Goal: Task Accomplishment & Management: Manage account settings

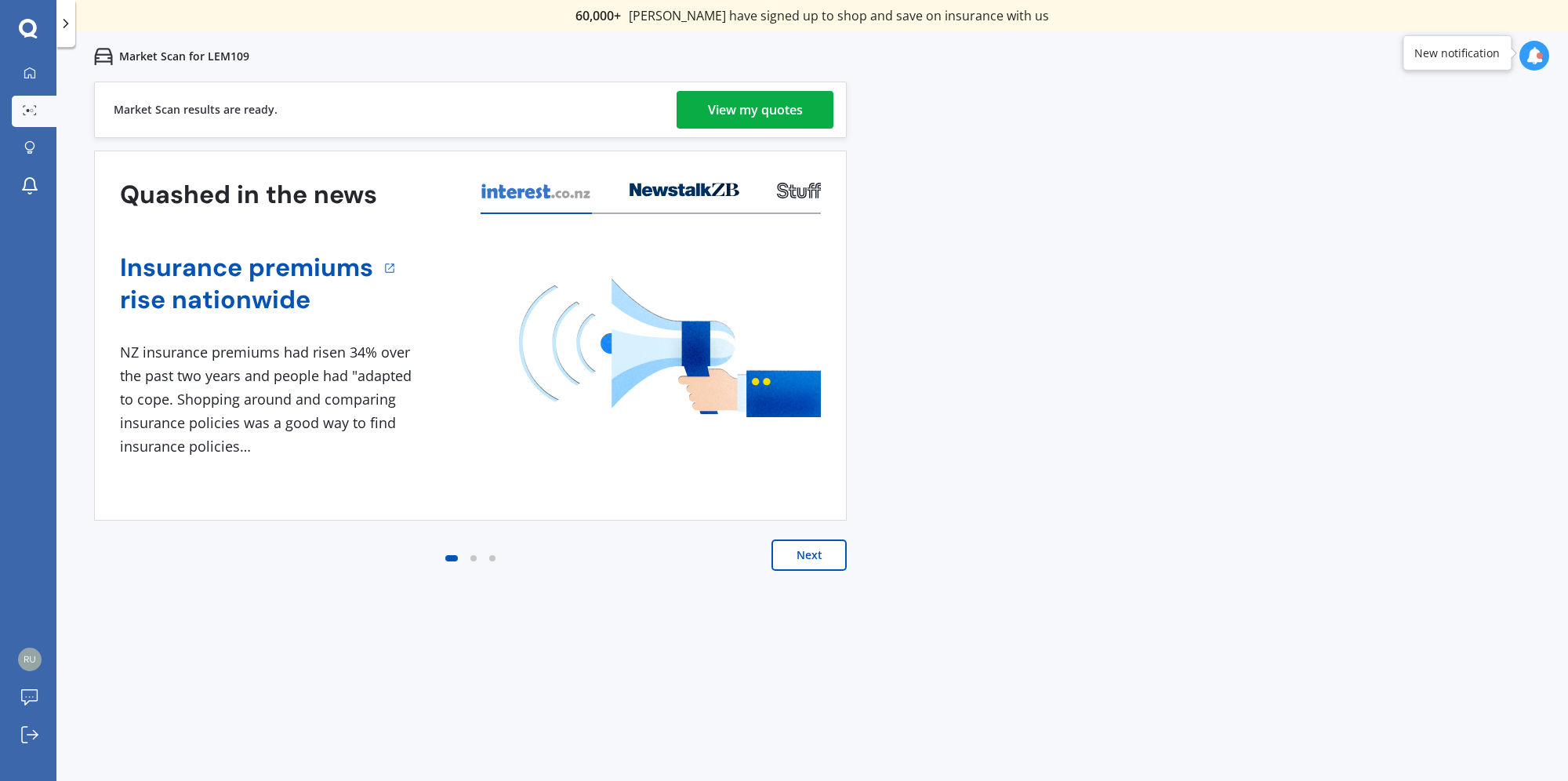
scroll to position [3, 0]
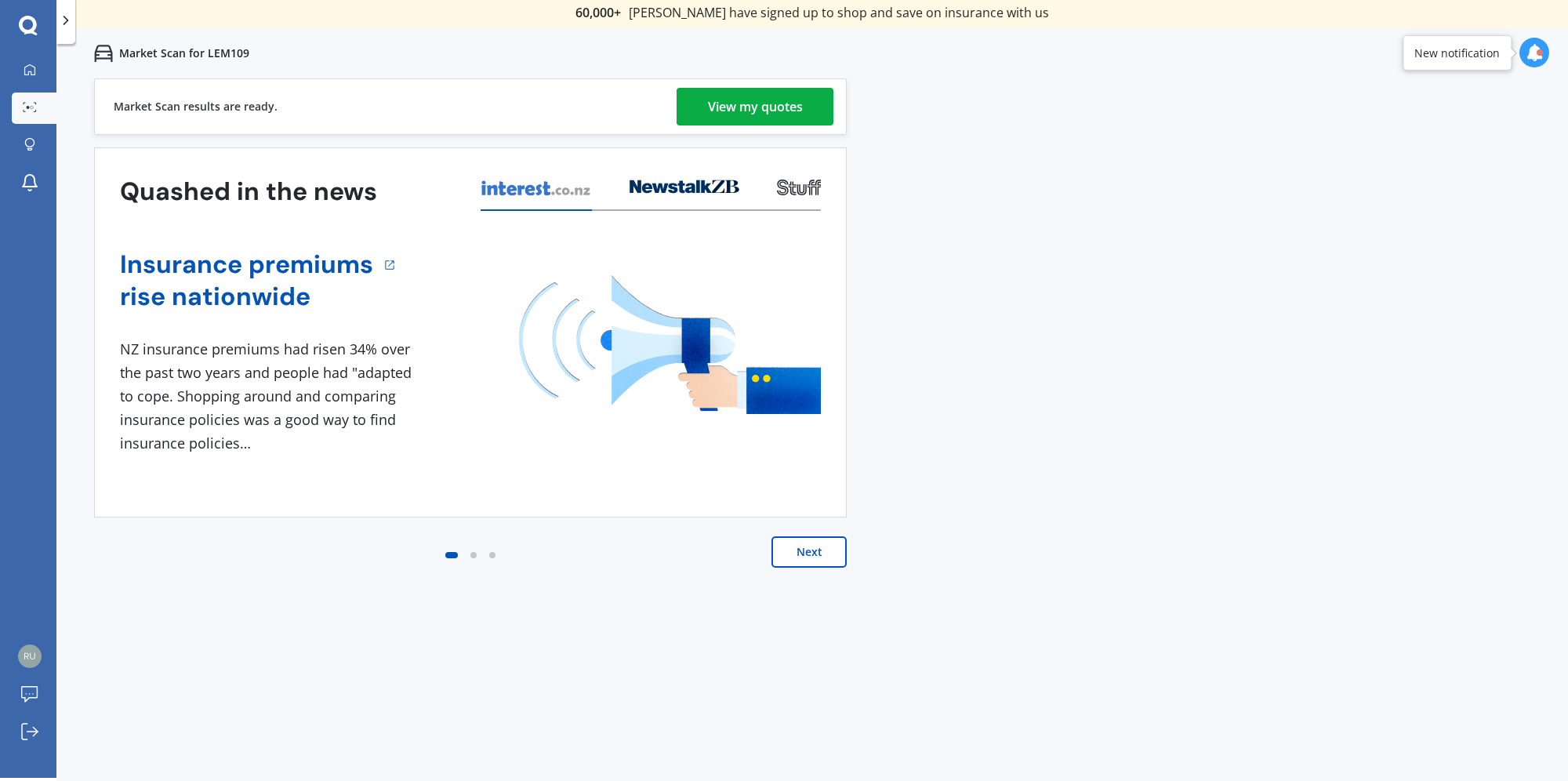
click at [750, 103] on div "View my quotes" at bounding box center [755, 106] width 94 height 37
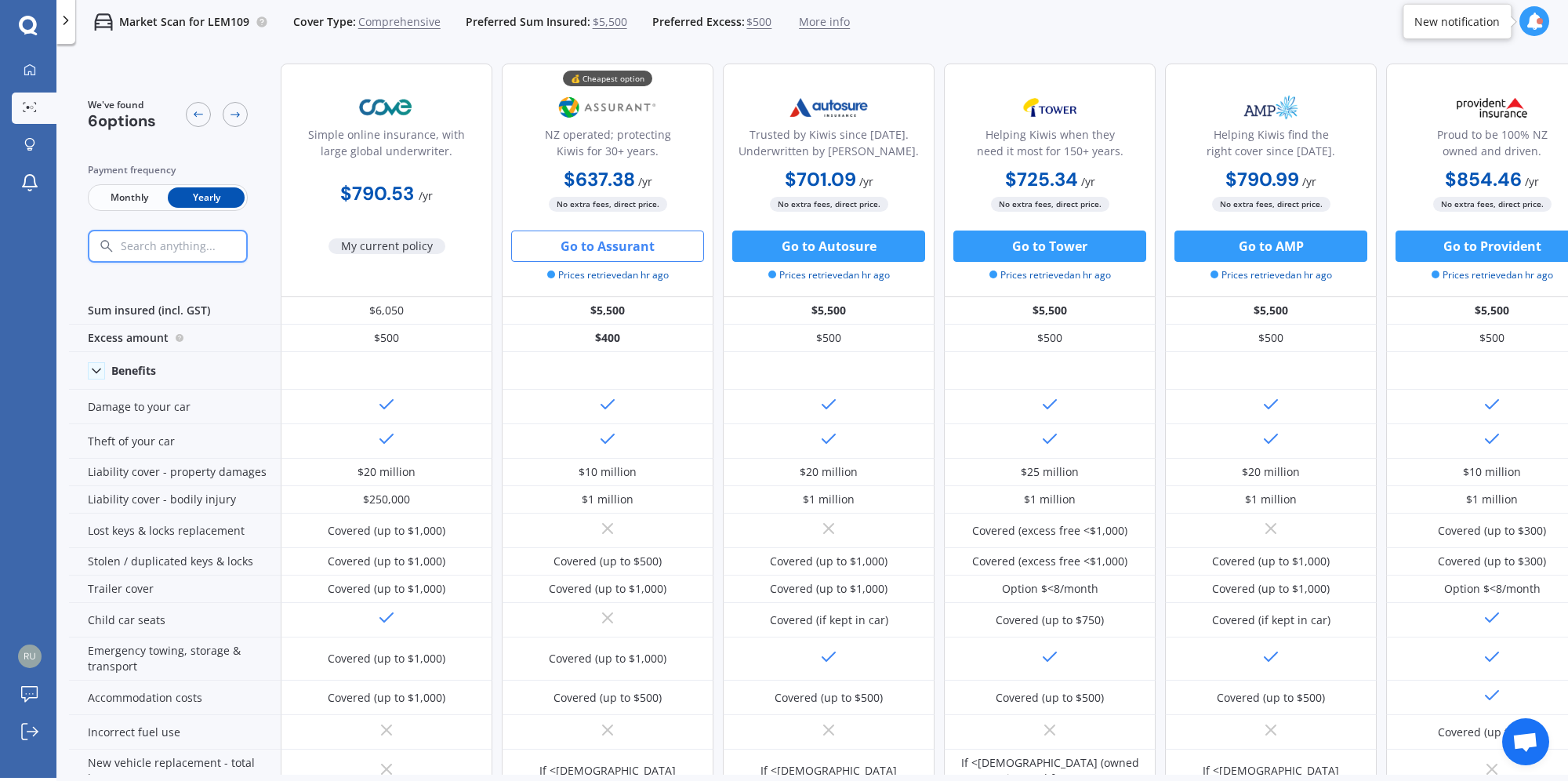
click at [619, 248] on button "Go to Assurant" at bounding box center [608, 246] width 193 height 32
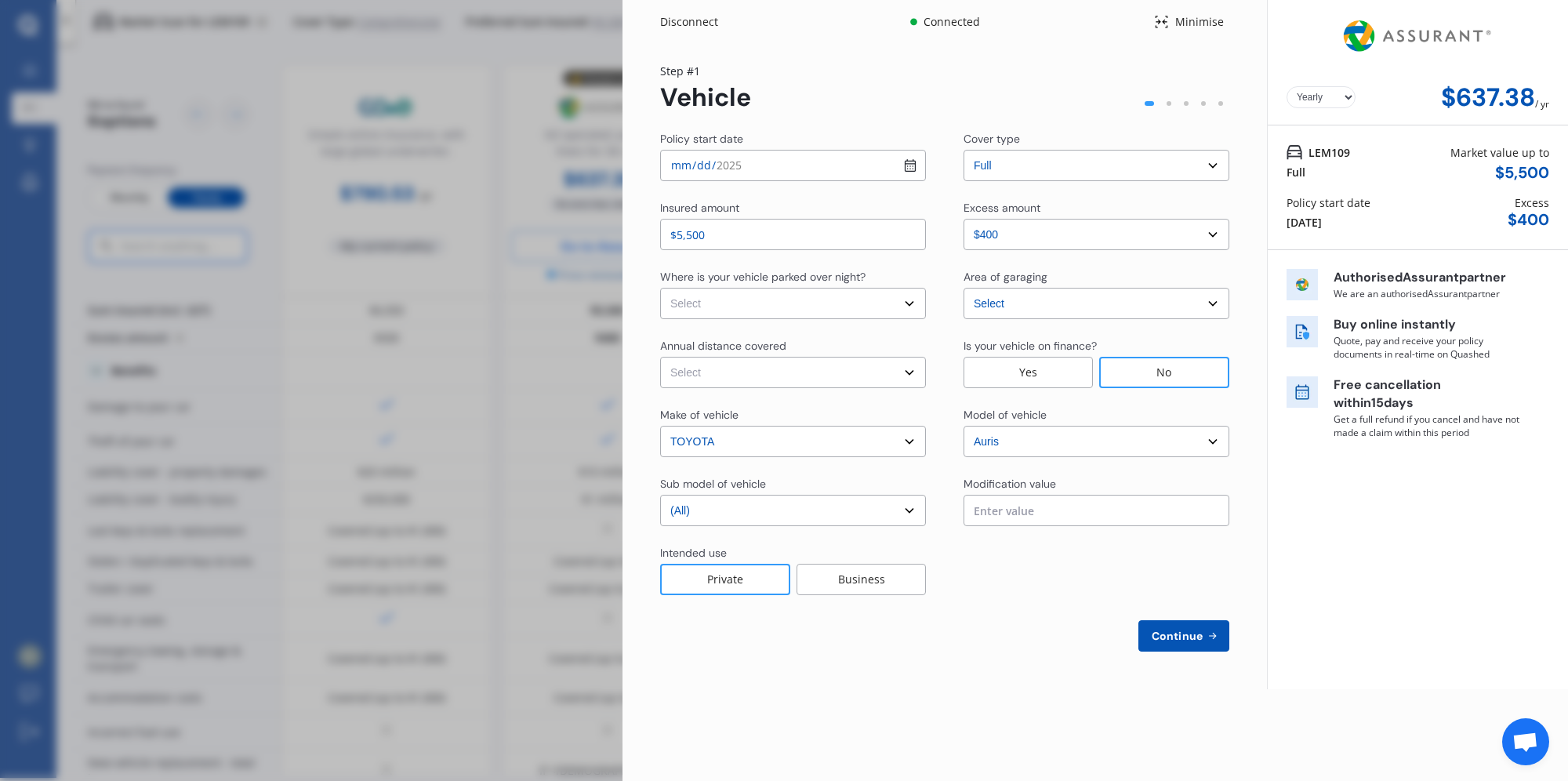
click at [856, 388] on div "Policy start date [DATE] Cover type Select cover type 3rd Party 3rd Party Fire …" at bounding box center [945, 392] width 569 height 521
click at [860, 380] on select "Select Low (less than 15,000km per year) Average (15,000-30,000km per year) Hig…" at bounding box center [793, 372] width 266 height 32
select select "20000"
click at [661, 357] on select "Select Low (less than 15,000km per year) Average (15,000-30,000km per year) Hig…" at bounding box center [793, 372] width 266 height 32
click at [720, 300] on select "Select In a garage On own property On street or road" at bounding box center [793, 303] width 266 height 32
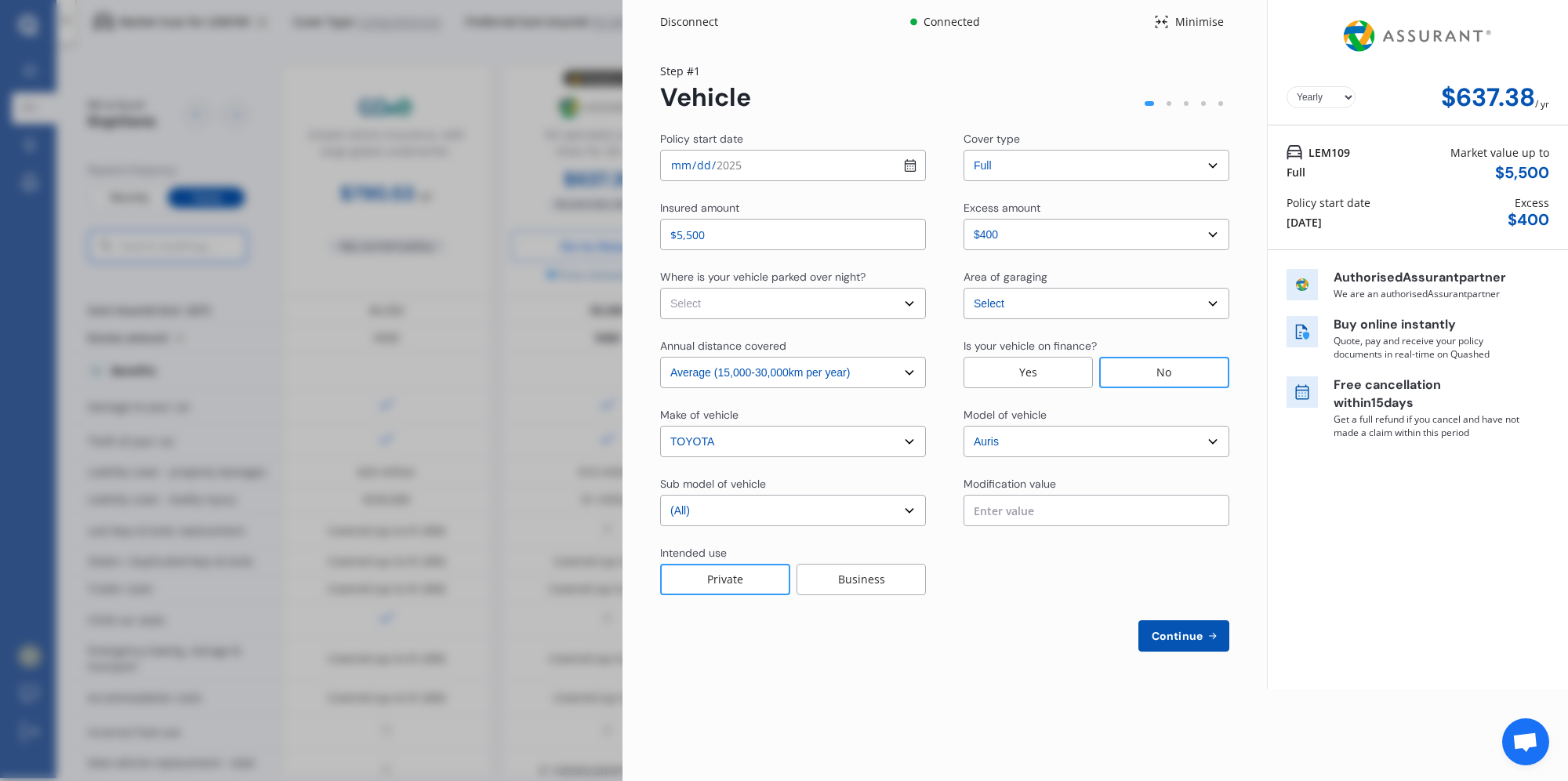
select select "On own property"
click at [661, 288] on select "Select In a garage On own property On street or road" at bounding box center [793, 303] width 266 height 32
click at [918, 661] on div "Yearly Monthly $637.38 / yr Step # 1 Vehicle Policy start date [DATE] Cover typ…" at bounding box center [944, 367] width 644 height 646
click at [1029, 223] on select "Select excess amount $400 $900 $1,400" at bounding box center [1096, 234] width 266 height 32
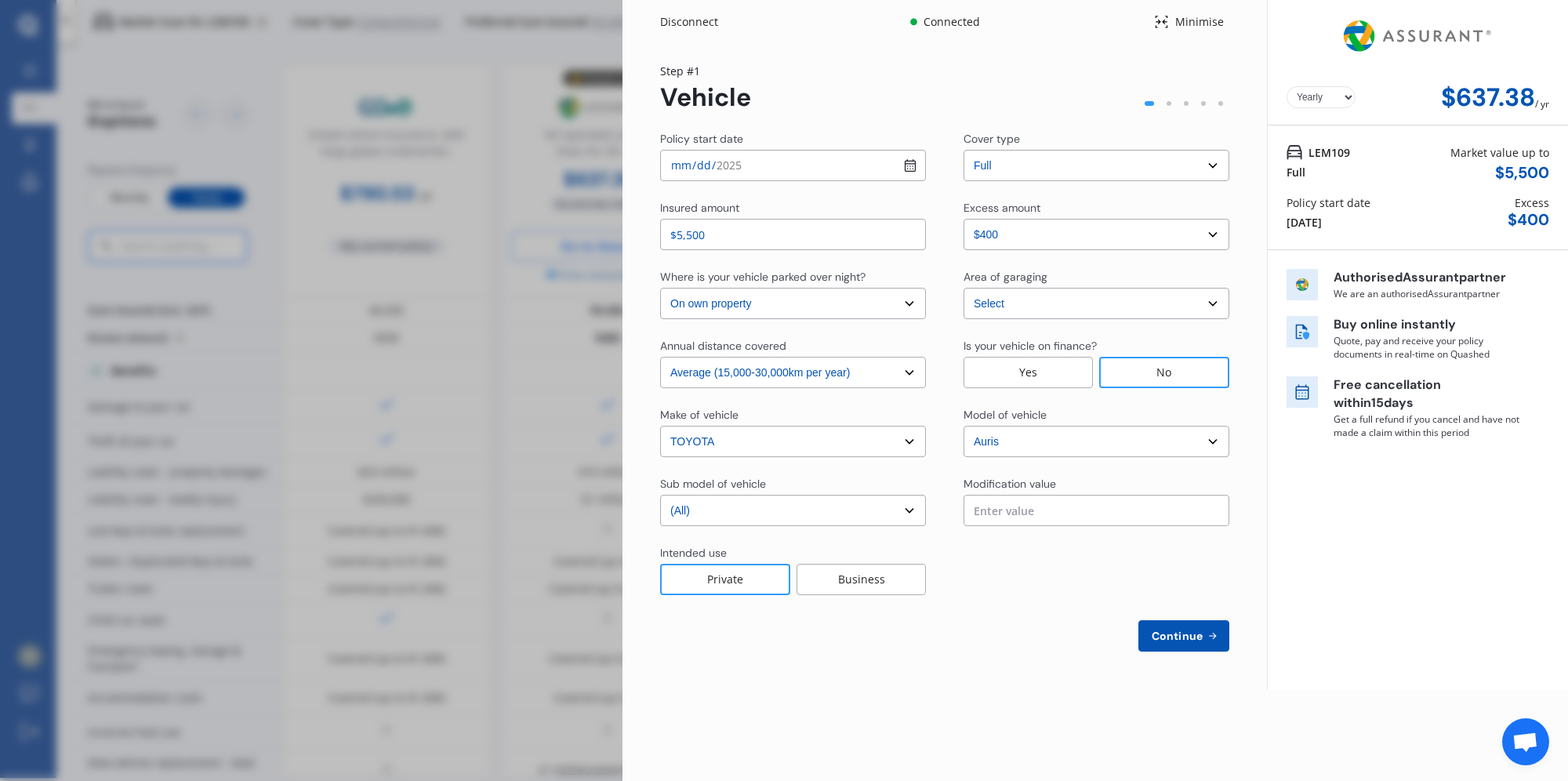
click at [1178, 631] on span "Continue" at bounding box center [1176, 636] width 57 height 13
select select "Mr"
select select "29"
select select "11"
select select "1986"
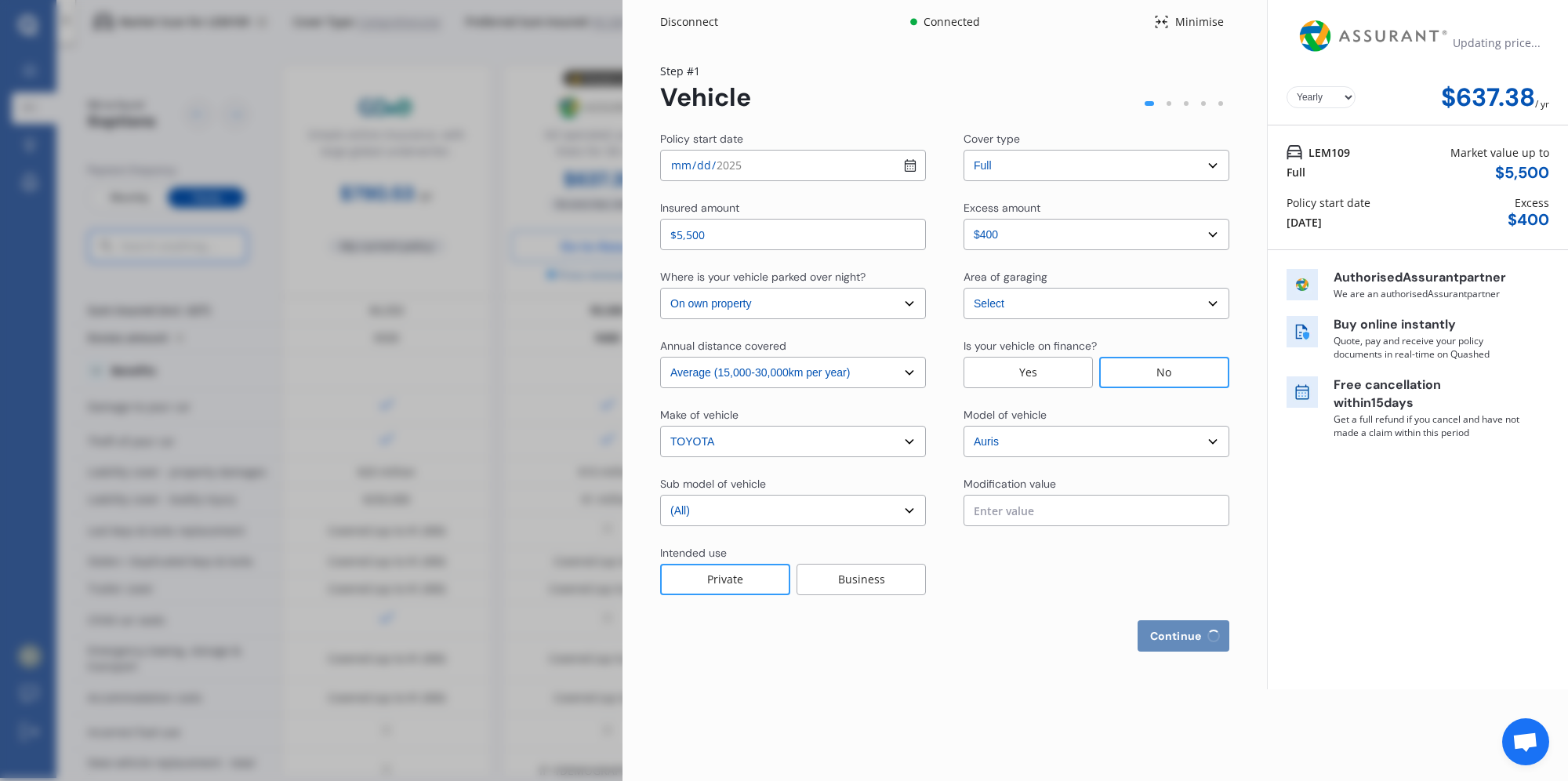
select select "full"
select select "more than 4 years"
select select "[GEOGRAPHIC_DATA]"
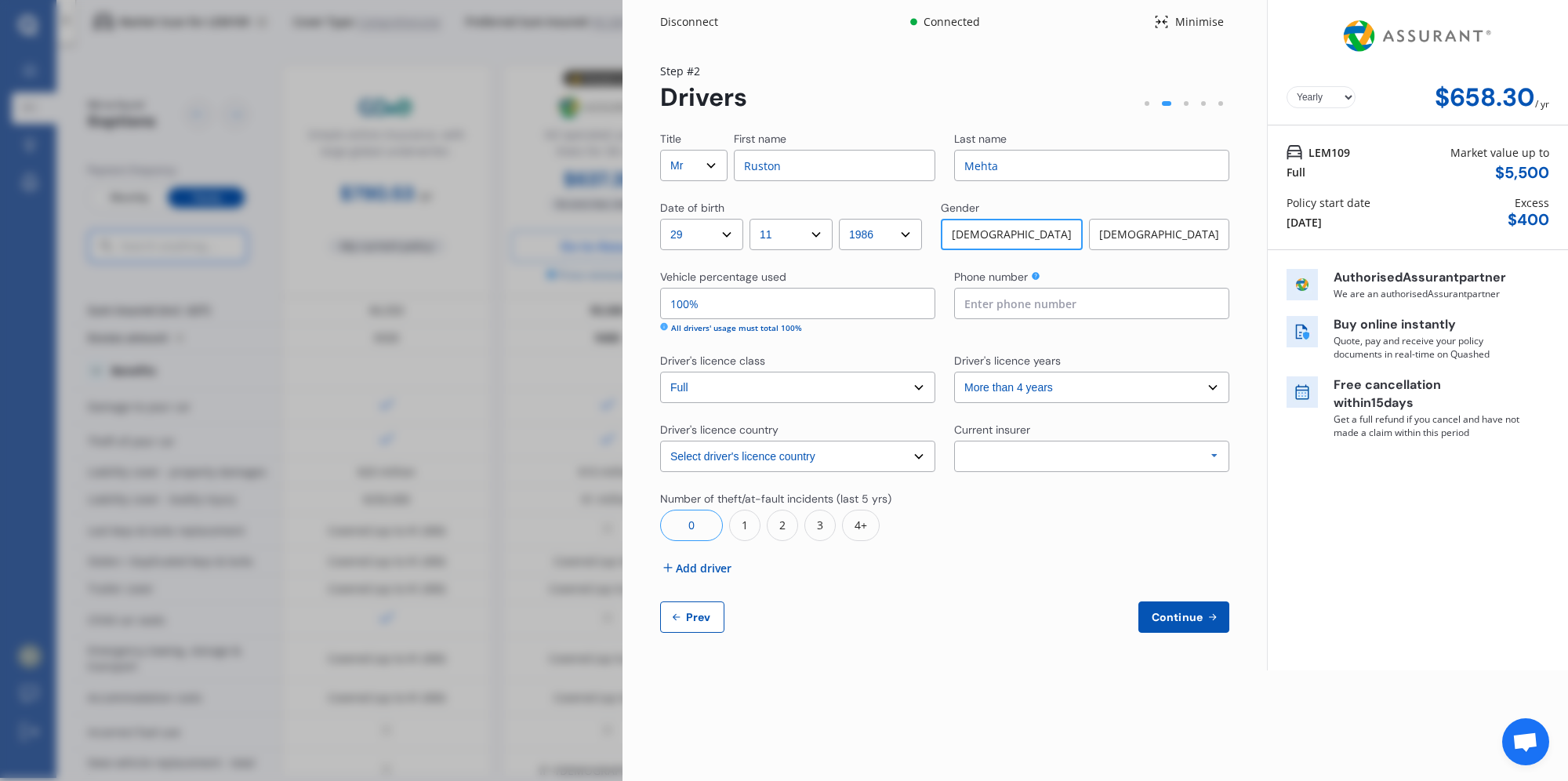
click at [1132, 464] on div "Allianz AAI AMI IAG - NZI/State [PERSON_NAME] Vero Unknown Other Insurer None P…" at bounding box center [1091, 457] width 275 height 32
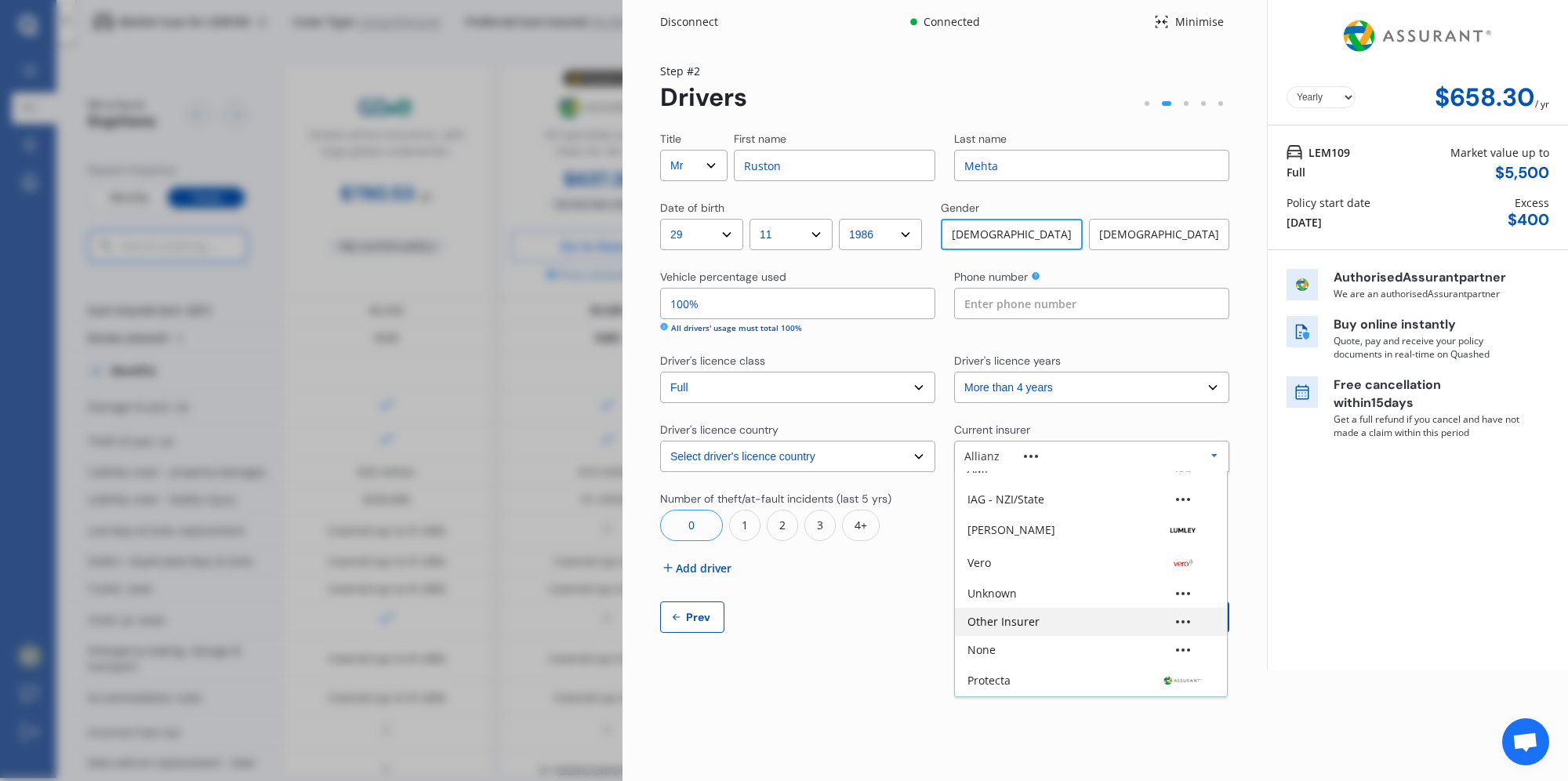
scroll to position [77, 0]
click at [1070, 628] on div "Other Insurer" at bounding box center [1091, 620] width 272 height 28
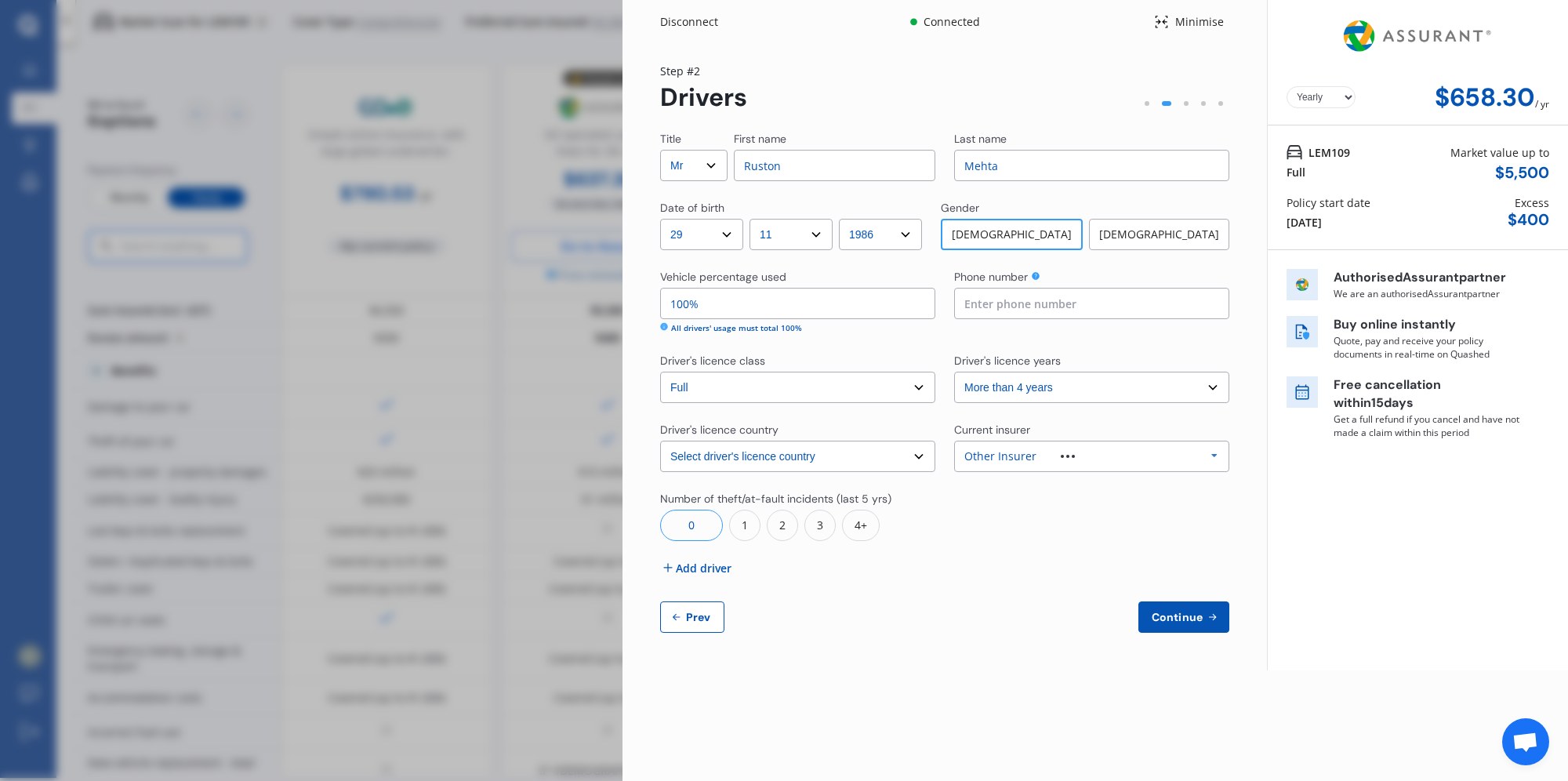
click at [1071, 558] on div "Title Select Mr Mrs Miss Ms Dr First name [PERSON_NAME] Last name [PERSON_NAME]…" at bounding box center [945, 382] width 569 height 502
click at [1051, 514] on div at bounding box center [1091, 516] width 275 height 50
click at [1067, 483] on div "Title Select Mr Mrs Miss Ms Dr First name [PERSON_NAME] Last name [PERSON_NAME]…" at bounding box center [945, 382] width 569 height 502
click at [1079, 462] on div "Other Insurer Allianz AAI AMI IAG - NZI/State [PERSON_NAME] Vero Unknown Other …" at bounding box center [1091, 457] width 275 height 32
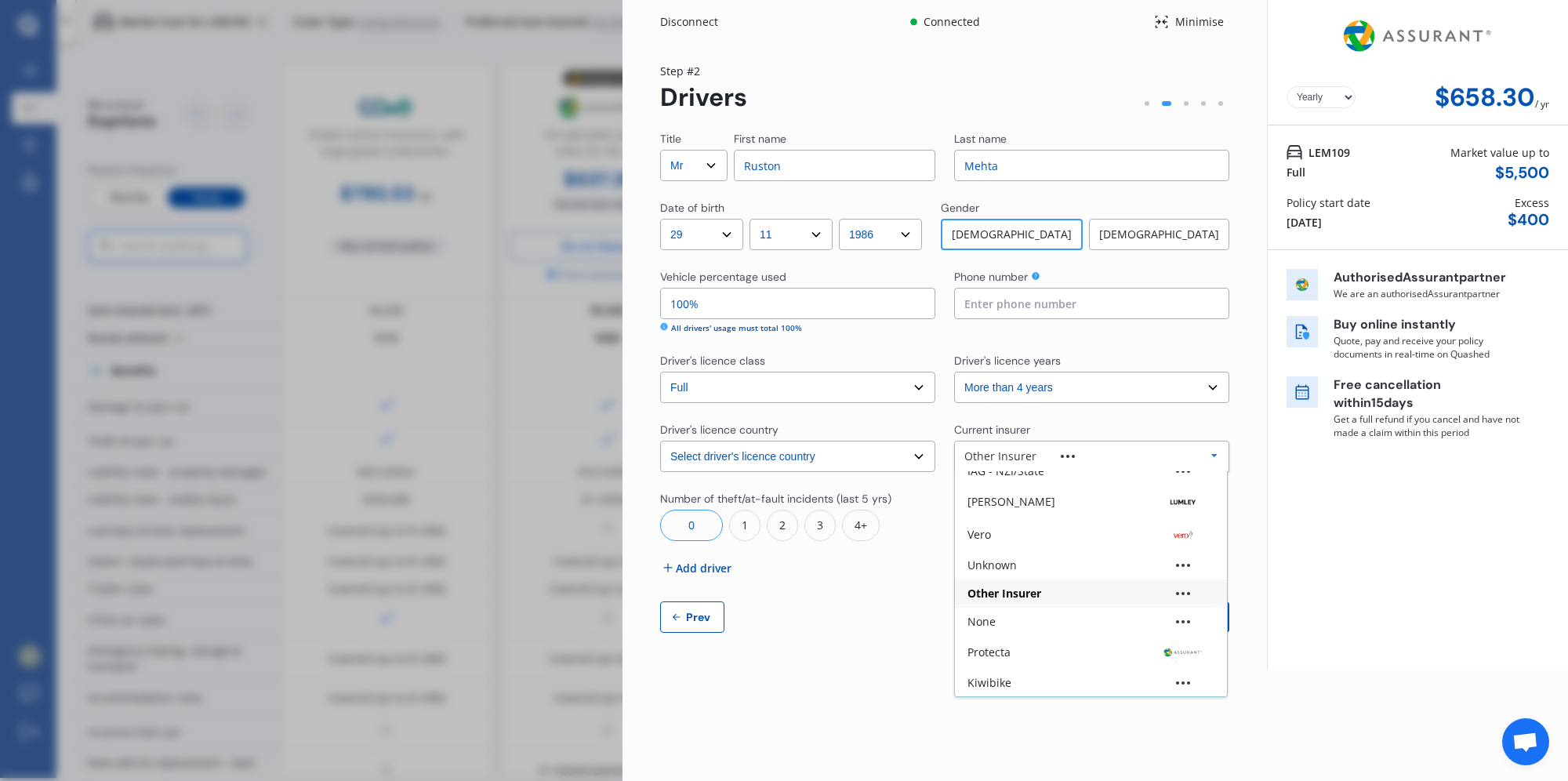
click at [802, 659] on div "Yearly Monthly $658.30 / yr Step # 2 Drivers Title Select Mr Mrs Miss Ms Dr Fir…" at bounding box center [944, 358] width 644 height 627
click at [1049, 299] on input at bounding box center [1091, 303] width 275 height 32
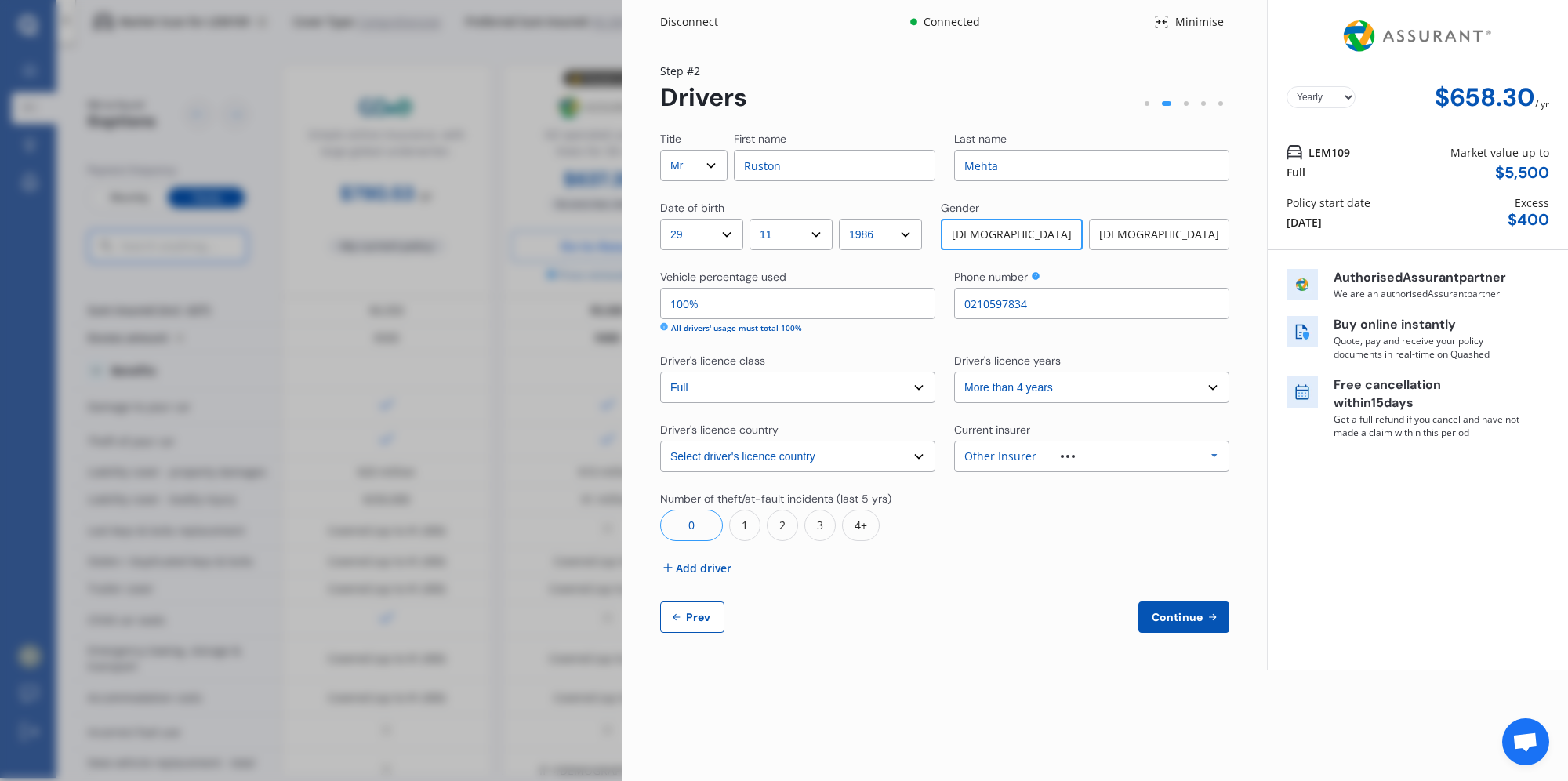
type input "0210597834"
click at [1029, 629] on div "Continue Prev" at bounding box center [945, 617] width 569 height 32
click at [852, 303] on input "100%" at bounding box center [798, 303] width 275 height 32
drag, startPoint x: 733, startPoint y: 306, endPoint x: 570, endPoint y: 306, distance: 163.0
click at [570, 306] on div "Disconnect Connected Minimise Yearly Monthly $658.30 / yr Step # 2 Drivers Titl…" at bounding box center [784, 390] width 1568 height 781
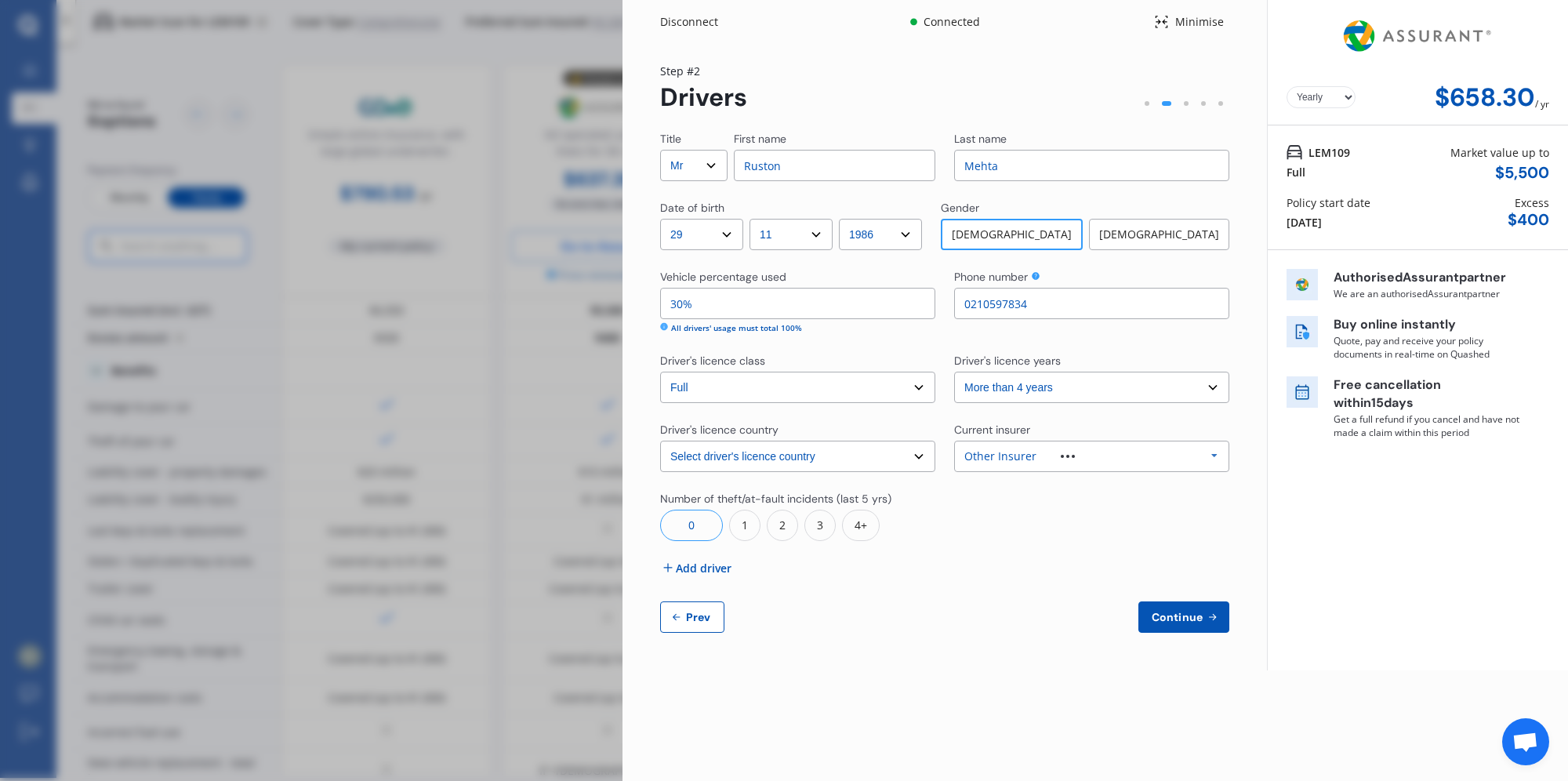
type input "30%"
click at [721, 564] on span "Add driver" at bounding box center [703, 568] width 55 height 16
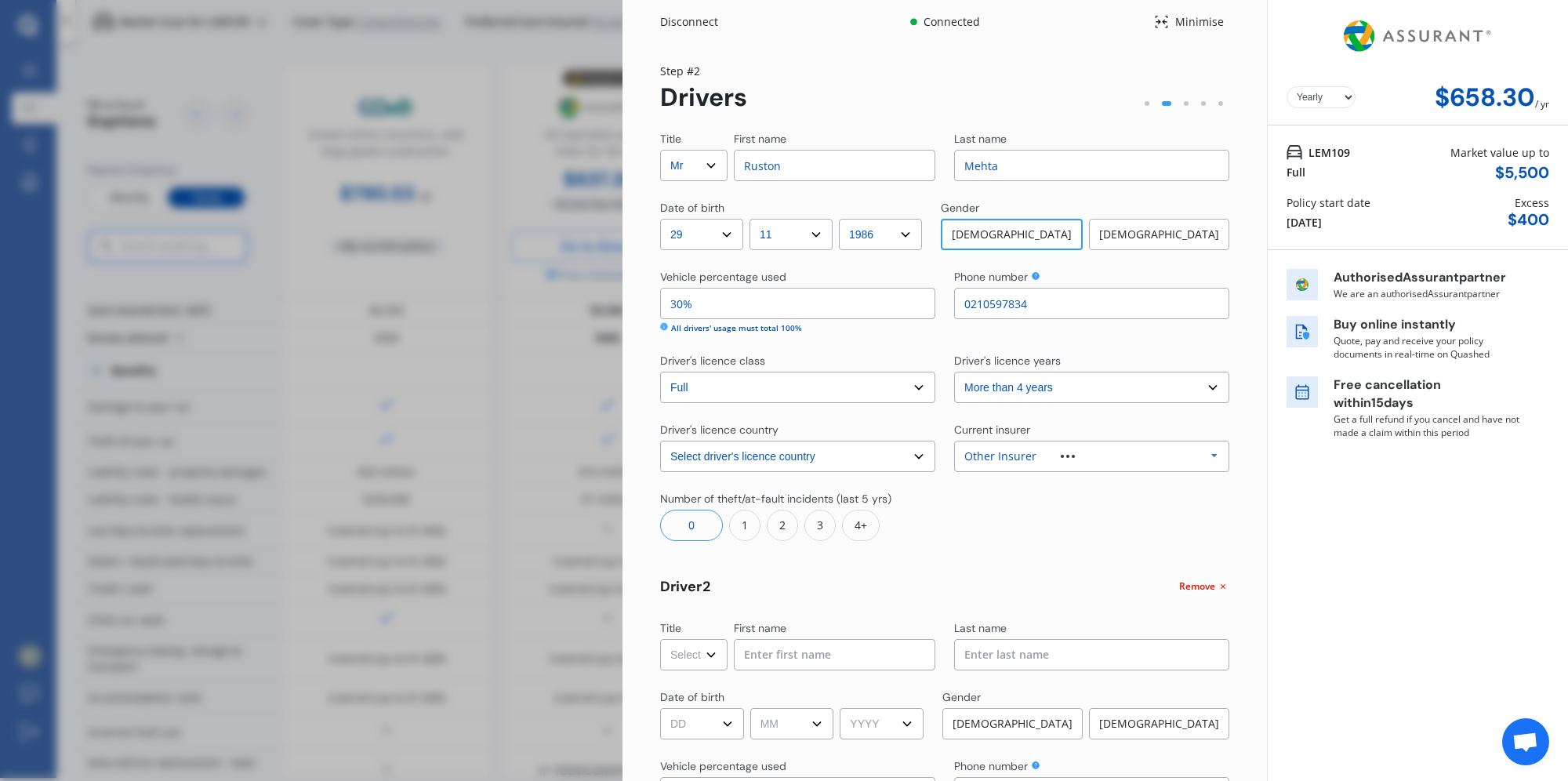
click at [702, 652] on select "Select Mr Mrs Miss Ms Dr" at bounding box center [694, 655] width 67 height 32
select select "Mrs"
click at [661, 640] on select "Select Mr Mrs Miss Ms Dr" at bounding box center [694, 655] width 67 height 32
drag, startPoint x: 815, startPoint y: 663, endPoint x: 797, endPoint y: 669, distance: 19.0
click at [815, 663] on input at bounding box center [834, 655] width 202 height 32
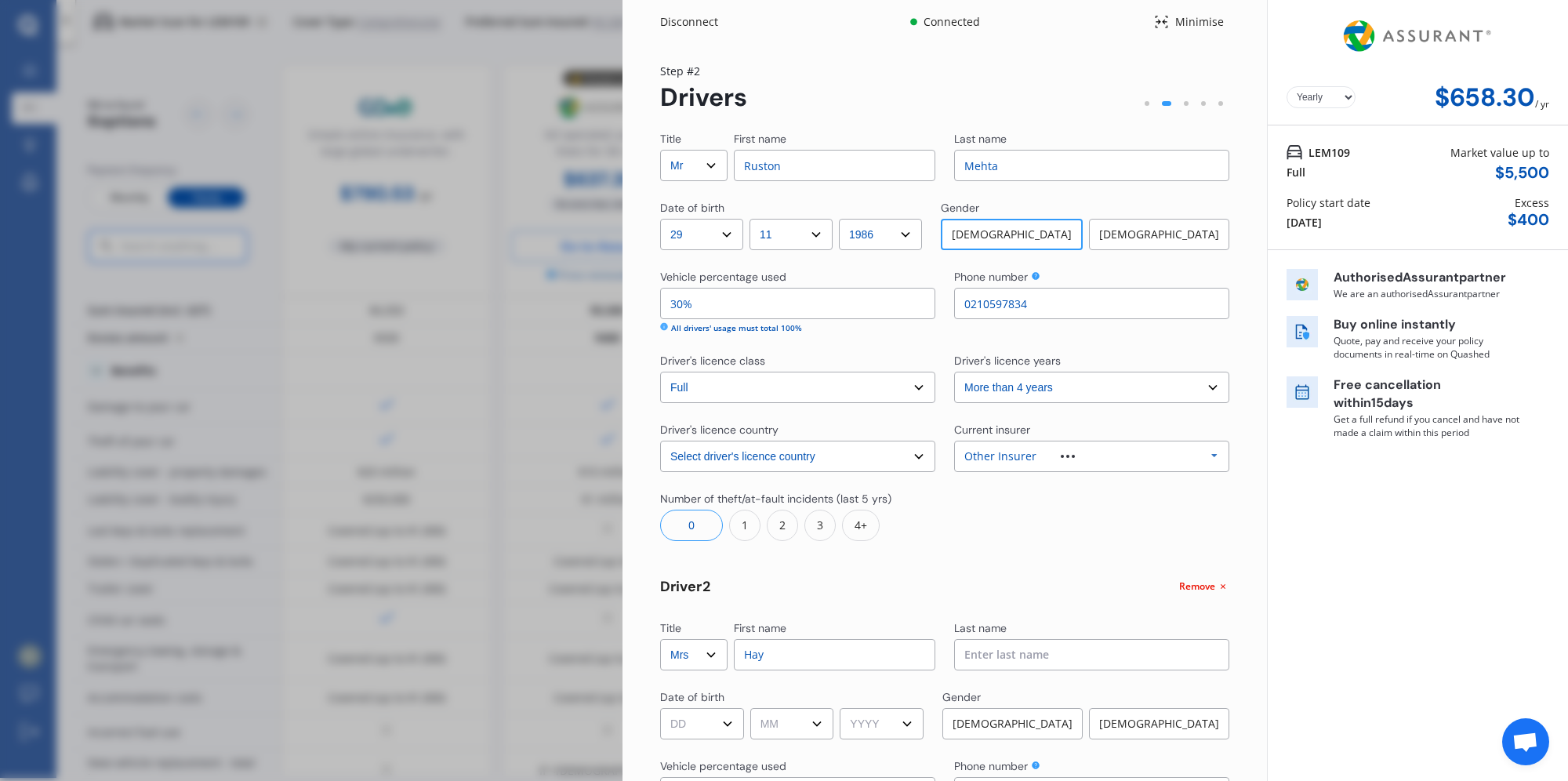
type input "Hayley"
type input "Boggis"
select select "08"
select select "01"
select select "1984"
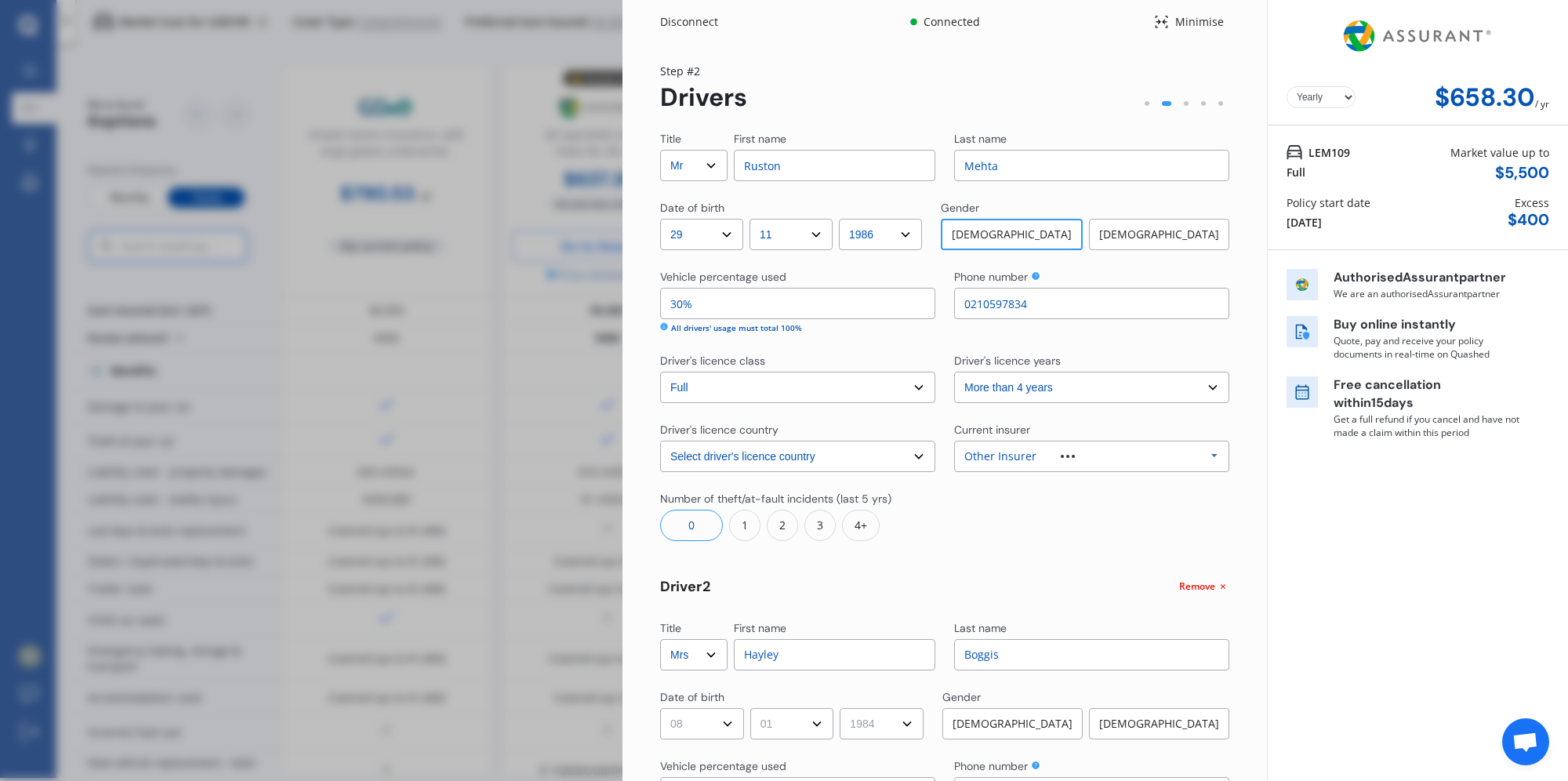
select select "[GEOGRAPHIC_DATA]"
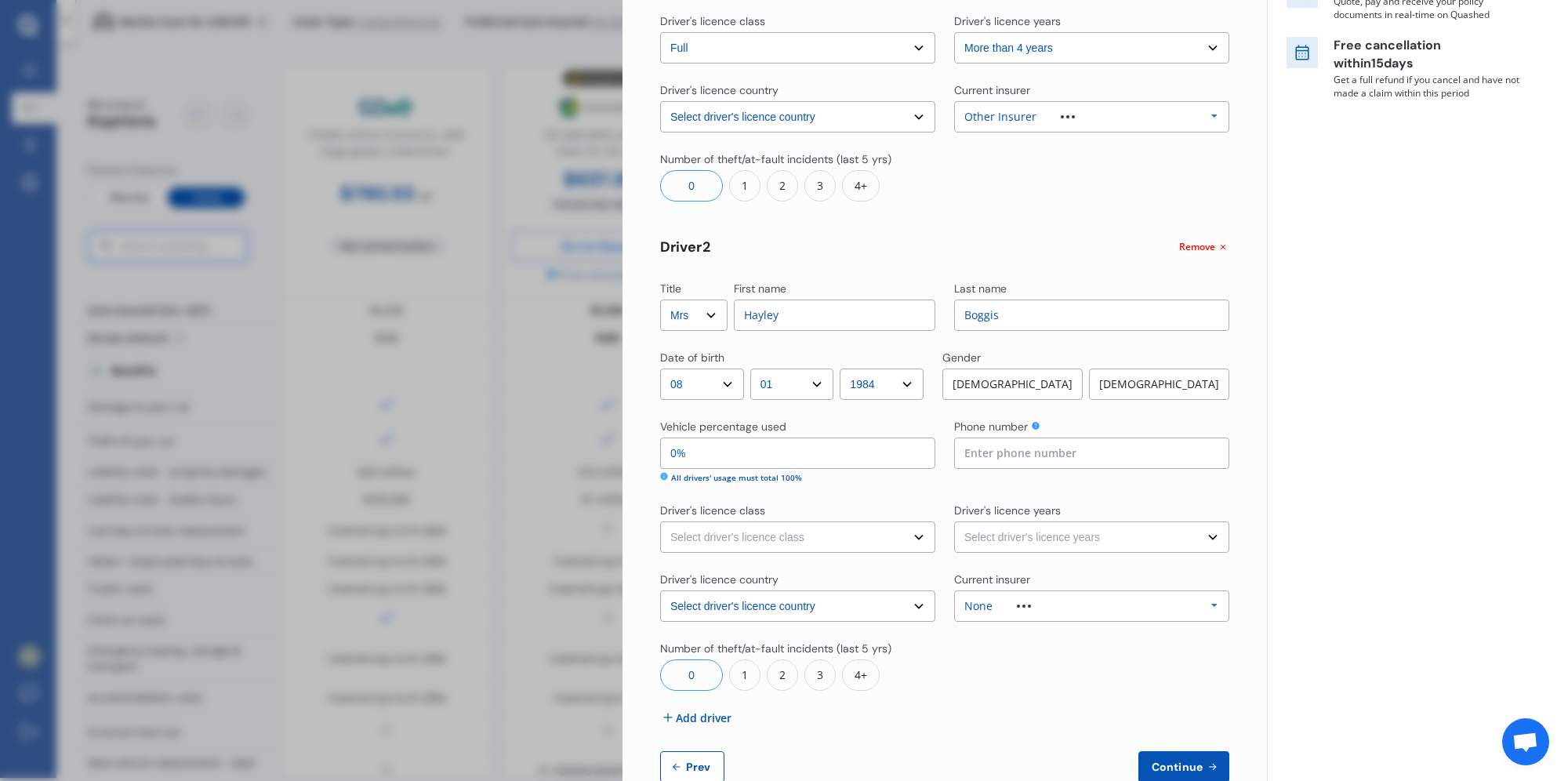
scroll to position [341, 0]
type input "93%"
type input "7%"
type input "30%"
type input "70%"
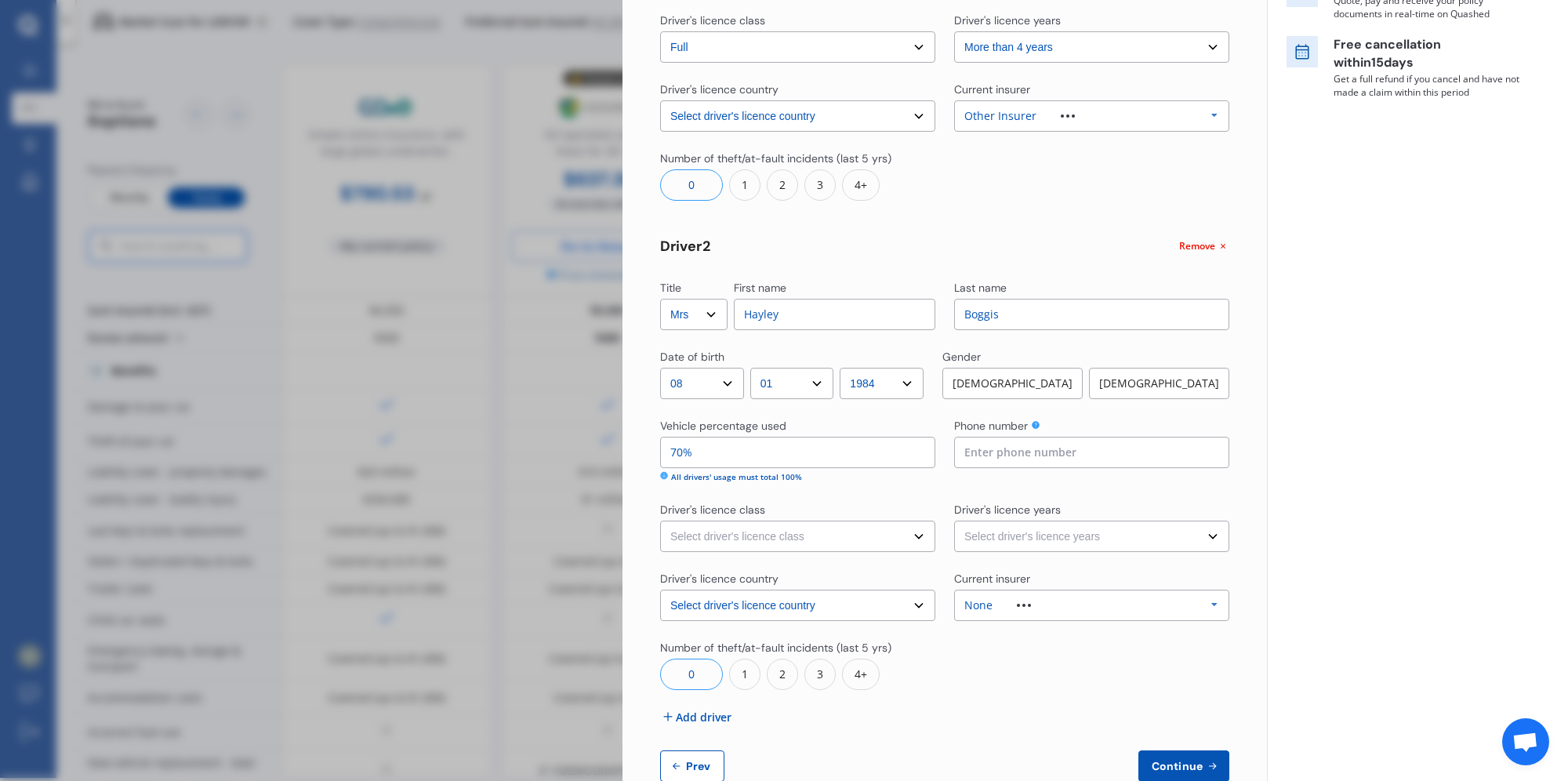
click at [1016, 461] on input at bounding box center [1091, 452] width 275 height 32
type input "0275198148"
click at [769, 543] on select "Select driver's licence class None Learner Restricted Full" at bounding box center [798, 537] width 275 height 32
select select "full"
click at [661, 521] on select "Select driver's licence class None Learner Restricted Full" at bounding box center [798, 537] width 275 height 32
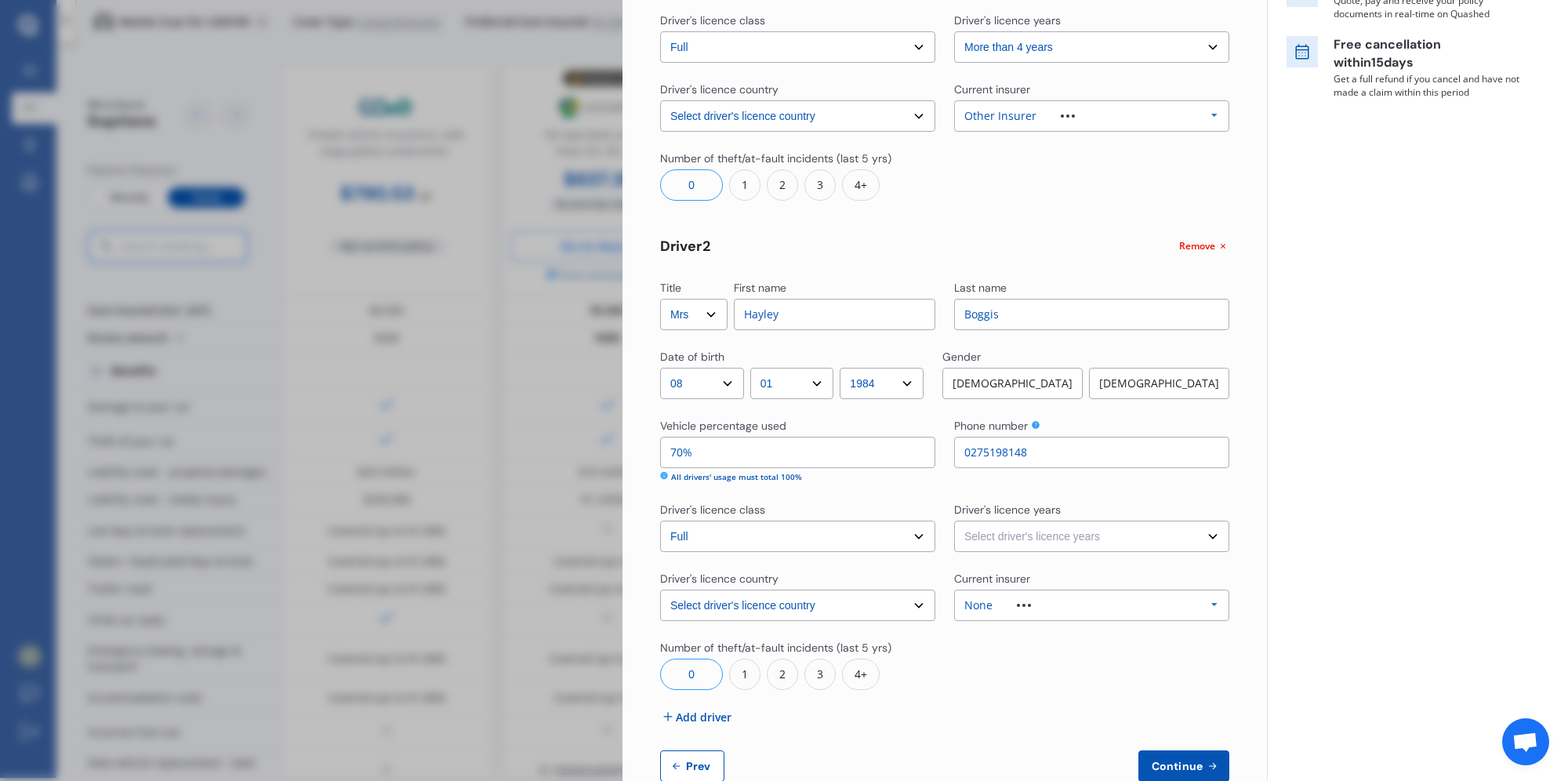
click at [1176, 531] on select "Select driver's licence years Less than 1 year 1-2 years 2-4 years More than 4 …" at bounding box center [1091, 537] width 275 height 32
select select "more than 4 years"
click at [954, 521] on select "Select driver's licence years Less than 1 year 1-2 years 2-4 years More than 4 …" at bounding box center [1091, 537] width 275 height 32
click at [1081, 606] on div "None Allianz AAI AMI IAG - NZI/State Lumley Vero Unknown Other Insurer None Pro…" at bounding box center [1091, 606] width 275 height 32
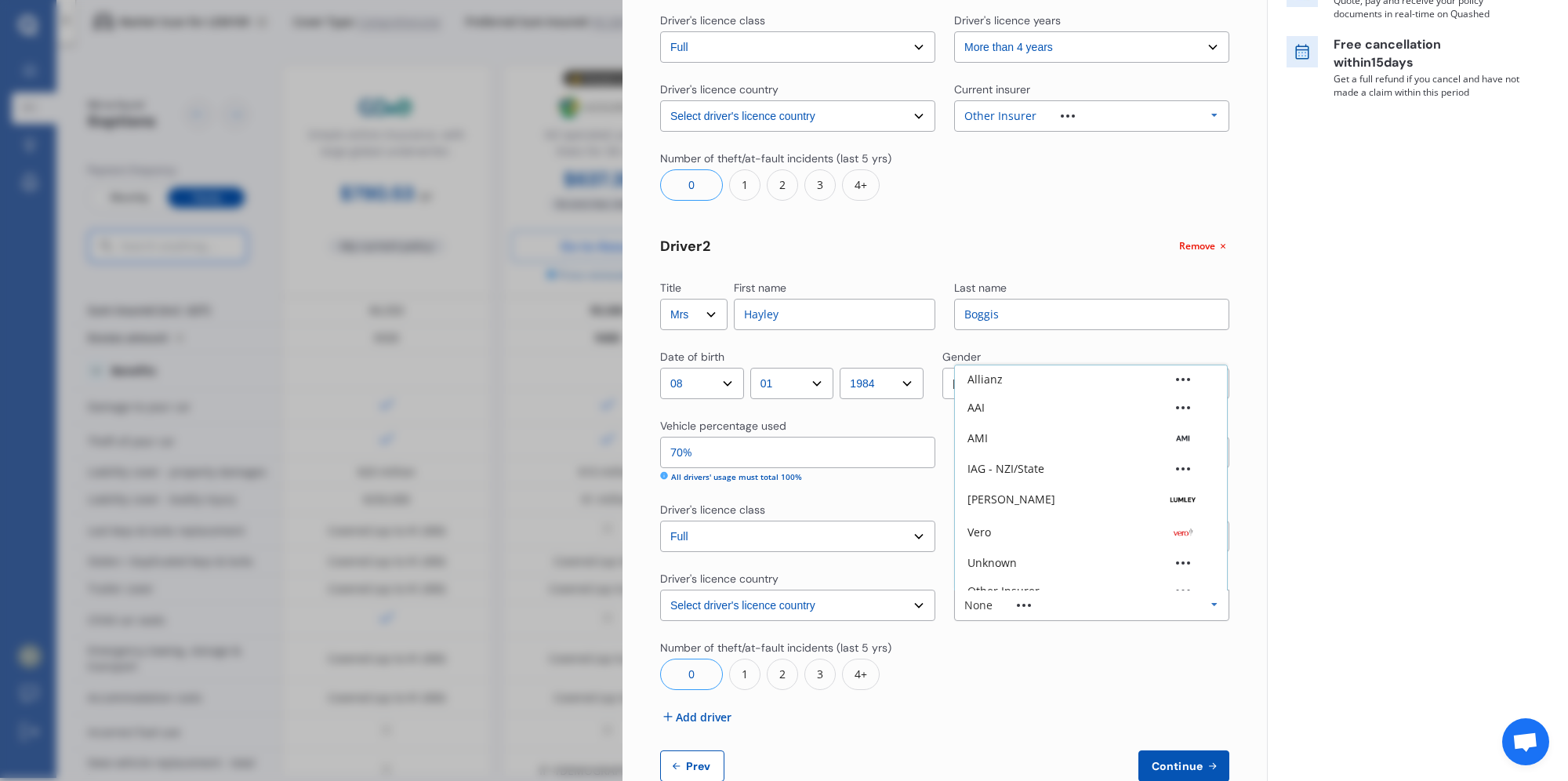
scroll to position [43, 0]
click at [1054, 543] on div "Other Insurer" at bounding box center [1091, 548] width 247 height 11
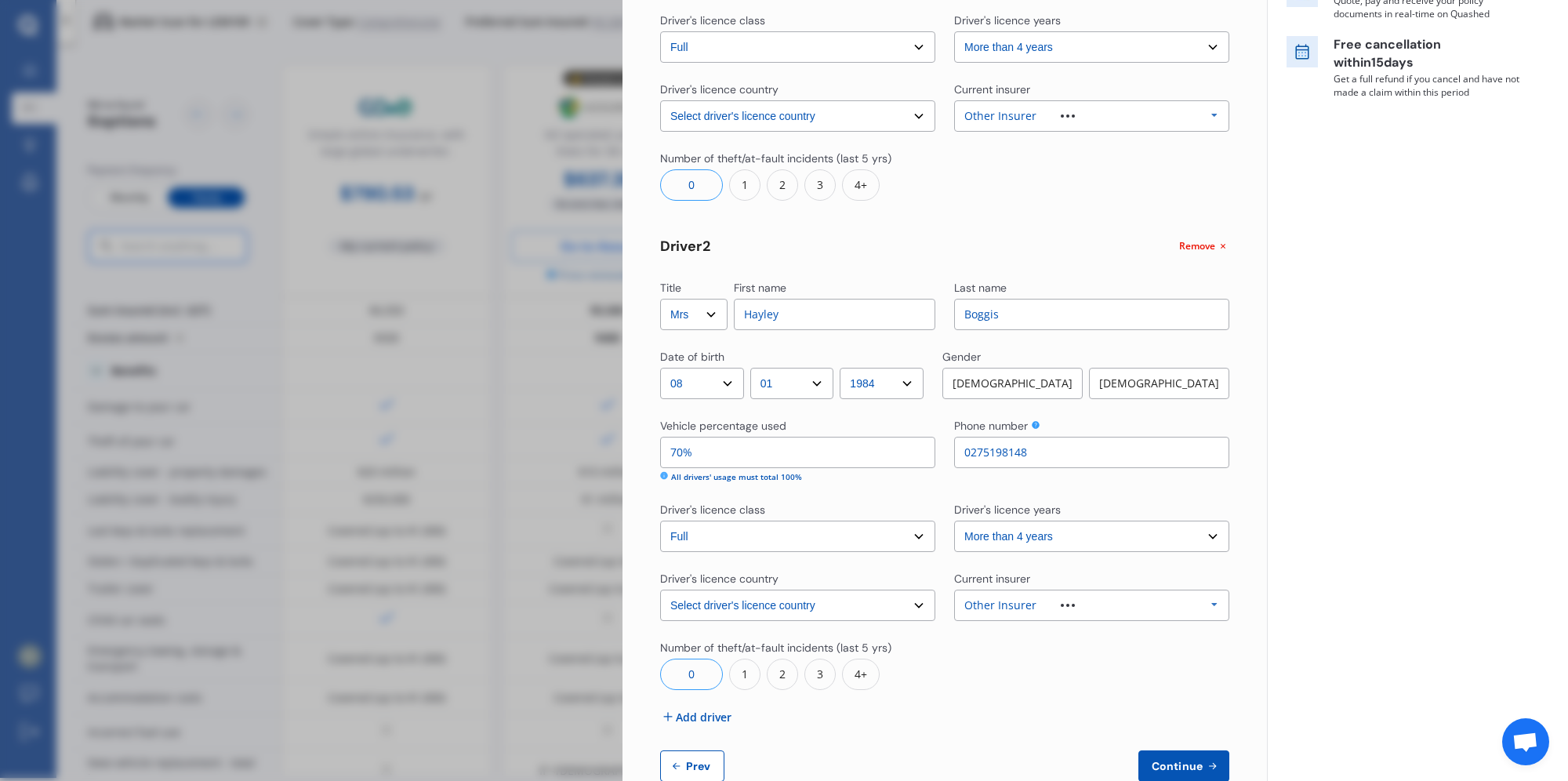
click at [997, 669] on div at bounding box center [1091, 665] width 275 height 50
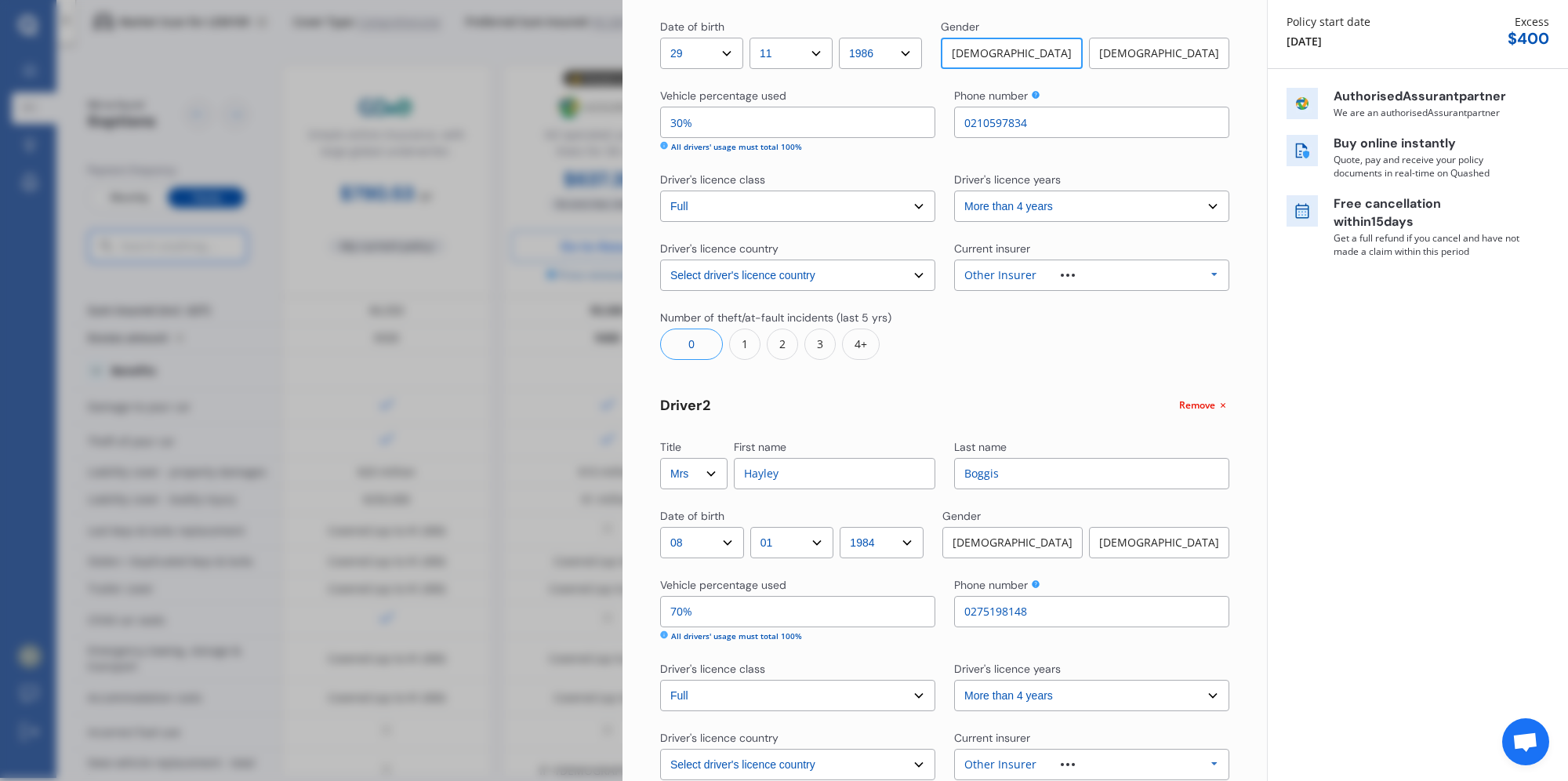
scroll to position [379, 0]
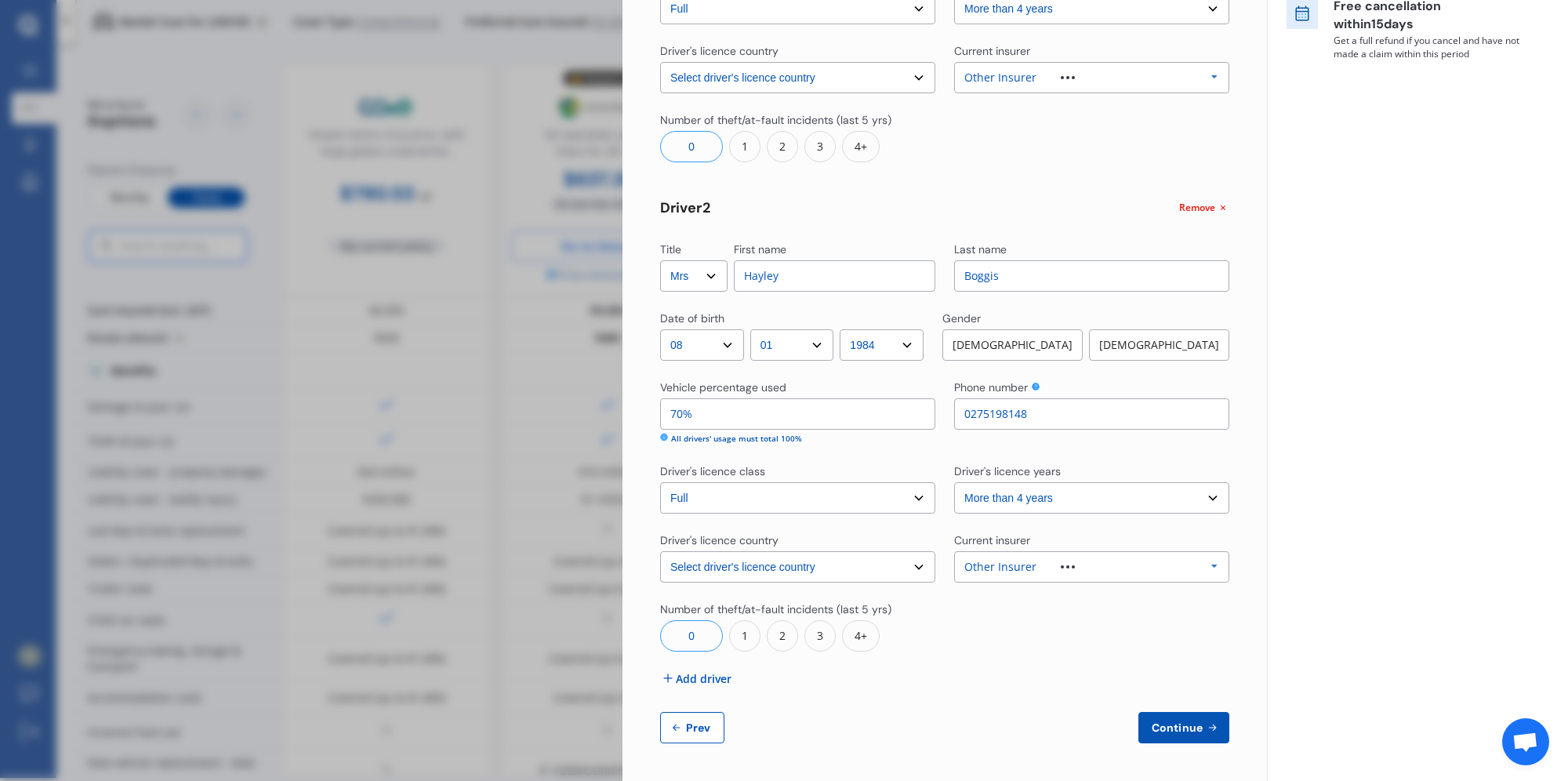
click at [1187, 733] on span "Continue" at bounding box center [1176, 727] width 57 height 13
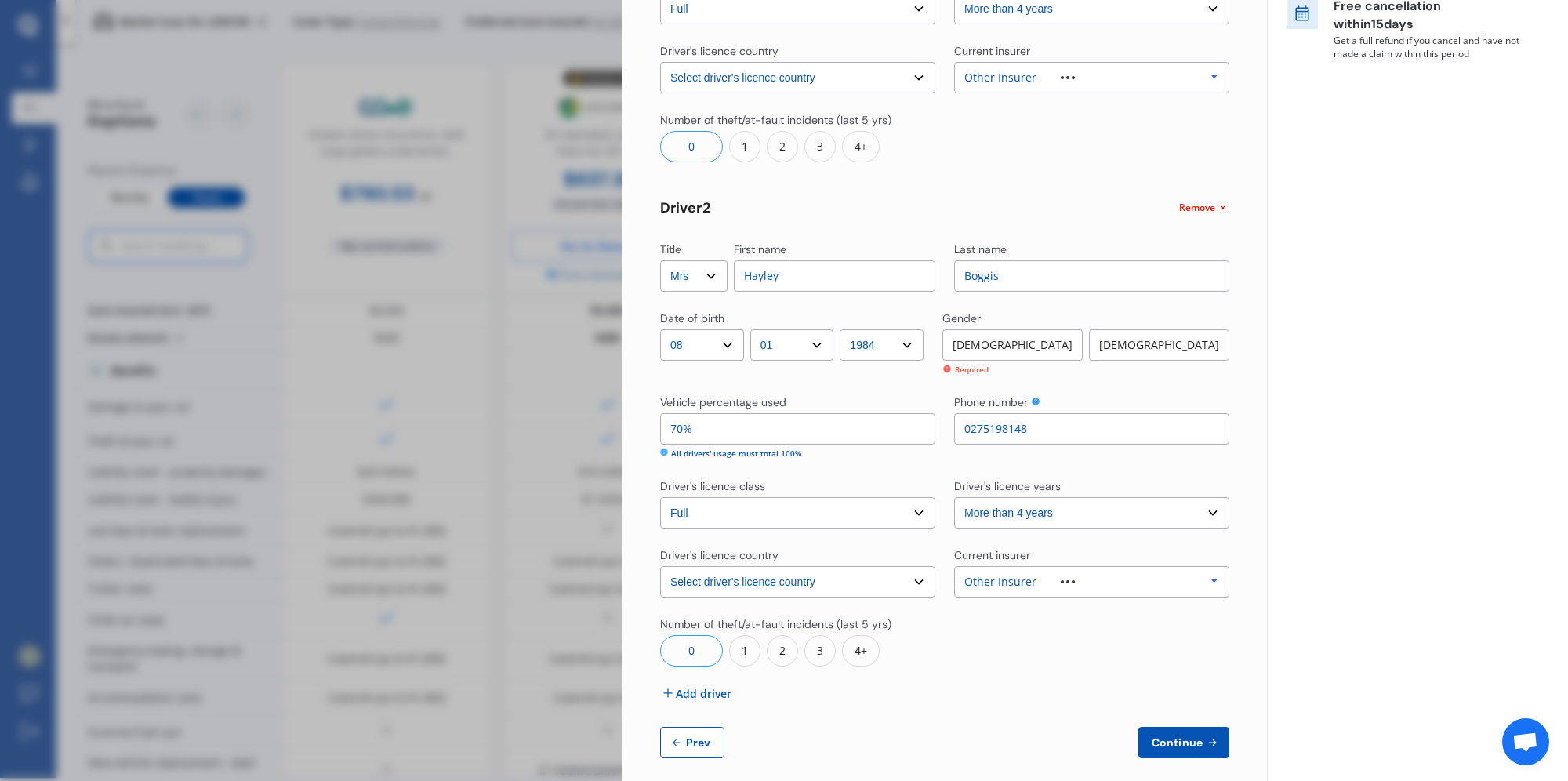
click at [1172, 353] on div "[DEMOGRAPHIC_DATA]" at bounding box center [1159, 345] width 140 height 32
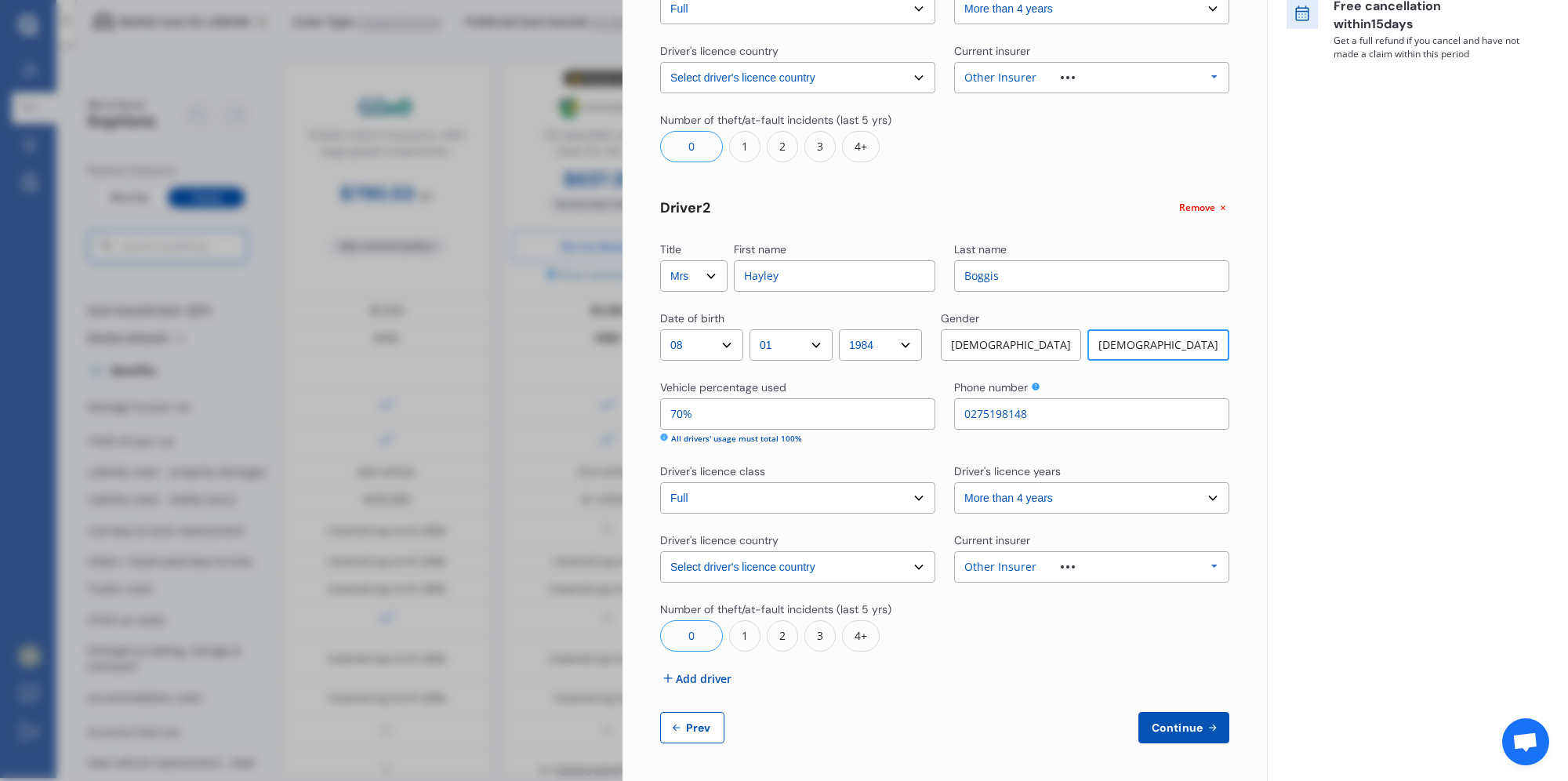
click at [1184, 722] on span "Continue" at bounding box center [1176, 727] width 57 height 13
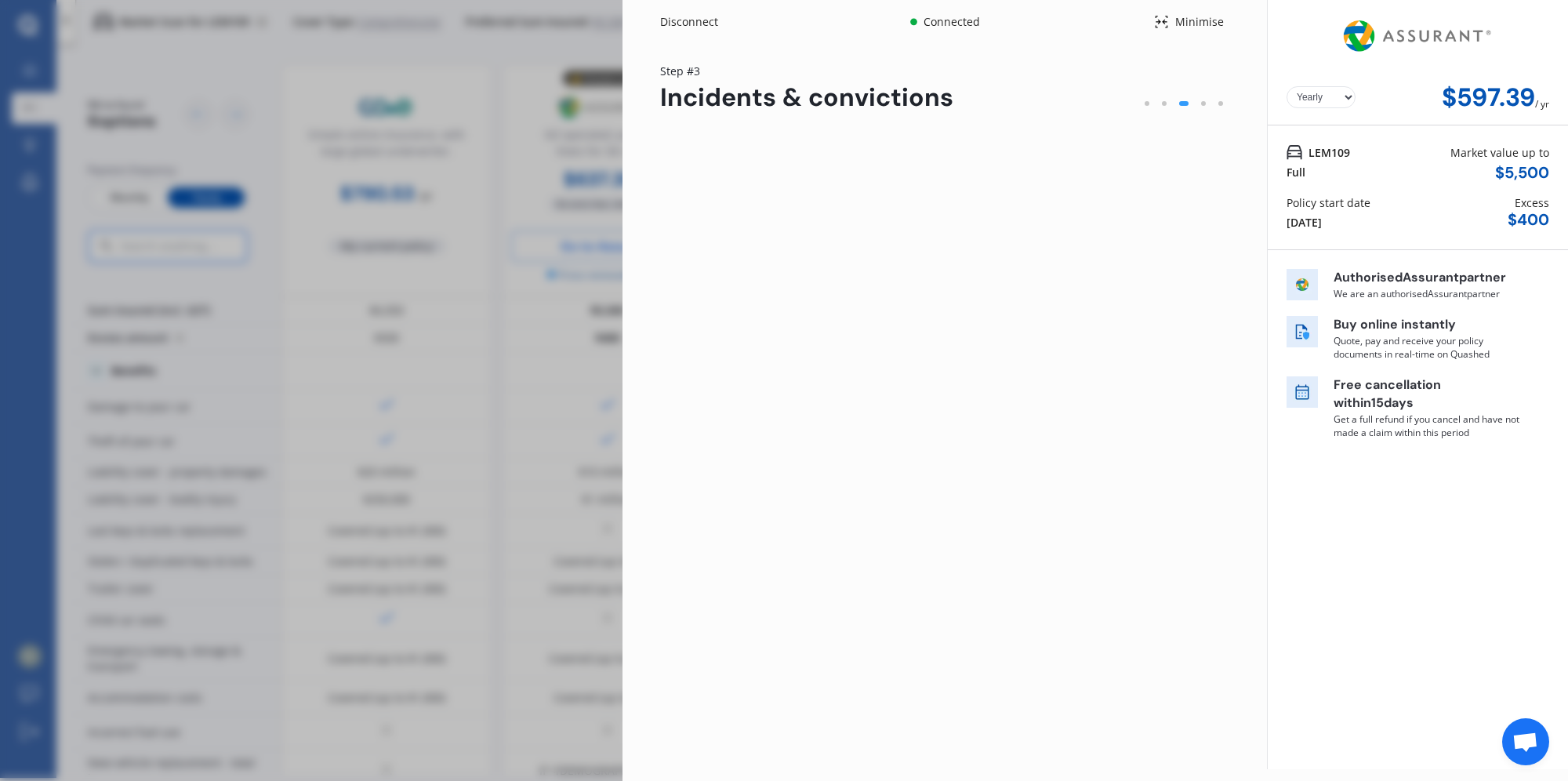
scroll to position [0, 0]
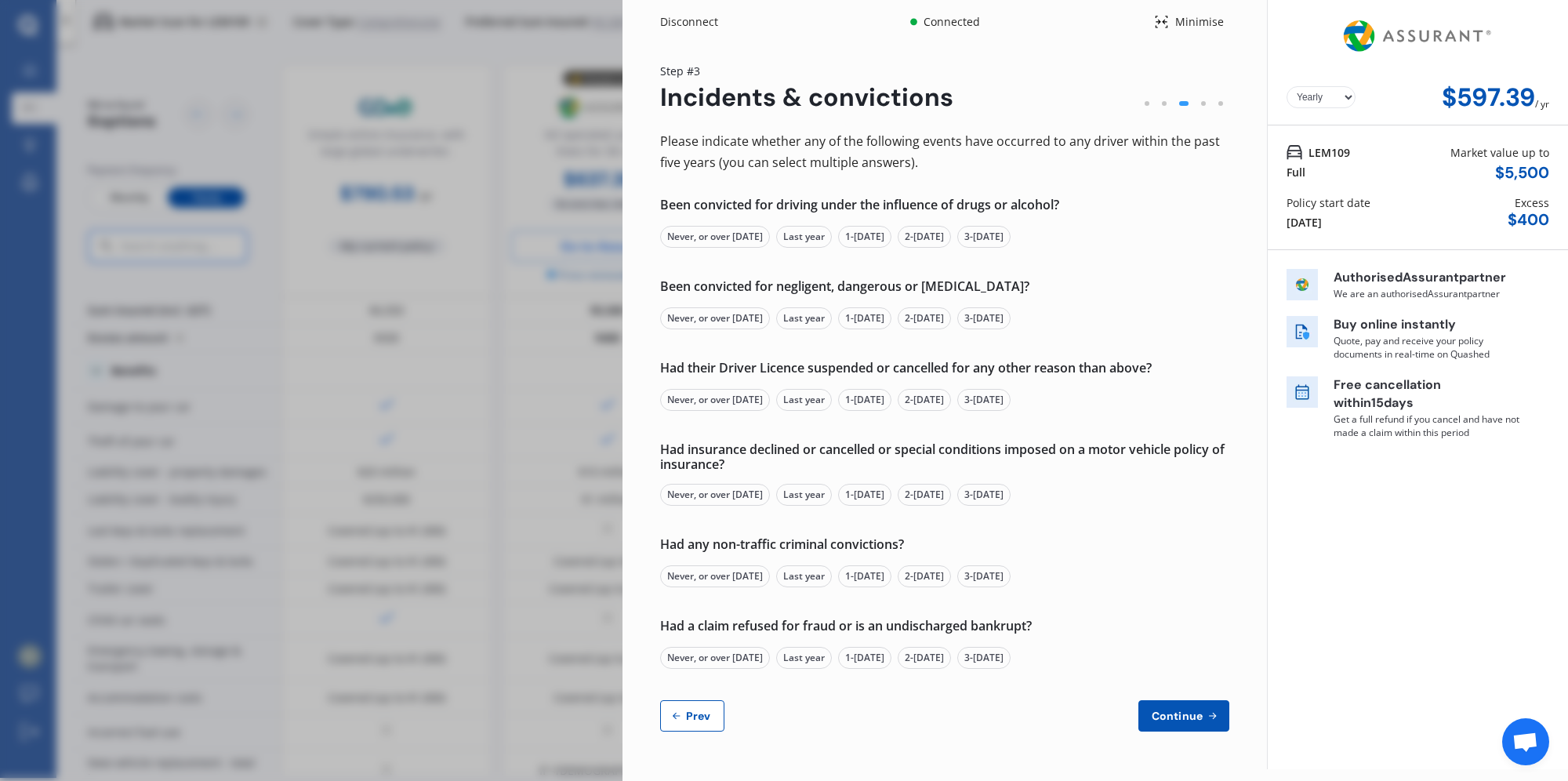
click at [741, 244] on div "Never, or over [DATE]" at bounding box center [715, 237] width 110 height 22
click at [721, 307] on div "Been convicted for negligent, dangerous or [MEDICAL_DATA]? Never, or over [DATE…" at bounding box center [945, 304] width 569 height 50
click at [721, 313] on div "Never, or over [DATE]" at bounding box center [715, 319] width 110 height 22
click at [709, 405] on div "Never, or over [DATE]" at bounding box center [715, 400] width 110 height 22
click at [721, 497] on div "Never, or over [DATE]" at bounding box center [715, 495] width 110 height 22
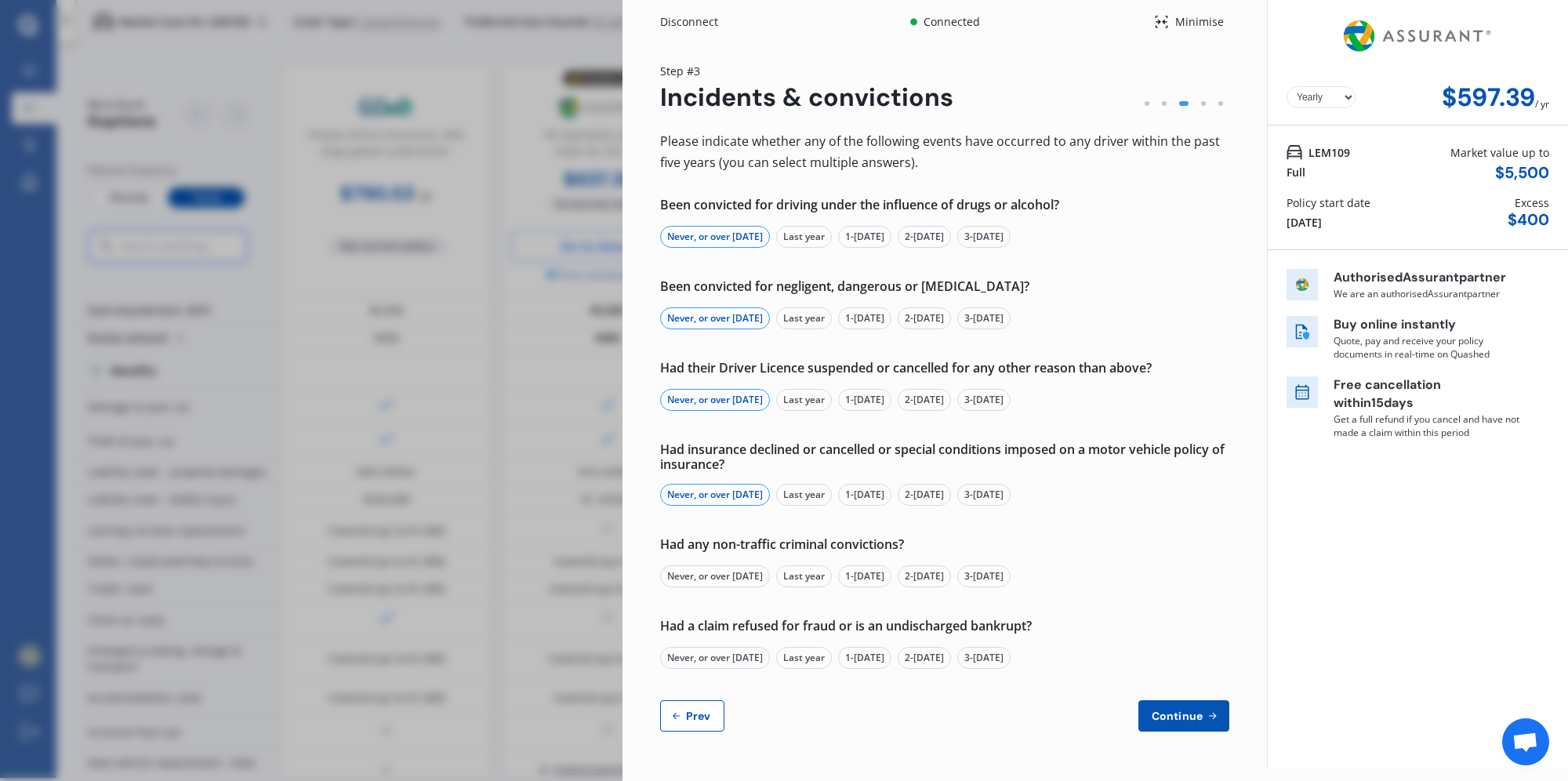
click at [718, 581] on div "Never, or over [DATE]" at bounding box center [715, 577] width 110 height 22
click at [716, 655] on div "Never, or over [DATE]" at bounding box center [715, 658] width 110 height 22
click at [1188, 720] on span "Continue" at bounding box center [1176, 716] width 57 height 13
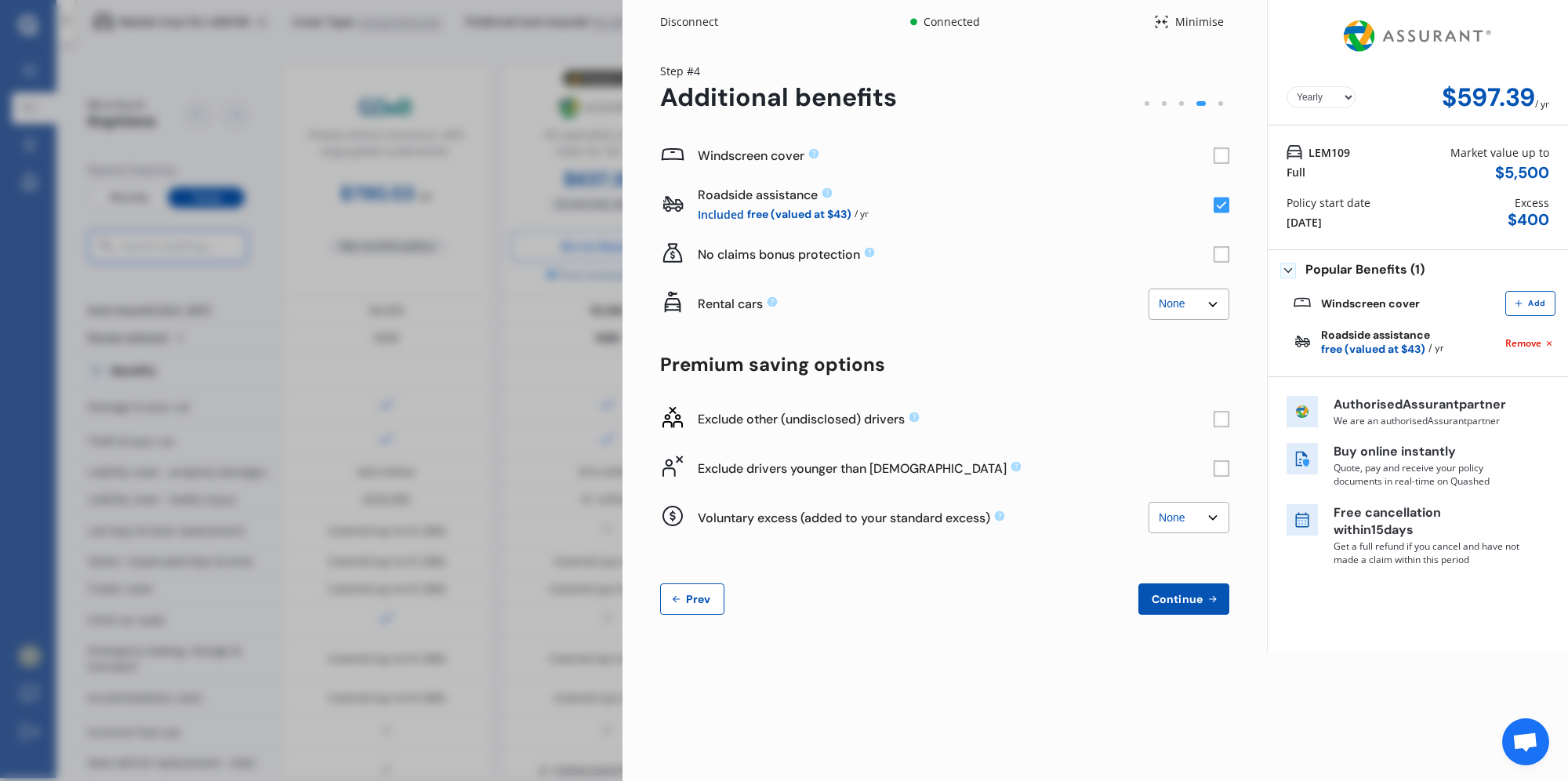
click at [1222, 156] on rect at bounding box center [1222, 156] width 15 height 15
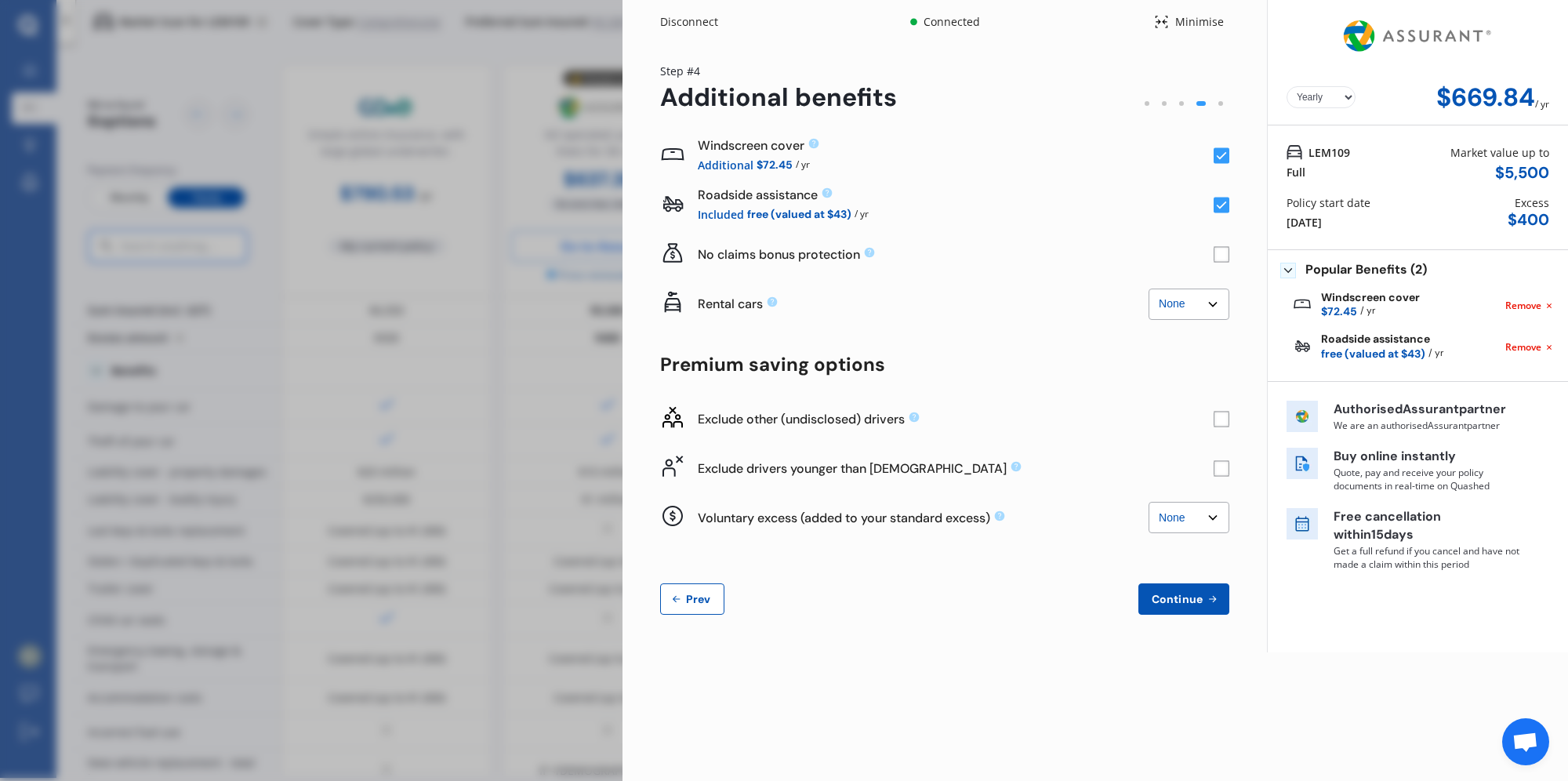
click at [1218, 156] on rect at bounding box center [1222, 156] width 15 height 15
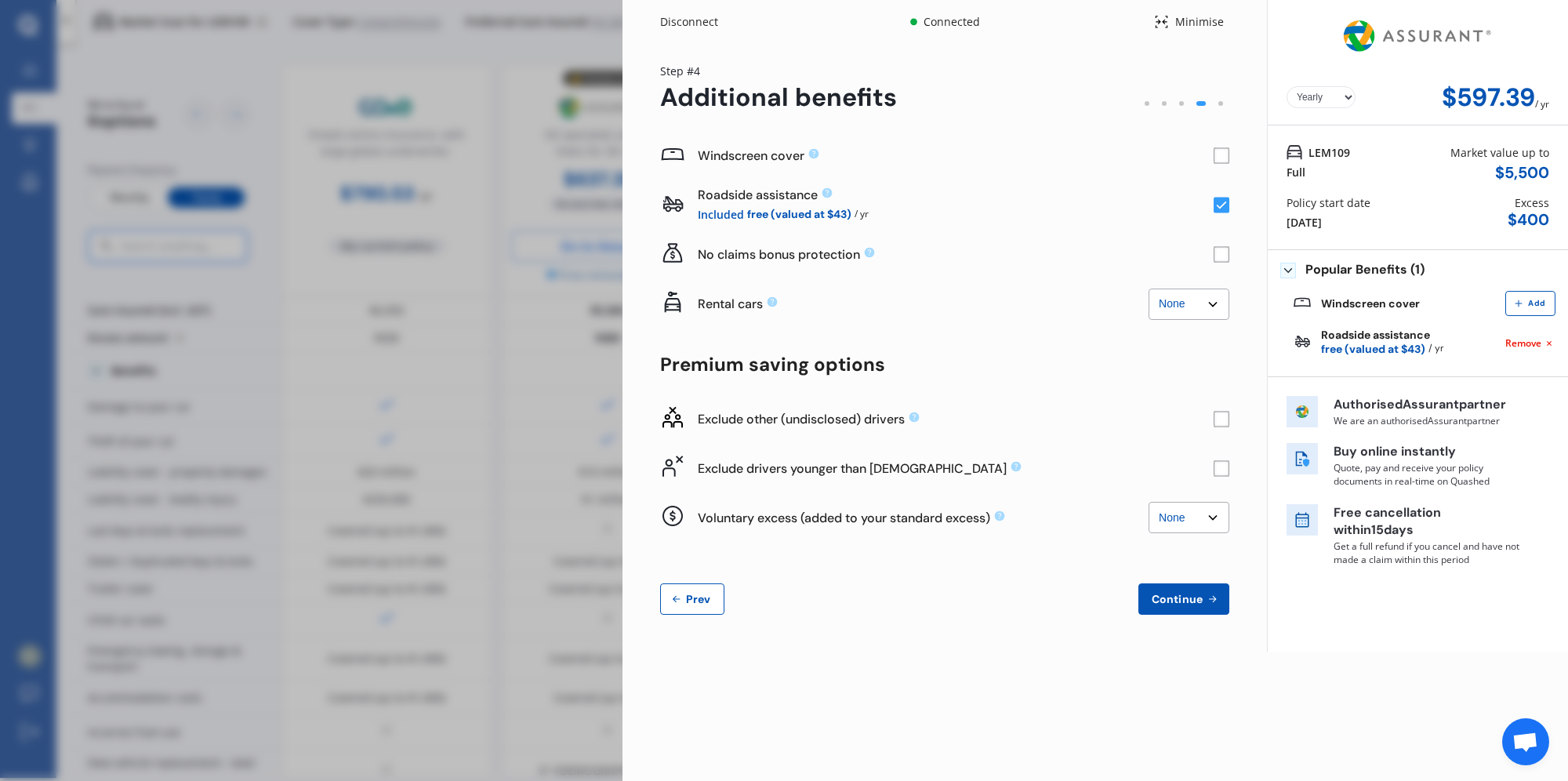
click at [1219, 251] on rect at bounding box center [1222, 255] width 15 height 15
click at [1206, 307] on select "None $2,500 $5,000" at bounding box center [1188, 304] width 81 height 32
click at [1148, 289] on select "None $2,500 $5,000" at bounding box center [1188, 304] width 81 height 32
click at [1186, 304] on select "None $2,500 $5,000" at bounding box center [1188, 304] width 81 height 32
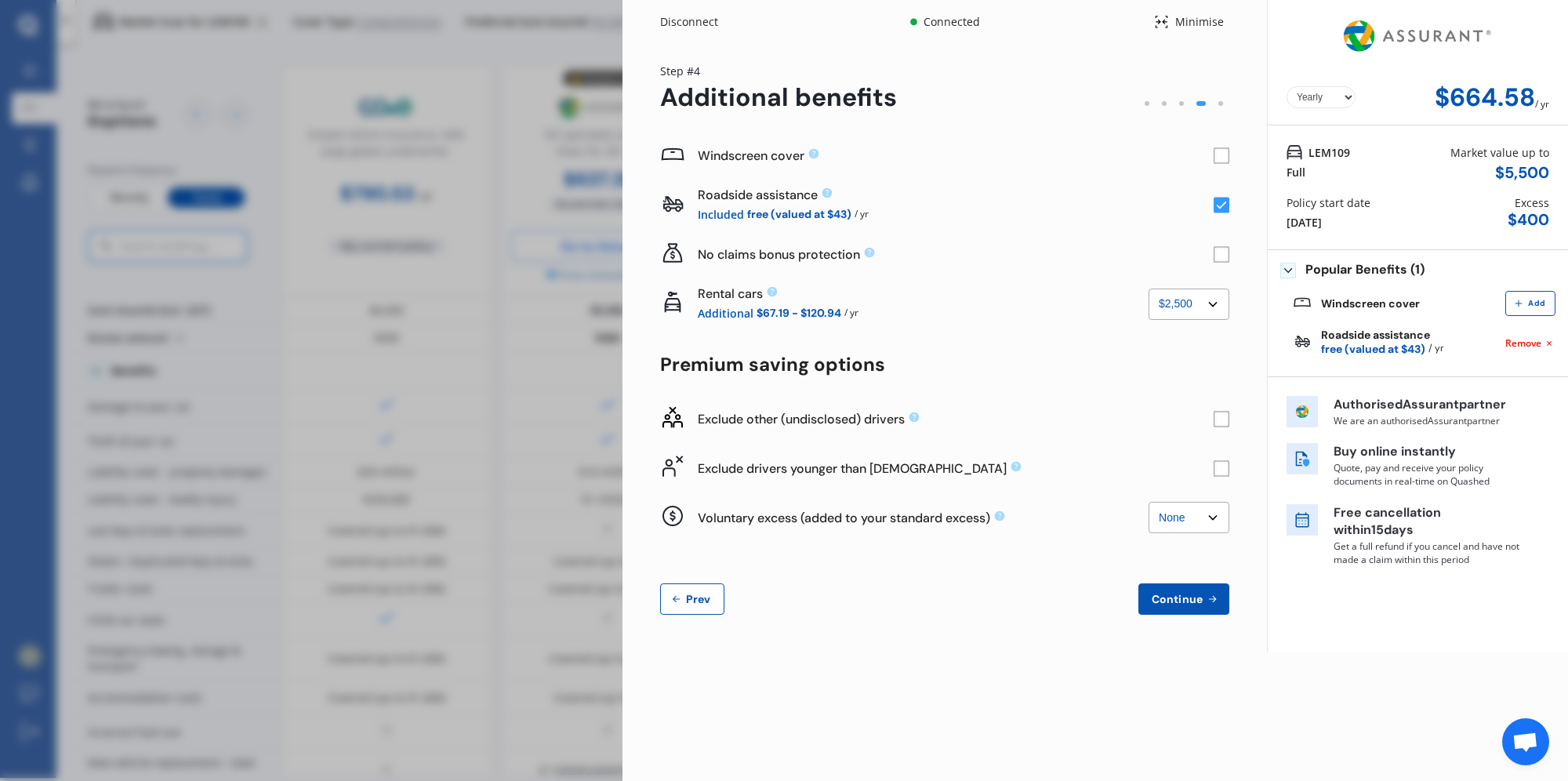
select select "0"
click at [1148, 289] on select "None $2,500 $5,000" at bounding box center [1188, 304] width 81 height 32
click at [1218, 471] on rect at bounding box center [1222, 468] width 15 height 15
click at [1222, 417] on rect at bounding box center [1222, 419] width 15 height 15
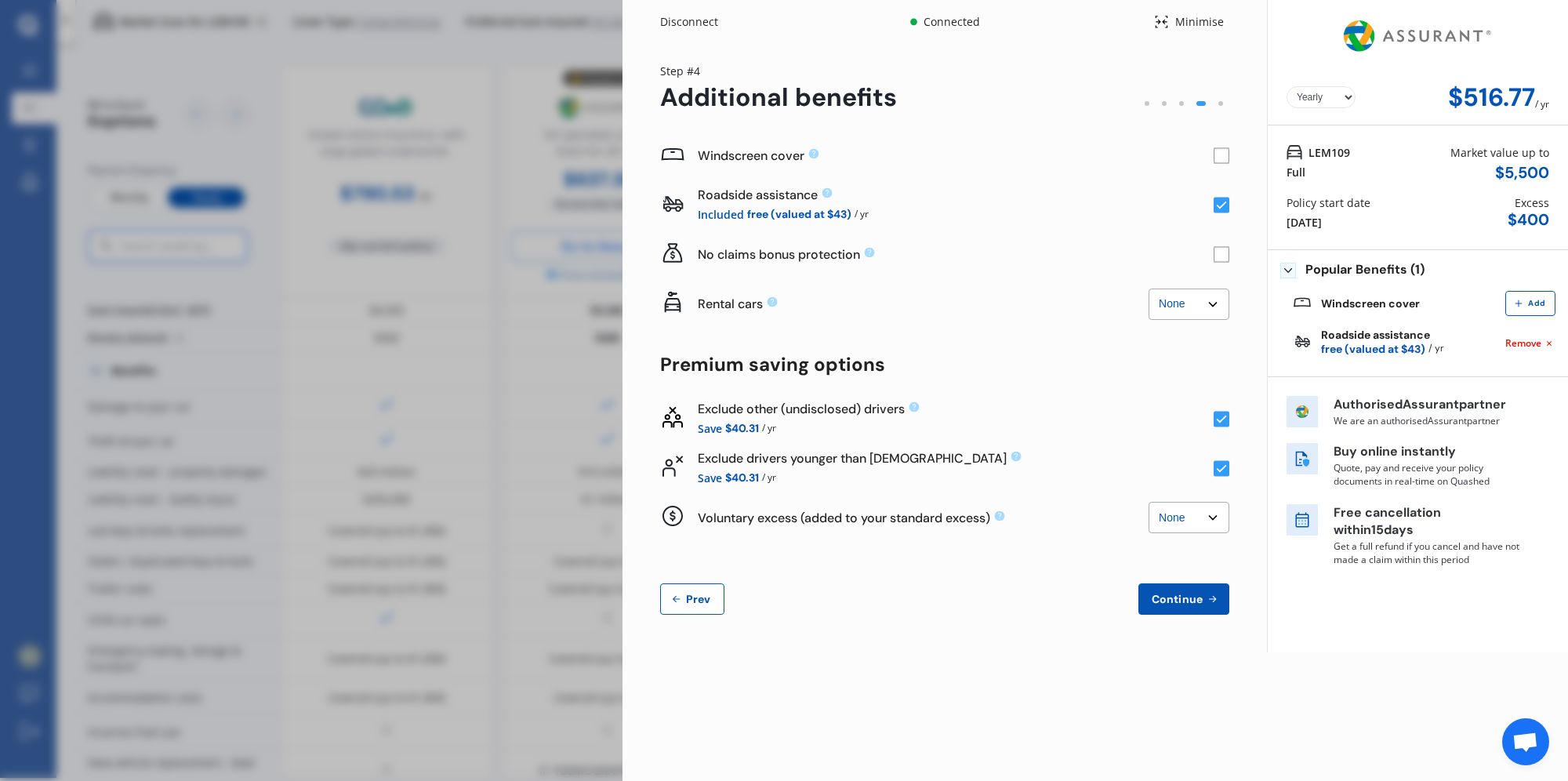
click at [1221, 163] on rect at bounding box center [1222, 156] width 15 height 15
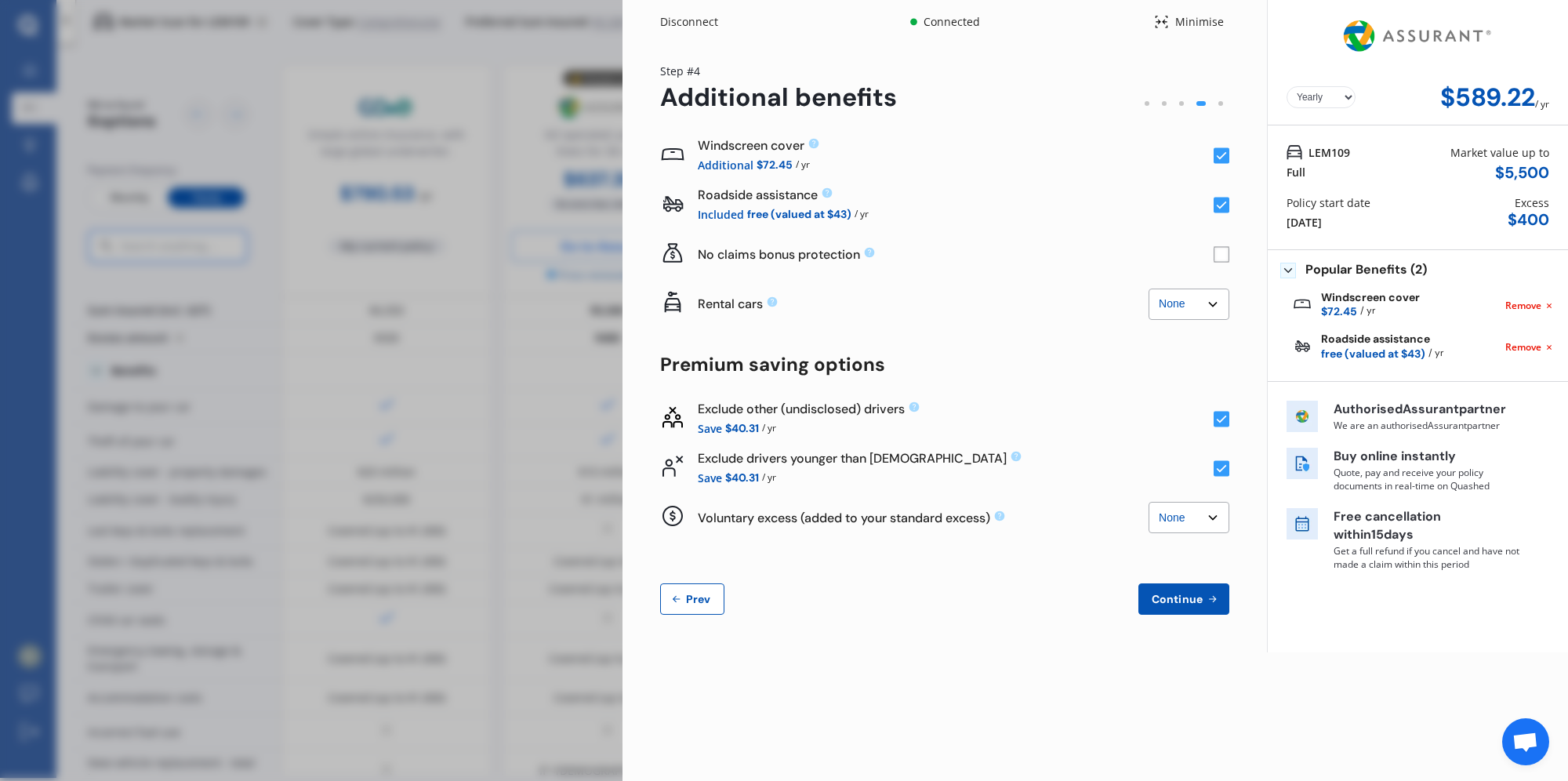
click at [1221, 163] on rect at bounding box center [1222, 156] width 15 height 15
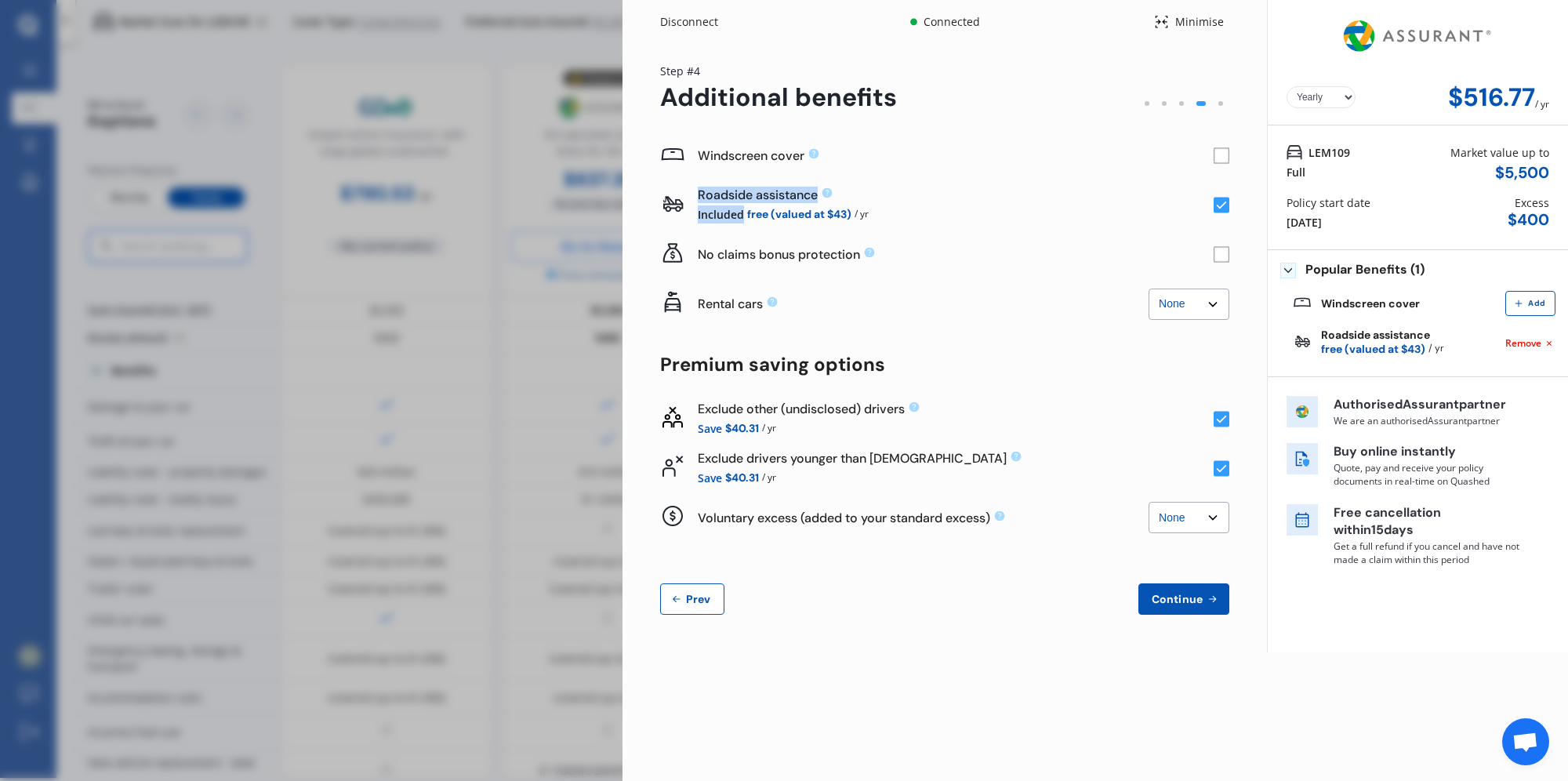
click at [1221, 163] on rect at bounding box center [1222, 156] width 15 height 15
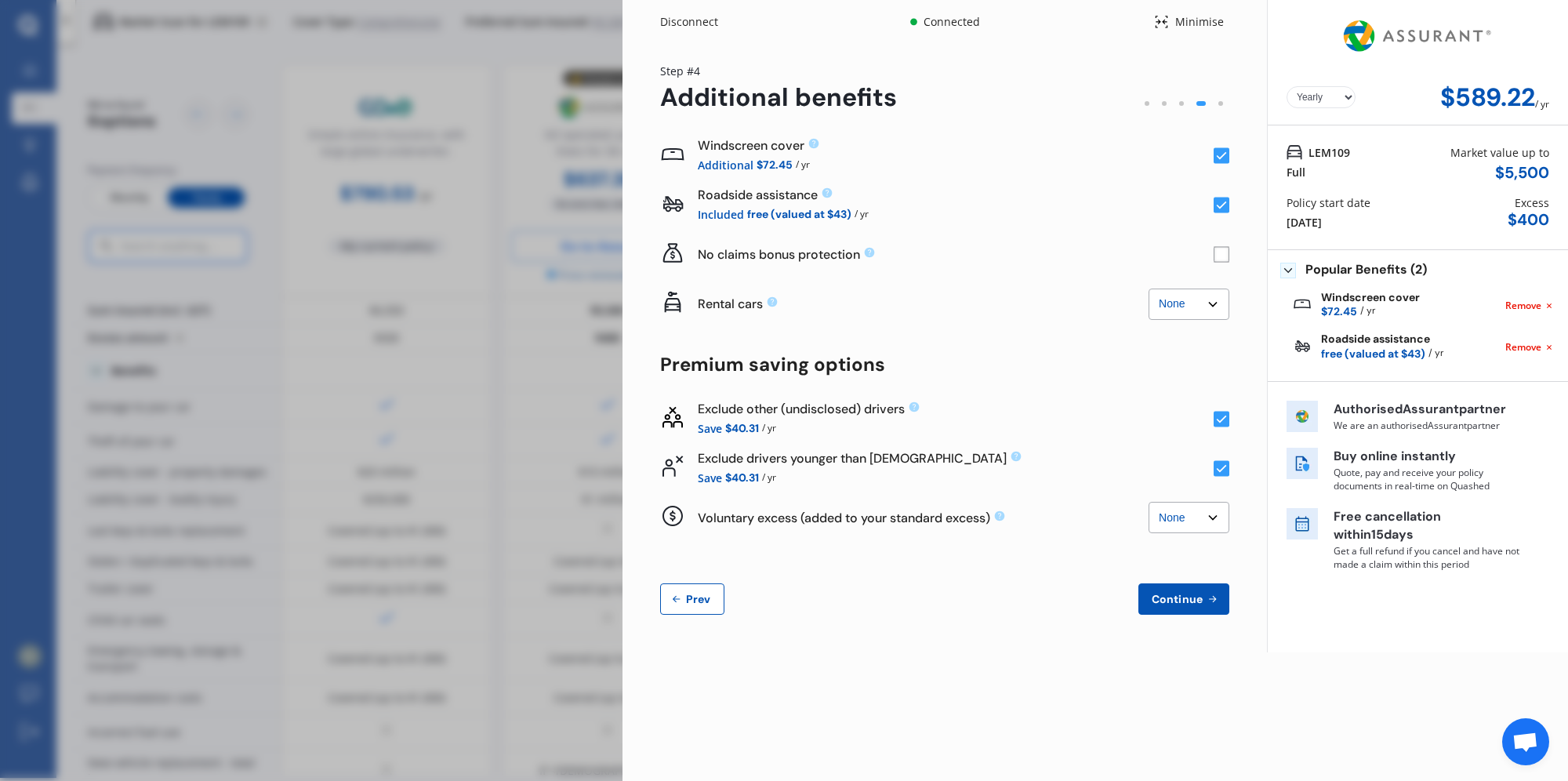
click at [927, 156] on div "Additional $72.45 / yr" at bounding box center [956, 164] width 516 height 18
click at [1223, 207] on rect at bounding box center [1222, 205] width 15 height 15
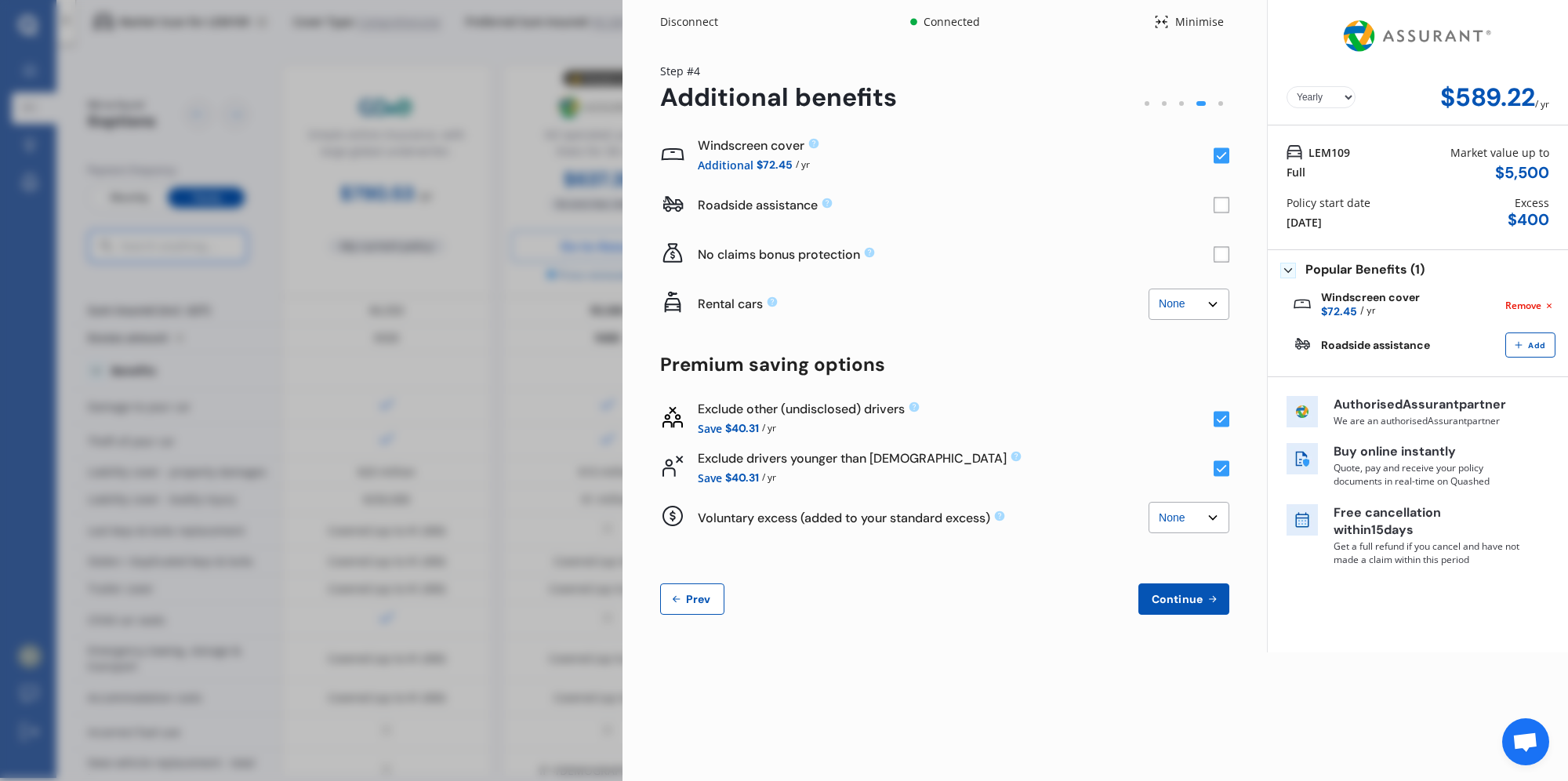
click at [1223, 207] on rect at bounding box center [1222, 205] width 15 height 15
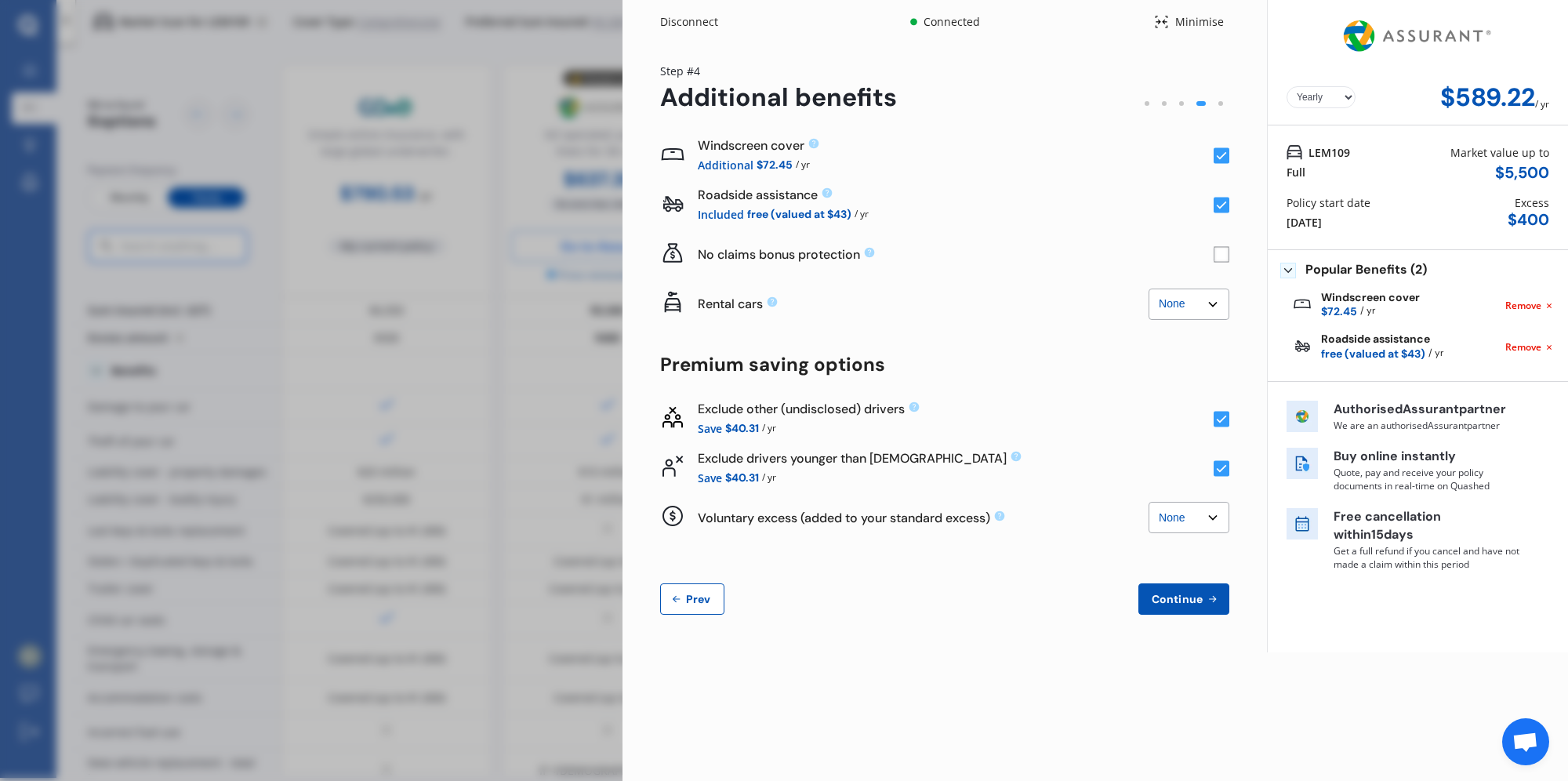
click at [1188, 522] on select "None $500 $1,000" at bounding box center [1188, 518] width 81 height 32
drag, startPoint x: 1188, startPoint y: 522, endPoint x: 1174, endPoint y: 525, distance: 14.3
click at [1188, 522] on select "None $500 $1,000" at bounding box center [1188, 518] width 81 height 32
click at [894, 631] on div "Yearly Monthly $589.22 / yr Step # 4 Additional benefits Windscreen cover Addit…" at bounding box center [944, 348] width 644 height 609
click at [1222, 422] on rect at bounding box center [1222, 419] width 15 height 15
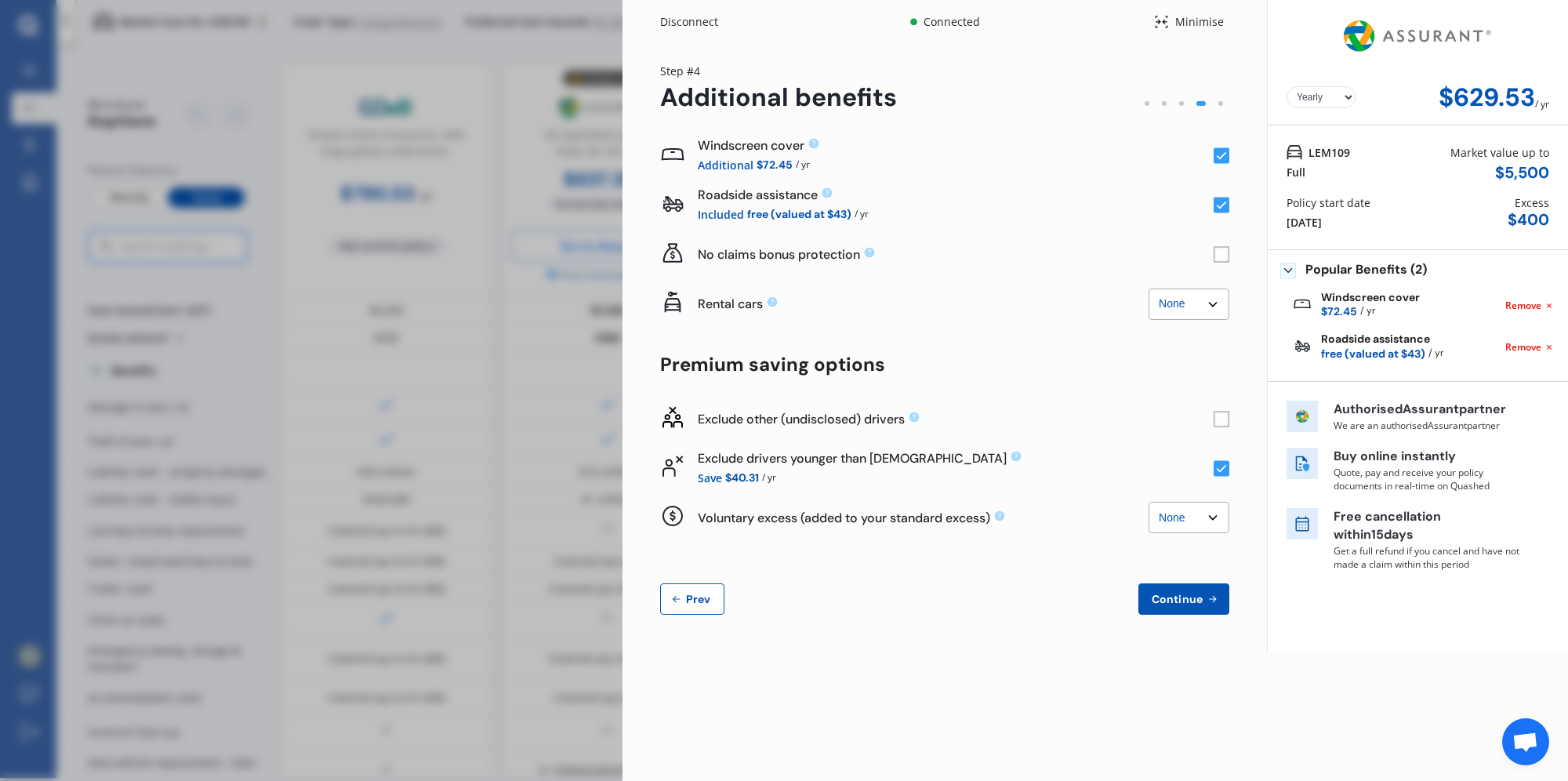
click at [1222, 422] on rect at bounding box center [1222, 419] width 15 height 15
click at [1174, 603] on span "Continue" at bounding box center [1176, 599] width 57 height 13
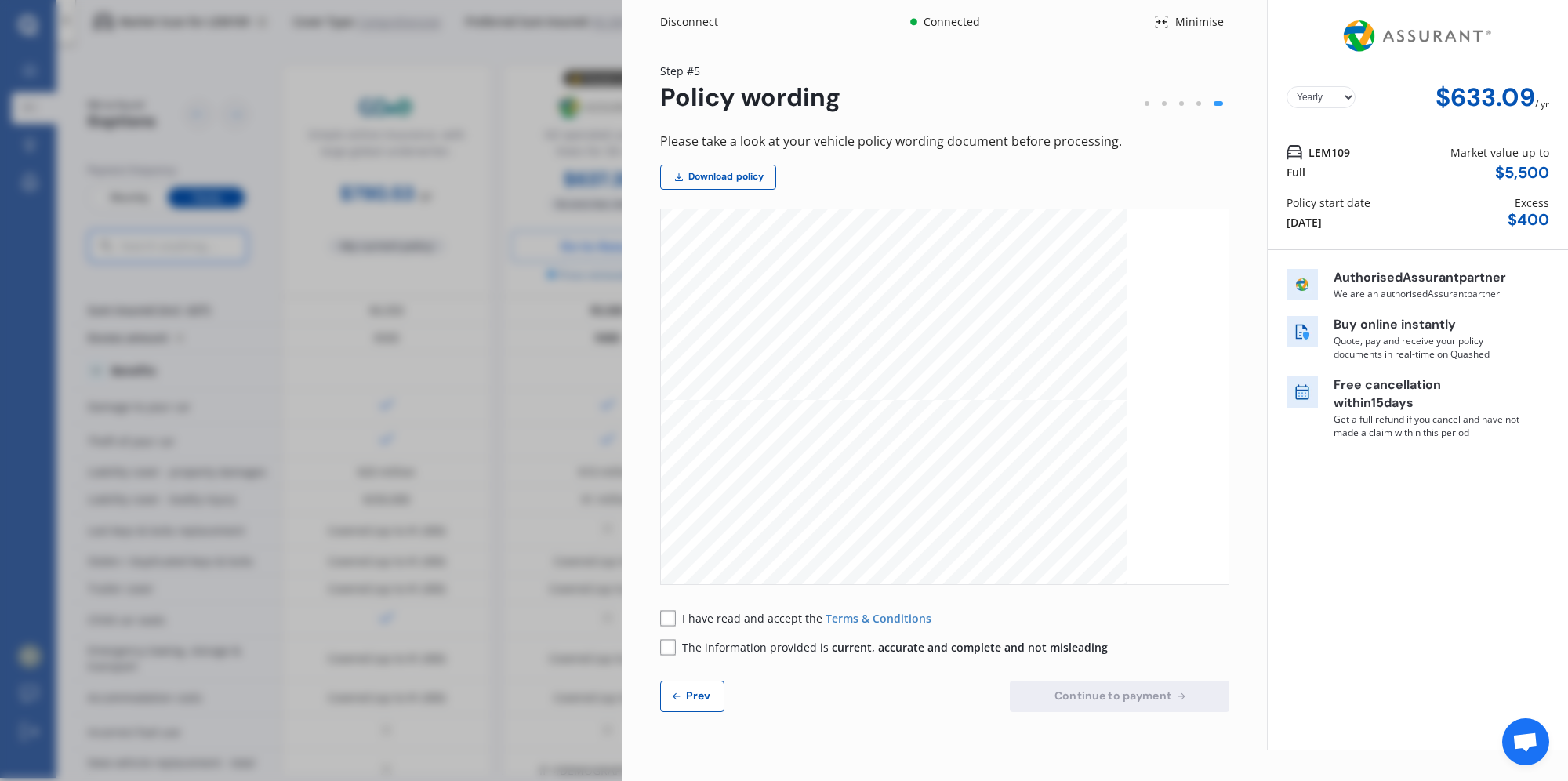
scroll to position [470, 0]
click at [665, 622] on rect at bounding box center [668, 618] width 15 height 15
click at [674, 646] on rect at bounding box center [668, 647] width 15 height 15
drag, startPoint x: 1228, startPoint y: 262, endPoint x: 1233, endPoint y: 204, distance: 58.2
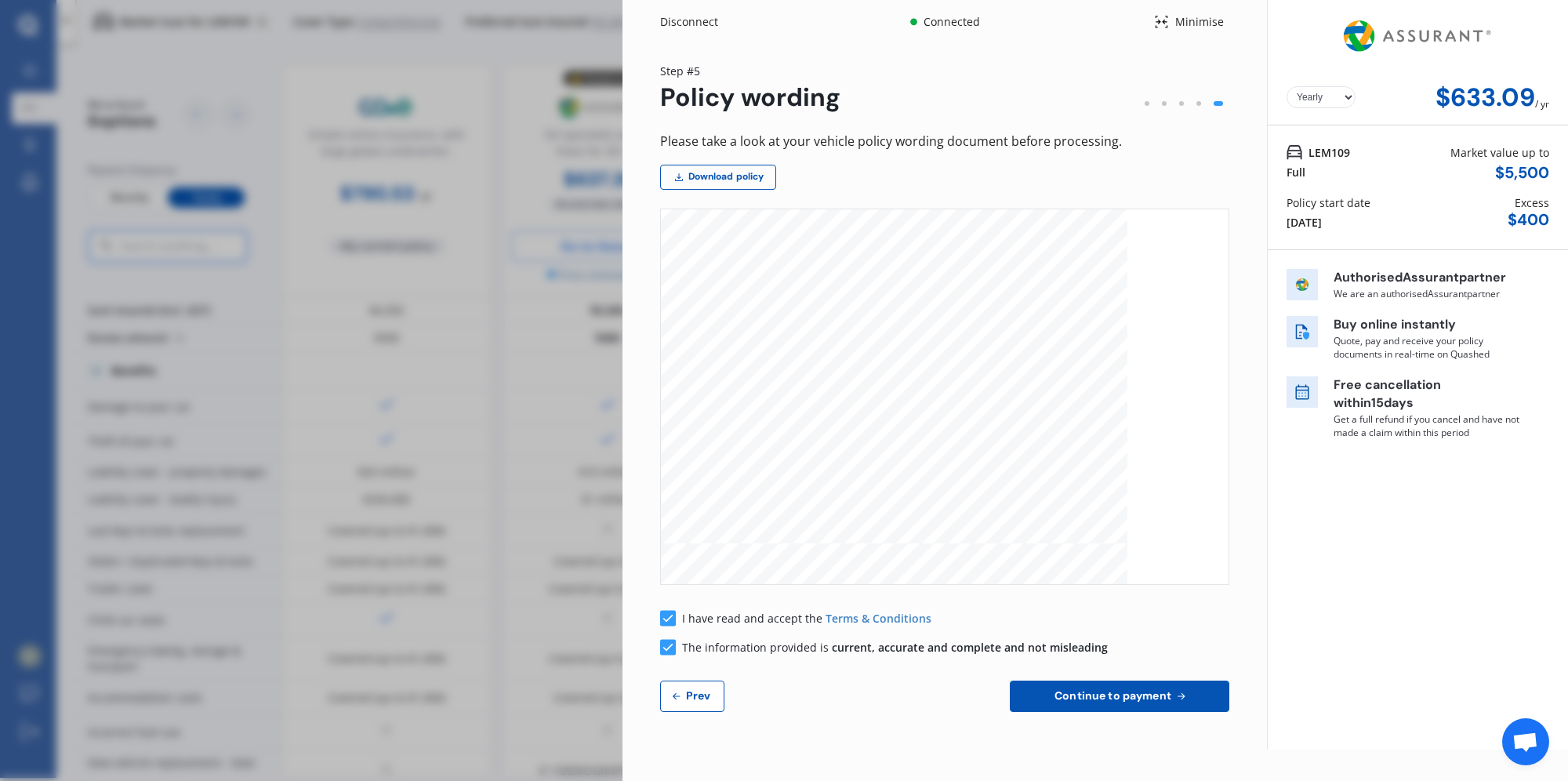
click at [1233, 204] on div "Yearly Monthly $633.09 / yr Step # 5 Policy wording Please take a look at your …" at bounding box center [944, 397] width 644 height 706
click at [706, 699] on span "Prev" at bounding box center [698, 696] width 31 height 13
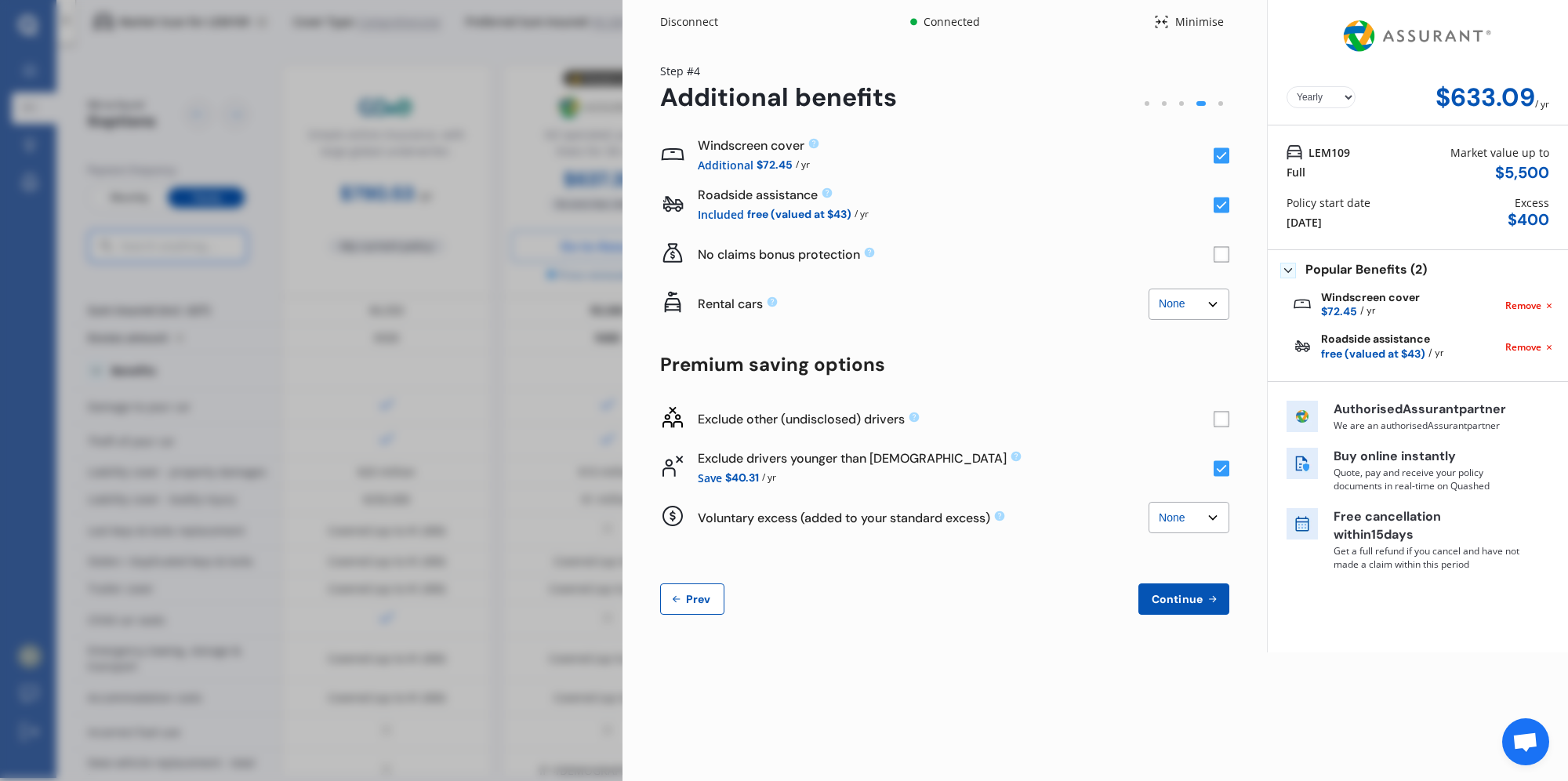
click at [692, 606] on button "Prev" at bounding box center [693, 599] width 65 height 32
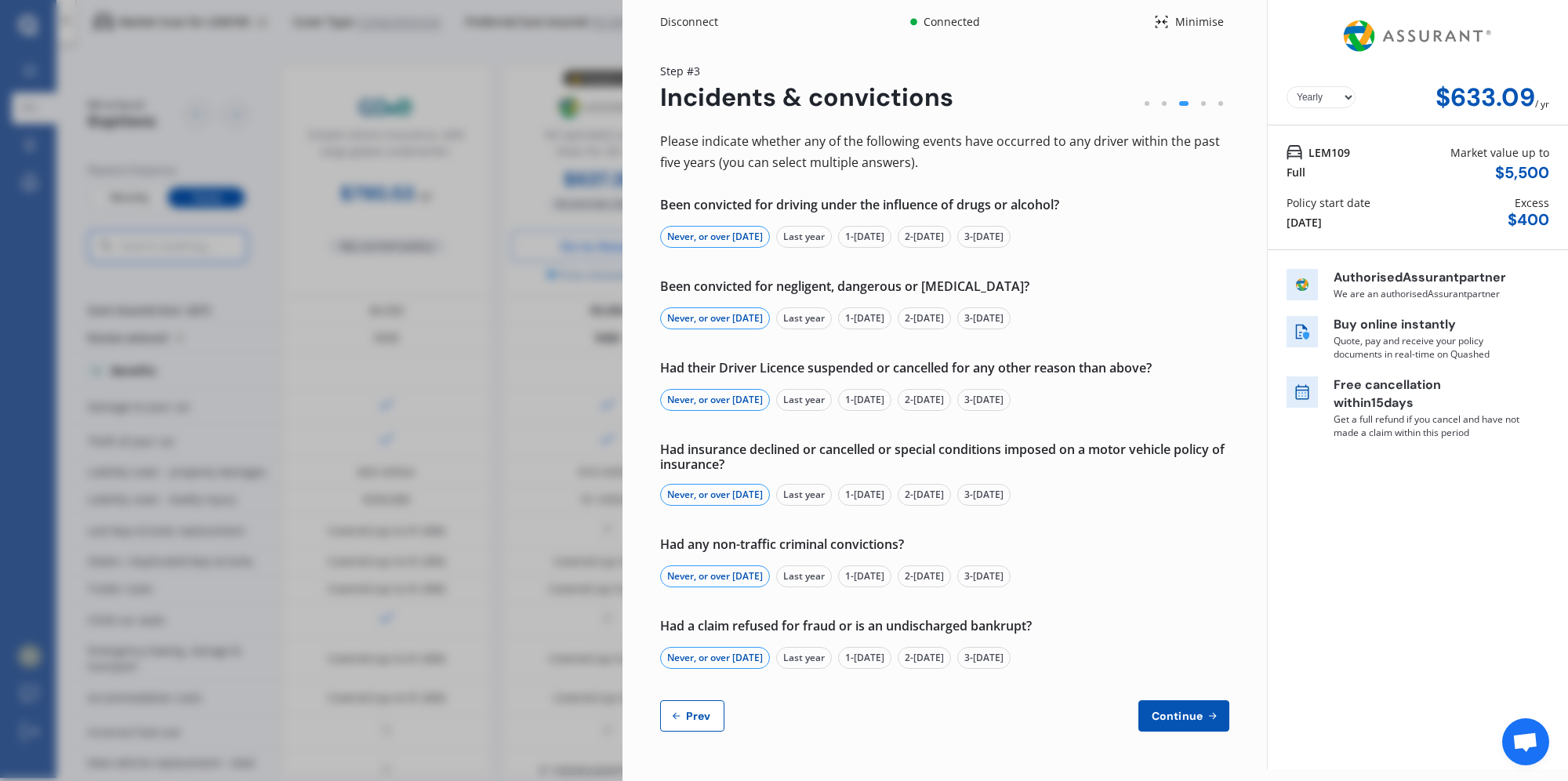
click at [701, 707] on button "Prev" at bounding box center [693, 716] width 65 height 32
select select "Mr"
select select "29"
select select "11"
select select "1986"
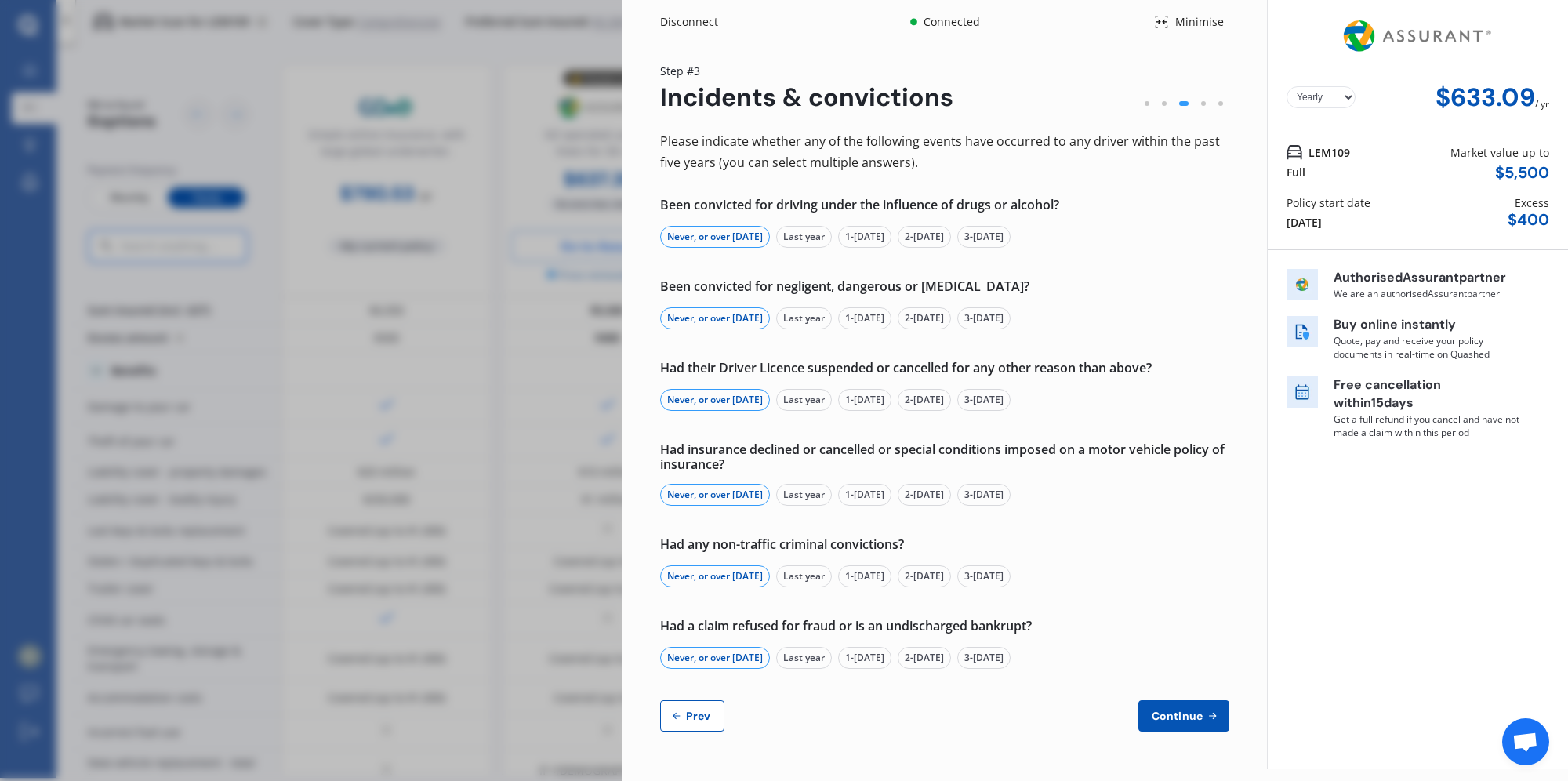
select select "full"
select select "more than 4 years"
select select "[GEOGRAPHIC_DATA]"
select select "Mrs"
select select "08"
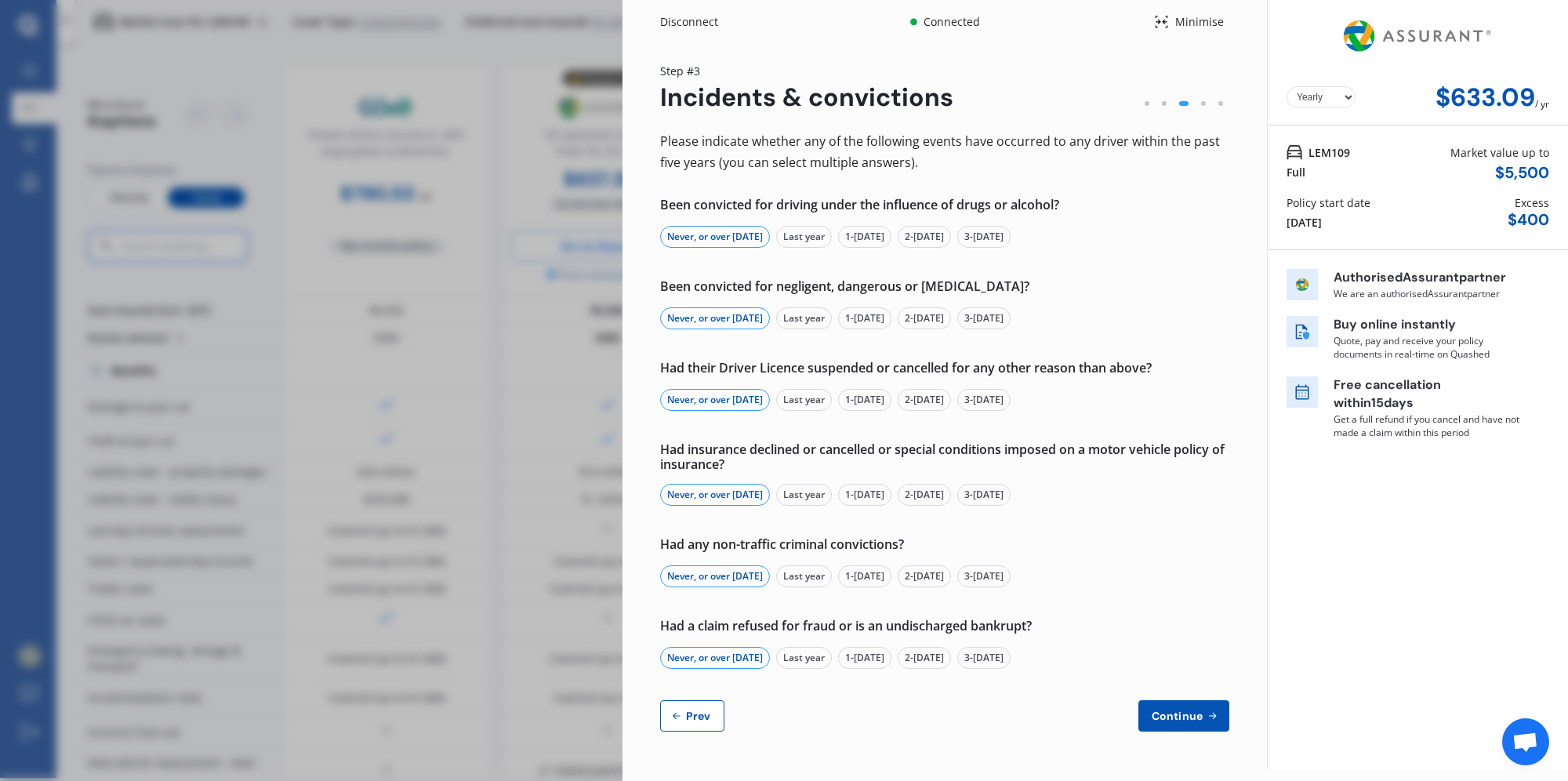
select select "01"
select select "1984"
select select "full"
select select "more than 4 years"
select select "[GEOGRAPHIC_DATA]"
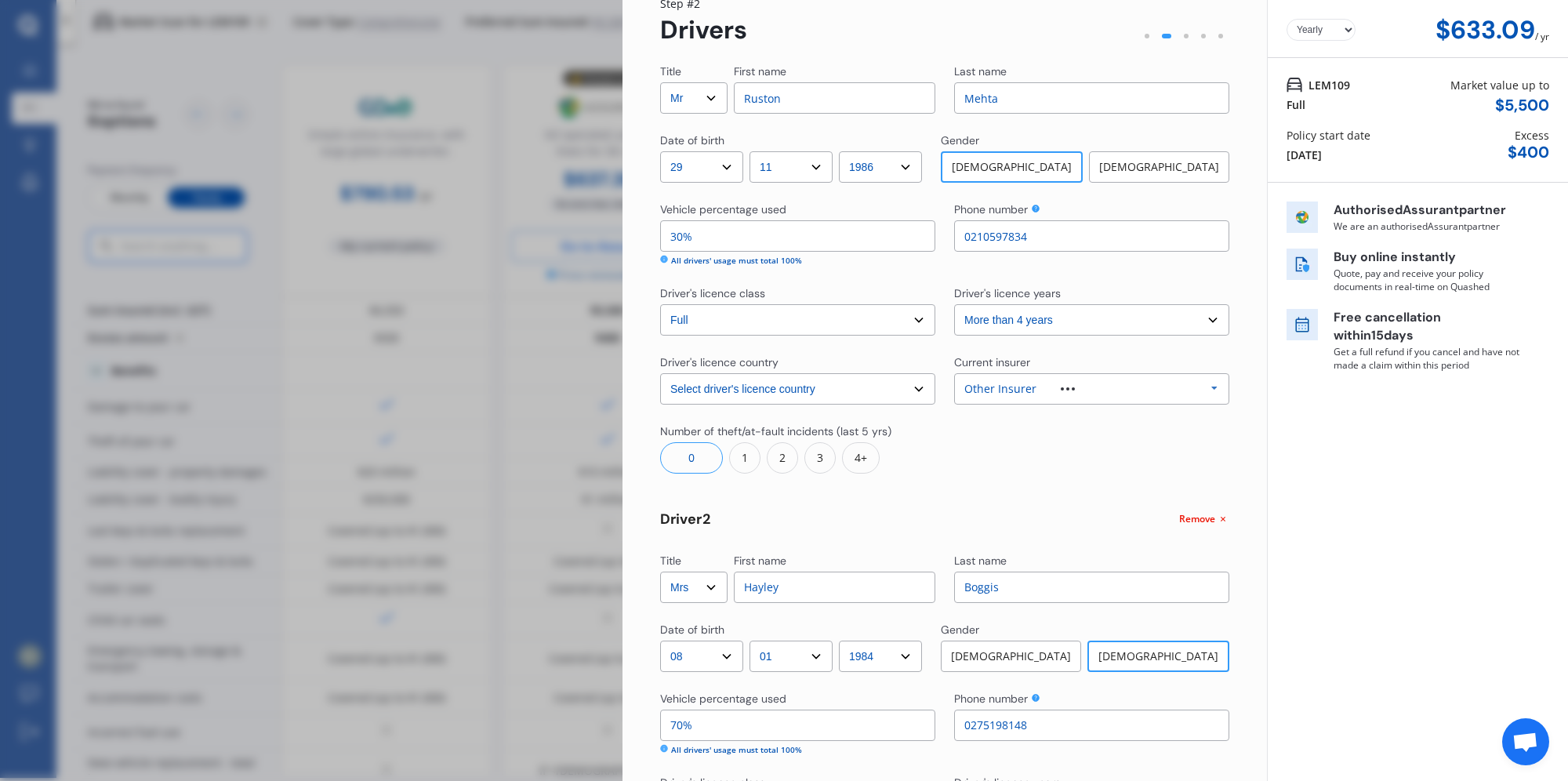
scroll to position [379, 0]
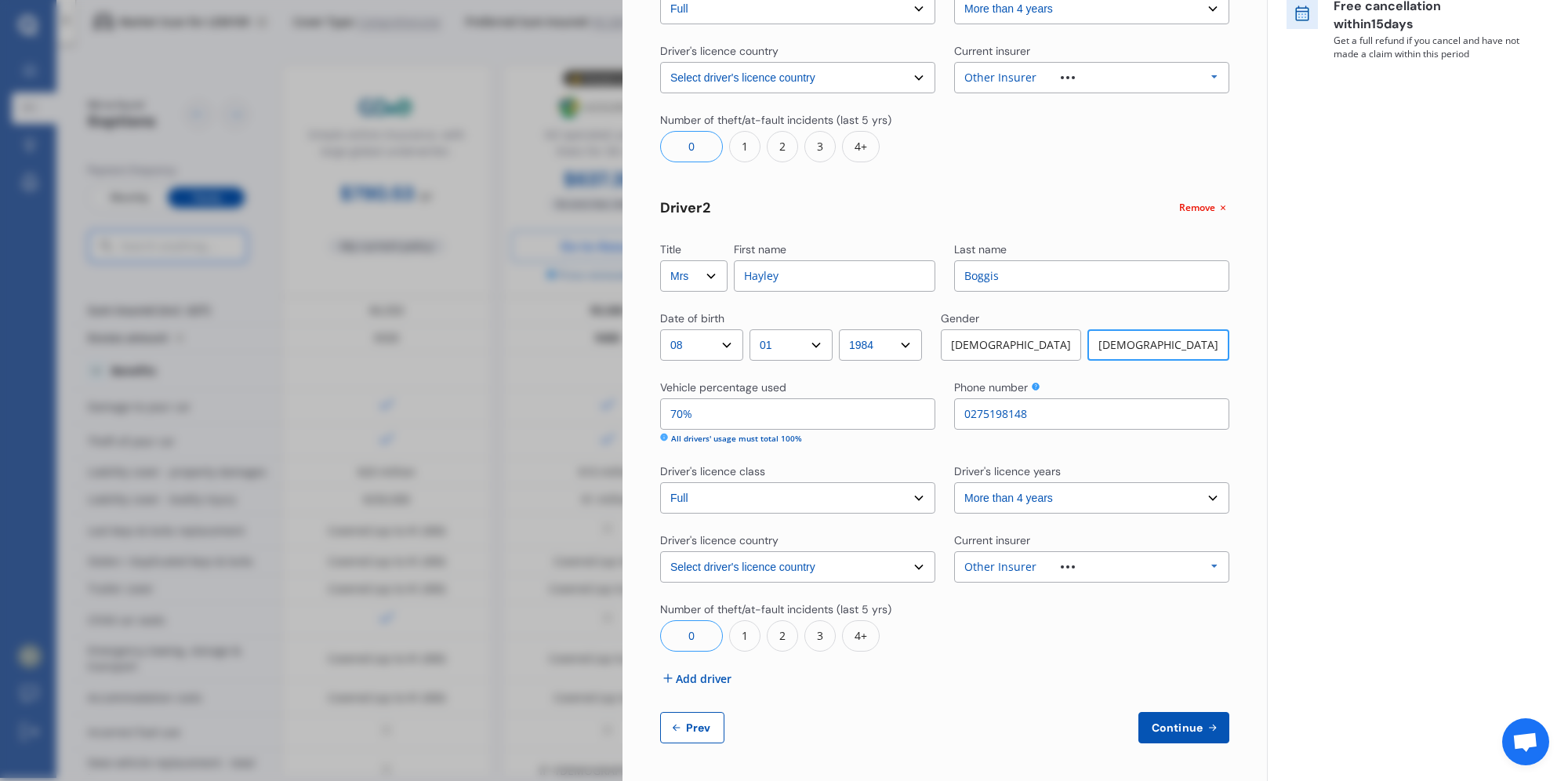
click at [705, 722] on span "Prev" at bounding box center [698, 727] width 31 height 13
select select "full"
select select "0"
select select "On own property"
select select "[GEOGRAPHIC_DATA]"
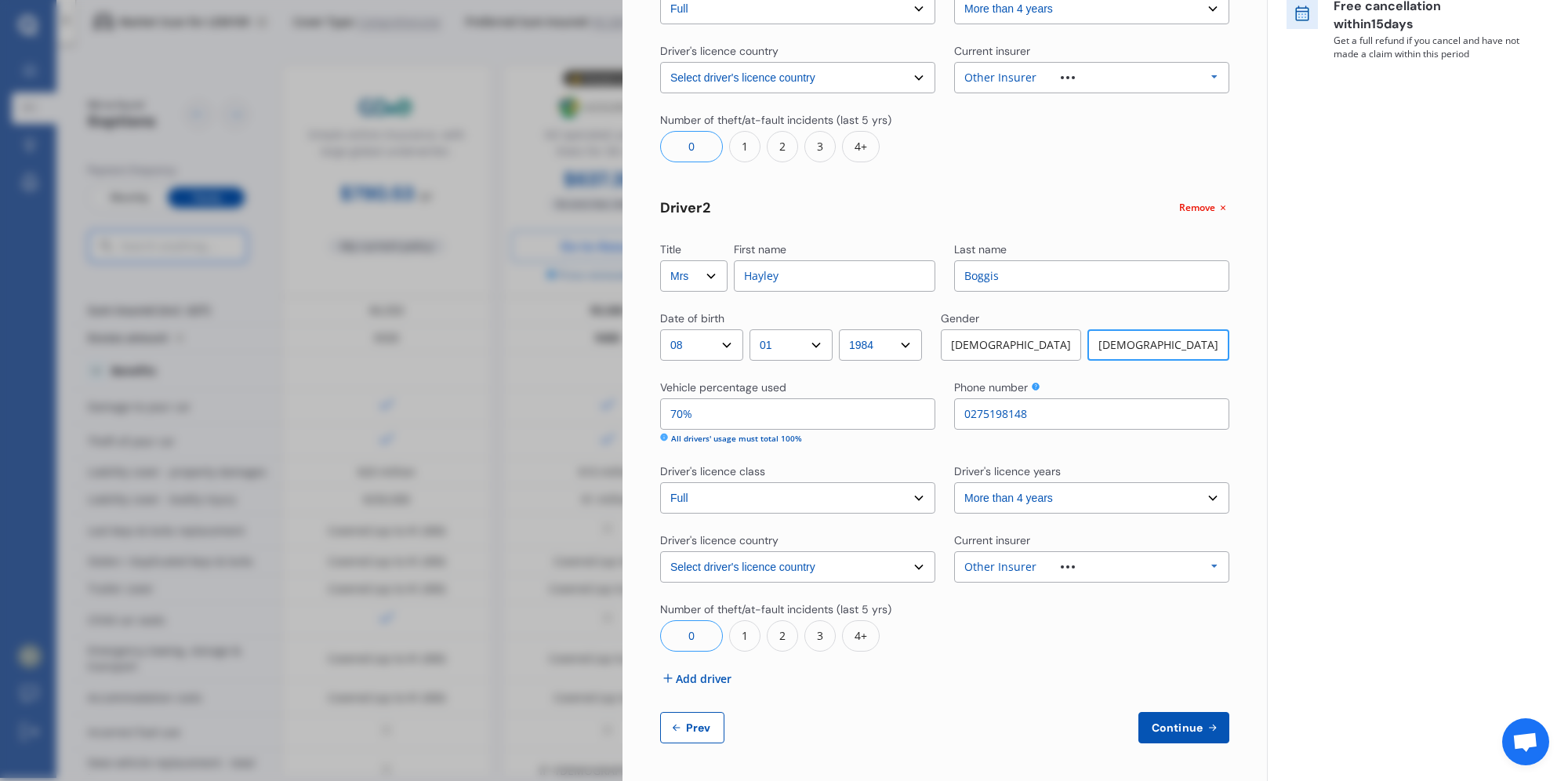
select select "20000"
select select "TOYOTA"
select select "AURIS"
select select "(ALL)"
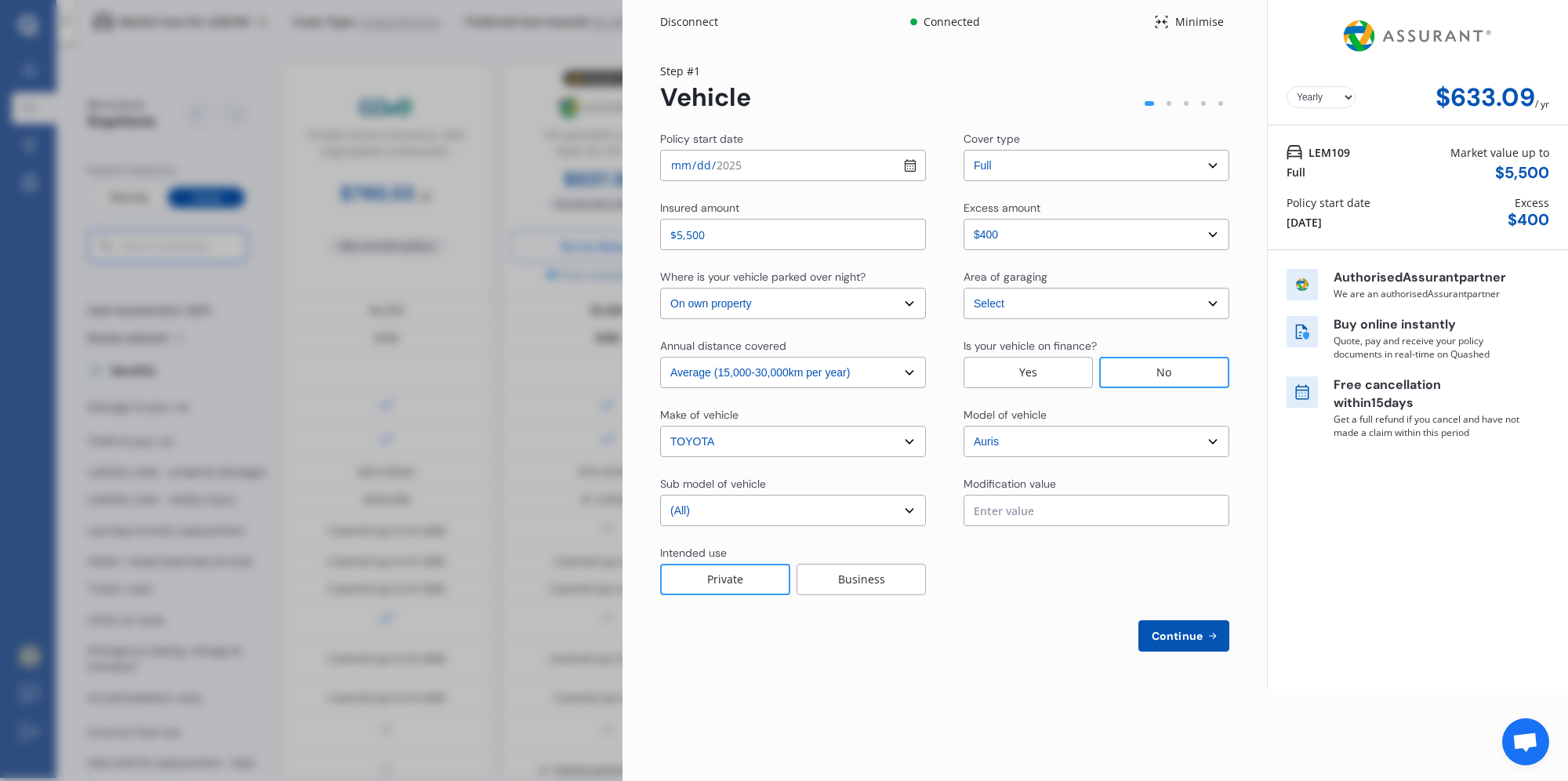
scroll to position [0, 0]
click at [724, 233] on input "$5,500" at bounding box center [793, 234] width 266 height 32
click at [688, 238] on input "$5,500" at bounding box center [793, 234] width 266 height 32
type input "$5,200"
click at [983, 681] on div "Yearly Monthly $633.09 / yr Step # 1 Vehicle Policy start date [DATE] Cover typ…" at bounding box center [944, 367] width 644 height 646
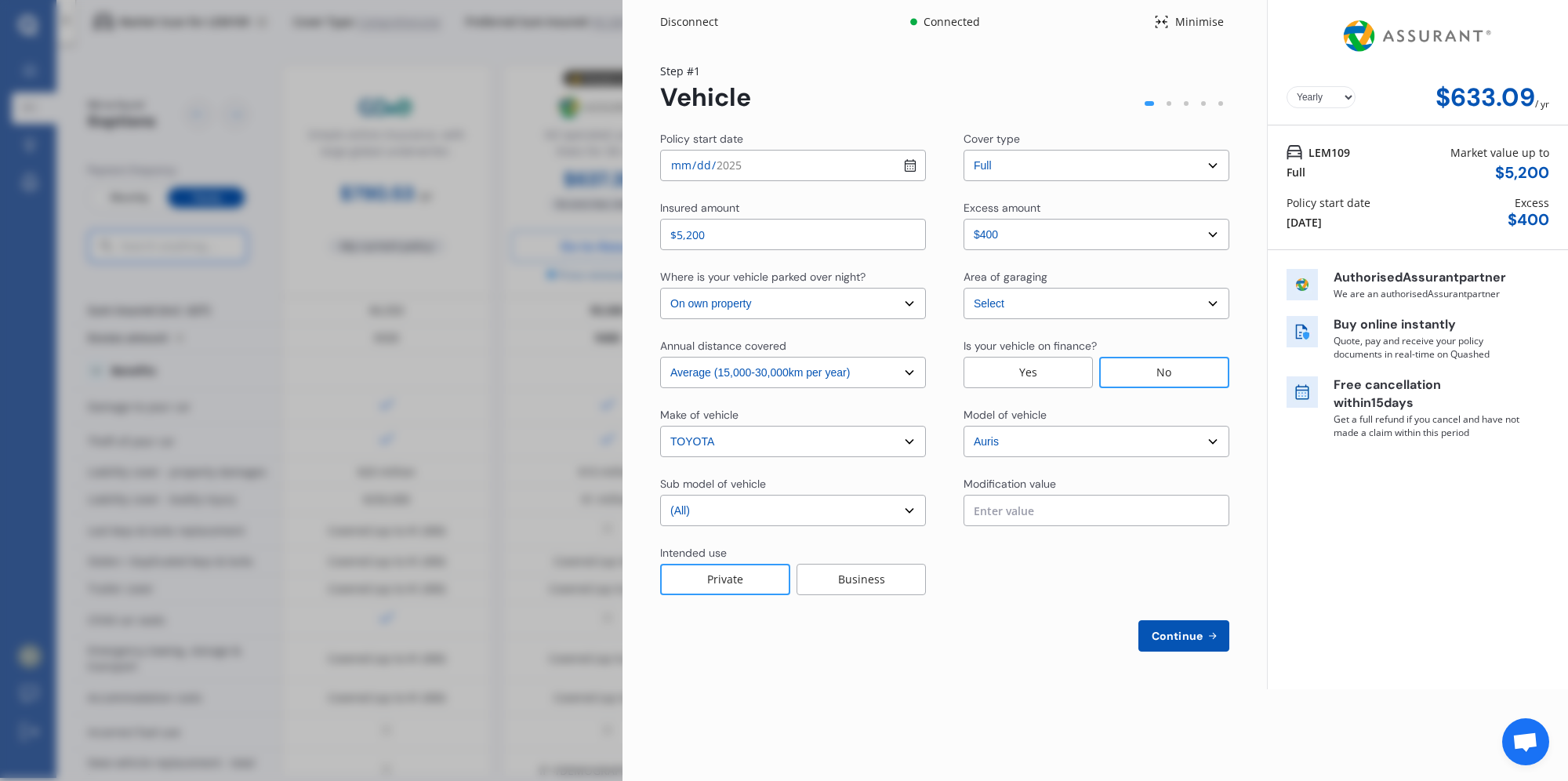
click at [1163, 634] on span "Continue" at bounding box center [1176, 636] width 57 height 13
select select "Mr"
select select "29"
select select "11"
select select "1986"
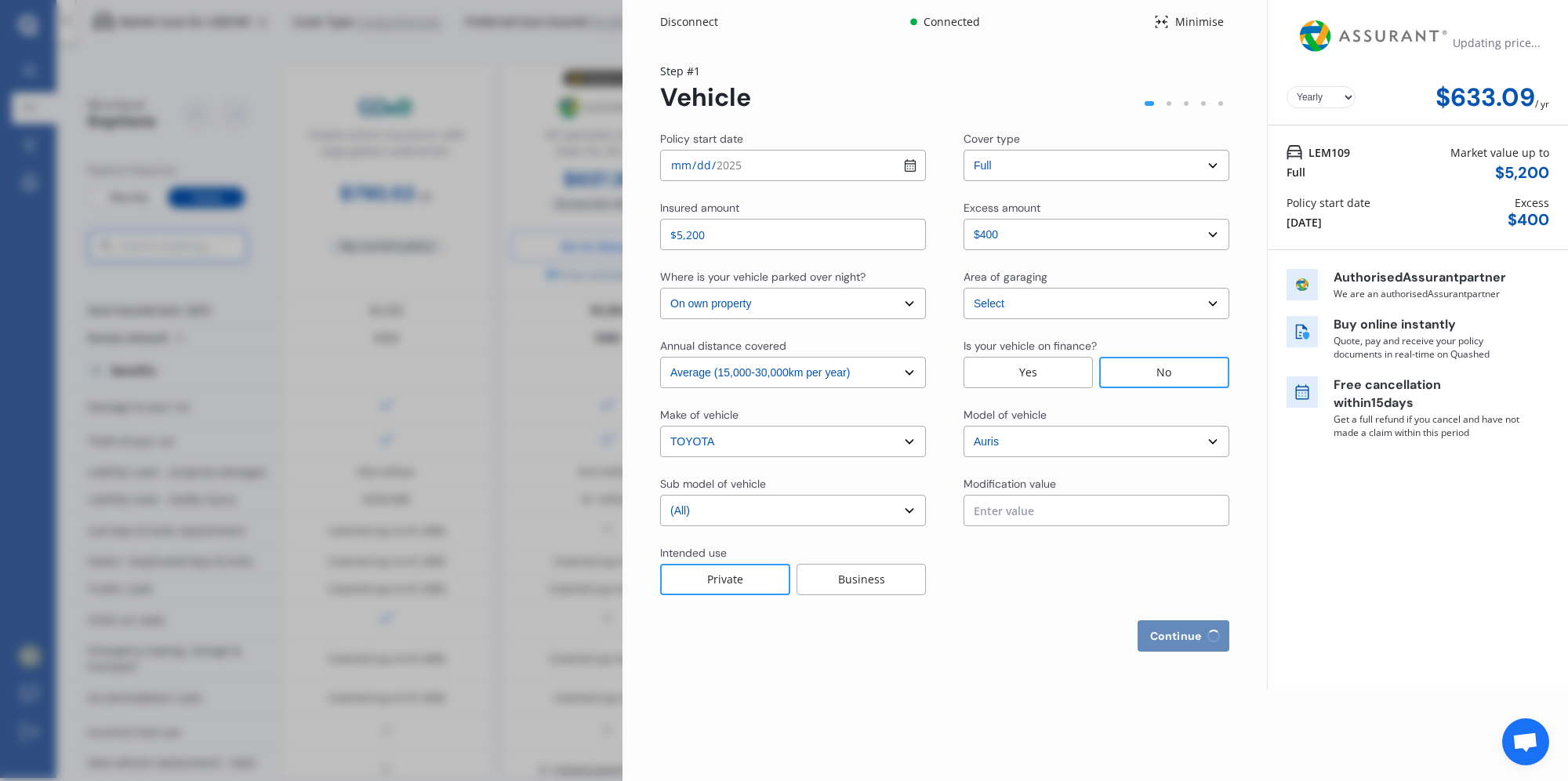
select select "full"
select select "more than 4 years"
select select "[GEOGRAPHIC_DATA]"
select select "Mrs"
select select "08"
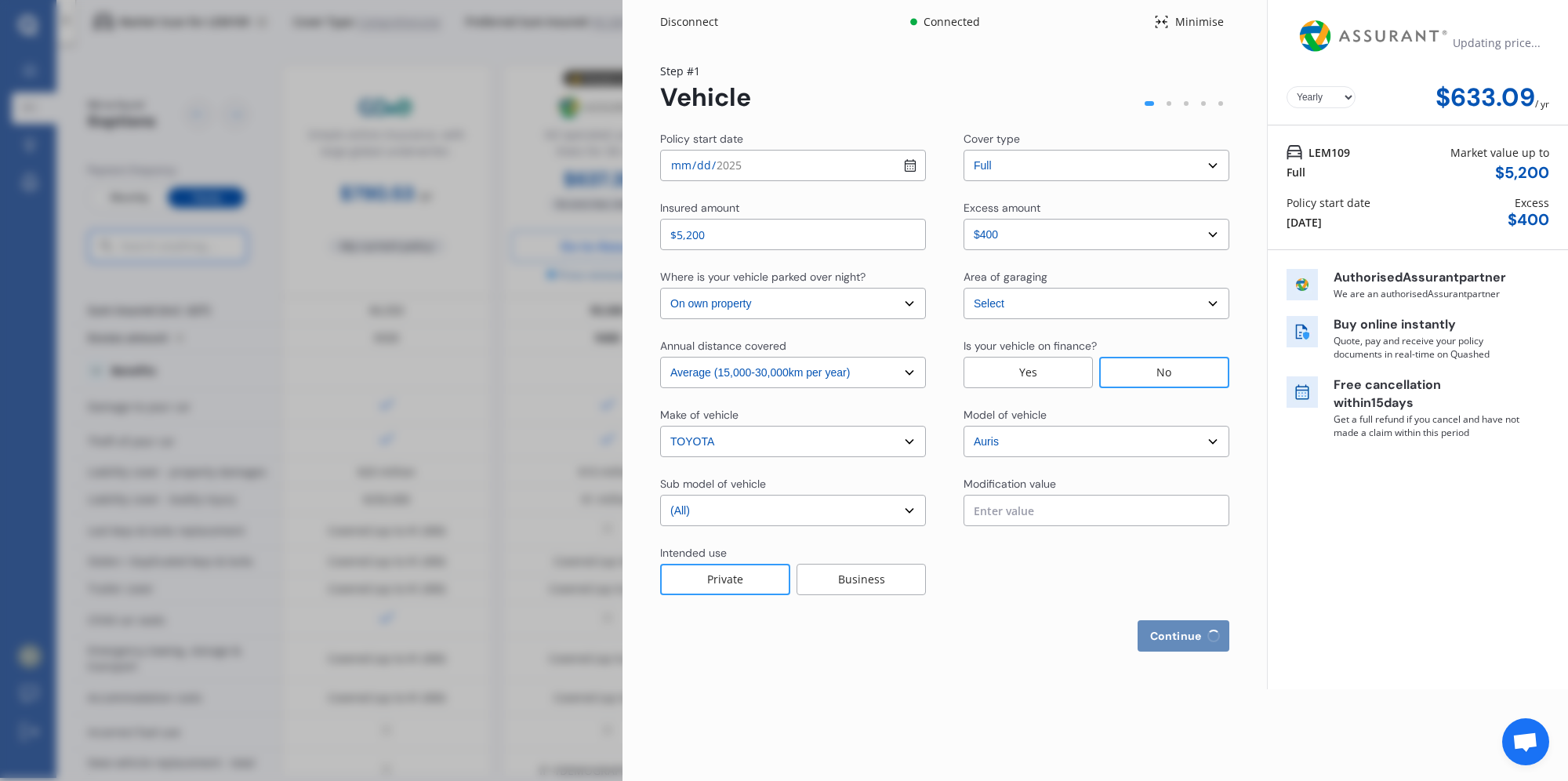
select select "01"
select select "1984"
select select "full"
select select "more than 4 years"
select select "[GEOGRAPHIC_DATA]"
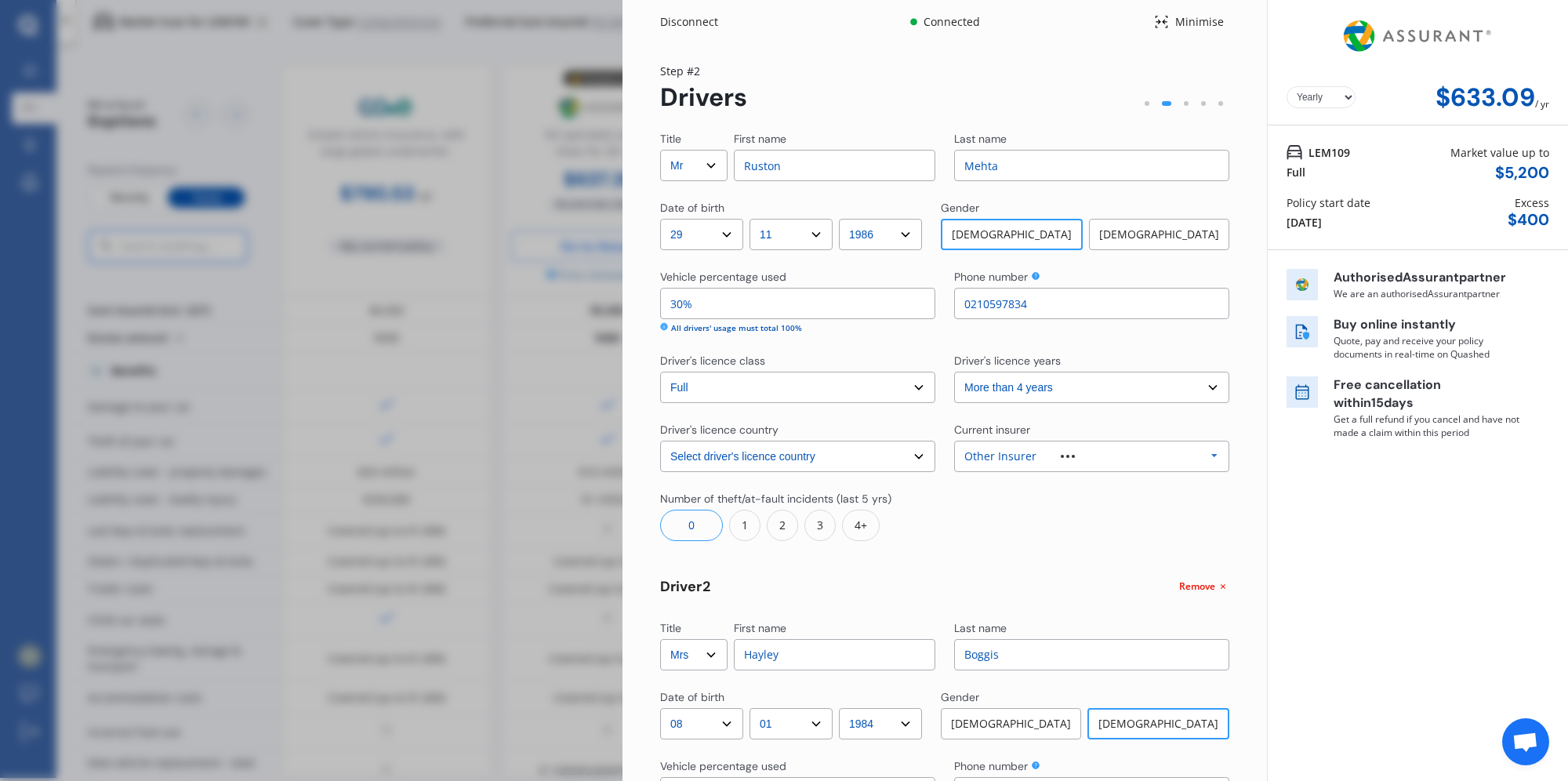
click at [1118, 600] on div "Title Select Mr Mrs Miss Ms Dr First name [PERSON_NAME] Last name [PERSON_NAME]…" at bounding box center [945, 627] width 569 height 991
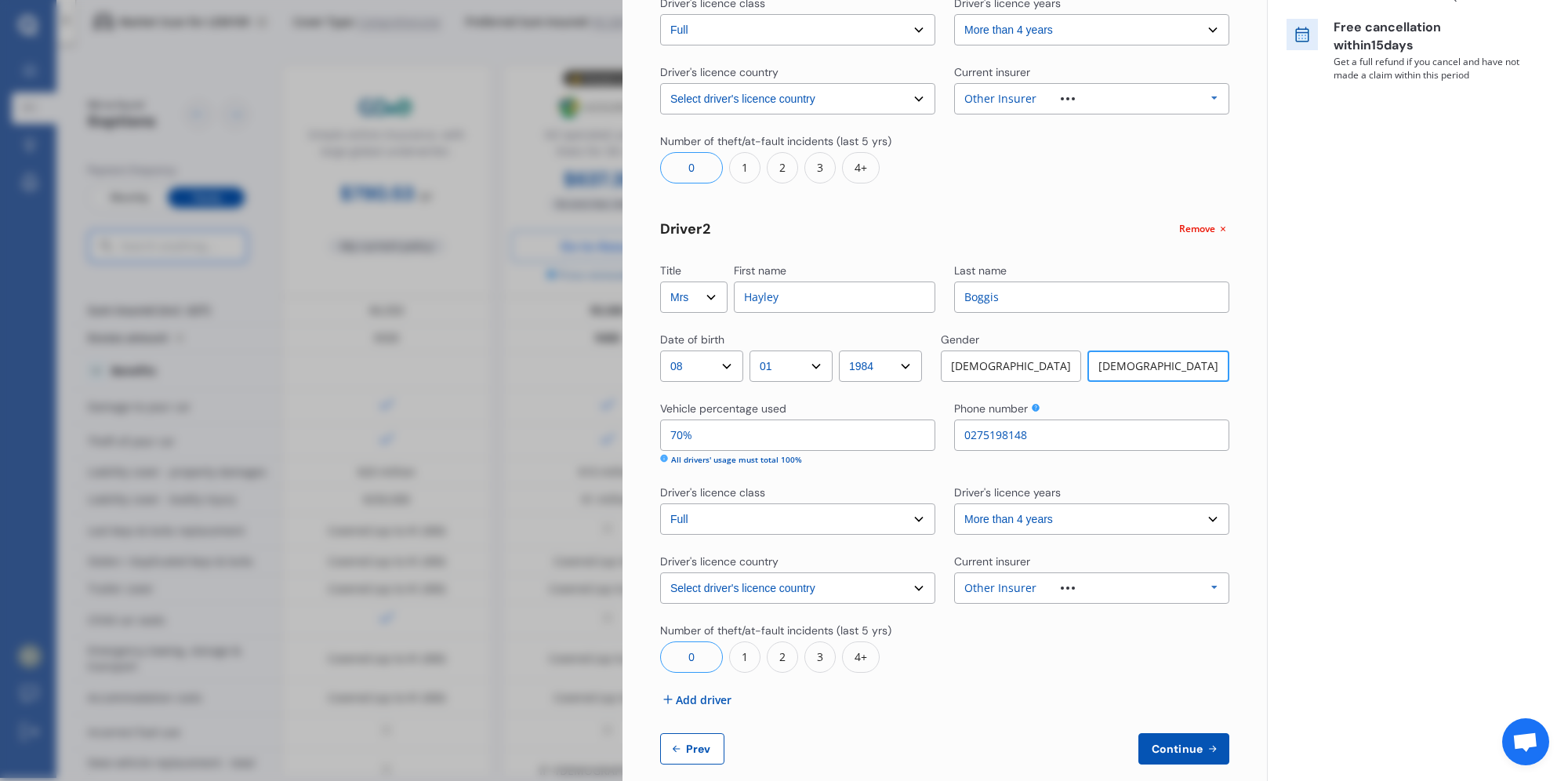
scroll to position [379, 0]
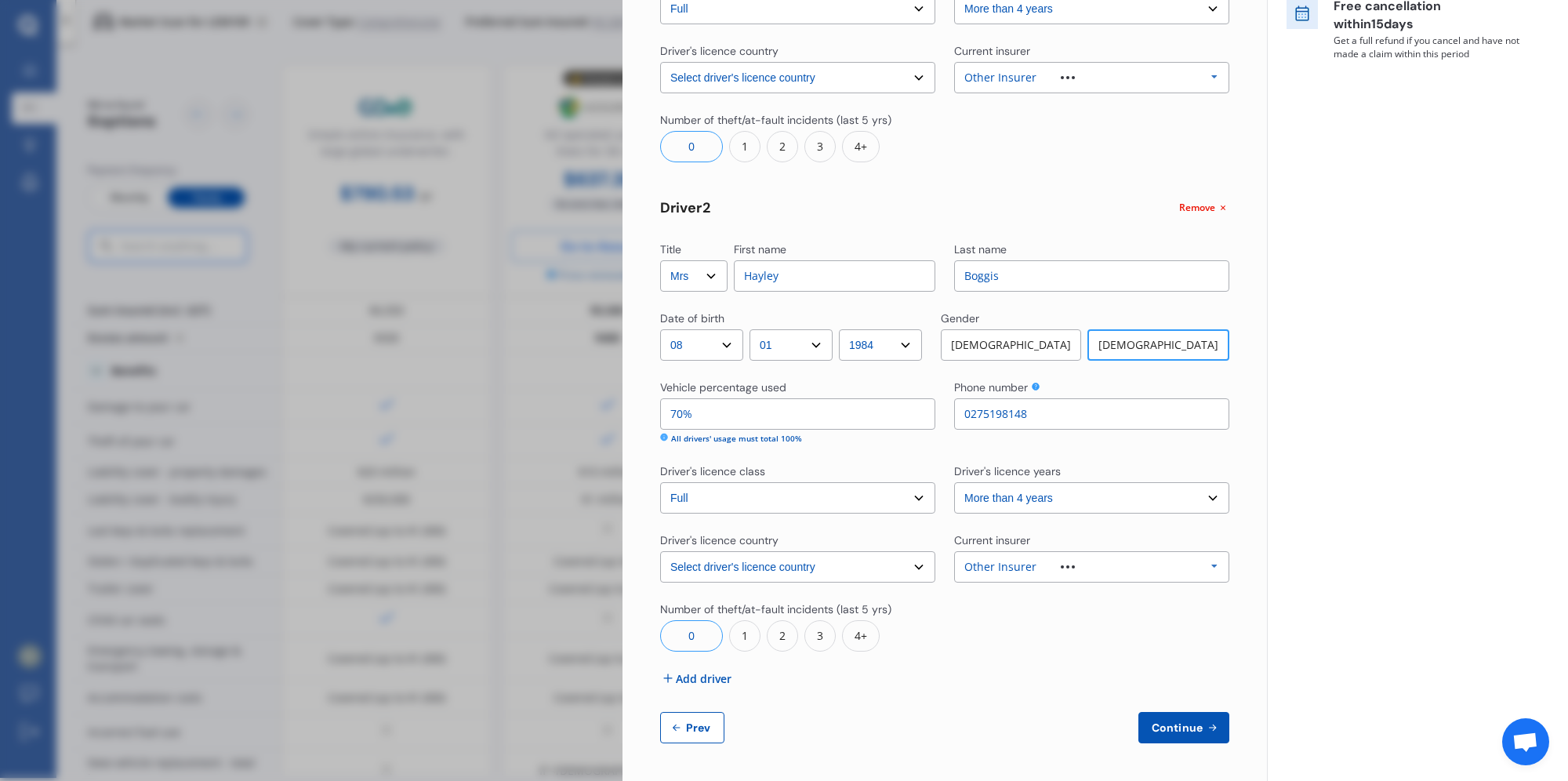
click at [1168, 733] on span "Continue" at bounding box center [1176, 727] width 57 height 13
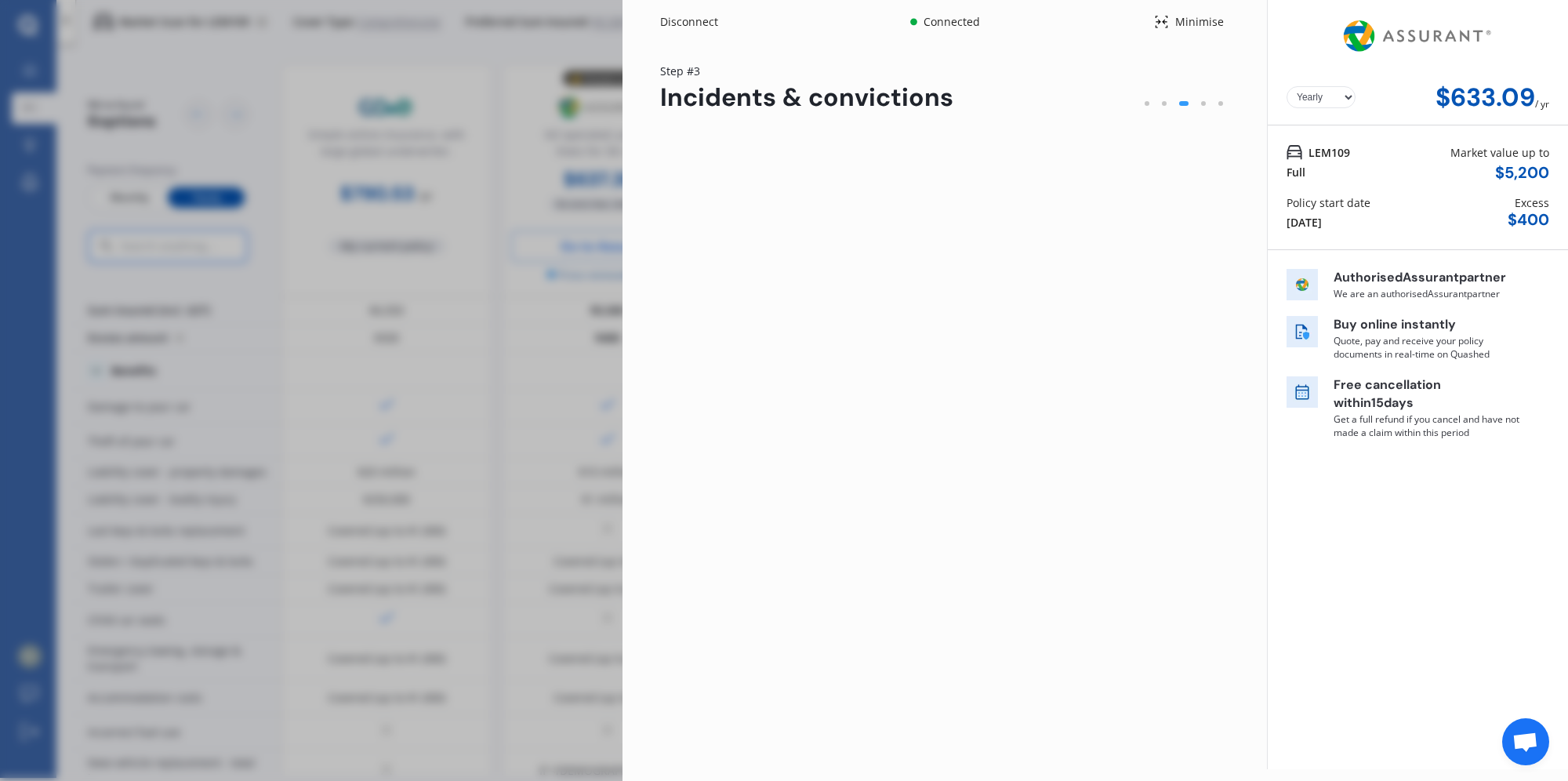
scroll to position [0, 0]
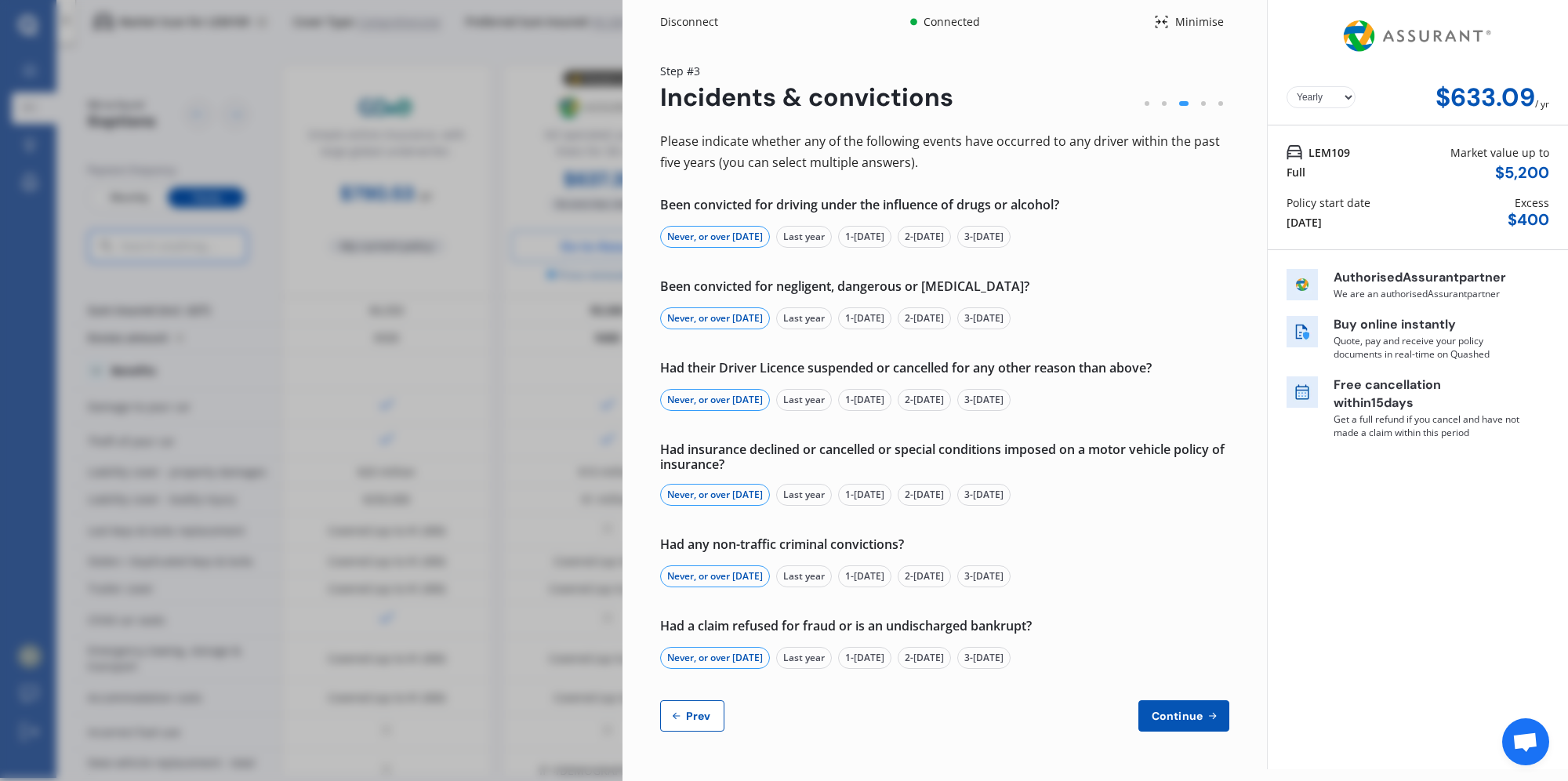
click at [1205, 721] on span "Continue" at bounding box center [1176, 716] width 57 height 13
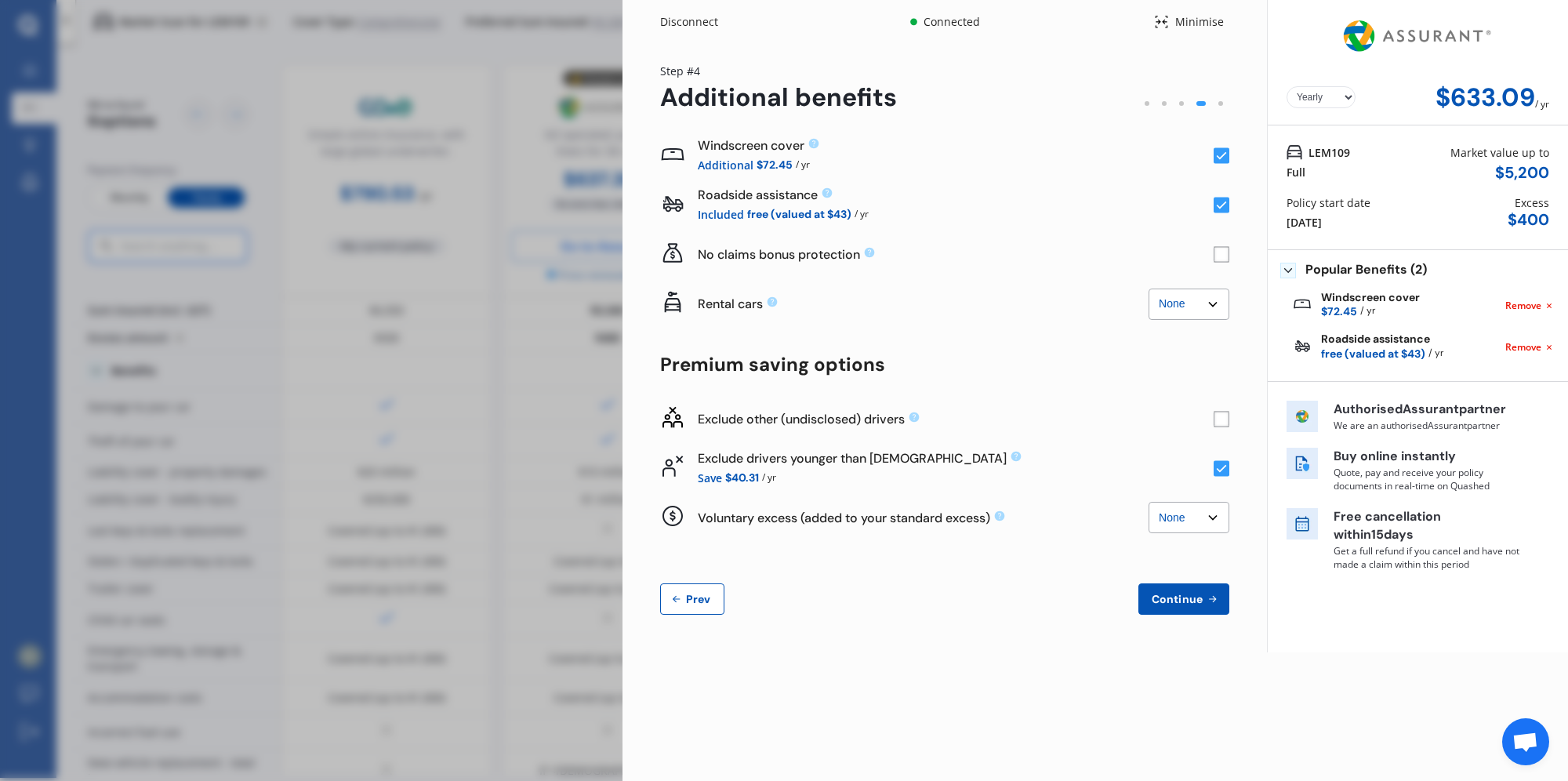
click at [1217, 468] on icon at bounding box center [1222, 468] width 10 height 8
click at [1220, 473] on rect at bounding box center [1222, 468] width 15 height 15
click at [1226, 424] on rect at bounding box center [1222, 419] width 15 height 15
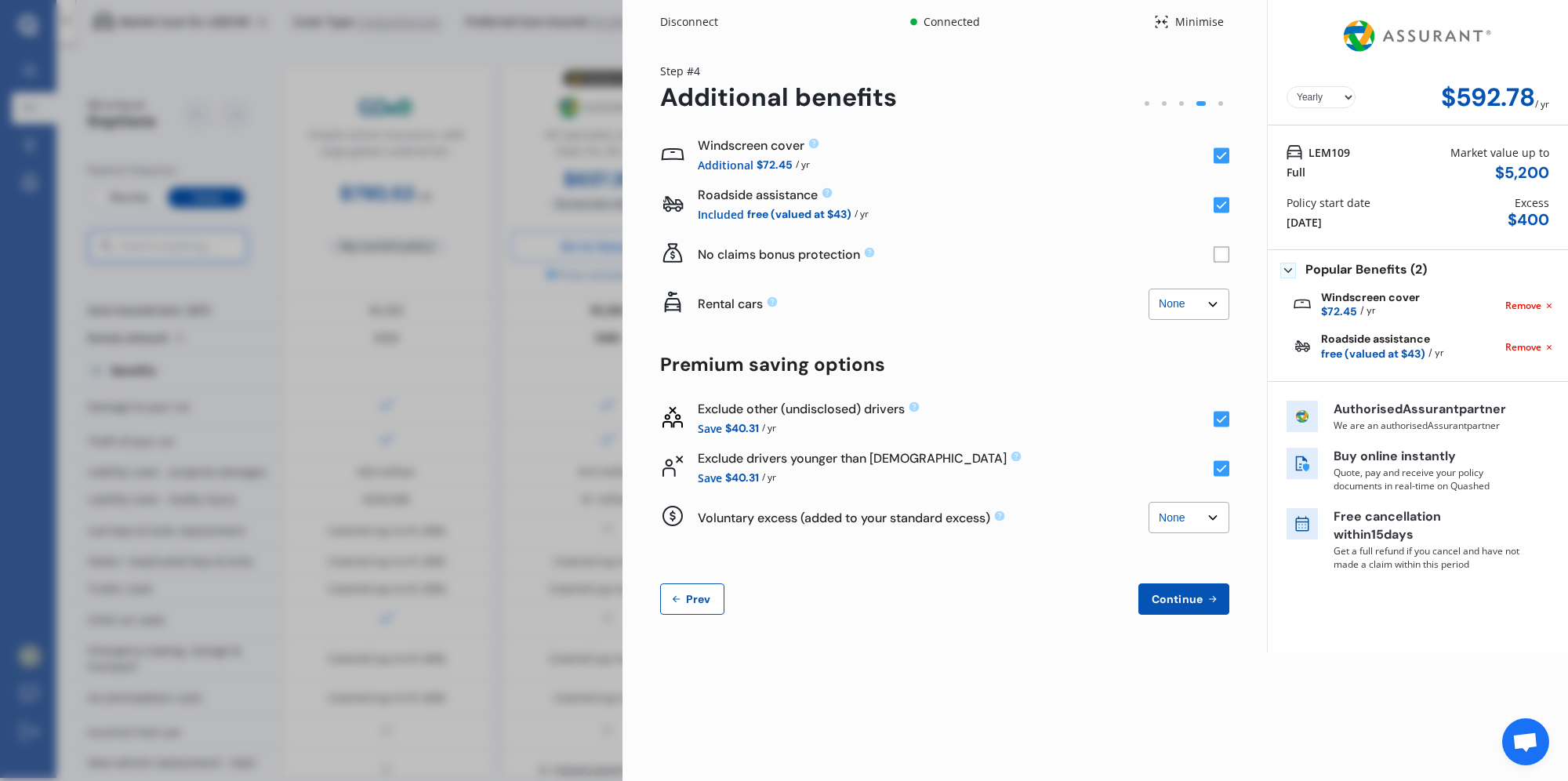
click at [1166, 26] on icon at bounding box center [1162, 22] width 15 height 19
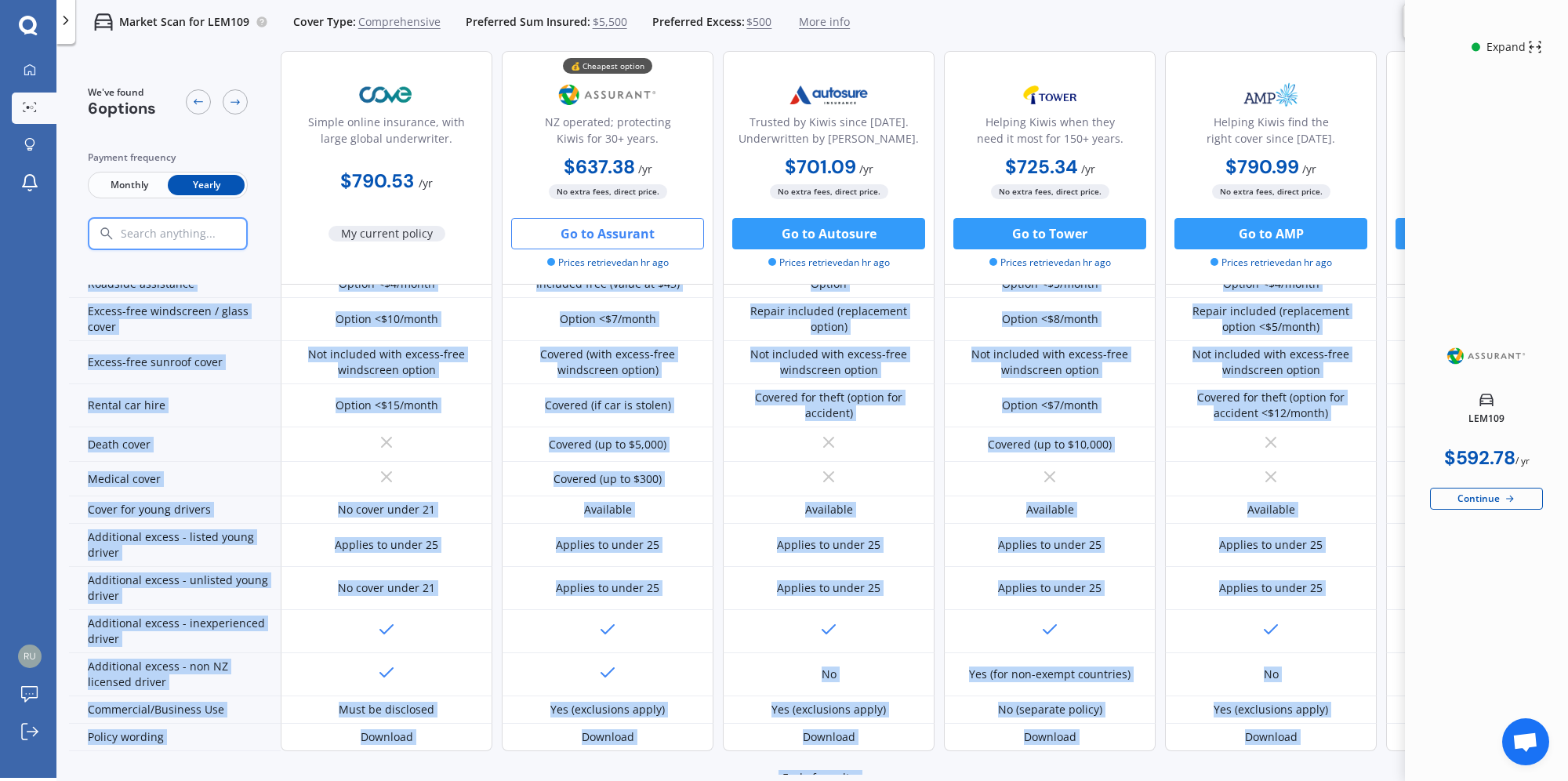
drag, startPoint x: 784, startPoint y: 775, endPoint x: 1084, endPoint y: 767, distance: 300.1
click at [1084, 767] on div "We've found 6 options Payment frequency Monthly Yearly Simple online insurance,…" at bounding box center [818, 439] width 1499 height 778
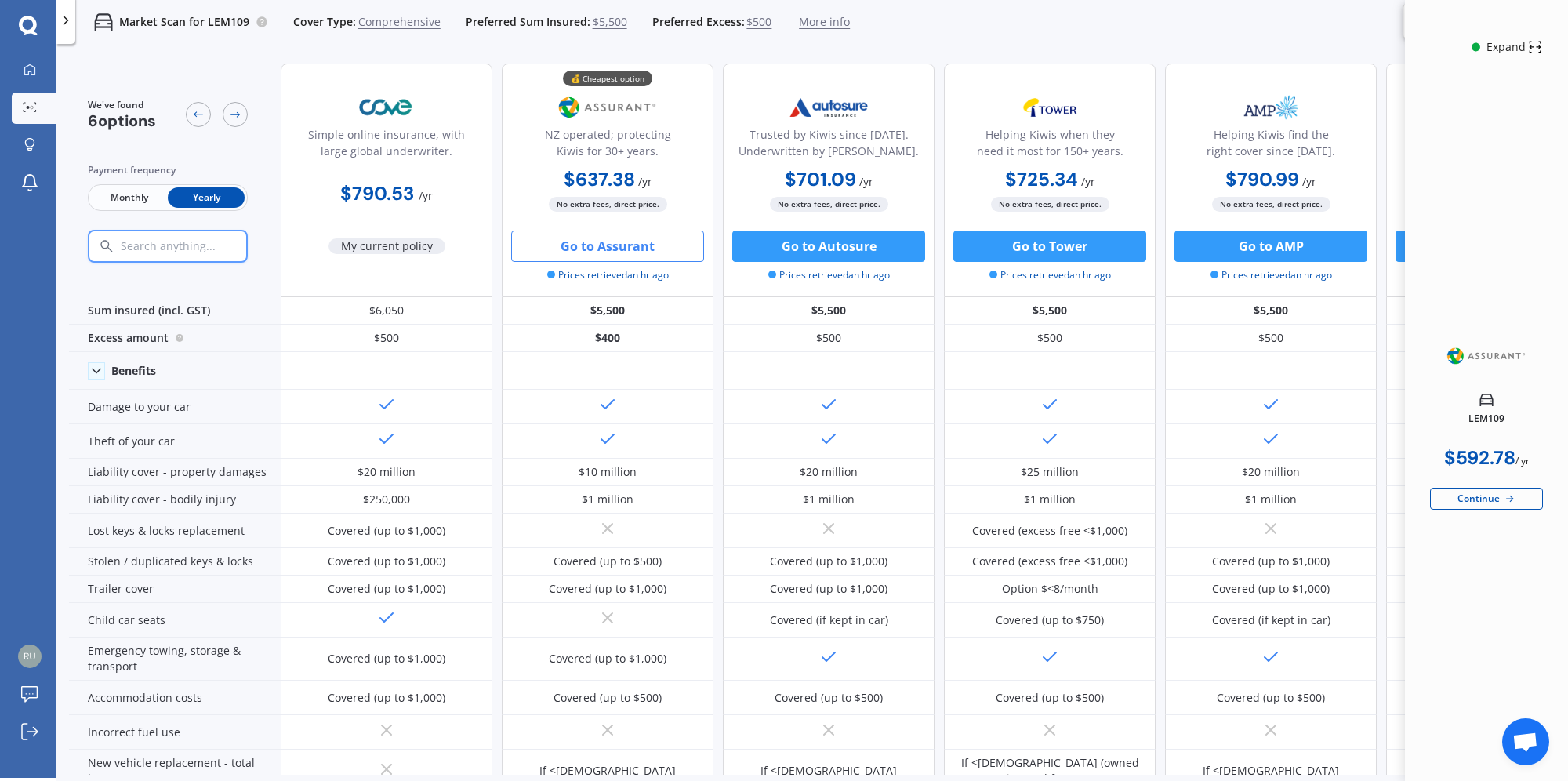
click at [1525, 644] on div "LEM109 $592.78 / yr Continue" at bounding box center [1486, 434] width 113 height 731
click at [1519, 49] on div "Expand" at bounding box center [1507, 47] width 44 height 15
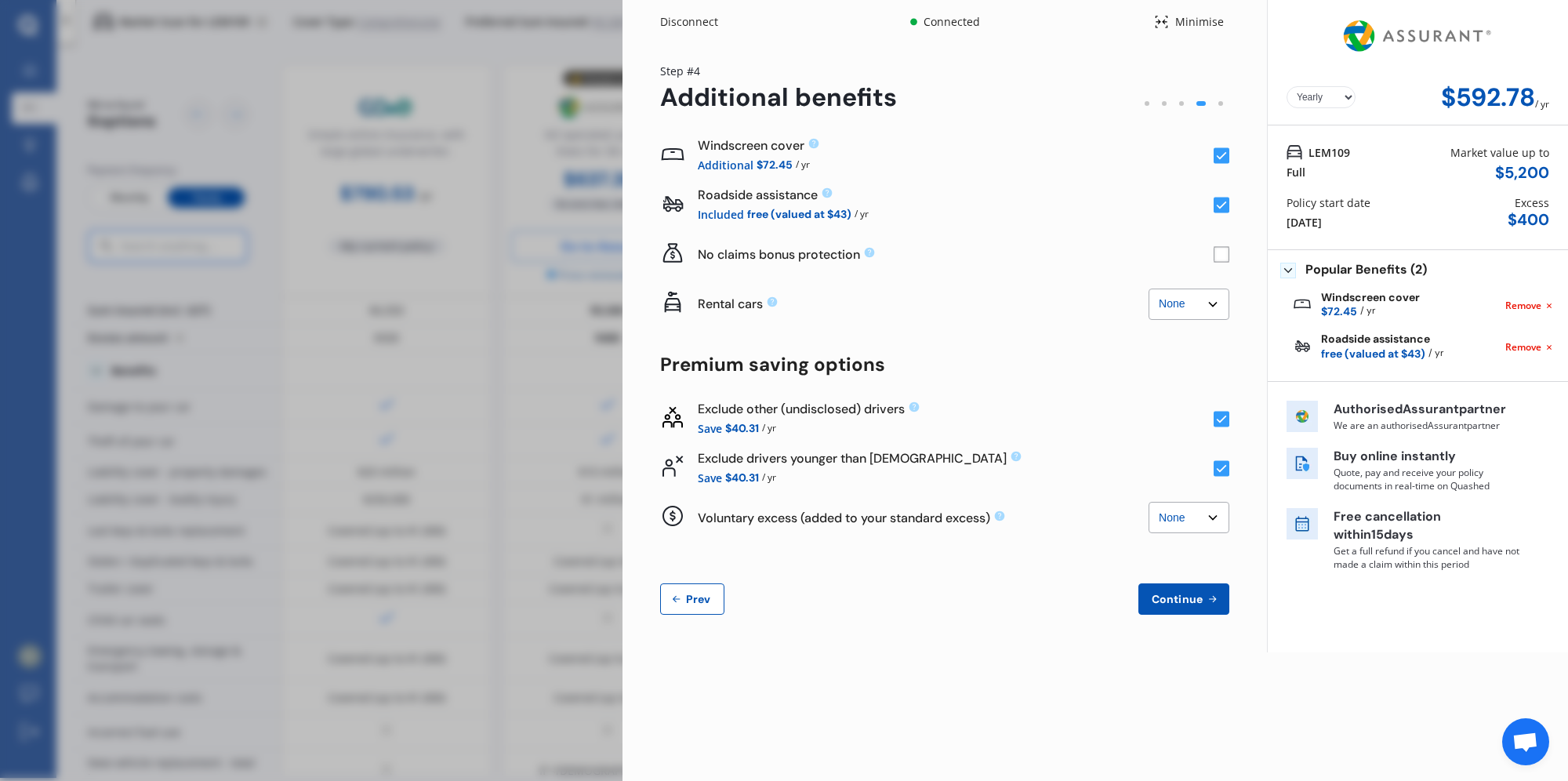
click at [671, 22] on div "Disconnect" at bounding box center [698, 22] width 75 height 15
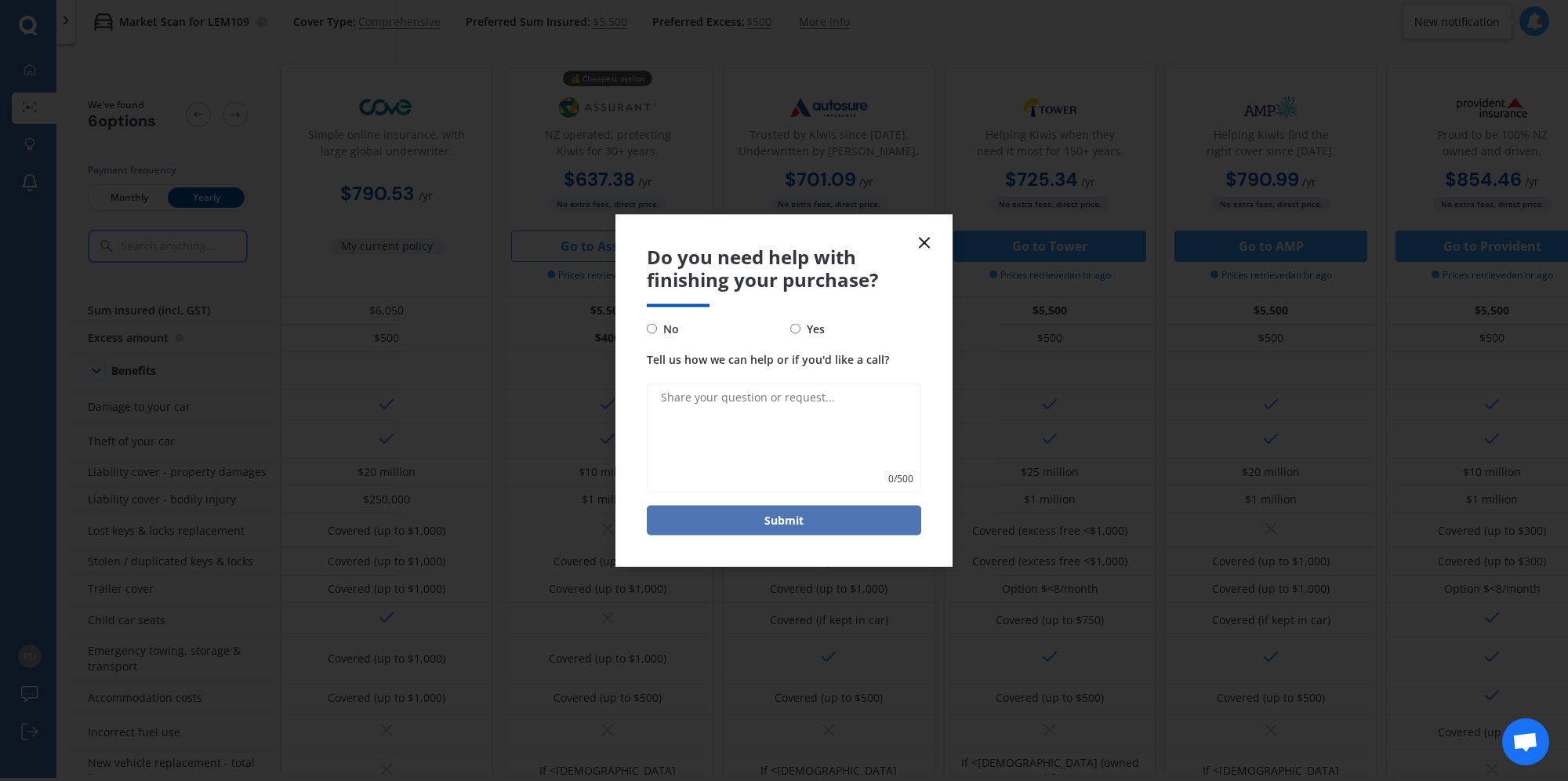
click at [787, 515] on button "Submit" at bounding box center [784, 520] width 274 height 30
click at [922, 241] on line at bounding box center [924, 243] width 9 height 9
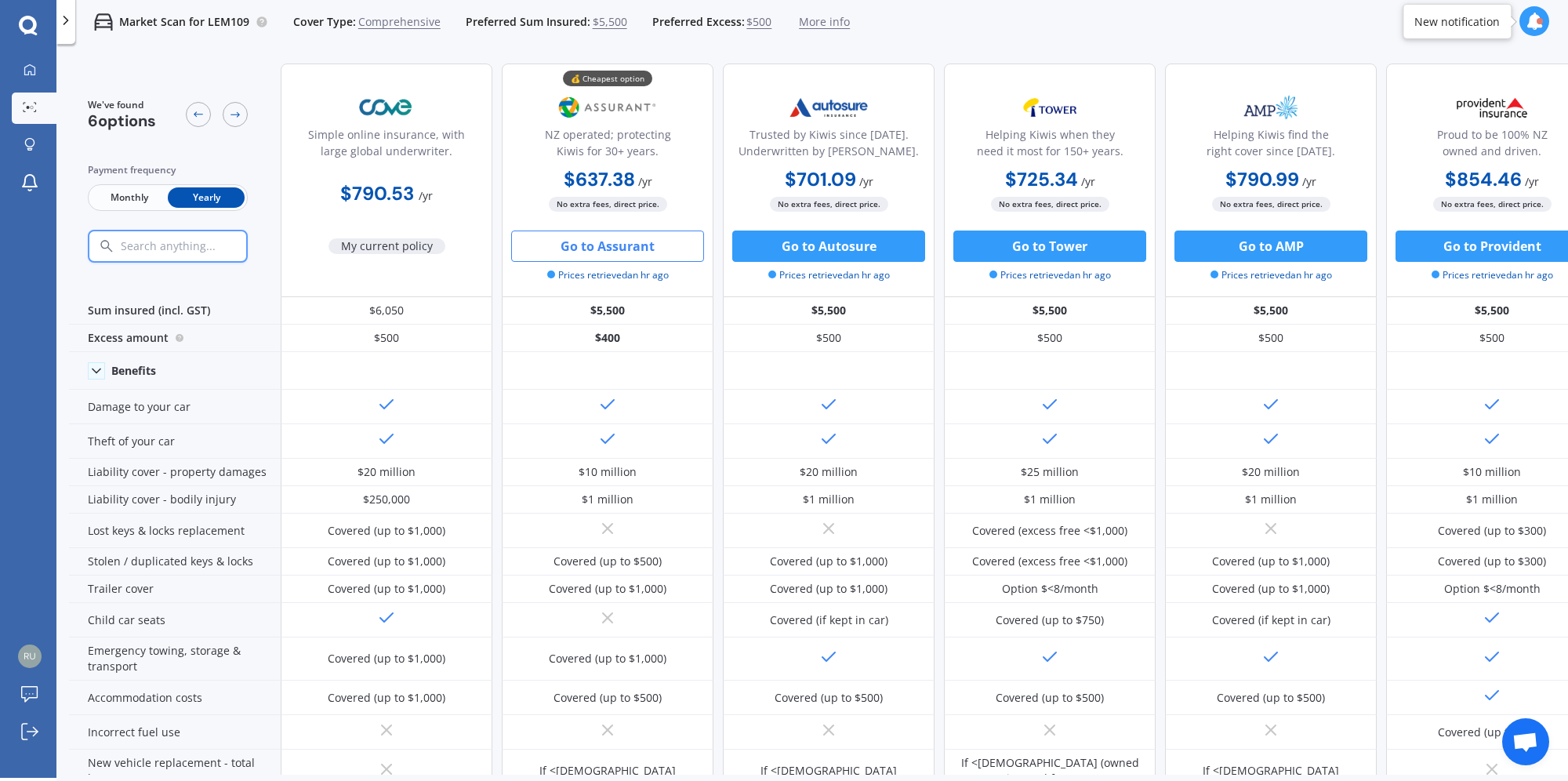
click at [1113, 43] on div "Market Scan for LEM109 Cover Type: Comprehensive Preferred Sum Insured: $5,500 …" at bounding box center [812, 21] width 1512 height 50
click at [28, 86] on div "My Dashboard Market Scan Explore insurance Notifications" at bounding box center [28, 129] width 56 height 151
click at [31, 70] on icon at bounding box center [30, 70] width 13 height 13
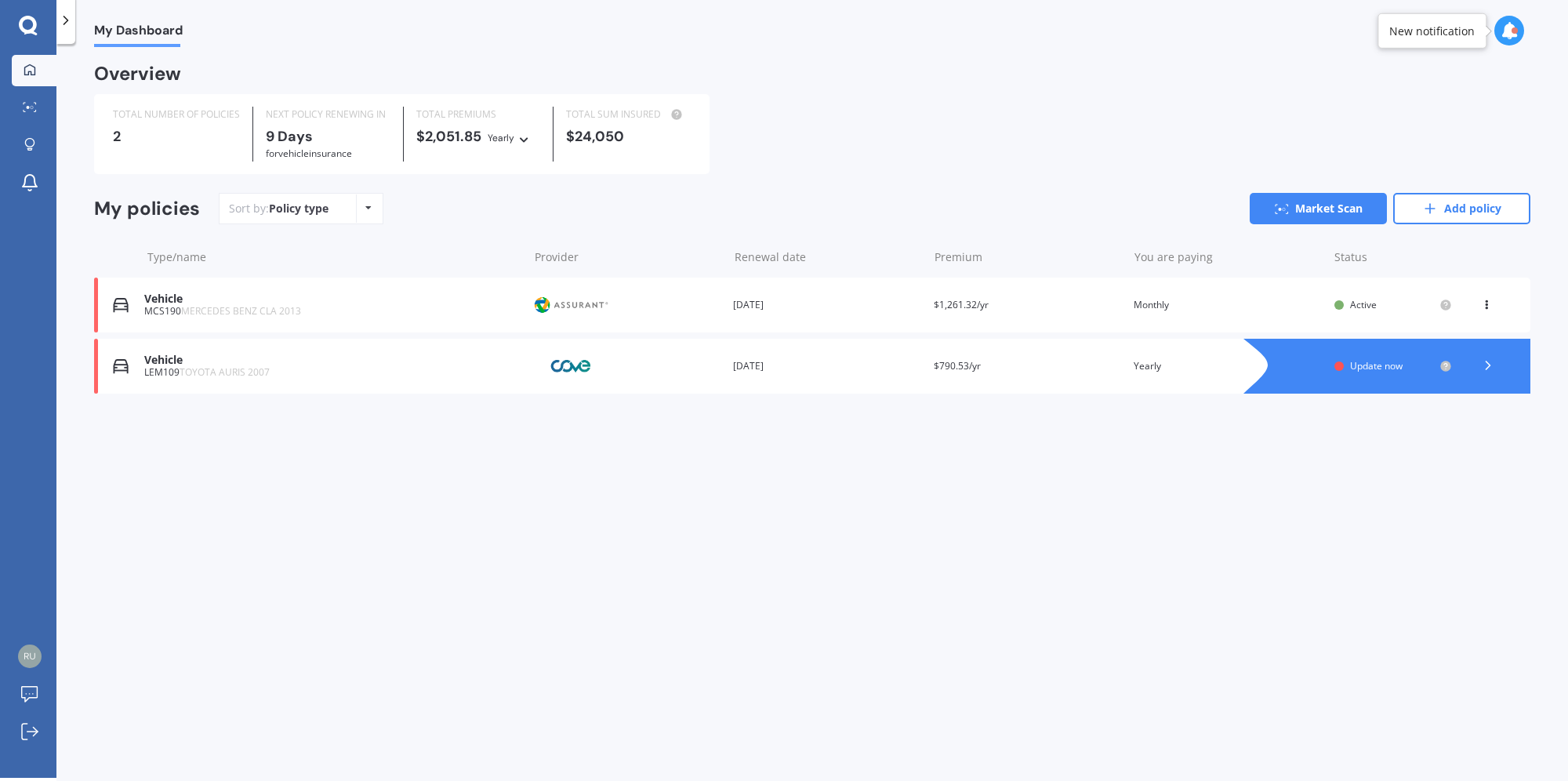
click at [976, 523] on div "My Dashboard Overview TOTAL NUMBER OF POLICIES 2 NEXT POLICY RENEWING [DATE] fo…" at bounding box center [812, 414] width 1512 height 734
click at [1361, 366] on span "Update now" at bounding box center [1376, 366] width 53 height 14
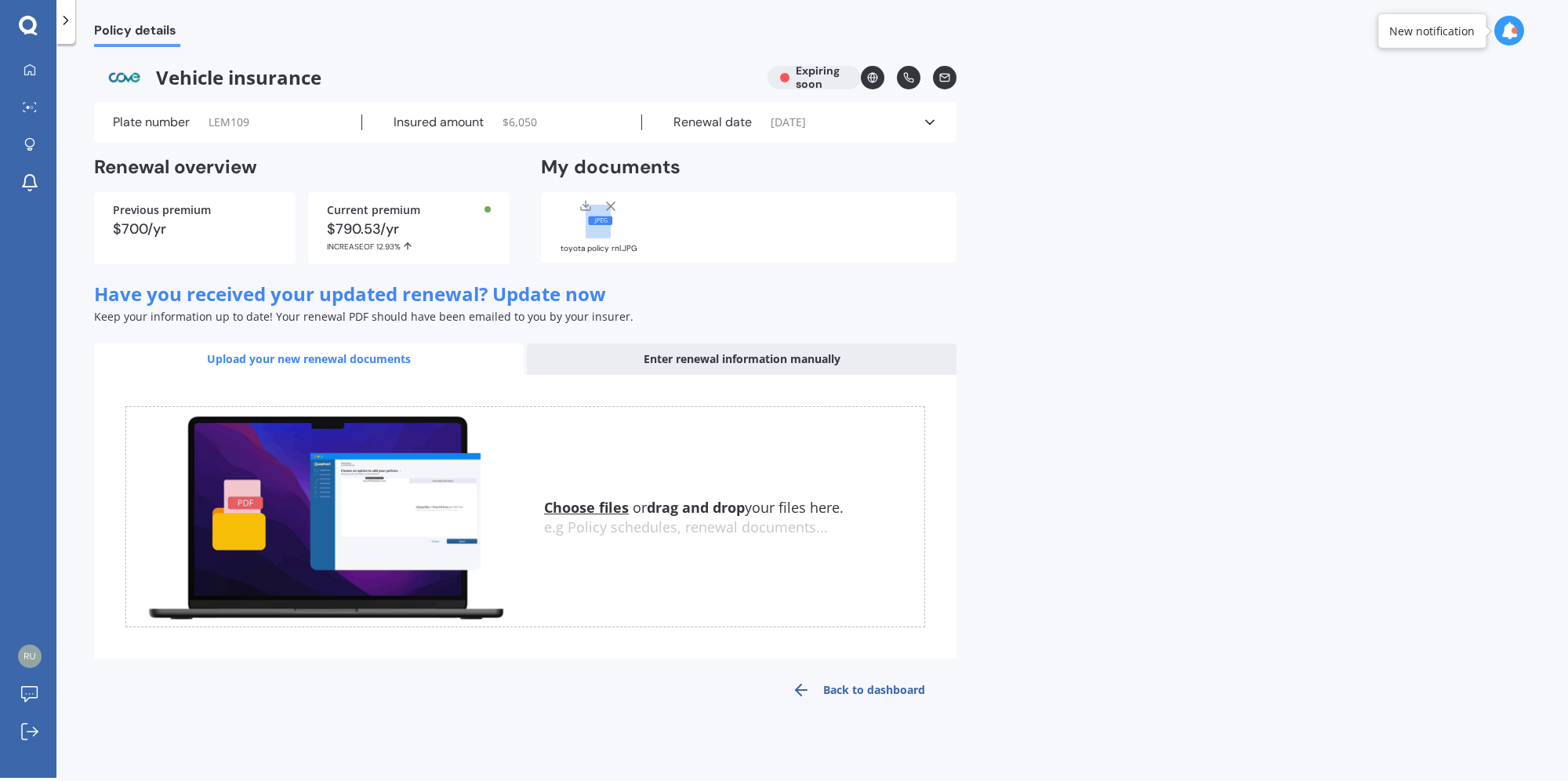
click at [924, 120] on icon at bounding box center [930, 122] width 15 height 15
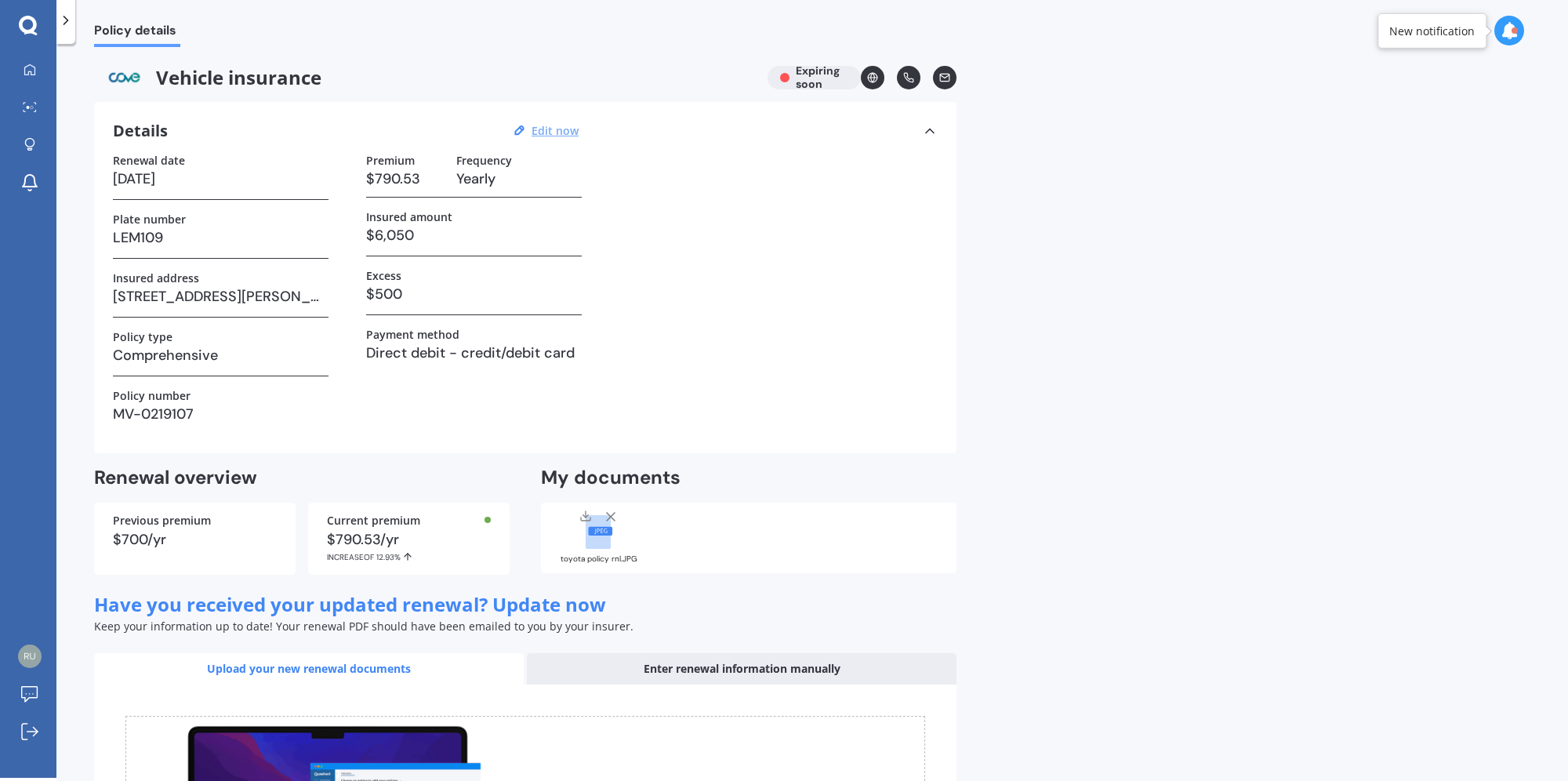
click at [552, 128] on u "Edit now" at bounding box center [555, 131] width 47 height 15
select select "25"
select select "09"
select select "2025"
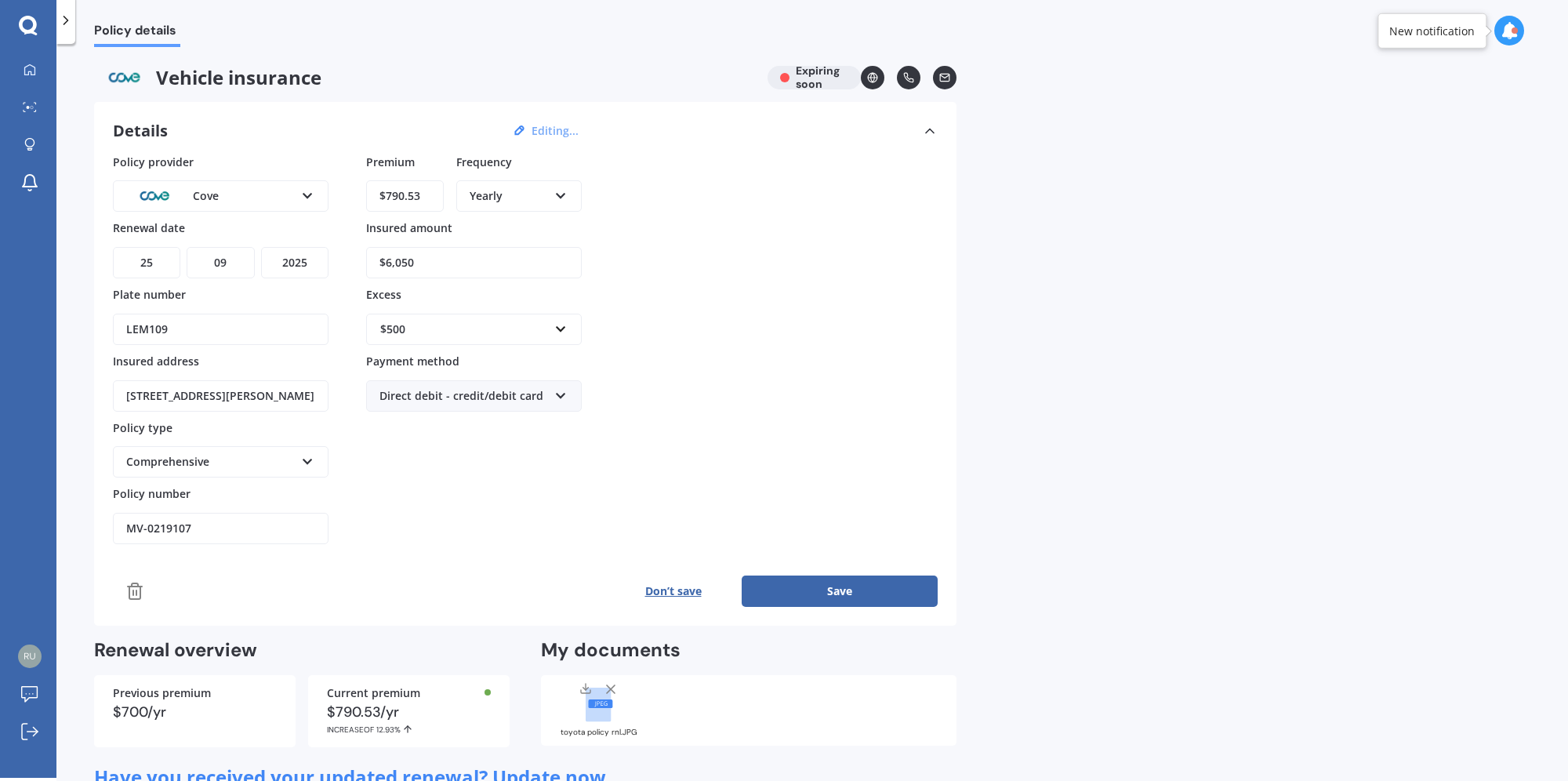
click at [269, 192] on div "Cove" at bounding box center [210, 196] width 169 height 17
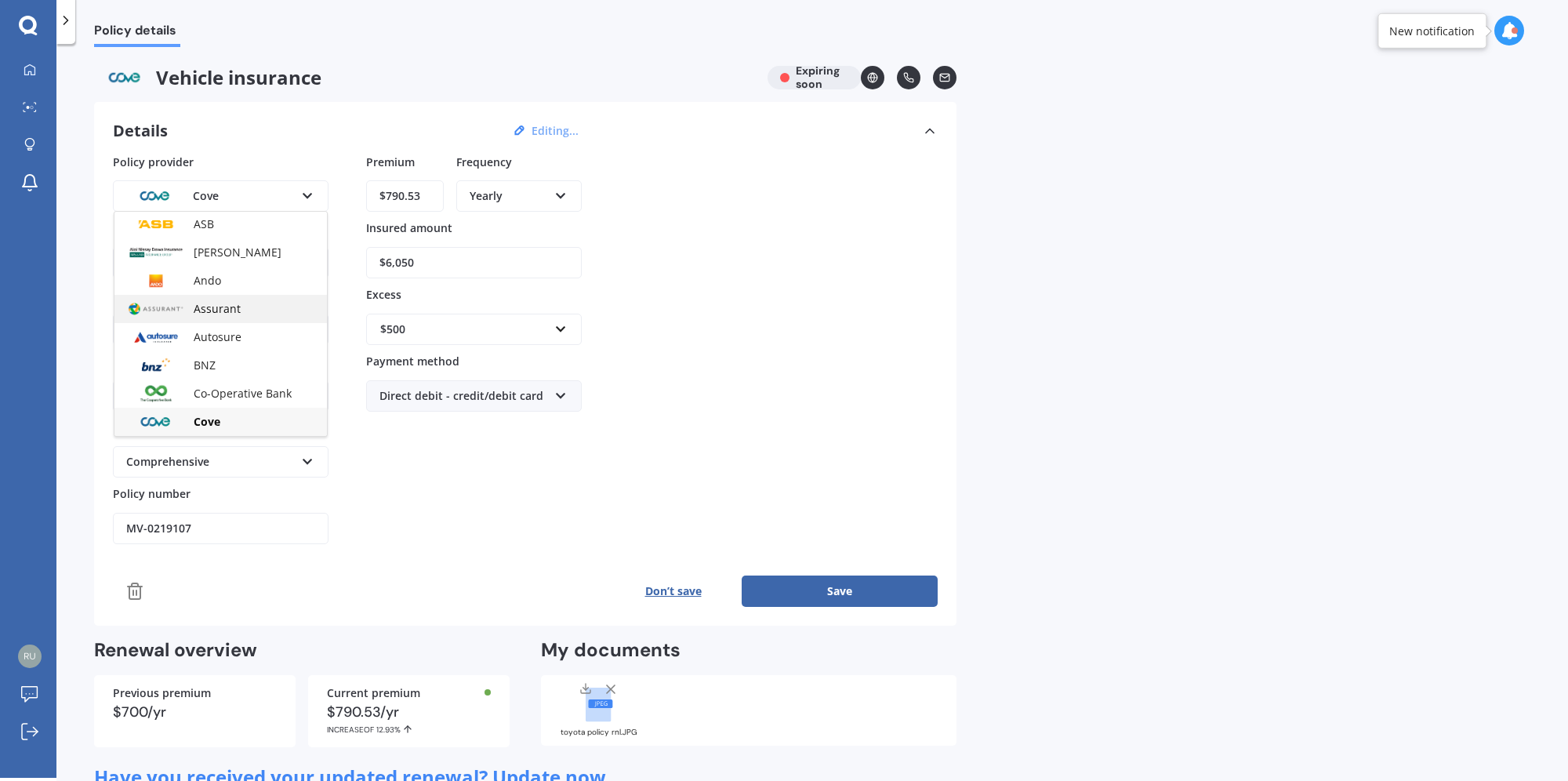
click at [235, 311] on span "Assurant" at bounding box center [217, 309] width 47 height 15
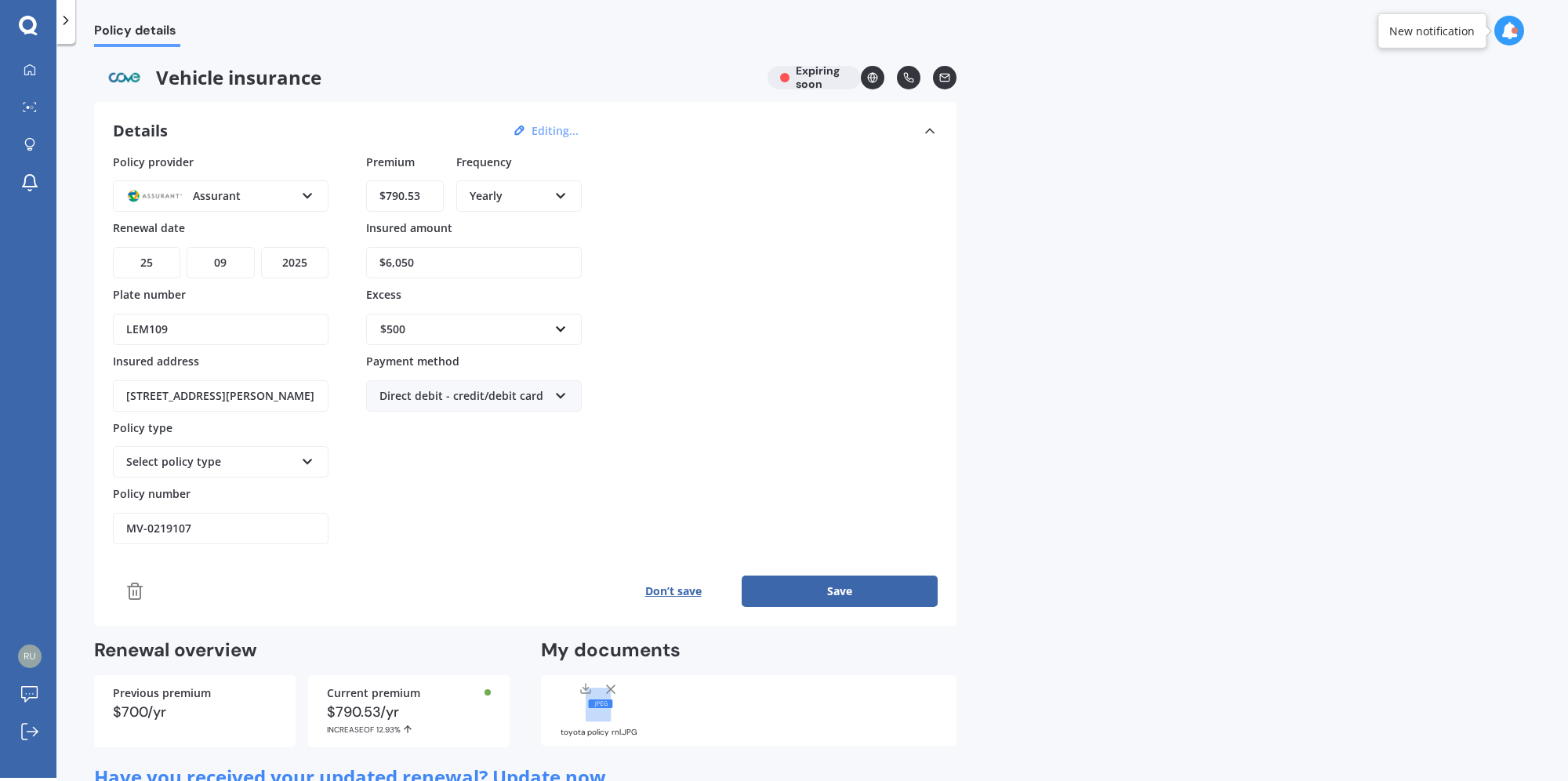
click at [424, 192] on input "$790.53" at bounding box center [404, 196] width 77 height 32
drag, startPoint x: 432, startPoint y: 201, endPoint x: 224, endPoint y: 190, distance: 208.3
click at [225, 190] on div "Policy provider Assurant AA AMI AMP ANZ ASB [PERSON_NAME] Ando Assurant Autosur…" at bounding box center [525, 350] width 825 height 392
click at [421, 193] on input "$790.53" at bounding box center [404, 196] width 77 height 32
drag, startPoint x: 428, startPoint y: 197, endPoint x: 327, endPoint y: 194, distance: 101.0
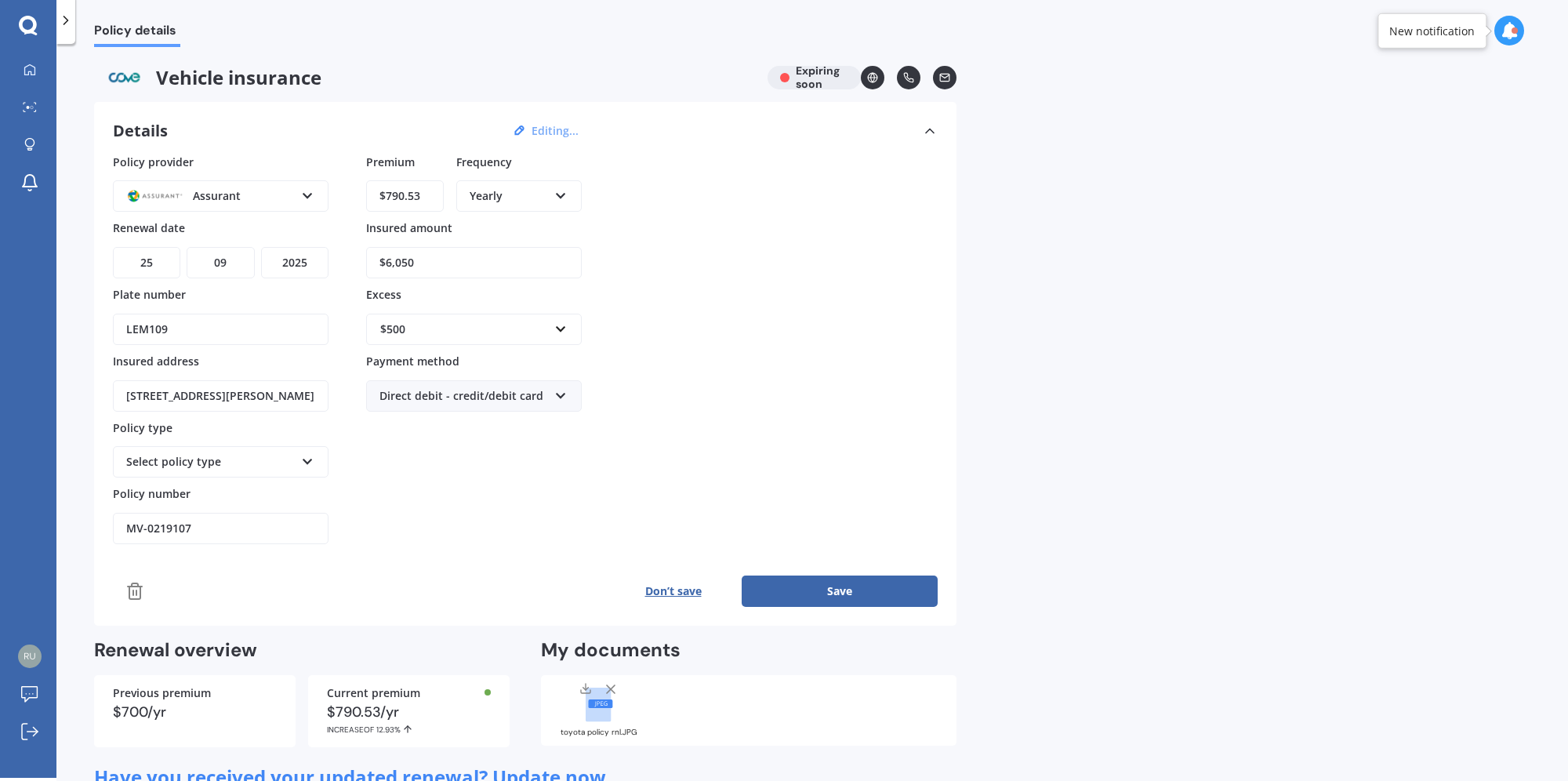
click at [327, 194] on div "Policy provider Assurant AA AMI AMP ANZ ASB [PERSON_NAME] Ando Assurant Autosur…" at bounding box center [525, 350] width 825 height 392
type input "$588.30"
click at [152, 251] on select "DD 01 02 03 04 05 06 07 08 09 10 11 12 13 14 15 16 17 18 19 20 21 22 23 24 25 2…" at bounding box center [146, 262] width 67 height 32
select select "15"
click at [113, 247] on select "DD 01 02 03 04 05 06 07 08 09 10 11 12 13 14 15 16 17 18 19 20 21 22 23 24 25 2…" at bounding box center [146, 262] width 67 height 32
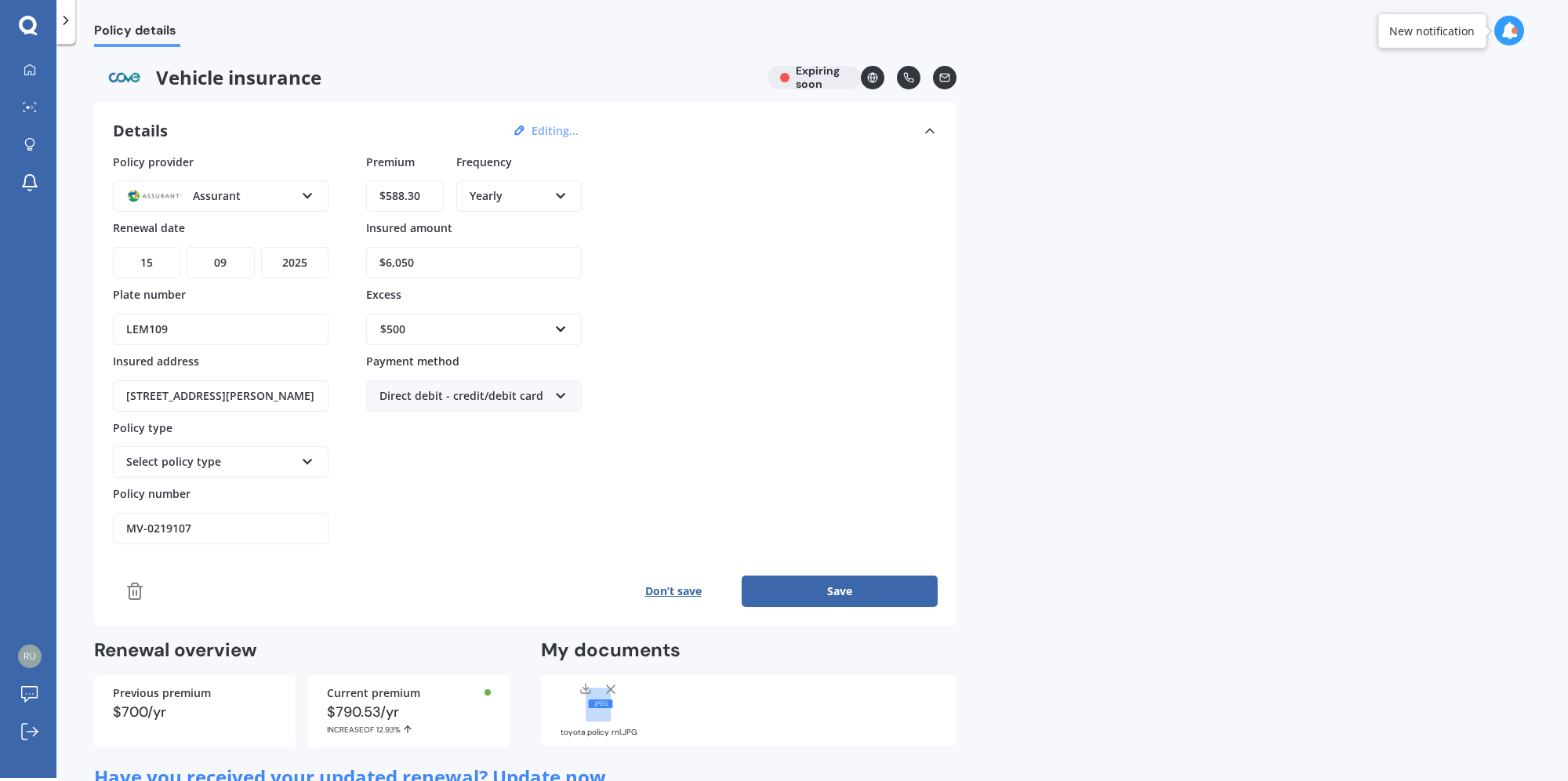
click at [299, 266] on select "YYYY 2027 2026 2025 2024 2023 2022 2021 2020 2019 2018 2017 2016 2015 2014 2013…" at bounding box center [295, 262] width 67 height 32
select select "2026"
click at [261, 247] on select "YYYY 2027 2026 2025 2024 2023 2022 2021 2020 2019 2018 2017 2016 2015 2014 2013…" at bounding box center [295, 262] width 67 height 32
click at [462, 258] on input "$6,050" at bounding box center [473, 262] width 215 height 32
drag, startPoint x: 249, startPoint y: 249, endPoint x: 233, endPoint y: 248, distance: 16.0
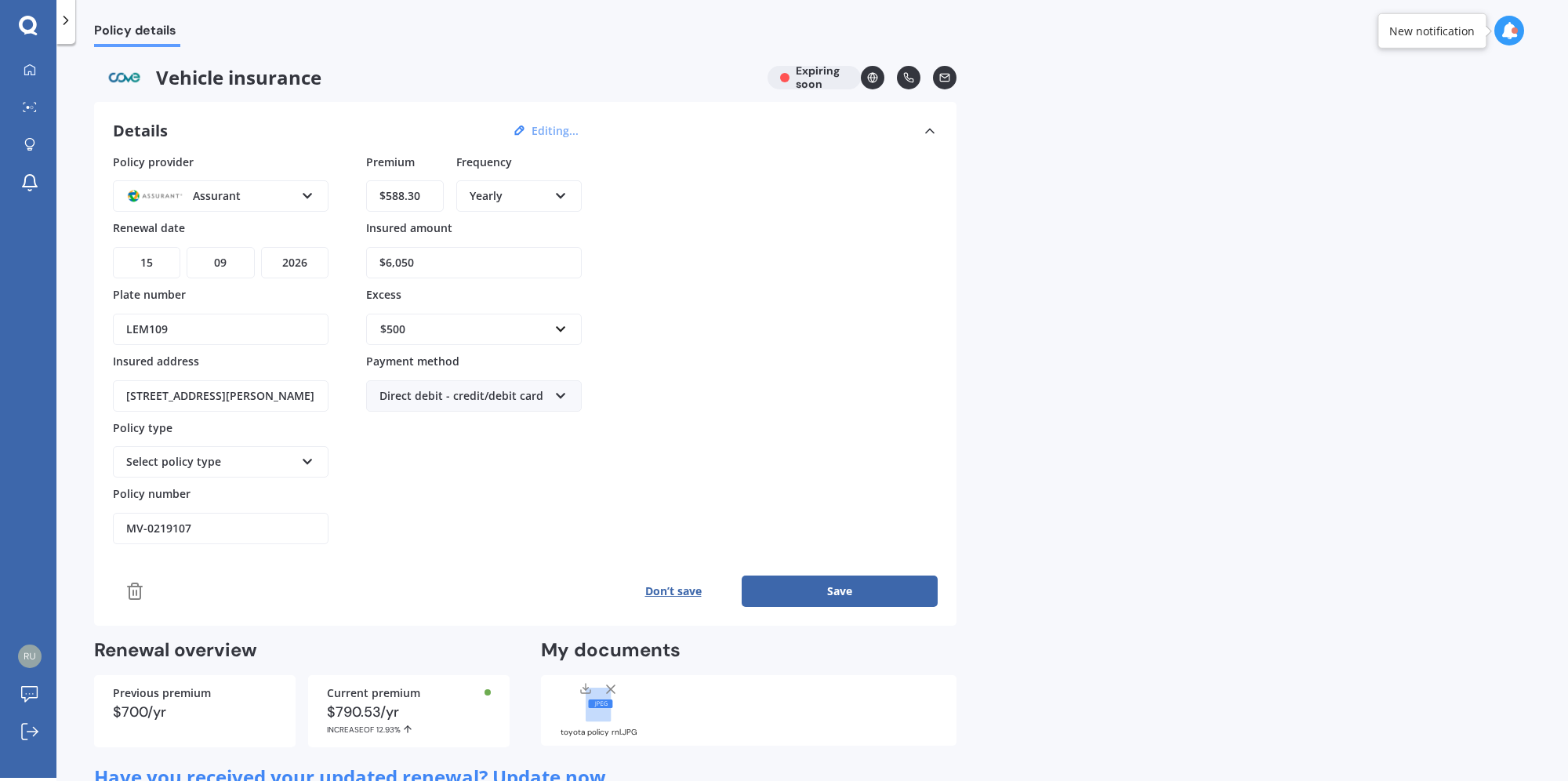
click at [242, 248] on div "Policy provider Assurant AA AMI AMP ANZ ASB [PERSON_NAME] Ando Assurant Autosur…" at bounding box center [525, 350] width 825 height 392
type input "$5,200"
click at [430, 384] on div "$400" at bounding box center [473, 388] width 214 height 29
click at [261, 330] on input "LEM109" at bounding box center [220, 329] width 215 height 32
click at [889, 394] on div "Policy provider Assurant AA AMI AMP ANZ ASB [PERSON_NAME] Ando Assurant Autosur…" at bounding box center [525, 350] width 825 height 392
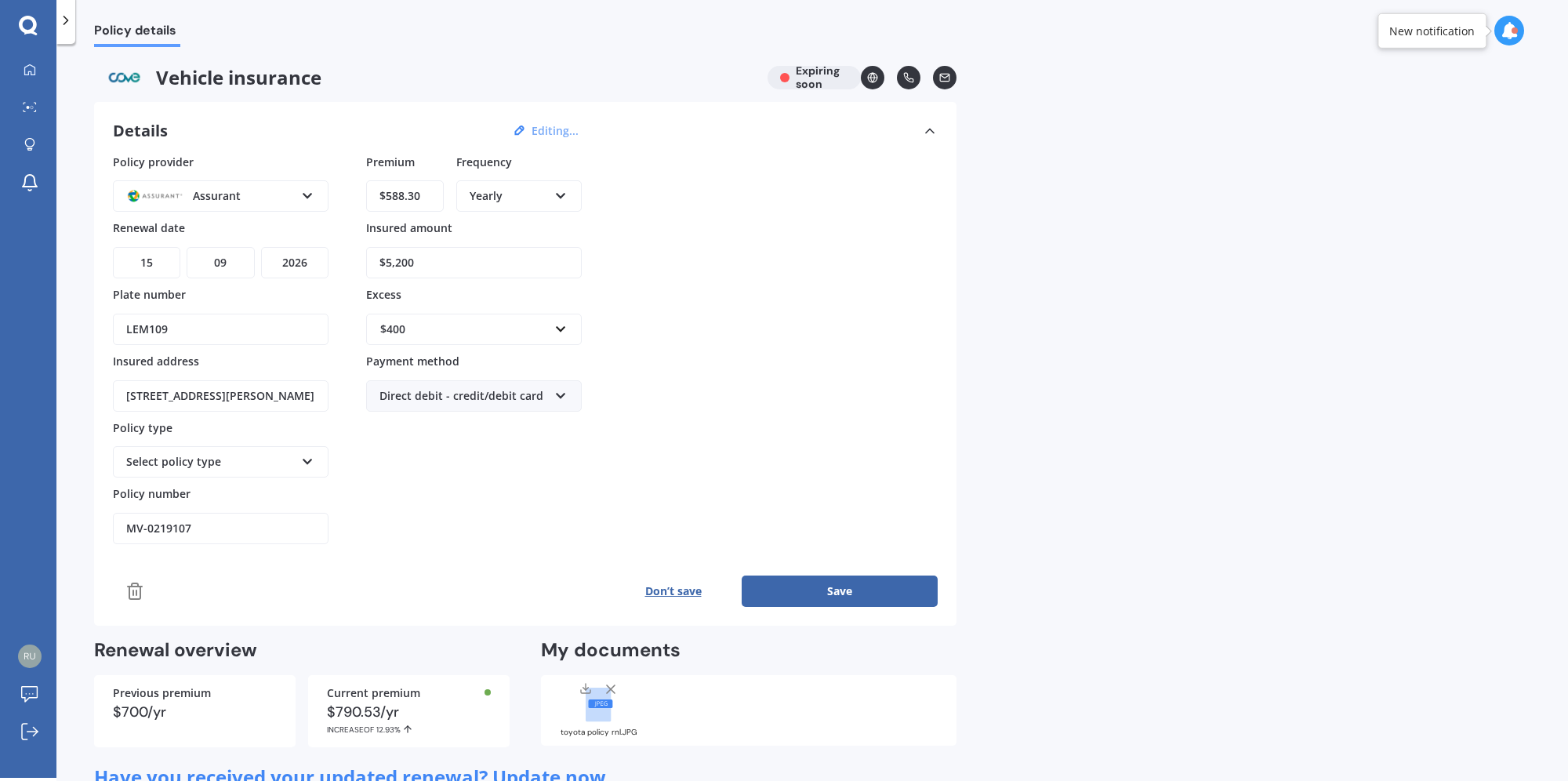
click at [236, 462] on div "Select policy type" at bounding box center [210, 462] width 169 height 17
click at [201, 490] on span "Comprehensive Cover" at bounding box center [184, 491] width 115 height 15
click at [722, 492] on div "Policy provider Assurant AA AMI AMP ANZ ASB [PERSON_NAME] Ando Assurant Autosur…" at bounding box center [525, 350] width 825 height 392
click at [201, 548] on div "Policy provider Assurant AA AMI AMP ANZ ASB [PERSON_NAME] Ando Assurant Autosur…" at bounding box center [525, 381] width 825 height 454
drag, startPoint x: 208, startPoint y: 523, endPoint x: 137, endPoint y: 502, distance: 74.0
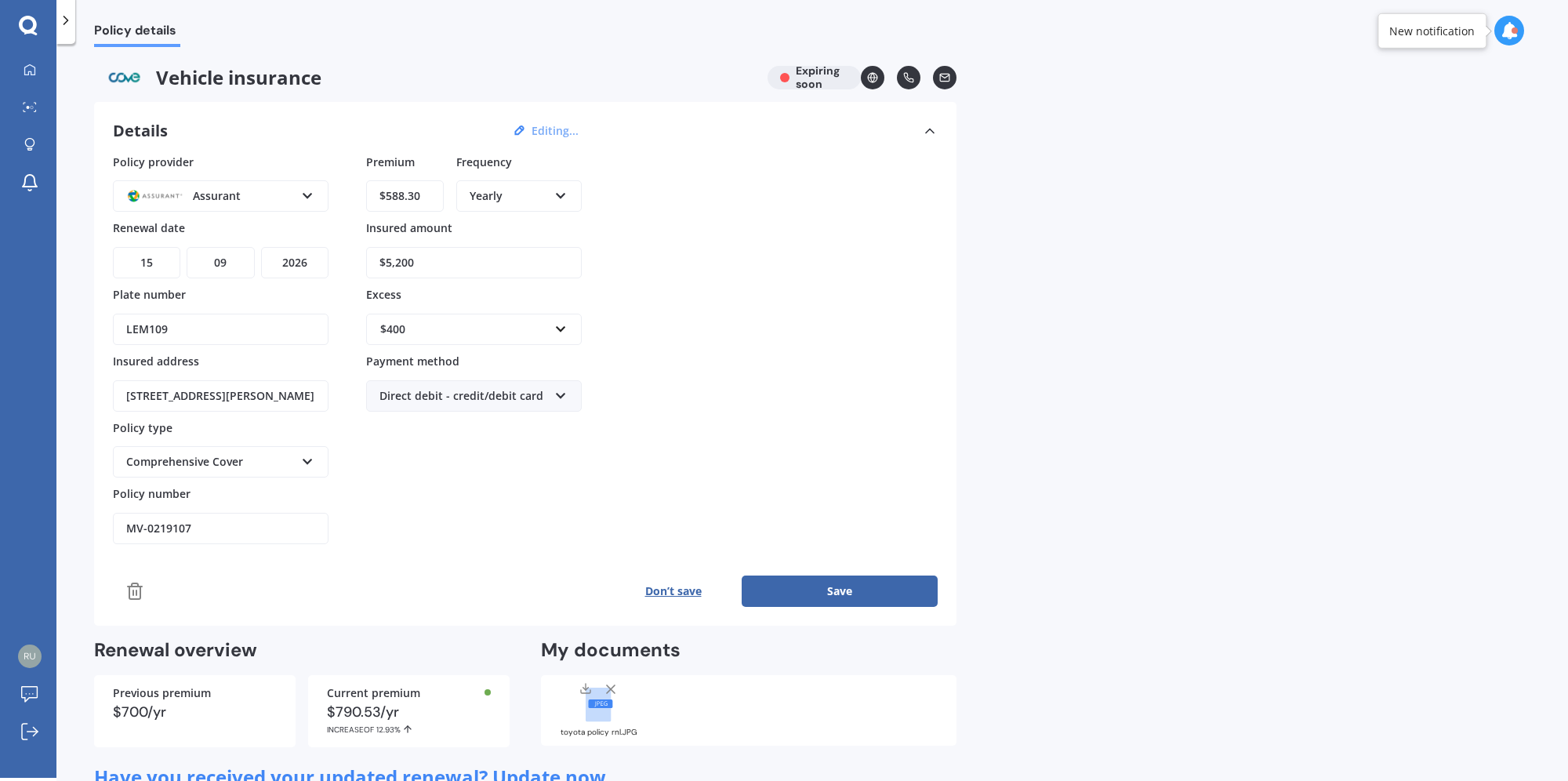
click at [203, 523] on input "MV-0219107" at bounding box center [220, 528] width 215 height 32
drag, startPoint x: 203, startPoint y: 519, endPoint x: -35, endPoint y: 520, distance: 238.0
click at [0, 520] on html "We are experiencing high volume of Market Scans . Just a heads up we will have …" at bounding box center [784, 390] width 1568 height 781
paste input "APMV842169"
type input "APMV842169"
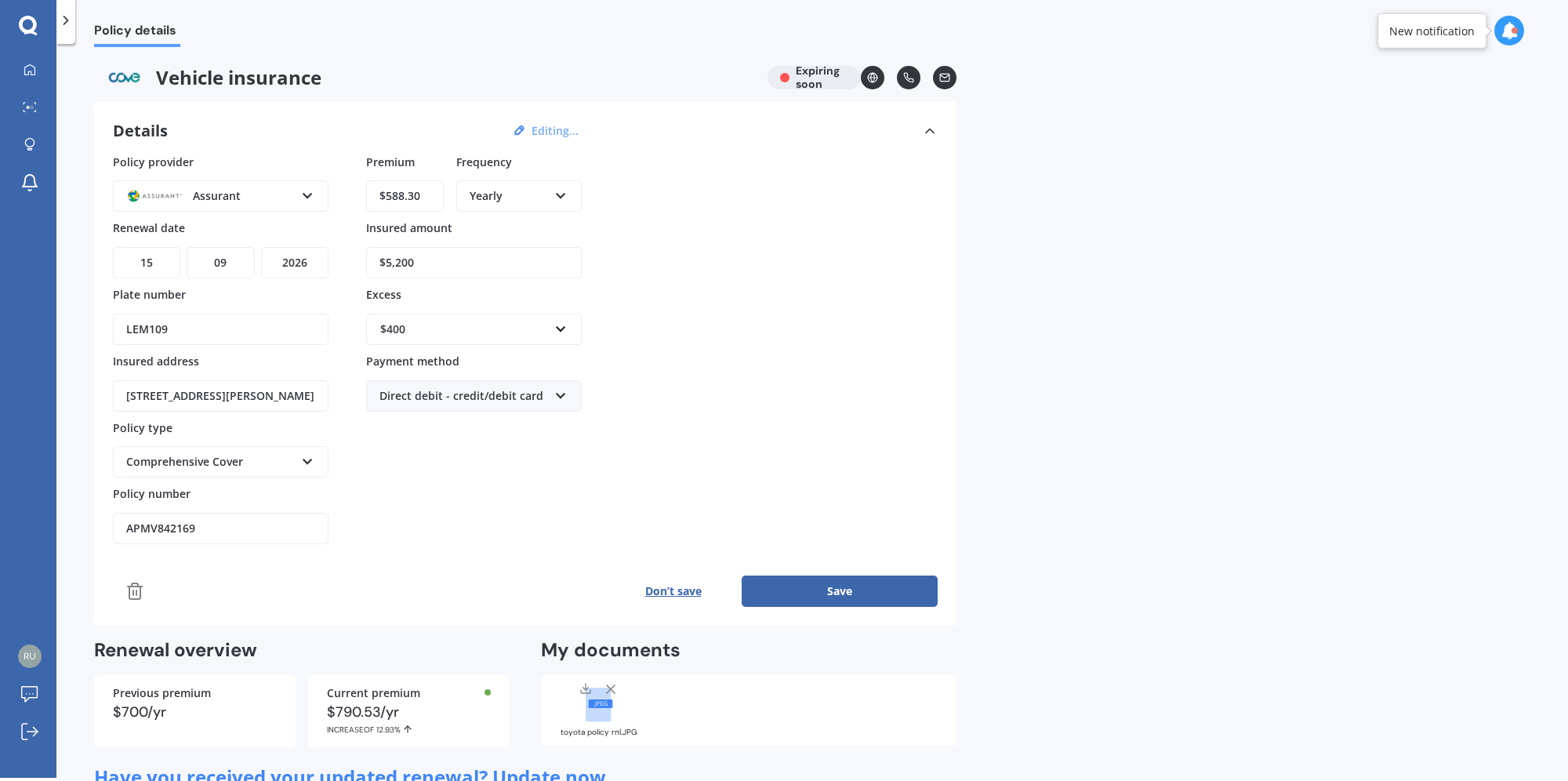
click at [859, 576] on button "Save" at bounding box center [839, 591] width 196 height 32
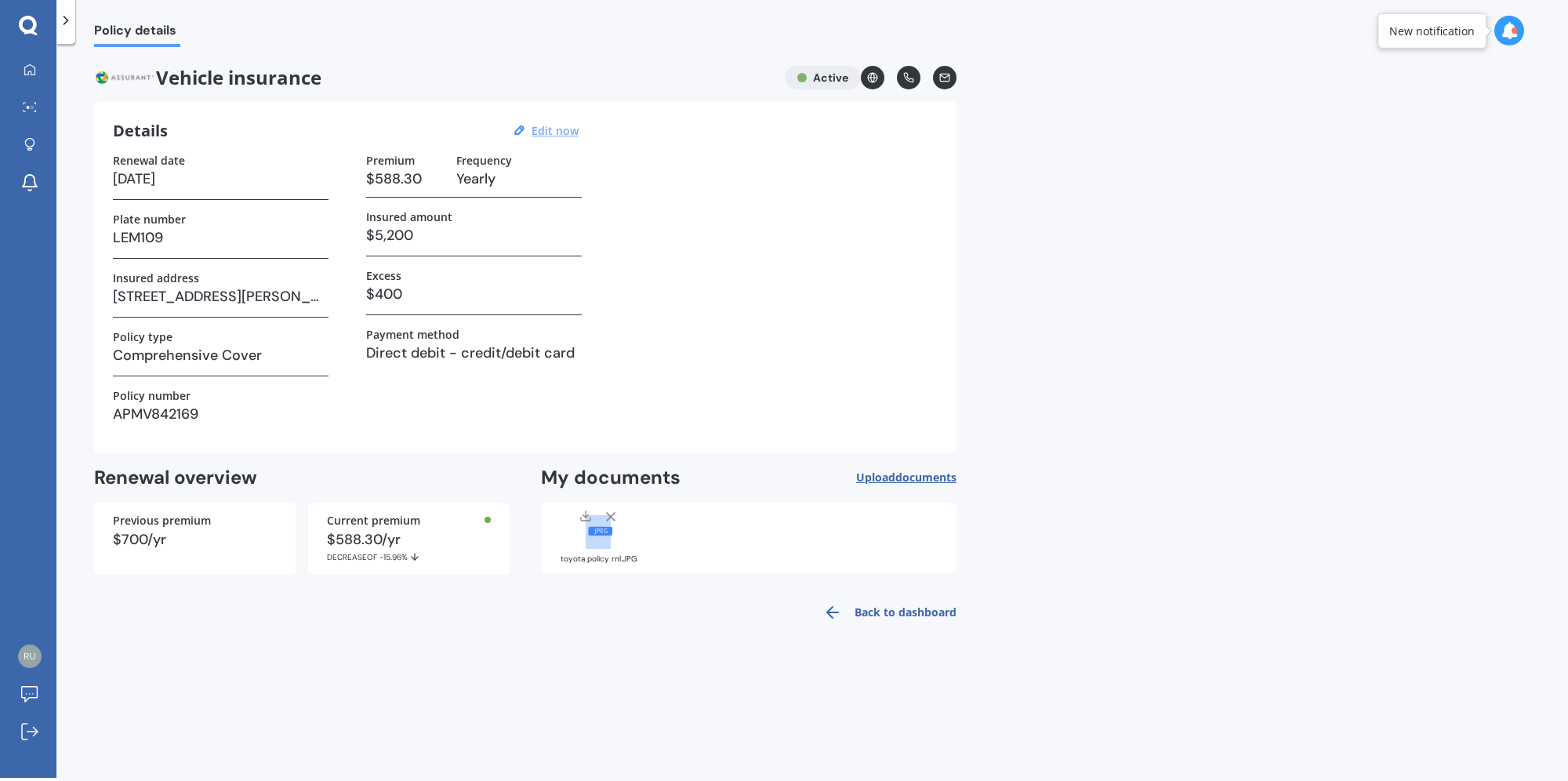
click at [613, 509] on icon at bounding box center [610, 517] width 15 height 15
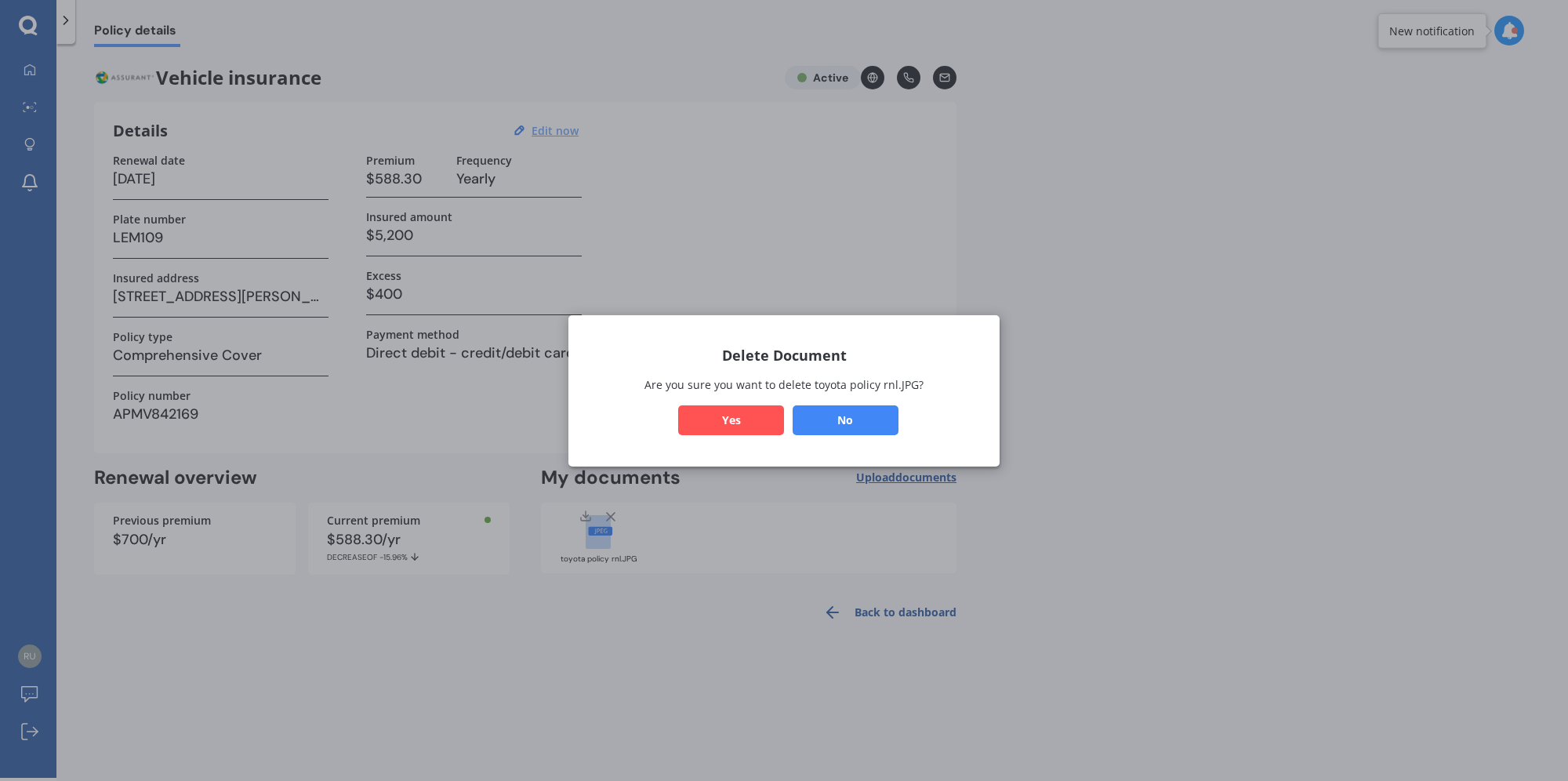
click at [747, 433] on button "Yes" at bounding box center [731, 419] width 106 height 30
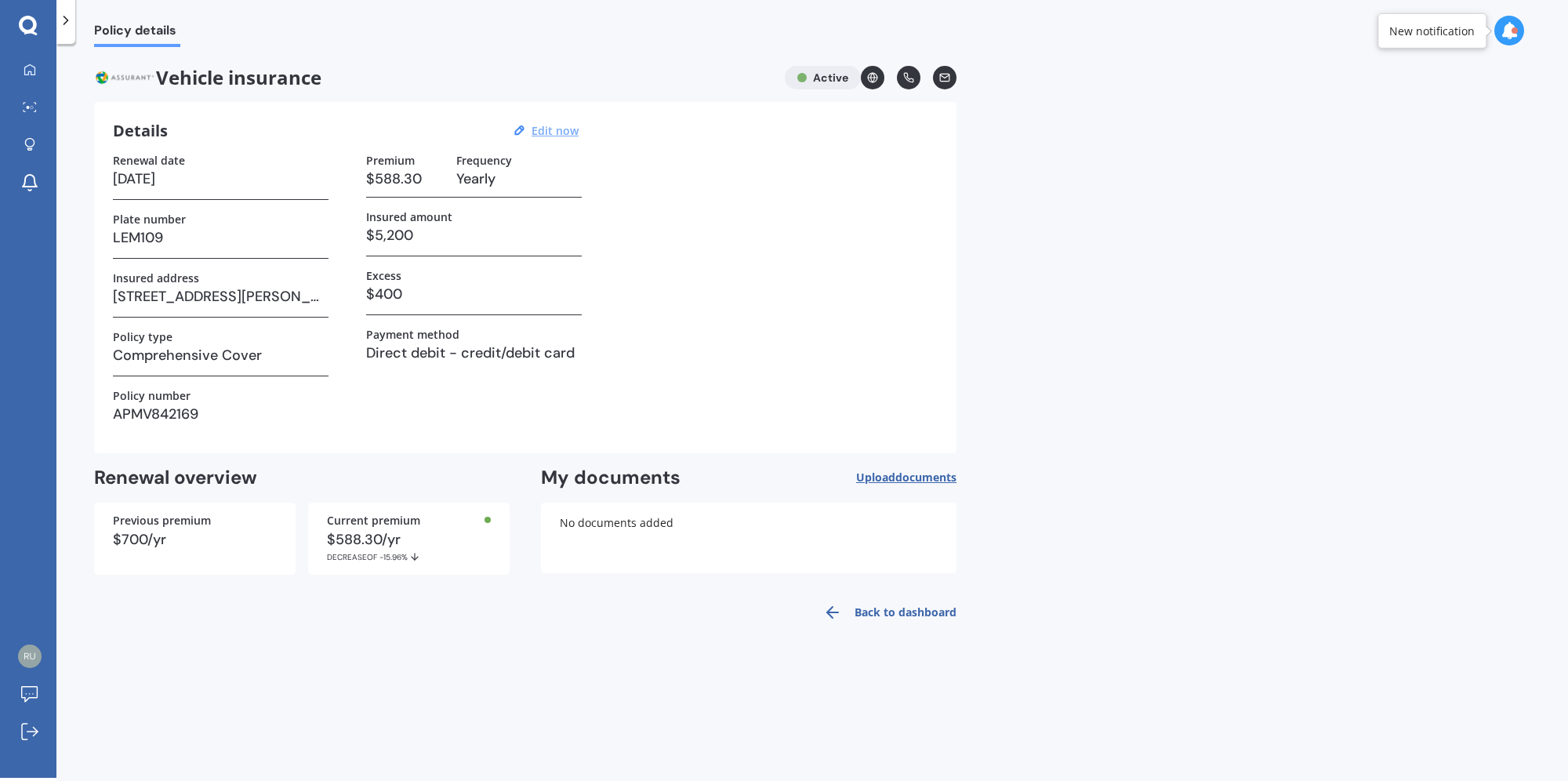
click at [894, 480] on span "Upload documents" at bounding box center [907, 478] width 100 height 13
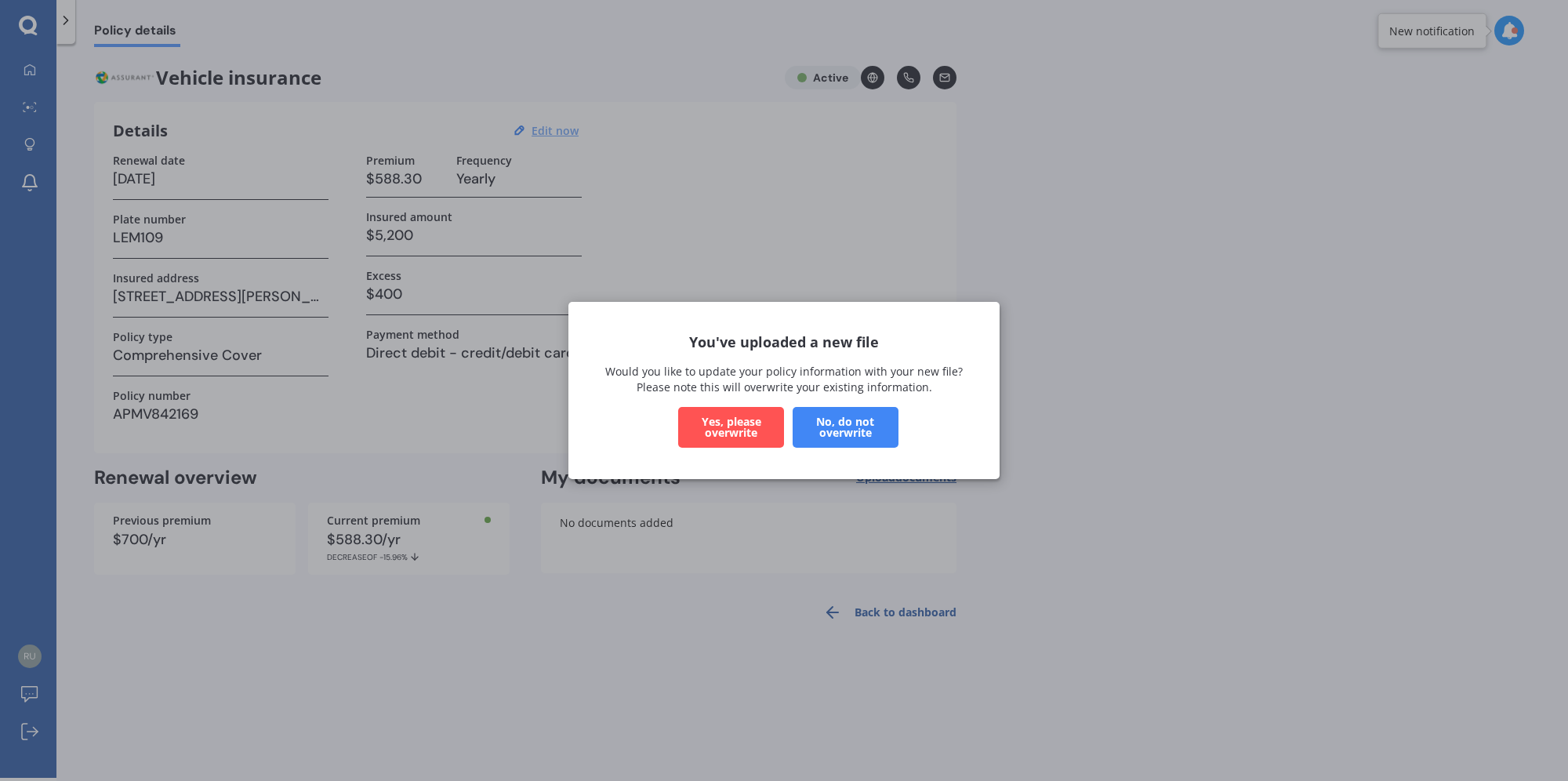
click at [728, 421] on button "Yes, please overwrite" at bounding box center [731, 428] width 106 height 41
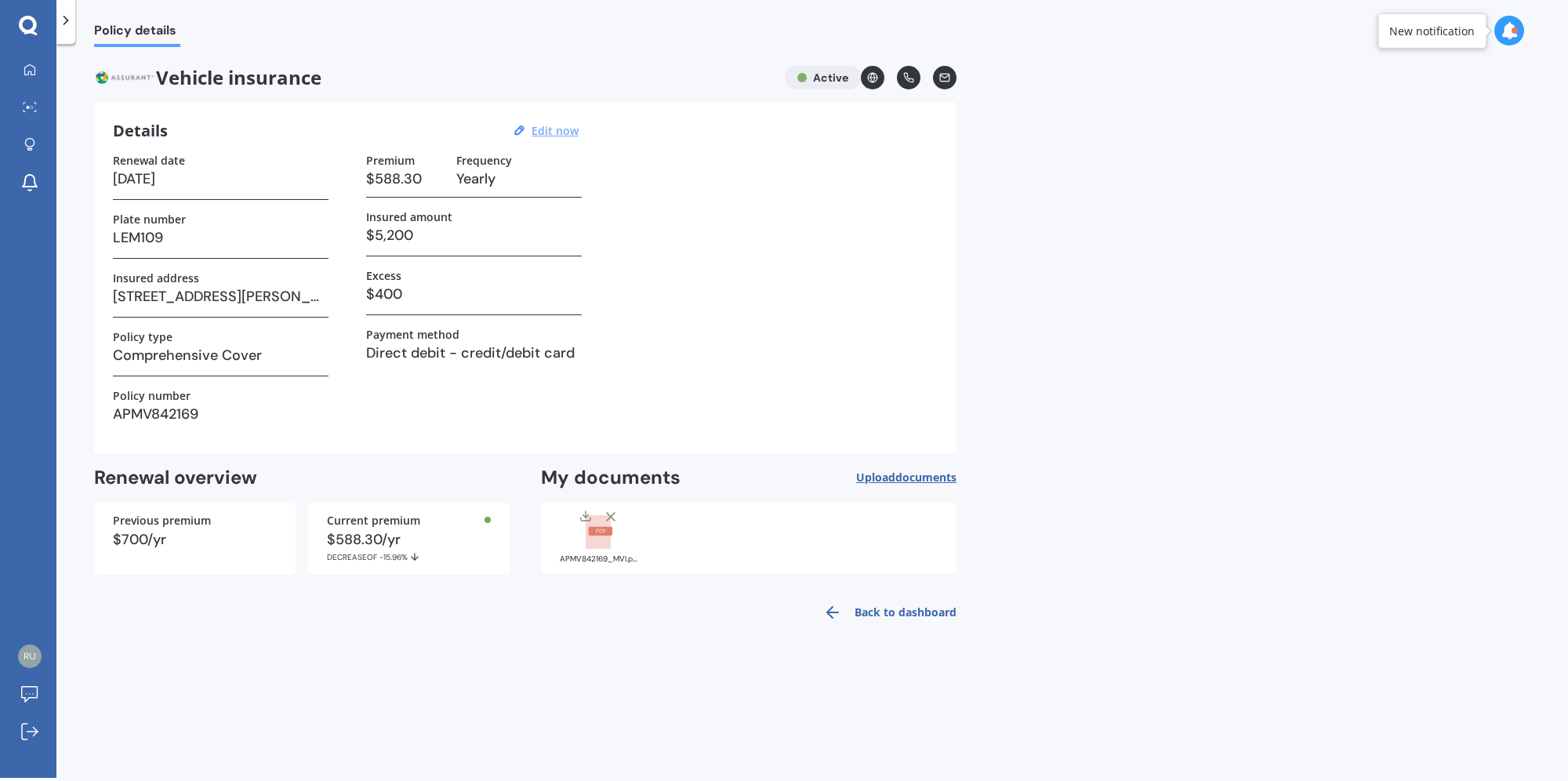
click at [1434, 303] on div "Policy details Vehicle insurance Active Details Edit now Renewal date [DATE] Pl…" at bounding box center [812, 414] width 1512 height 734
click at [884, 615] on link "Back to dashboard" at bounding box center [885, 612] width 143 height 37
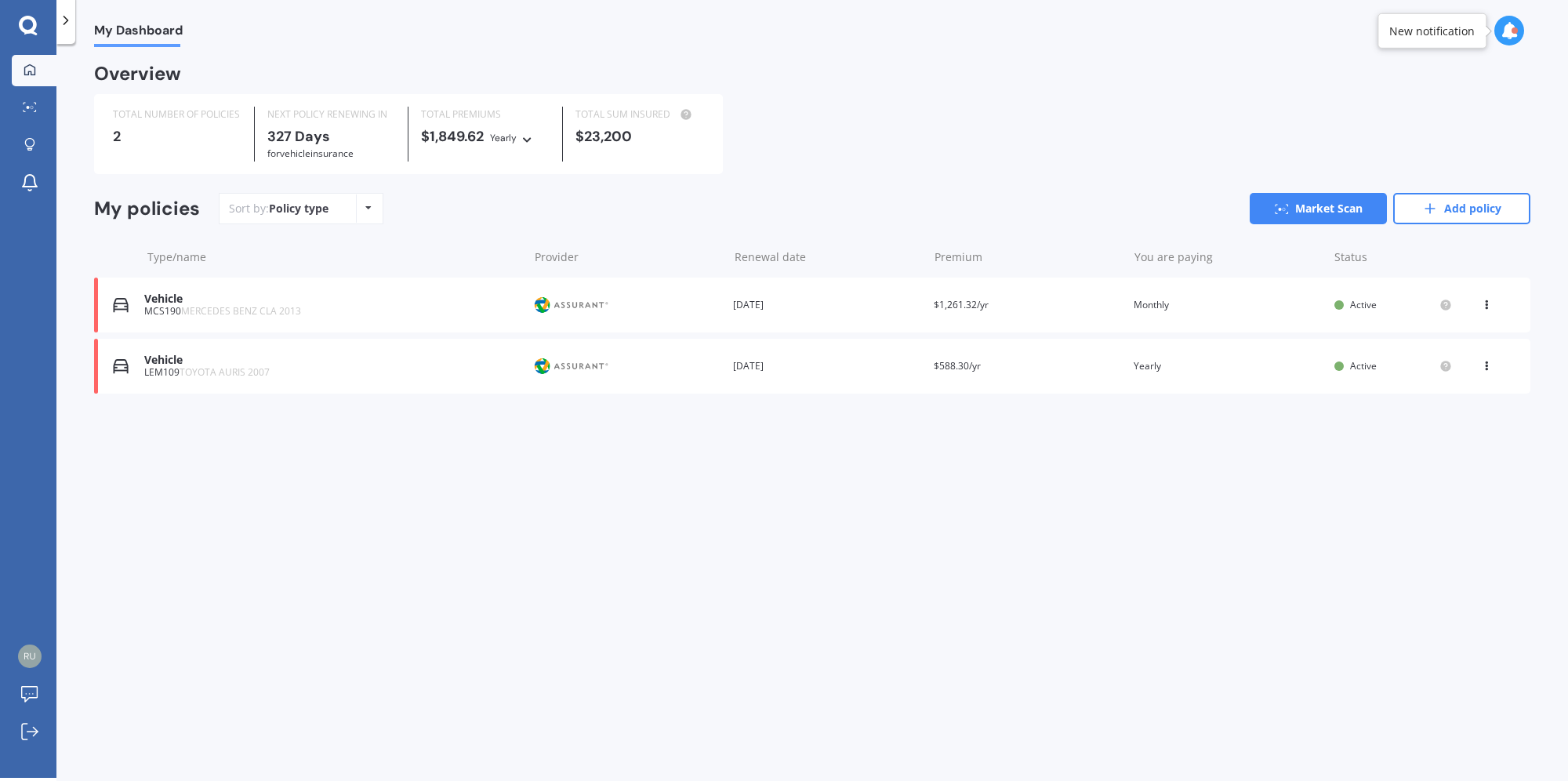
click at [1186, 594] on div "My Dashboard Overview TOTAL NUMBER OF POLICIES 2 NEXT POLICY RENEWING [DATE] fo…" at bounding box center [812, 414] width 1512 height 734
click at [1148, 354] on div "Vehicle LEM109 TOYOTA AURIS 2007 Provider Renewal date [DATE] Premium $588.30/y…" at bounding box center [812, 366] width 1436 height 55
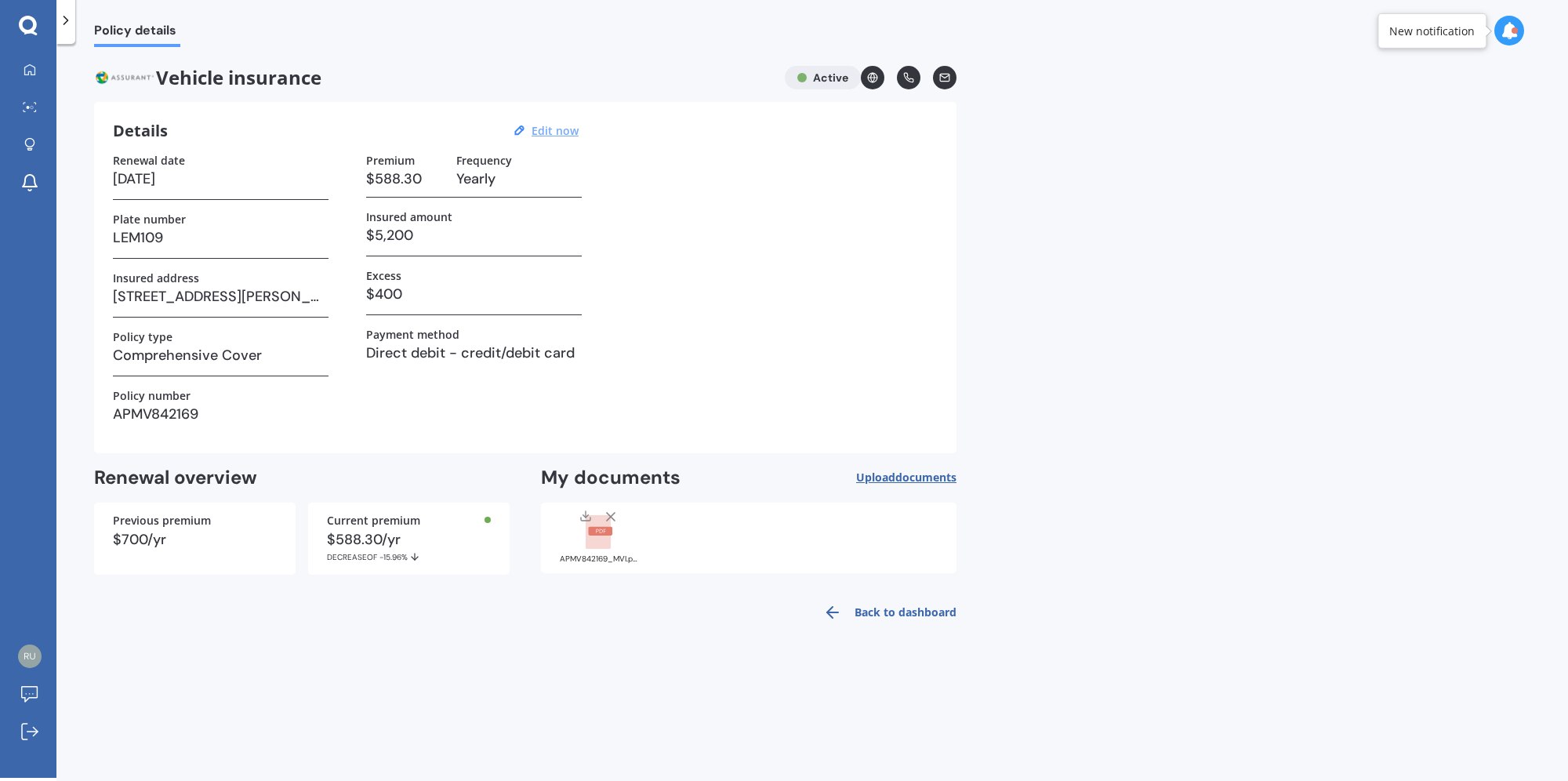
click at [561, 132] on u "Edit now" at bounding box center [555, 131] width 47 height 15
select select "15"
select select "09"
select select "2026"
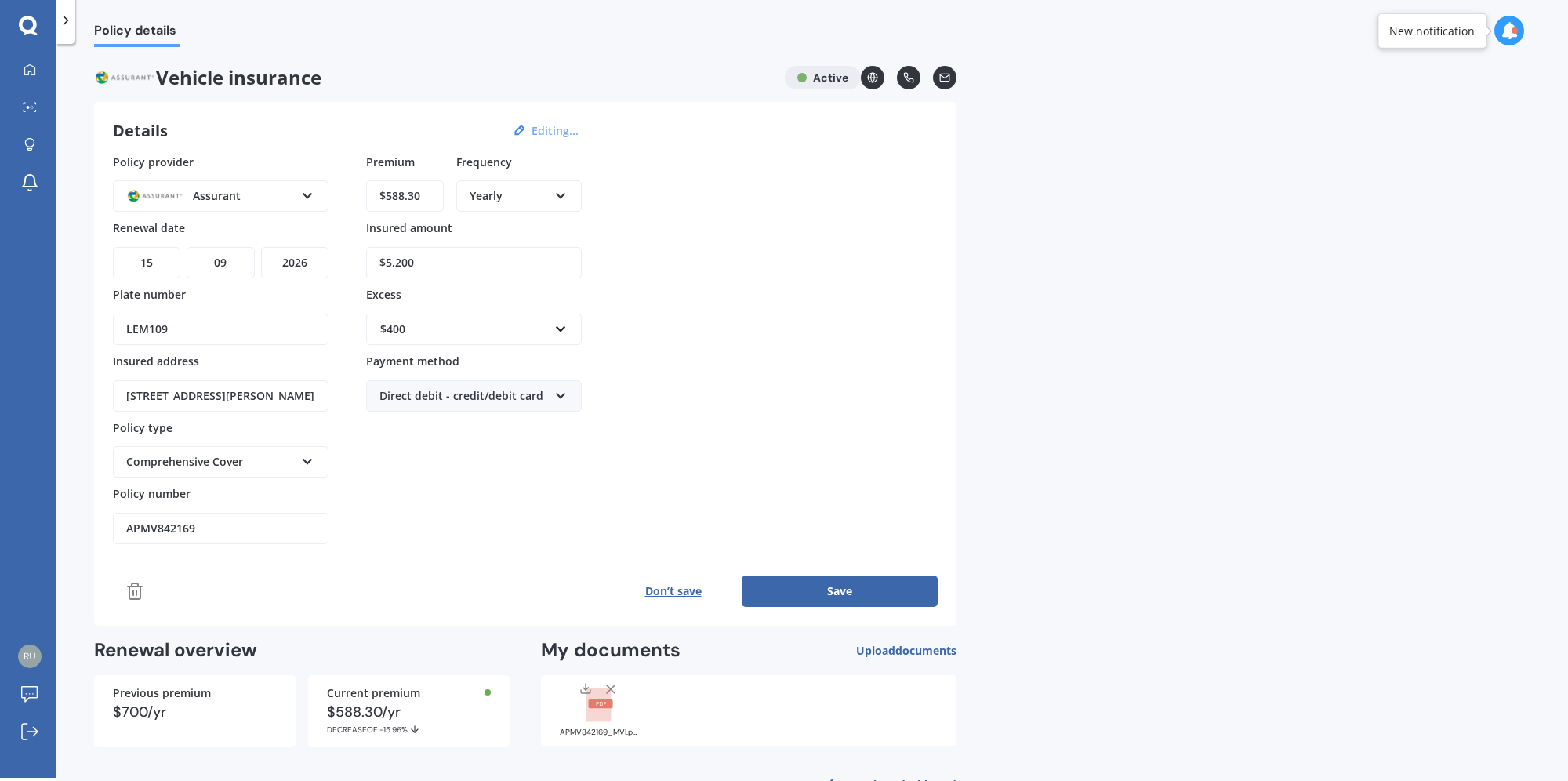
click at [533, 189] on div "Yearly" at bounding box center [509, 196] width 78 height 17
click at [508, 317] on div "Monthly" at bounding box center [519, 310] width 123 height 28
click at [849, 320] on div "Policy provider Assurant AA AMI AMP ANZ ASB [PERSON_NAME] Ando Assurant Autosur…" at bounding box center [525, 350] width 825 height 392
click at [857, 582] on button "Save" at bounding box center [839, 591] width 196 height 32
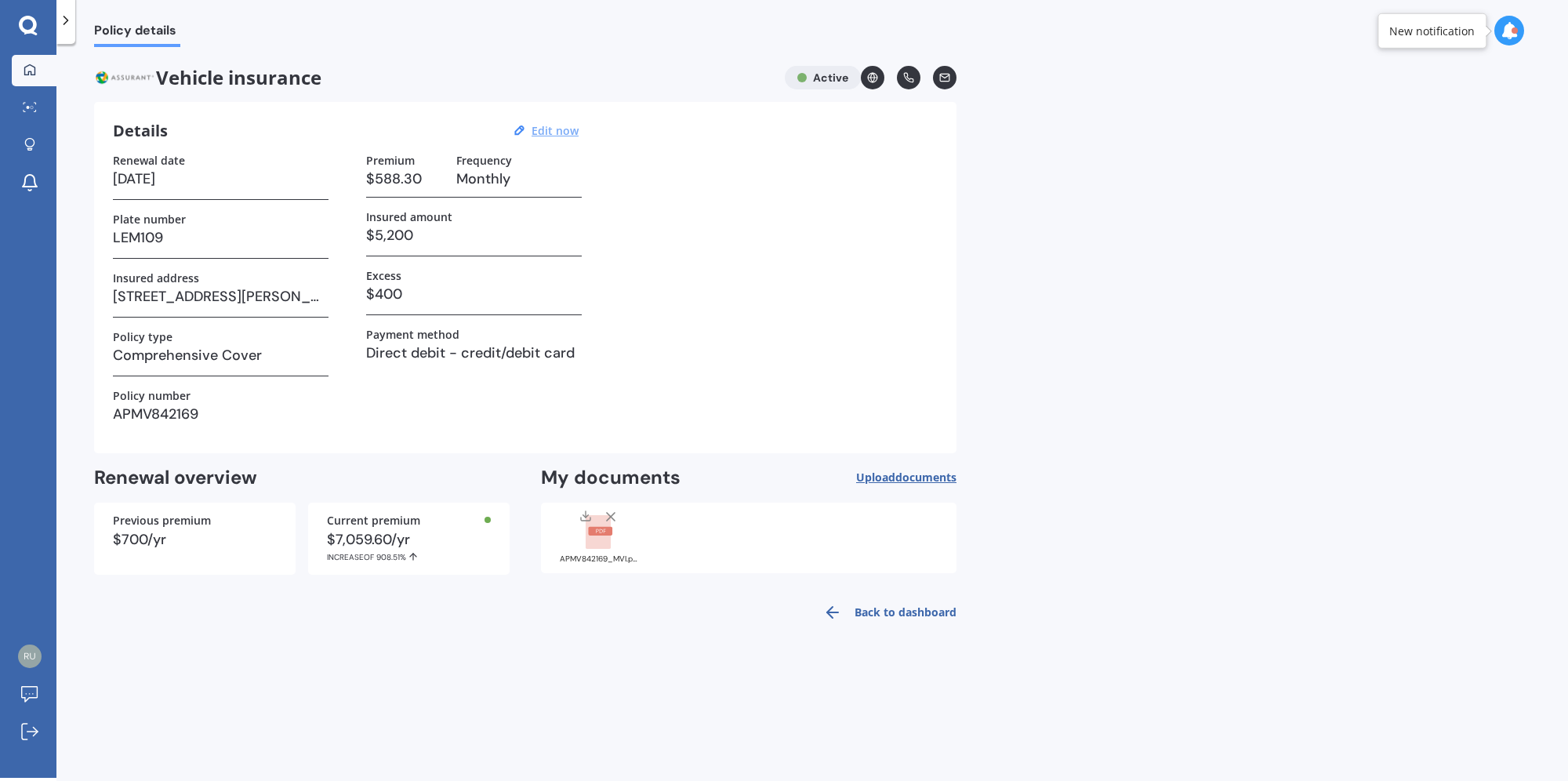
click at [25, 58] on link "My Dashboard" at bounding box center [34, 70] width 45 height 32
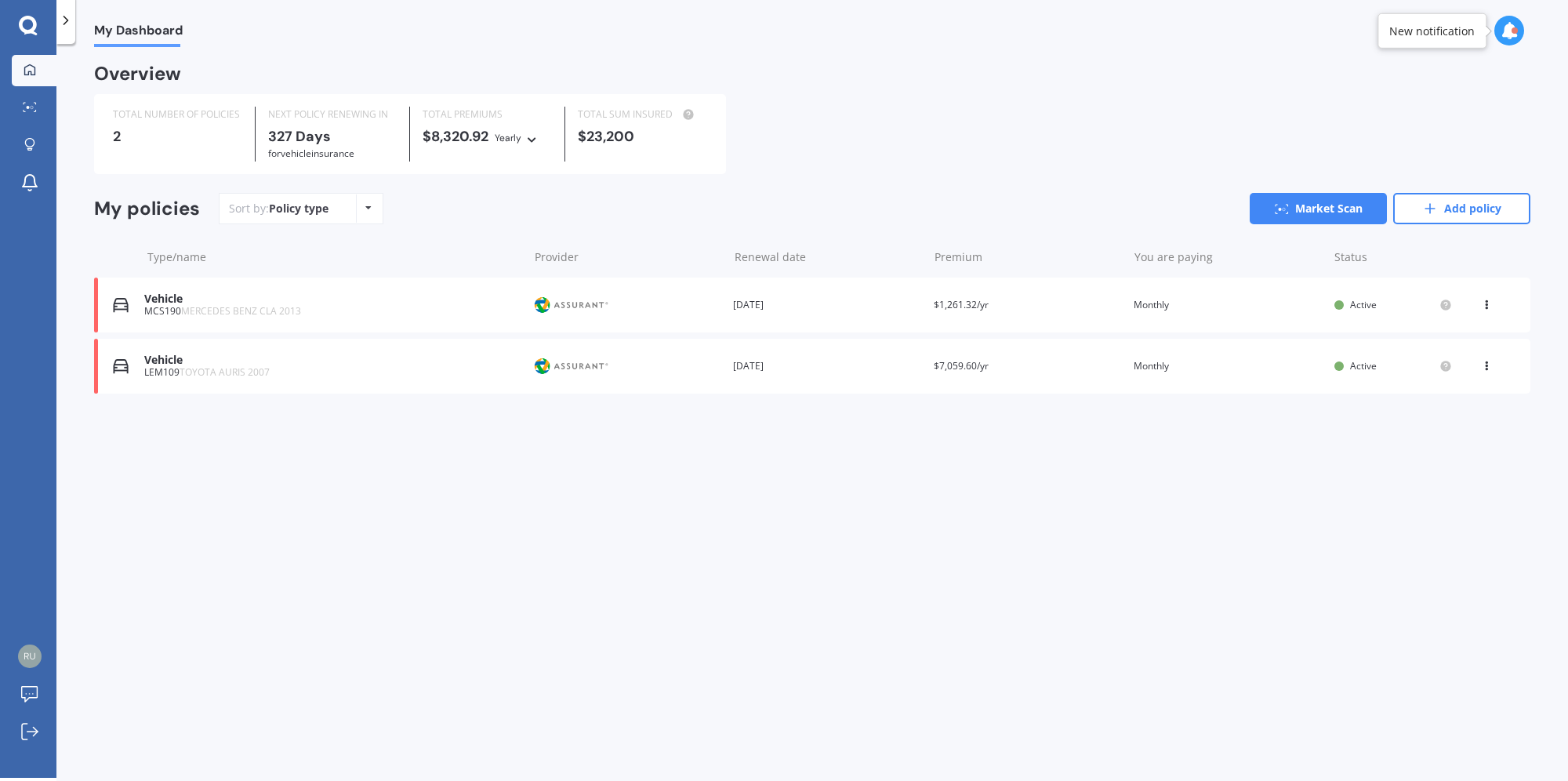
click at [1168, 631] on div "My Dashboard Overview TOTAL NUMBER OF POLICIES 2 NEXT POLICY RENEWING [DATE] fo…" at bounding box center [812, 414] width 1512 height 734
click at [949, 358] on div "Vehicle LEM109 TOYOTA AURIS 2007 Provider Renewal date [DATE] Premium $7,059.60…" at bounding box center [812, 366] width 1436 height 55
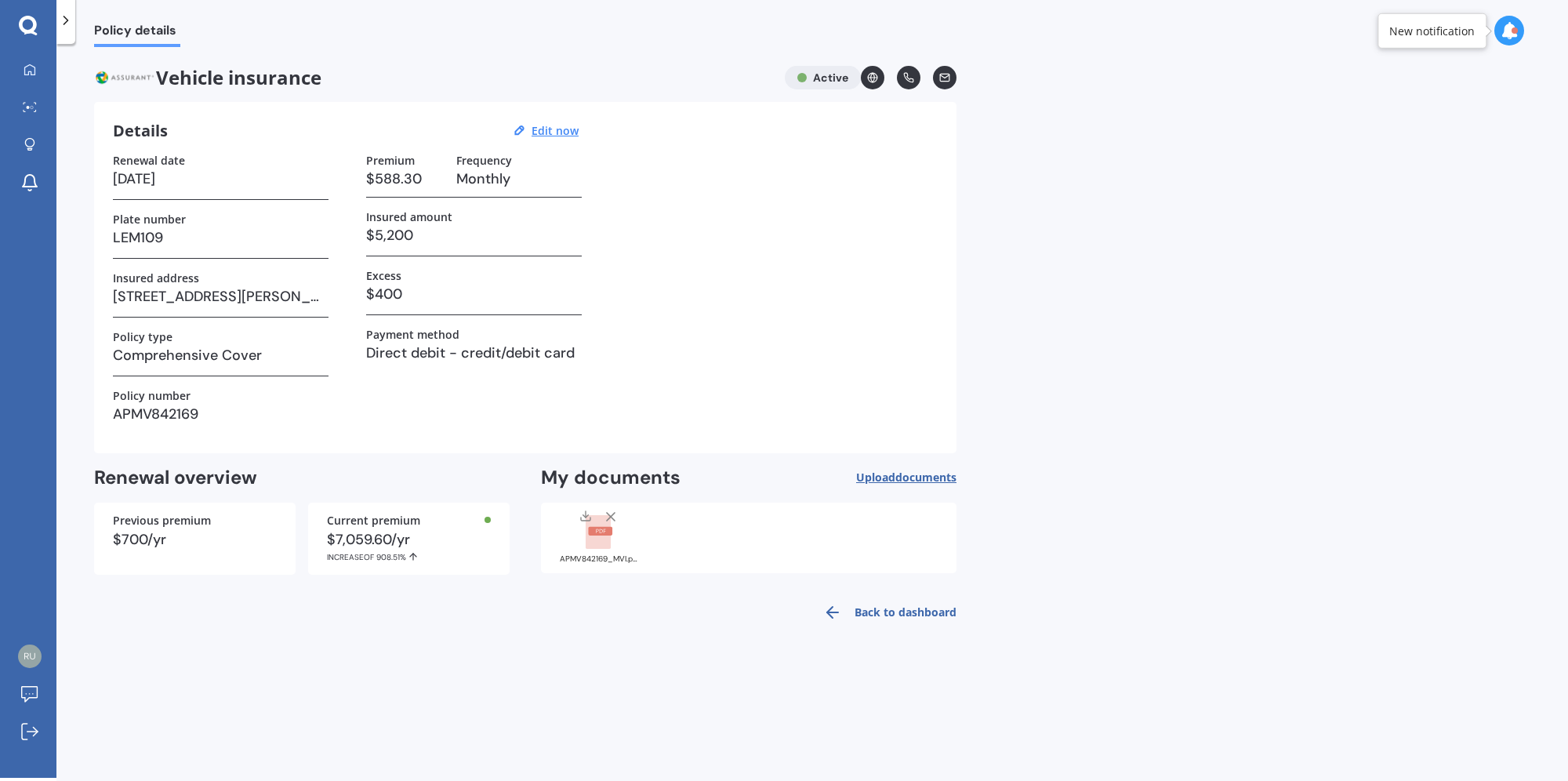
click at [504, 173] on h3 "Monthly" at bounding box center [518, 179] width 125 height 24
click at [549, 132] on u "Edit now" at bounding box center [555, 131] width 47 height 15
select select "15"
select select "09"
select select "2026"
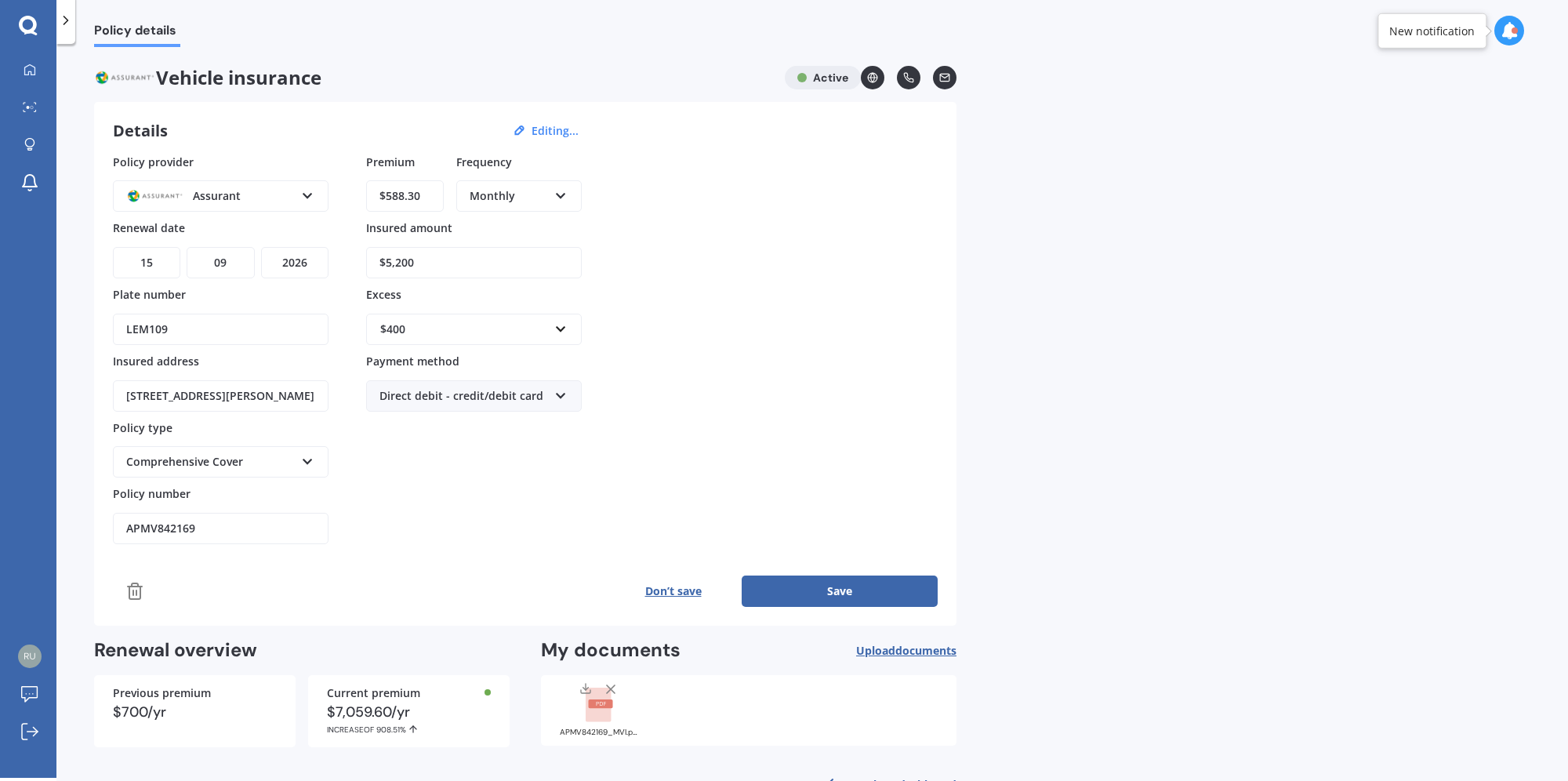
click at [523, 198] on div "Monthly" at bounding box center [509, 196] width 78 height 17
click at [528, 233] on div "Yearly" at bounding box center [519, 226] width 123 height 28
click at [884, 320] on div "Policy provider Assurant AA AMI AMP ANZ ASB [PERSON_NAME] Ando Assurant Autosur…" at bounding box center [525, 350] width 825 height 392
click at [521, 570] on div "Policy provider Assurant AA AMI AMP ANZ ASB [PERSON_NAME] Ando Assurant Autosur…" at bounding box center [525, 381] width 825 height 454
click at [844, 600] on button "Save" at bounding box center [839, 591] width 196 height 32
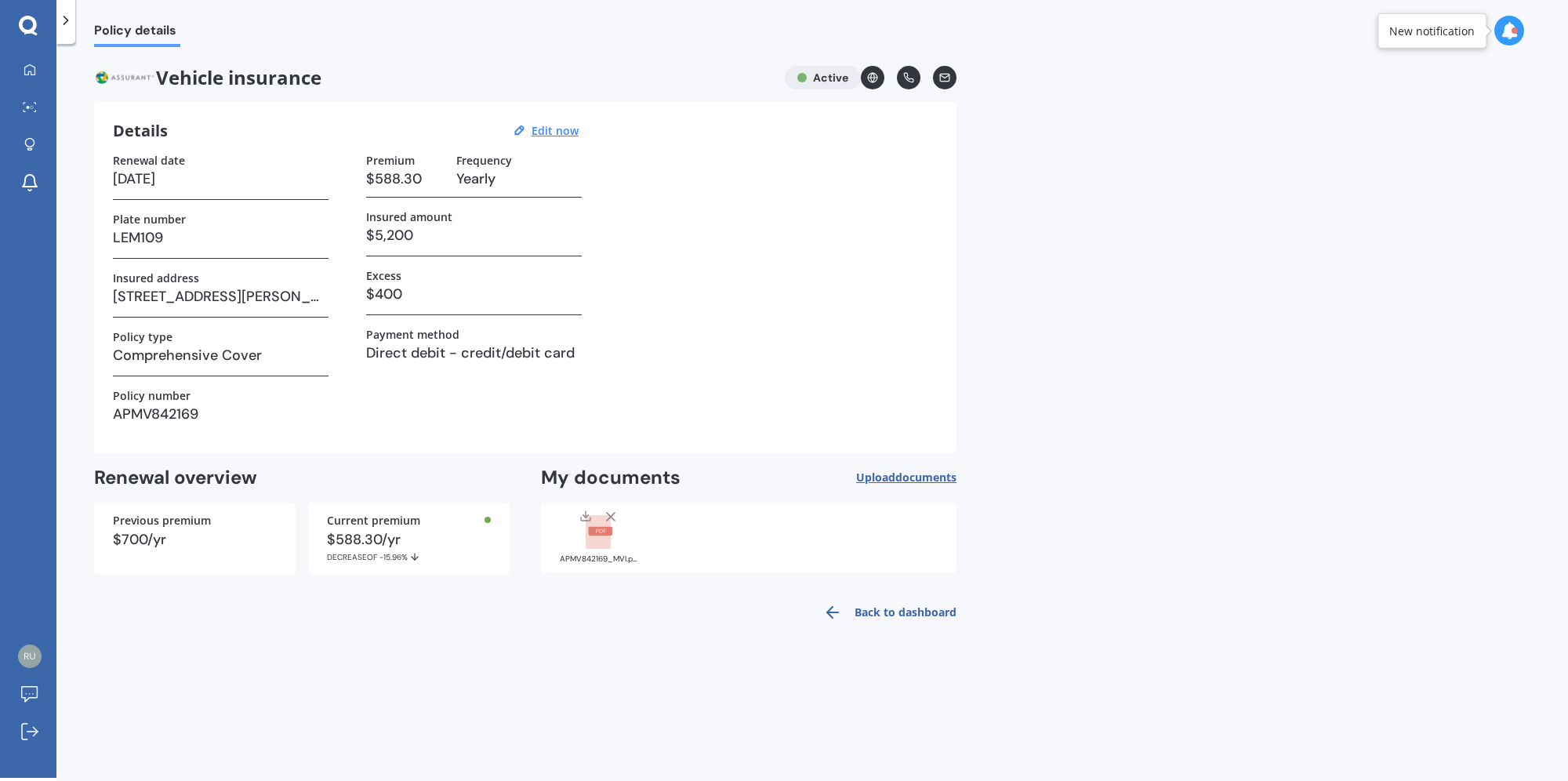
click at [881, 216] on div "Renewal date [DATE] Plate number LEM109 Insured address [STREET_ADDRESS][PERSON…" at bounding box center [525, 295] width 825 height 281
click at [31, 69] on icon at bounding box center [30, 70] width 13 height 13
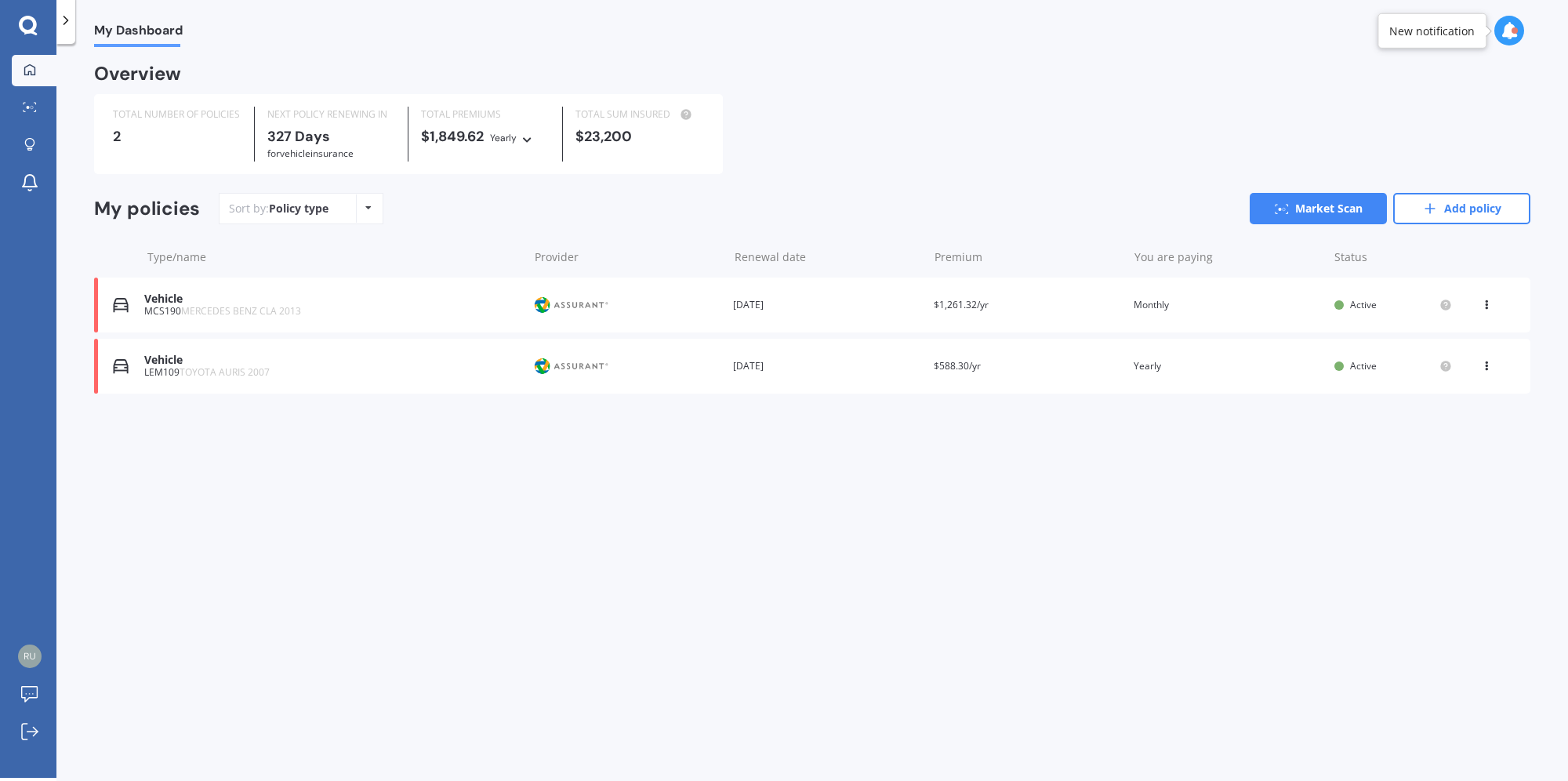
click at [1154, 373] on div "You are paying Yearly" at bounding box center [1228, 366] width 188 height 15
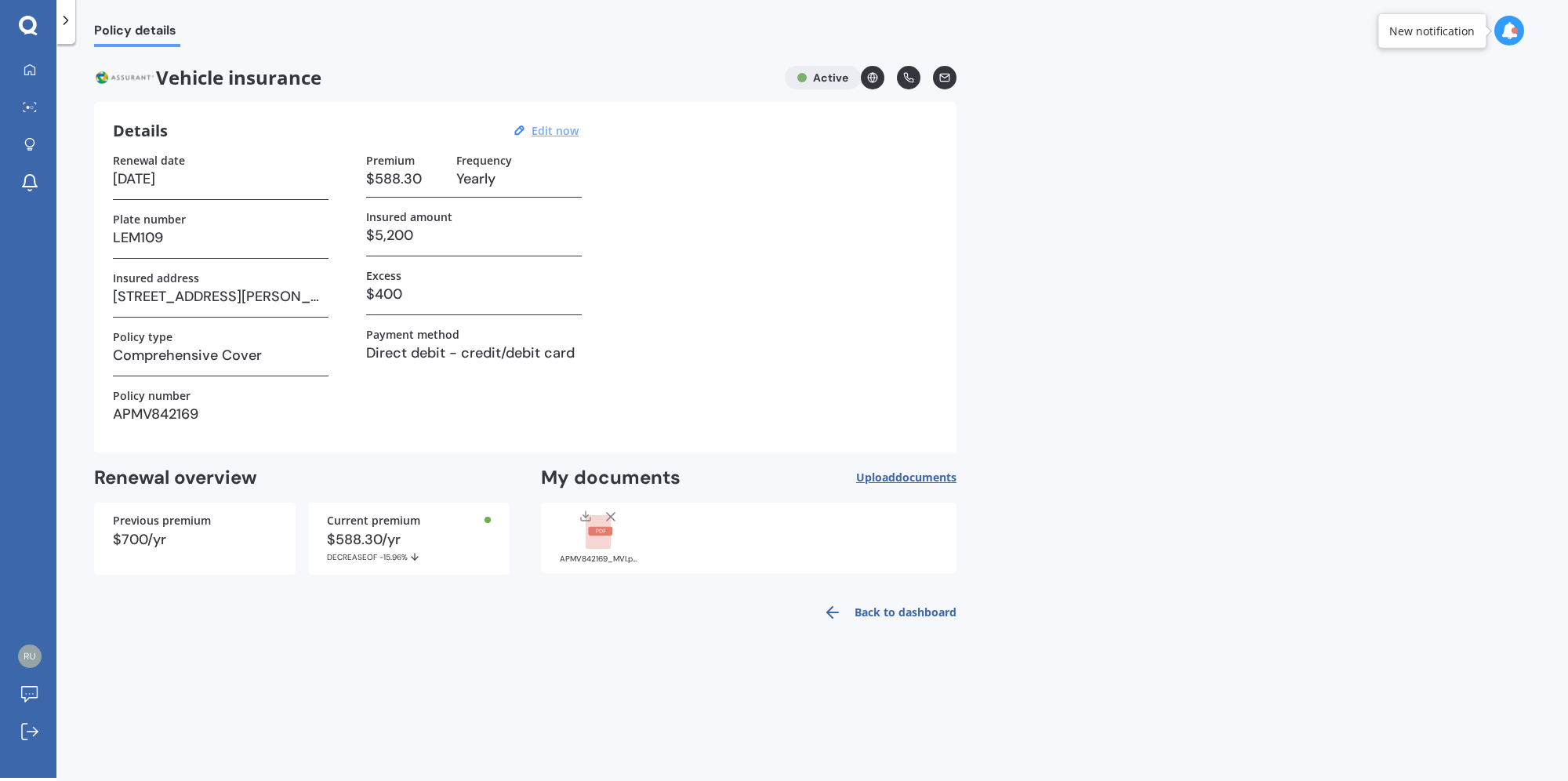
drag, startPoint x: 546, startPoint y: 133, endPoint x: 537, endPoint y: 135, distance: 9.2
click at [546, 133] on u "Edit now" at bounding box center [555, 131] width 47 height 15
select select "15"
select select "09"
select select "2026"
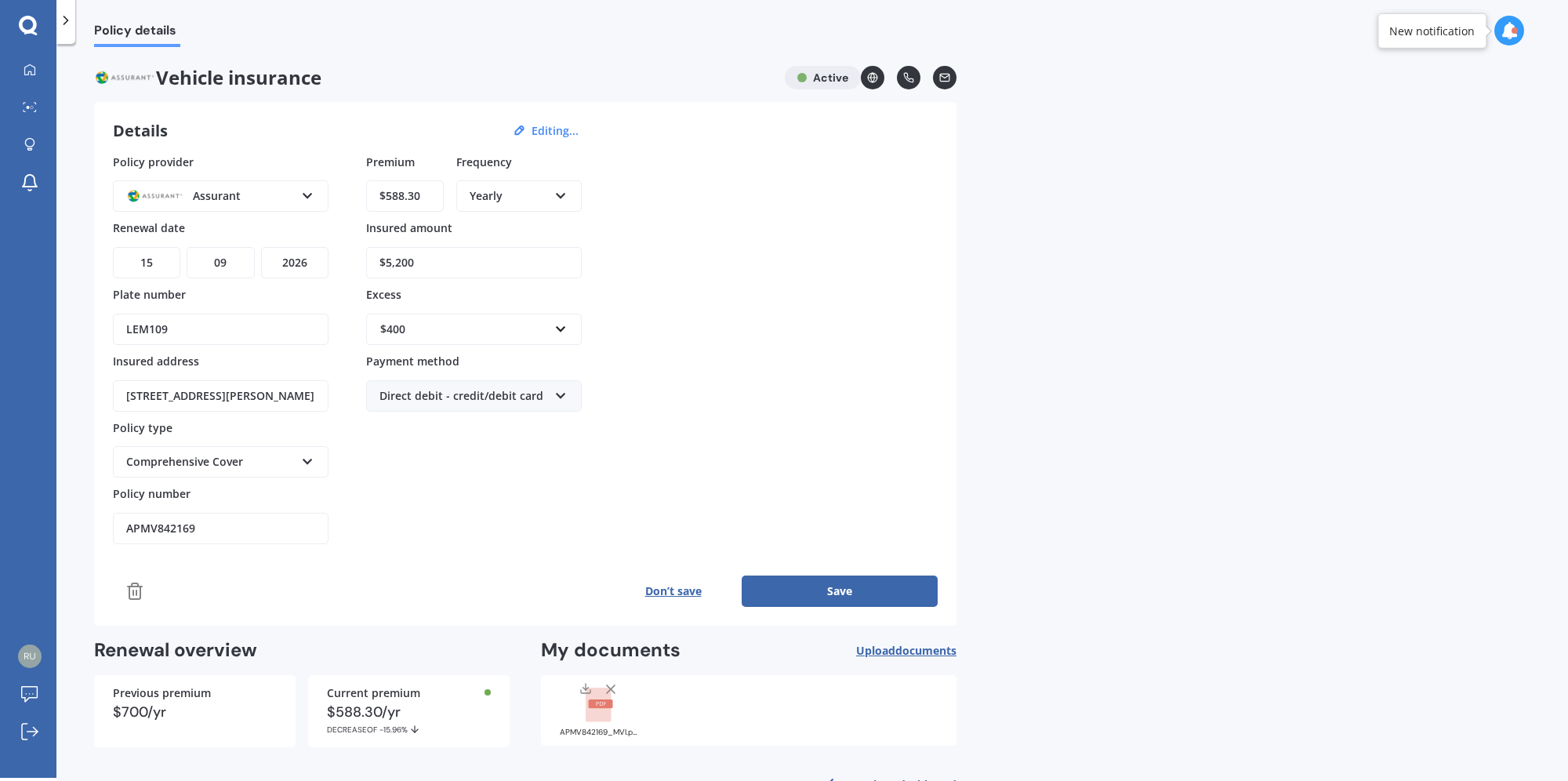
click at [409, 201] on input "$588.30" at bounding box center [404, 196] width 77 height 32
type input "$49.02"
click at [531, 307] on div "Monthly" at bounding box center [519, 310] width 123 height 28
click at [873, 589] on button "Save" at bounding box center [839, 591] width 196 height 32
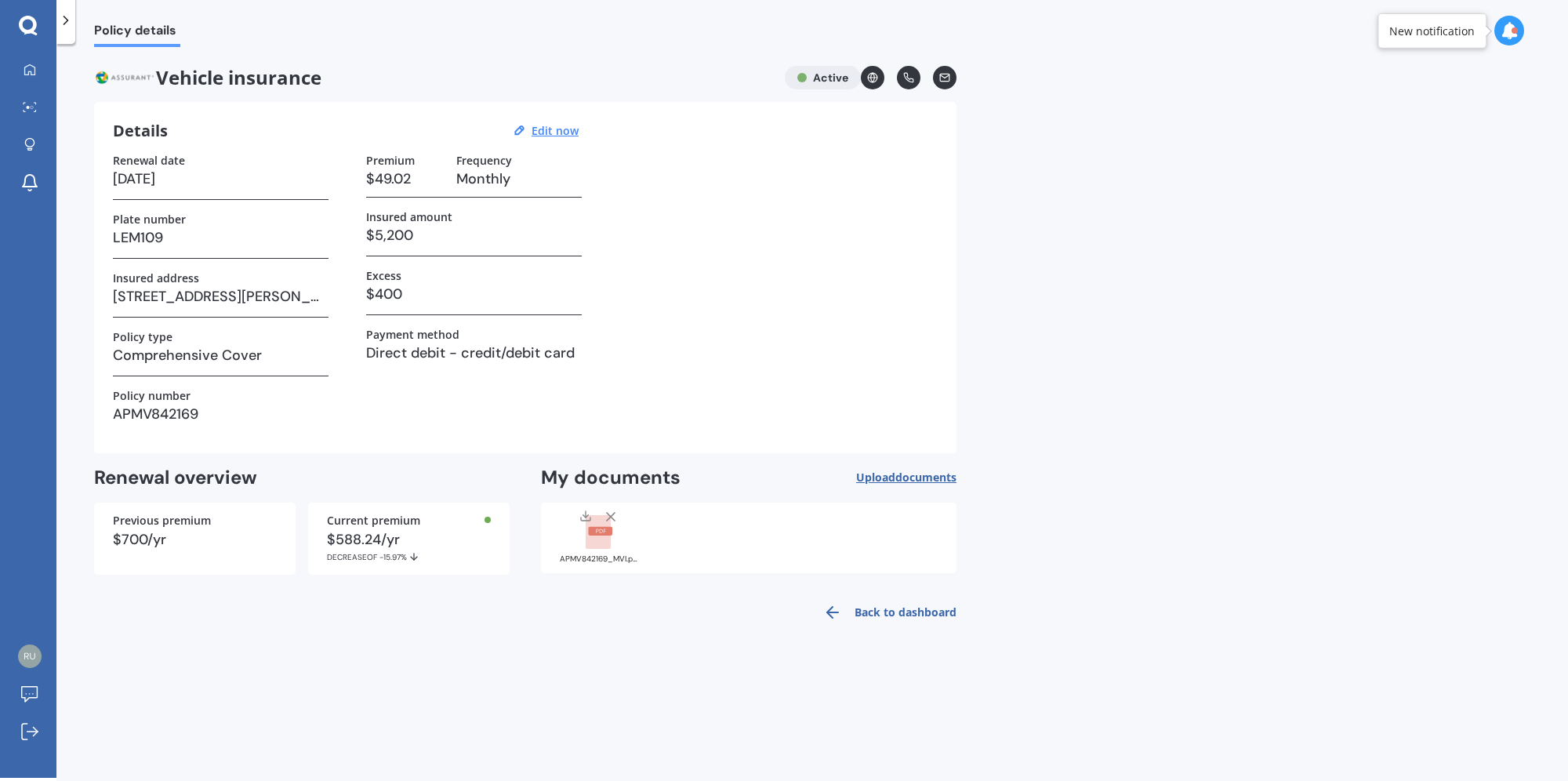
drag, startPoint x: 37, startPoint y: 72, endPoint x: 63, endPoint y: 95, distance: 34.7
click at [37, 72] on div at bounding box center [30, 71] width 24 height 14
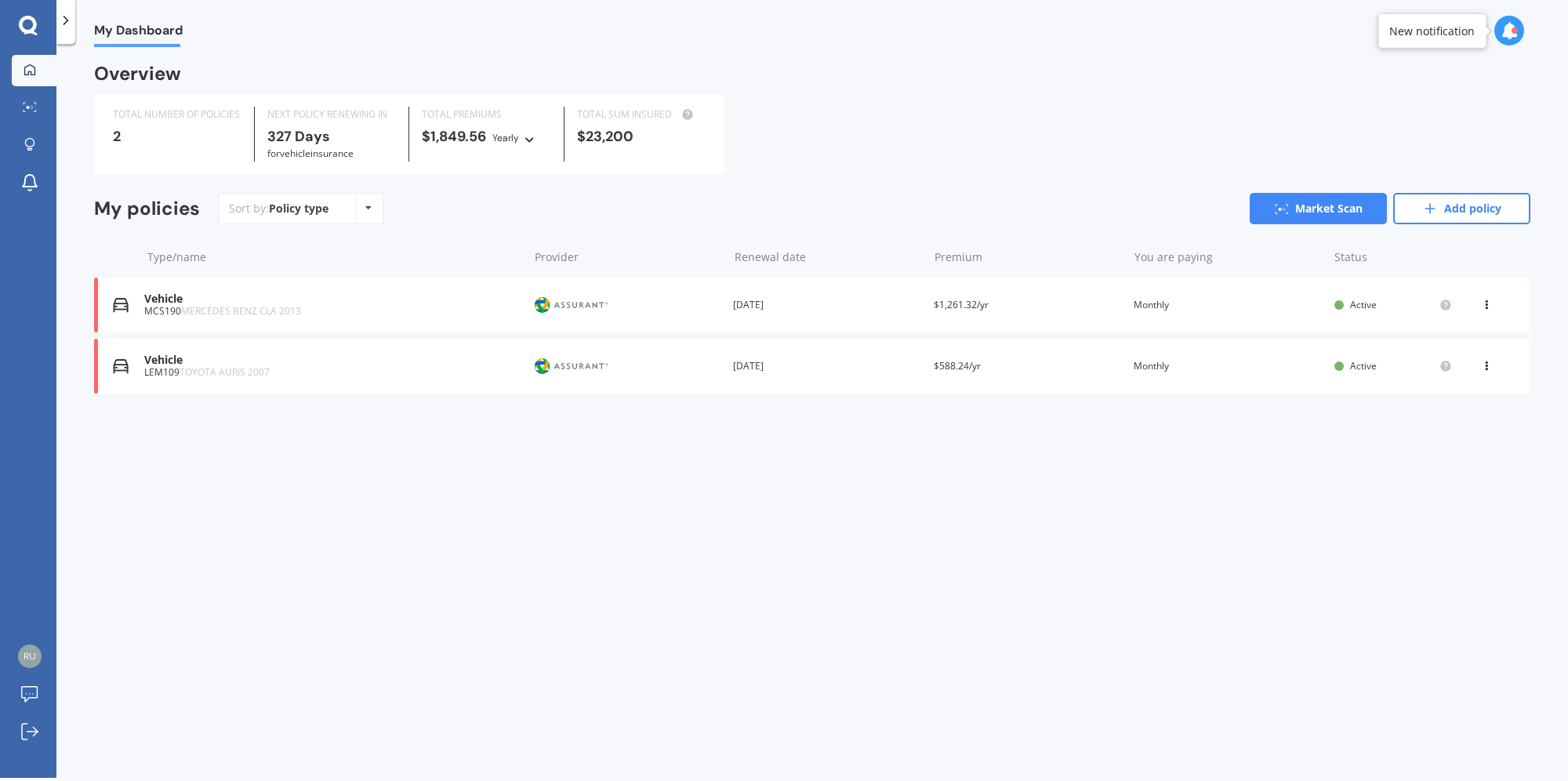
click at [1059, 554] on div "My Dashboard Overview TOTAL NUMBER OF POLICIES 2 NEXT POLICY RENEWING [DATE] fo…" at bounding box center [812, 414] width 1512 height 734
click at [25, 69] on icon at bounding box center [30, 69] width 11 height 11
click at [1464, 222] on link "Add policy" at bounding box center [1462, 209] width 137 height 32
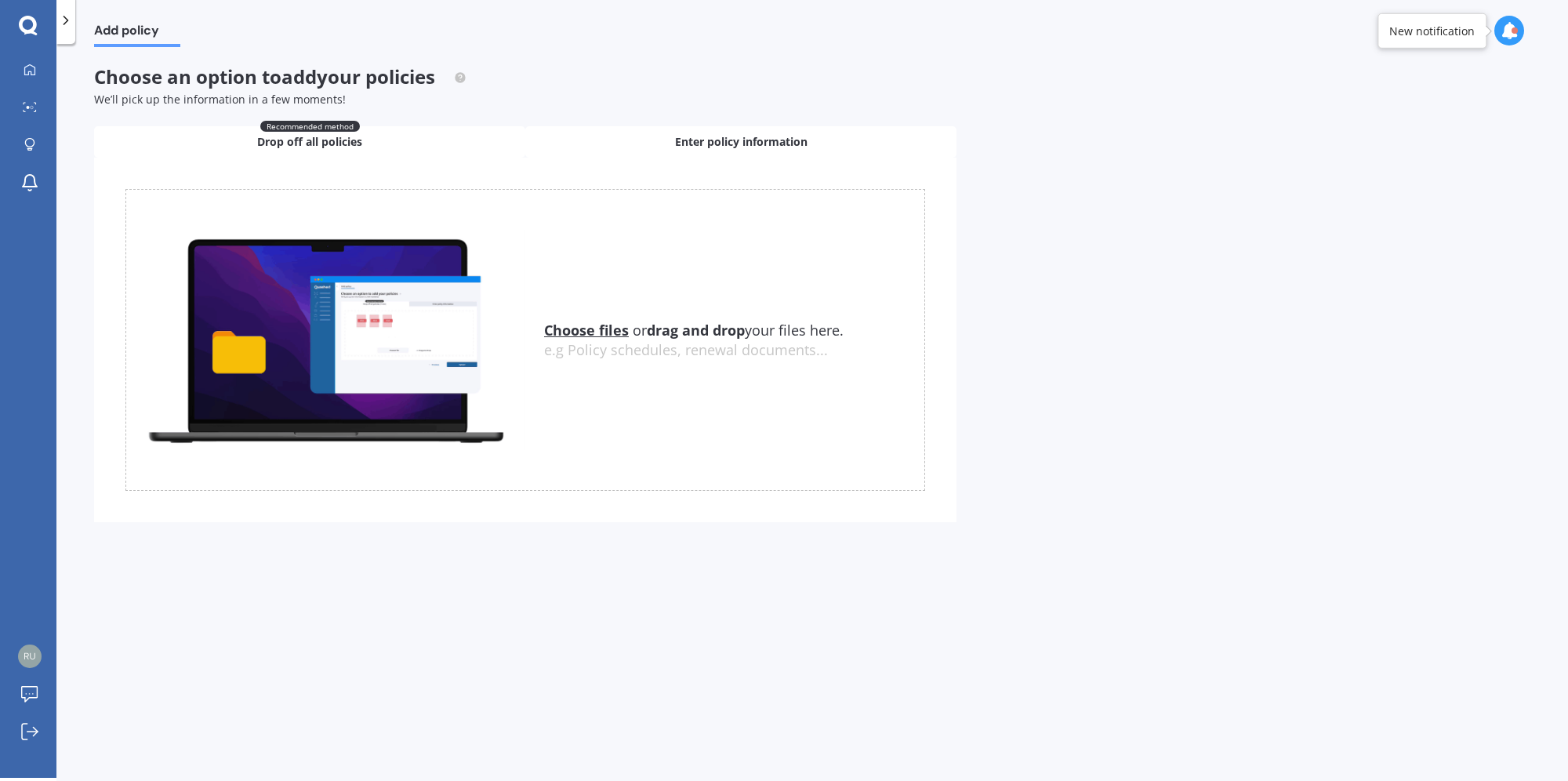
click at [741, 152] on div "Enter policy information" at bounding box center [741, 141] width 432 height 32
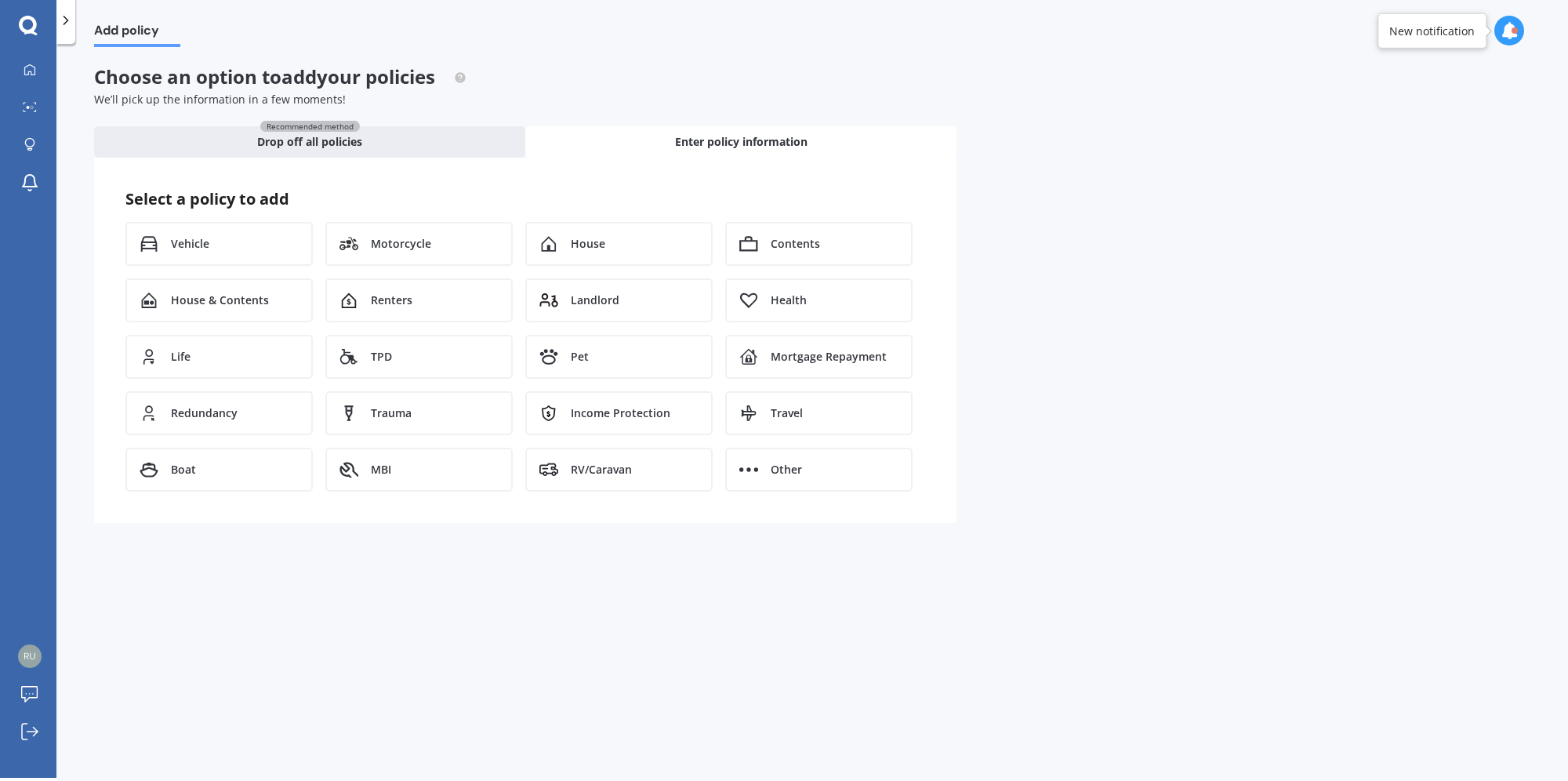
click at [384, 615] on div "Add policy Choose an option to add your policies We’ll pick up the information …" at bounding box center [812, 414] width 1512 height 734
click at [266, 310] on div "House & Contents" at bounding box center [219, 301] width 187 height 44
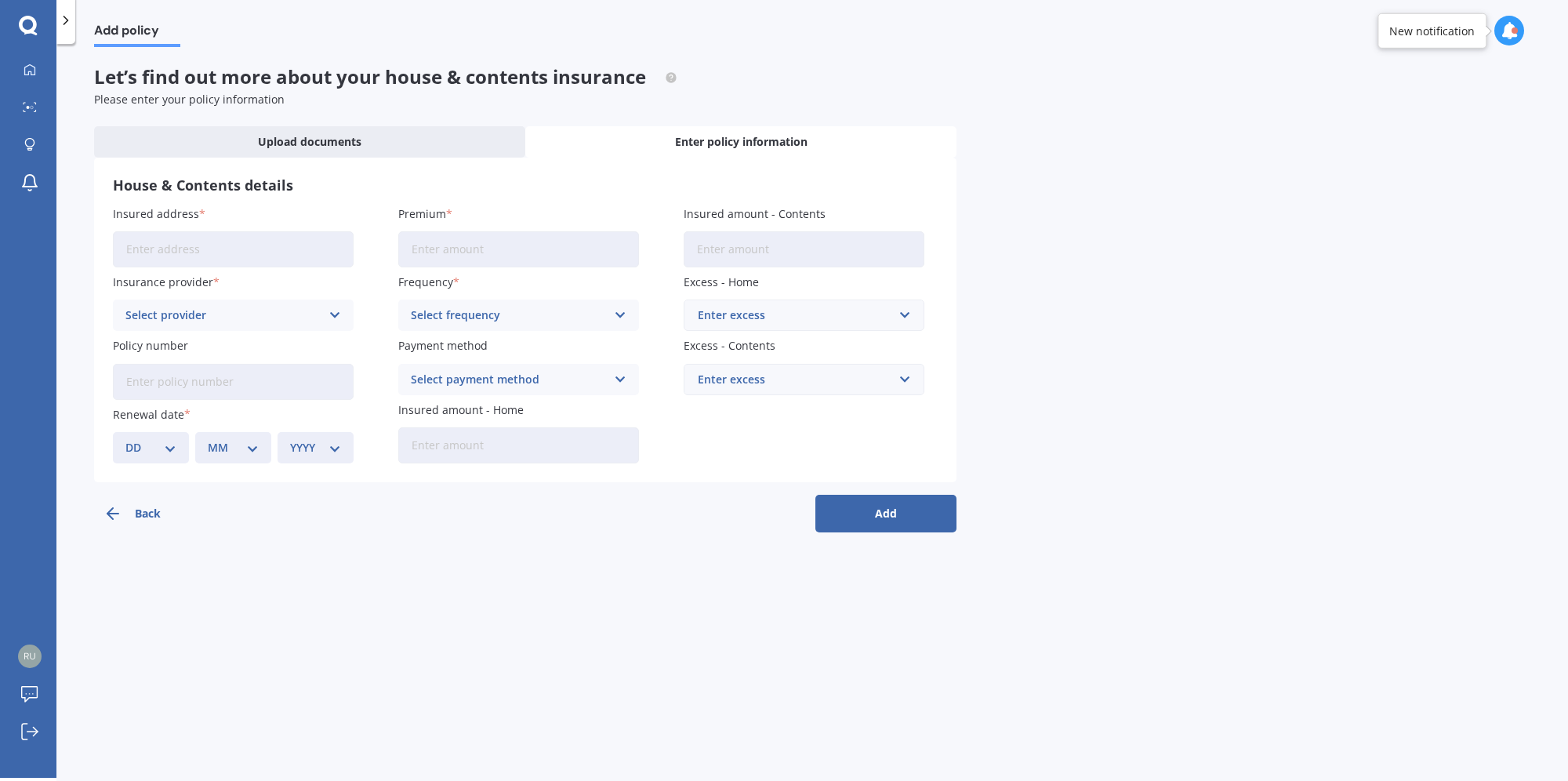
click at [257, 257] on input "Insured address" at bounding box center [233, 250] width 241 height 36
type input "[STREET_ADDRESS][PERSON_NAME]"
click at [214, 335] on div "Insured address [STREET_ADDRESS][PERSON_NAME] Insurance provider Select provide…" at bounding box center [525, 334] width 825 height 258
click at [232, 319] on div "Select provider" at bounding box center [222, 315] width 195 height 17
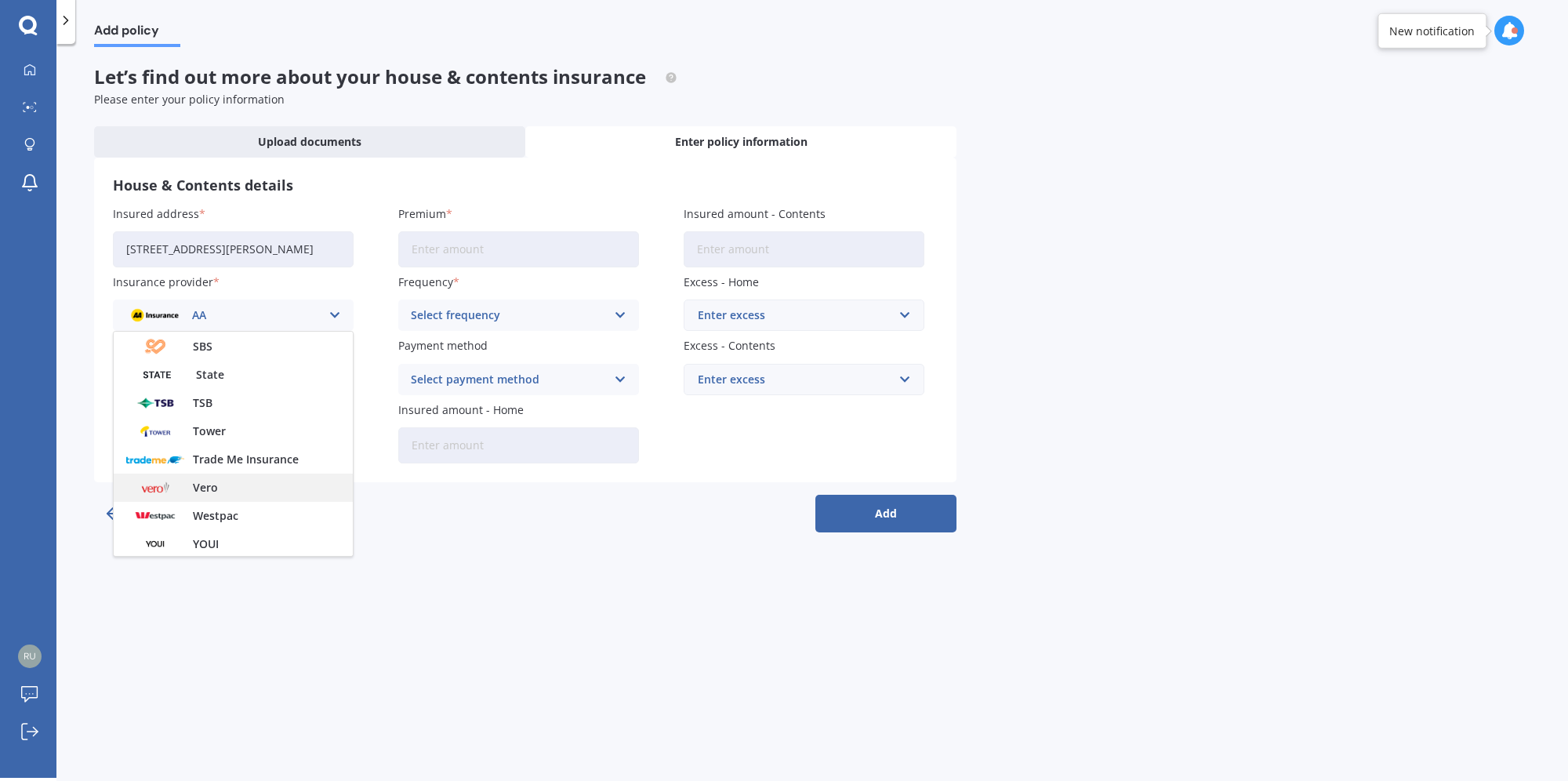
scroll to position [424, 0]
click at [210, 488] on span "Vero" at bounding box center [205, 486] width 25 height 11
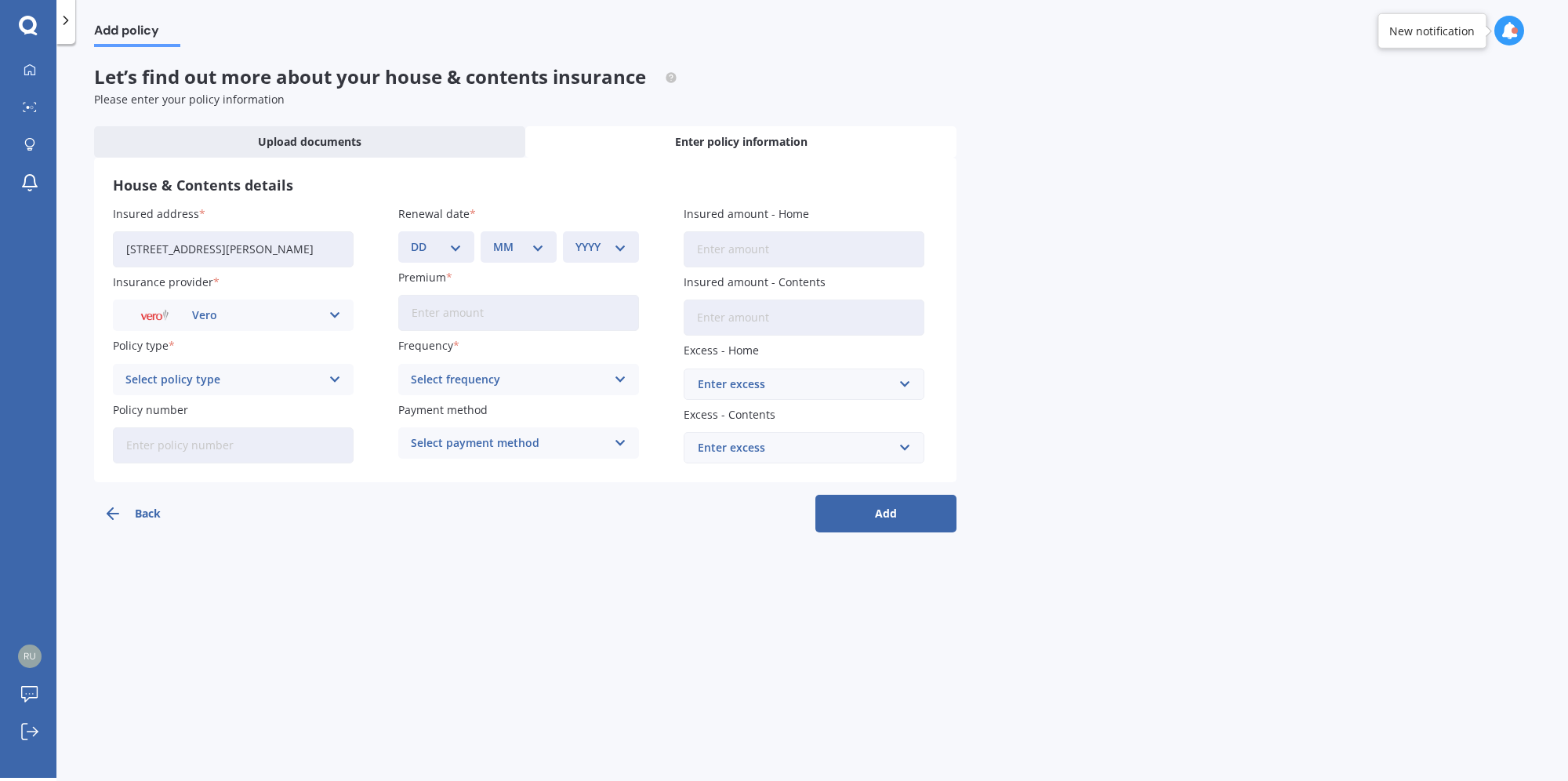
click at [242, 384] on div "Select policy type" at bounding box center [222, 380] width 195 height 17
click at [231, 414] on span "Maxi - House and Contents" at bounding box center [199, 410] width 146 height 11
click at [376, 659] on div "Add policy Let’s find out more about your house & contents insurance Please ent…" at bounding box center [812, 414] width 1512 height 734
click at [238, 462] on input "Policy number" at bounding box center [233, 445] width 241 height 36
click at [202, 463] on div "House & Contents details Insured address [STREET_ADDRESS][PERSON_NAME] Insuranc…" at bounding box center [525, 319] width 862 height 324
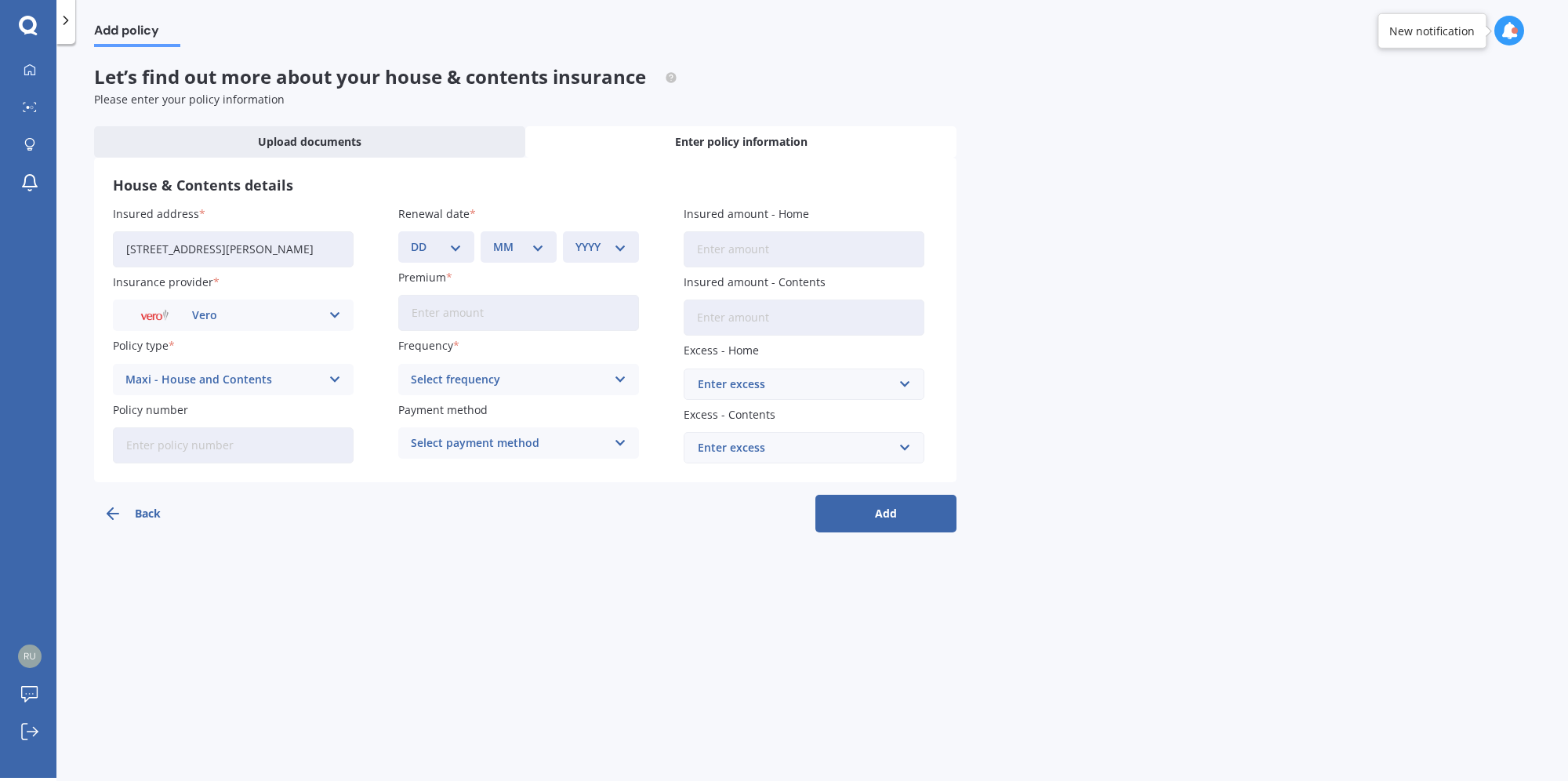
click at [220, 448] on input "Policy number" at bounding box center [233, 445] width 241 height 36
paste input "5283803"
type input "5283803"
click at [438, 244] on select "DD 01 02 03 04 05 06 07 08 09 10 11 12 13 14 15 16 17 18 19 20 21 22 23 24 25 2…" at bounding box center [437, 247] width 51 height 17
select select "09"
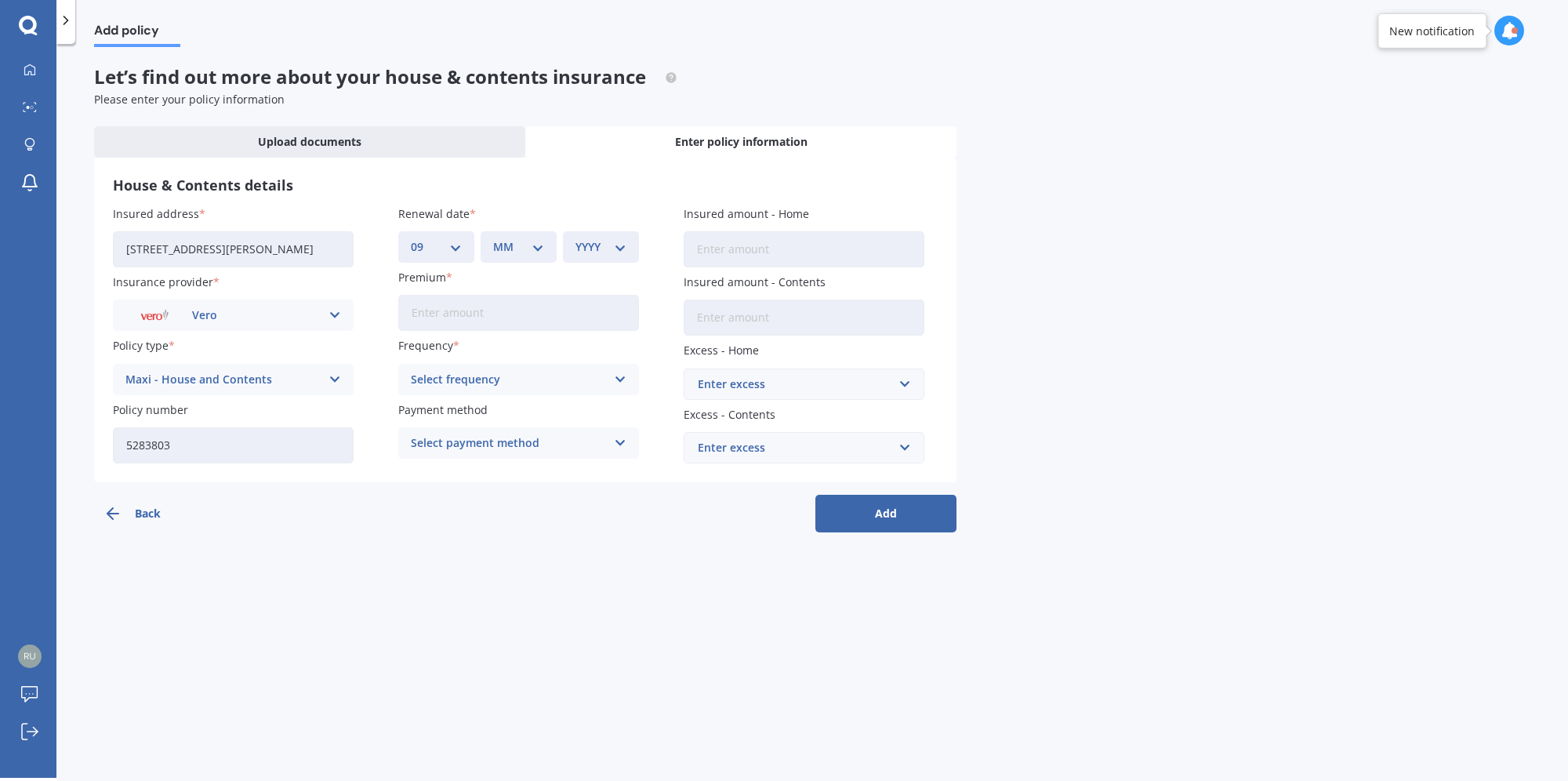
click at [411, 238] on select "DD 01 02 03 04 05 06 07 08 09 10 11 12 13 14 15 16 17 18 19 20 21 22 23 24 25 2…" at bounding box center [437, 247] width 51 height 17
click at [505, 249] on select "MM 01 02 03 04 05 06 07 08 09 10 11 12" at bounding box center [518, 247] width 51 height 17
select select "12"
click at [493, 238] on select "MM 01 02 03 04 05 06 07 08 09 10 11 12" at bounding box center [518, 247] width 51 height 17
click at [587, 250] on select "YYYY 2027 2026 2025 2024 2023 2022 2021 2020 2019 2018 2017 2016 2015 2014 2013…" at bounding box center [601, 247] width 51 height 17
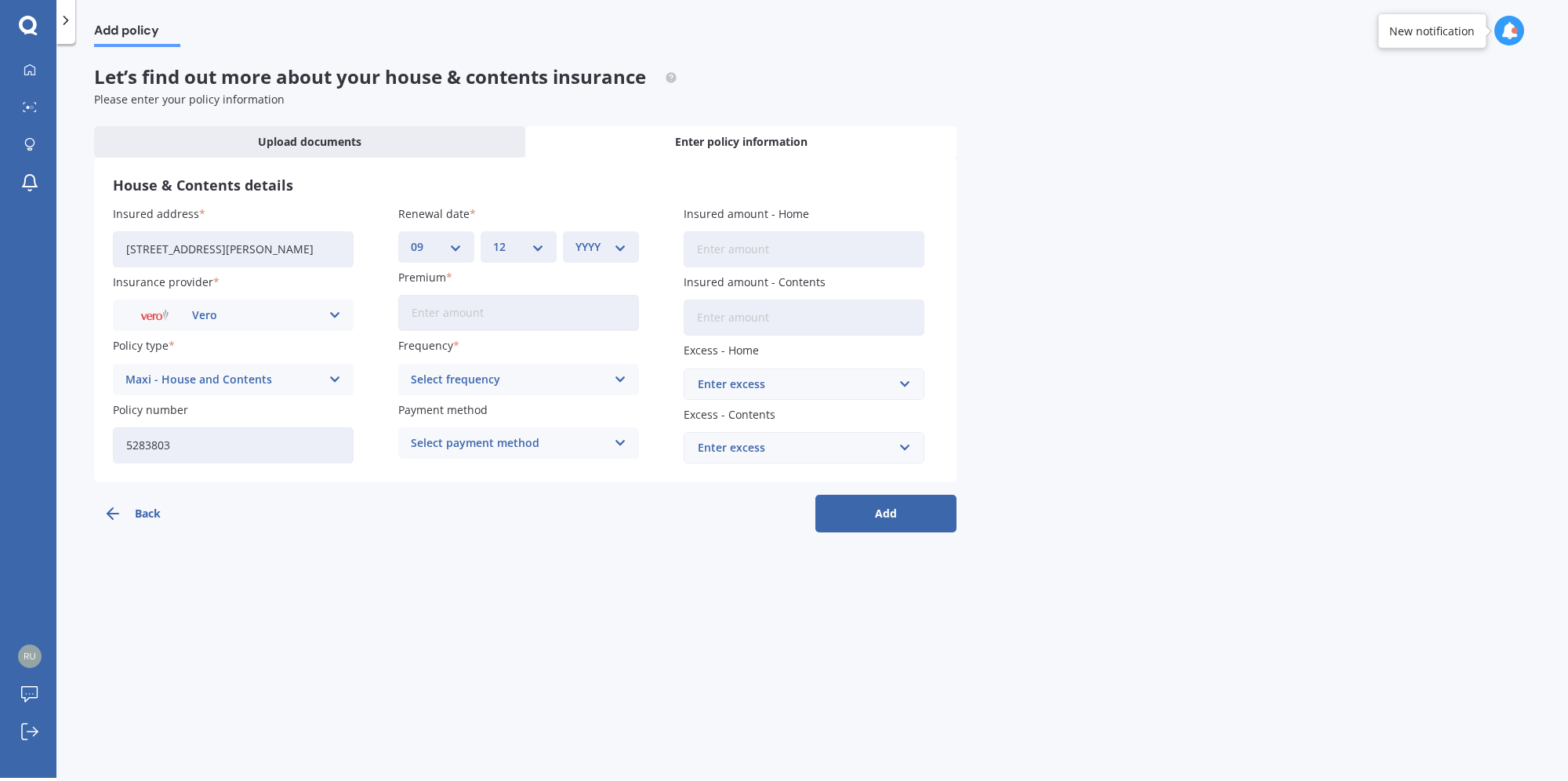
select select "2025"
click at [575, 238] on select "YYYY 2027 2026 2025 2024 2023 2022 2021 2020 2019 2018 2017 2016 2015 2014 2013…" at bounding box center [601, 247] width 51 height 17
click at [556, 323] on input "Premium" at bounding box center [518, 313] width 241 height 36
click at [508, 313] on input "Premium" at bounding box center [518, 313] width 241 height 36
type input "$3,313.60"
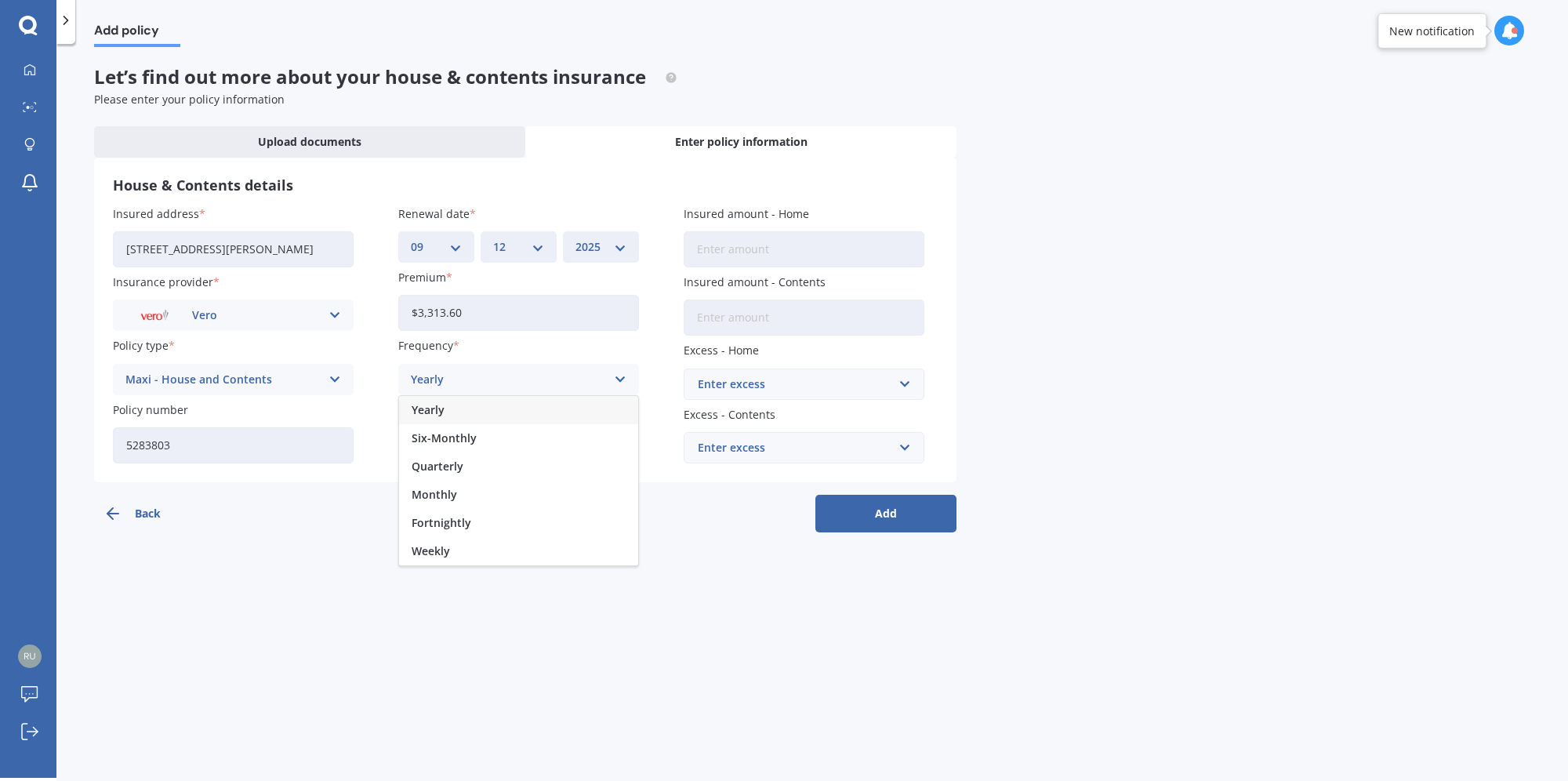
click at [452, 408] on div "Yearly" at bounding box center [518, 410] width 239 height 28
click at [501, 448] on div "Select payment method" at bounding box center [508, 443] width 195 height 17
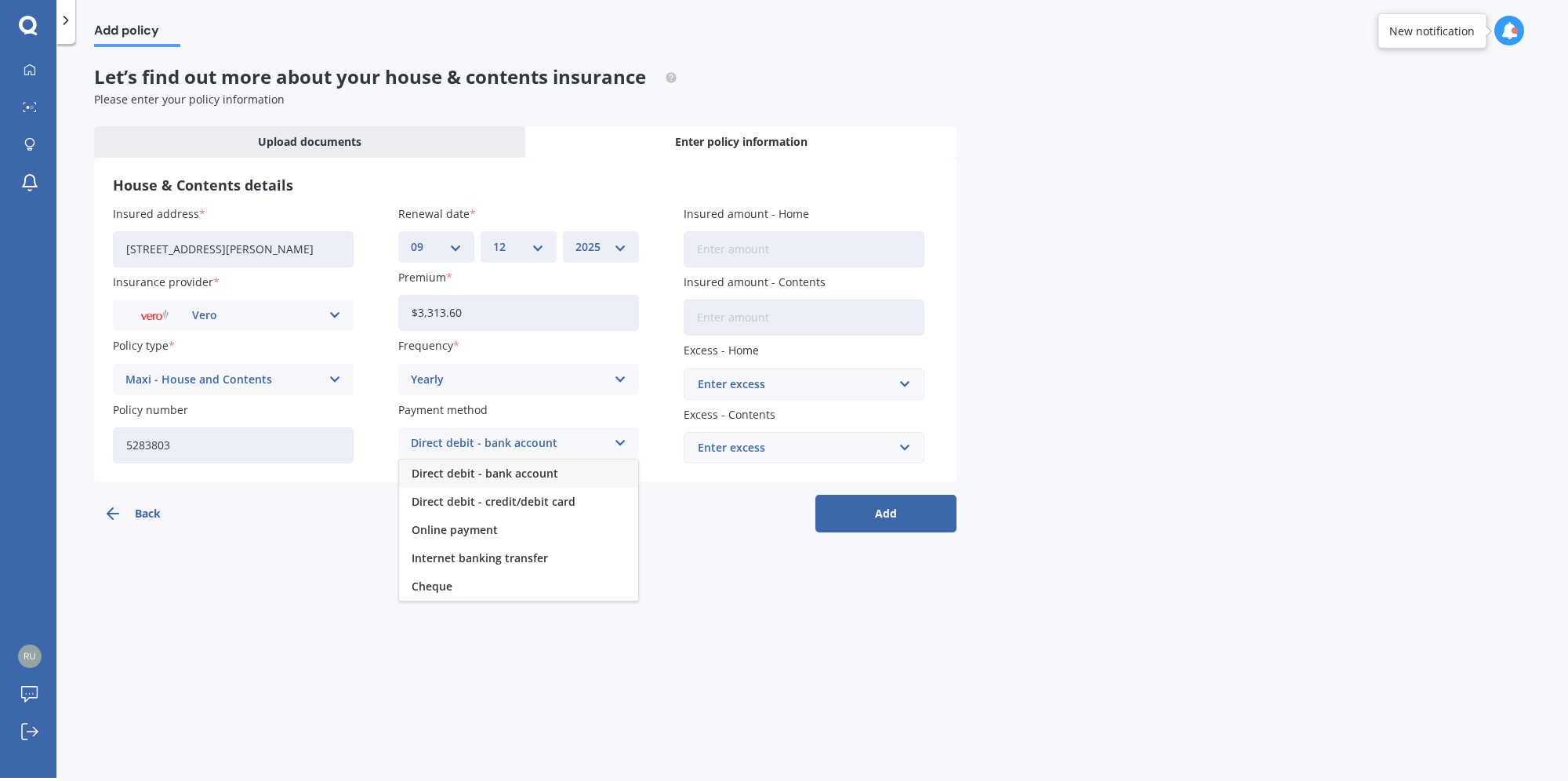
click at [501, 476] on span "Direct debit - bank account" at bounding box center [485, 474] width 146 height 11
click at [800, 249] on input "Insured amount - Home" at bounding box center [804, 250] width 241 height 36
click at [751, 245] on input "Insured amount - Home" at bounding box center [804, 250] width 241 height 36
type input "$663,572"
click at [715, 319] on input "Insured amount - Contents" at bounding box center [804, 318] width 241 height 36
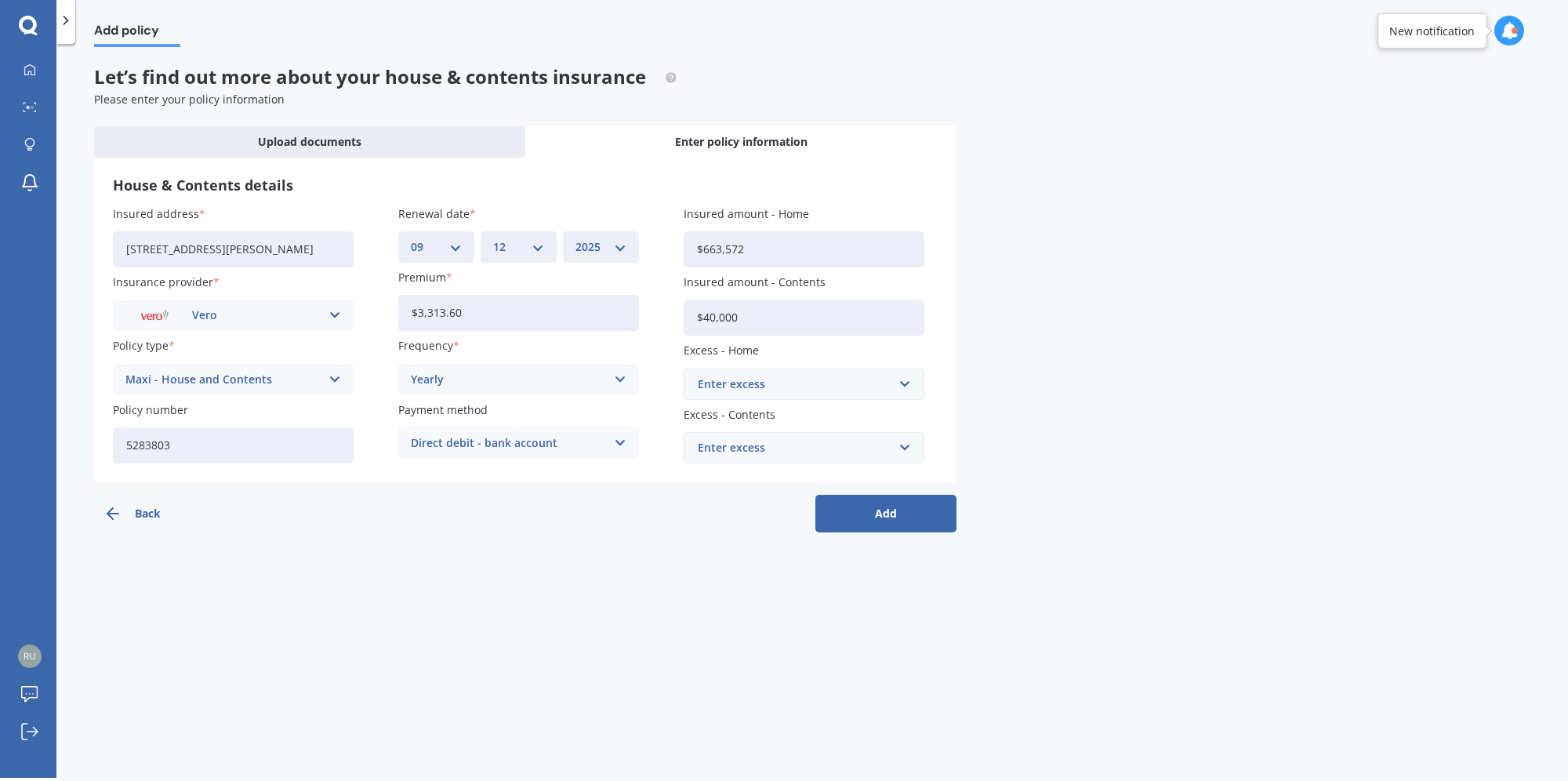
type input "$40,000"
click at [743, 388] on div "Enter excess" at bounding box center [795, 384] width 194 height 17
click at [718, 472] on span "$500" at bounding box center [709, 472] width 25 height 11
click at [751, 443] on div "Enter excess" at bounding box center [795, 448] width 194 height 17
click at [736, 559] on div "$500" at bounding box center [804, 565] width 239 height 29
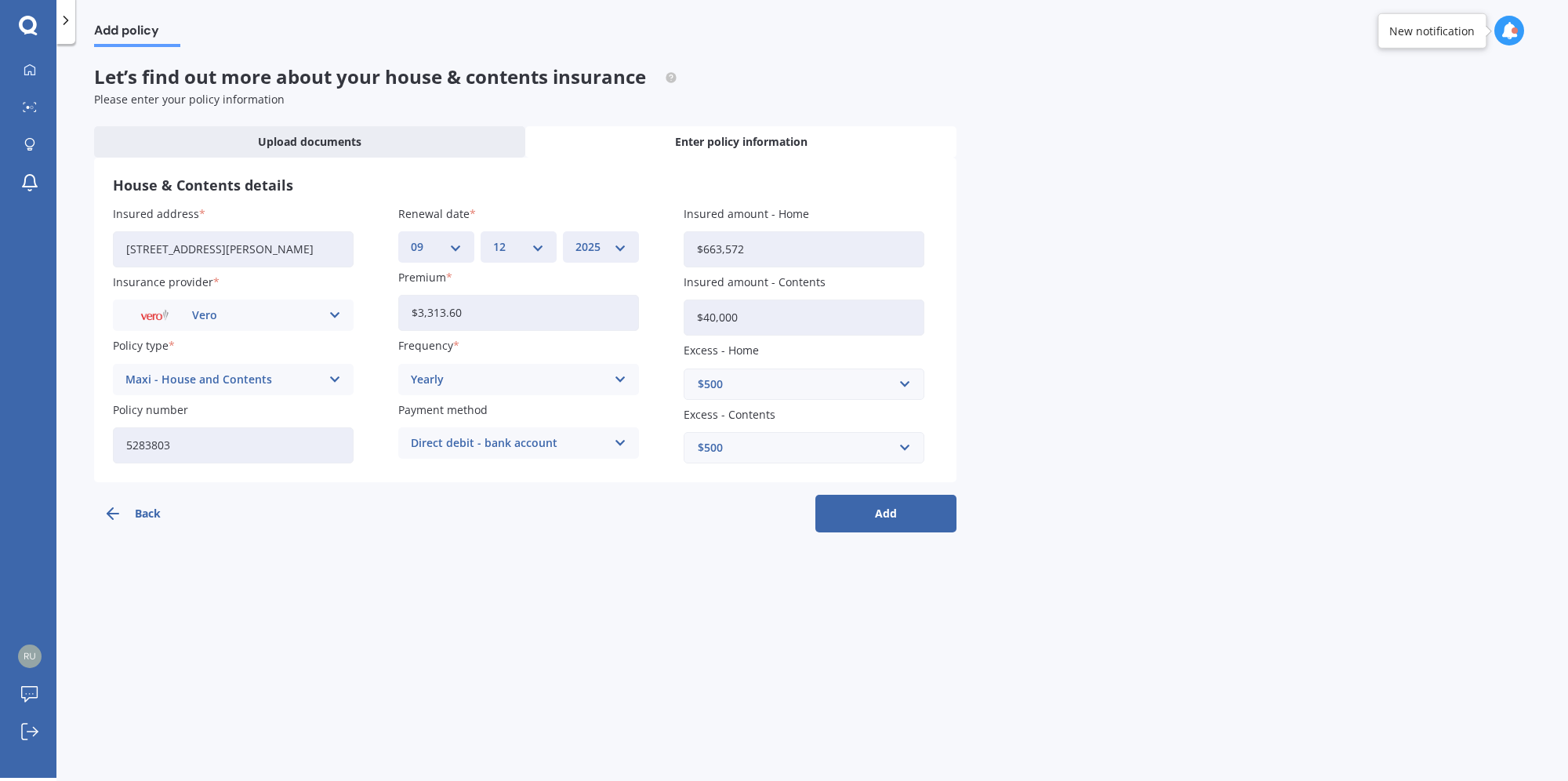
click at [582, 653] on div "Add policy Let’s find out more about your house & contents insurance Please ent…" at bounding box center [812, 414] width 1512 height 734
click at [139, 515] on button "Back" at bounding box center [165, 514] width 141 height 37
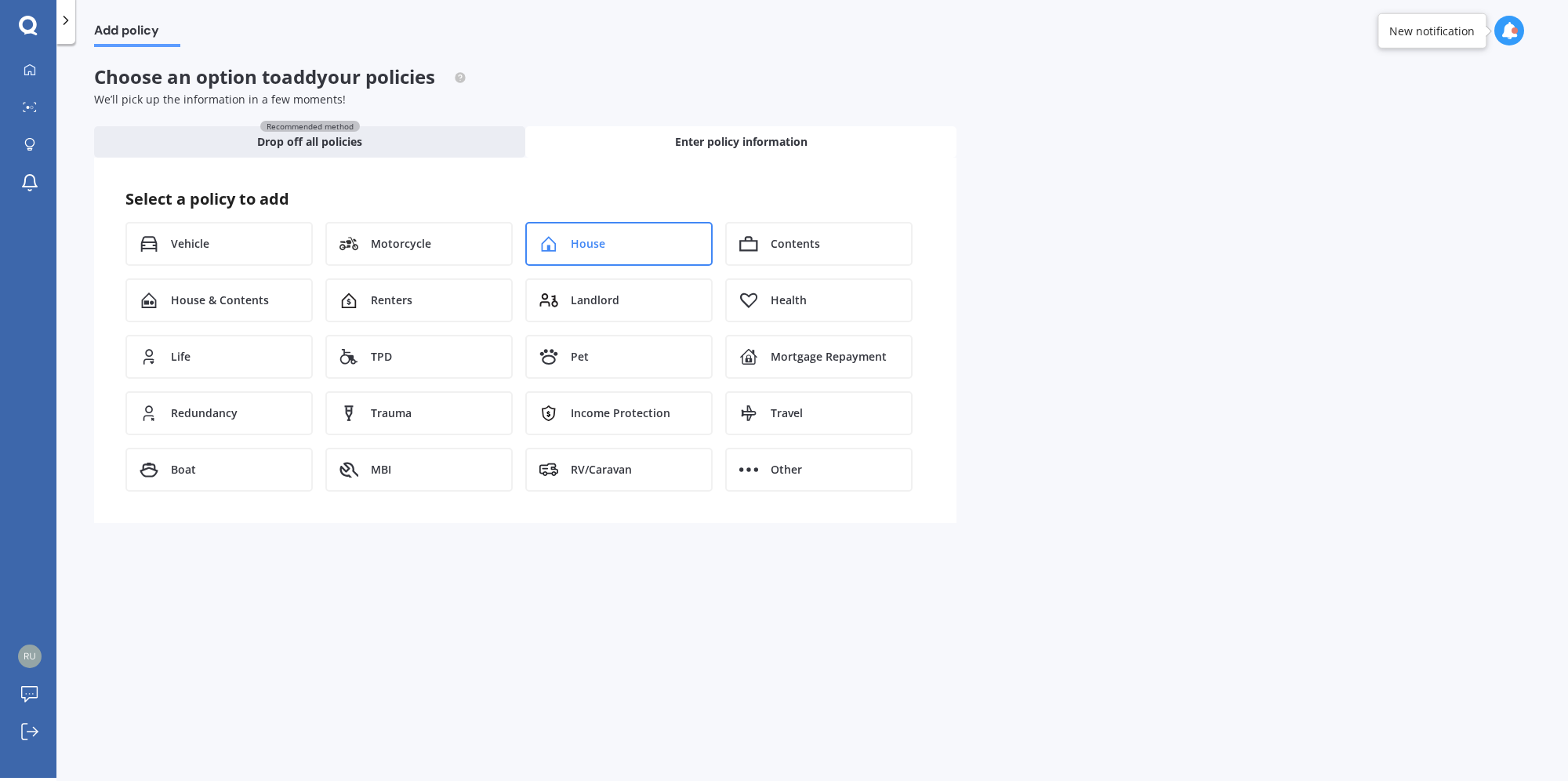
click at [588, 240] on span "House" at bounding box center [588, 244] width 35 height 15
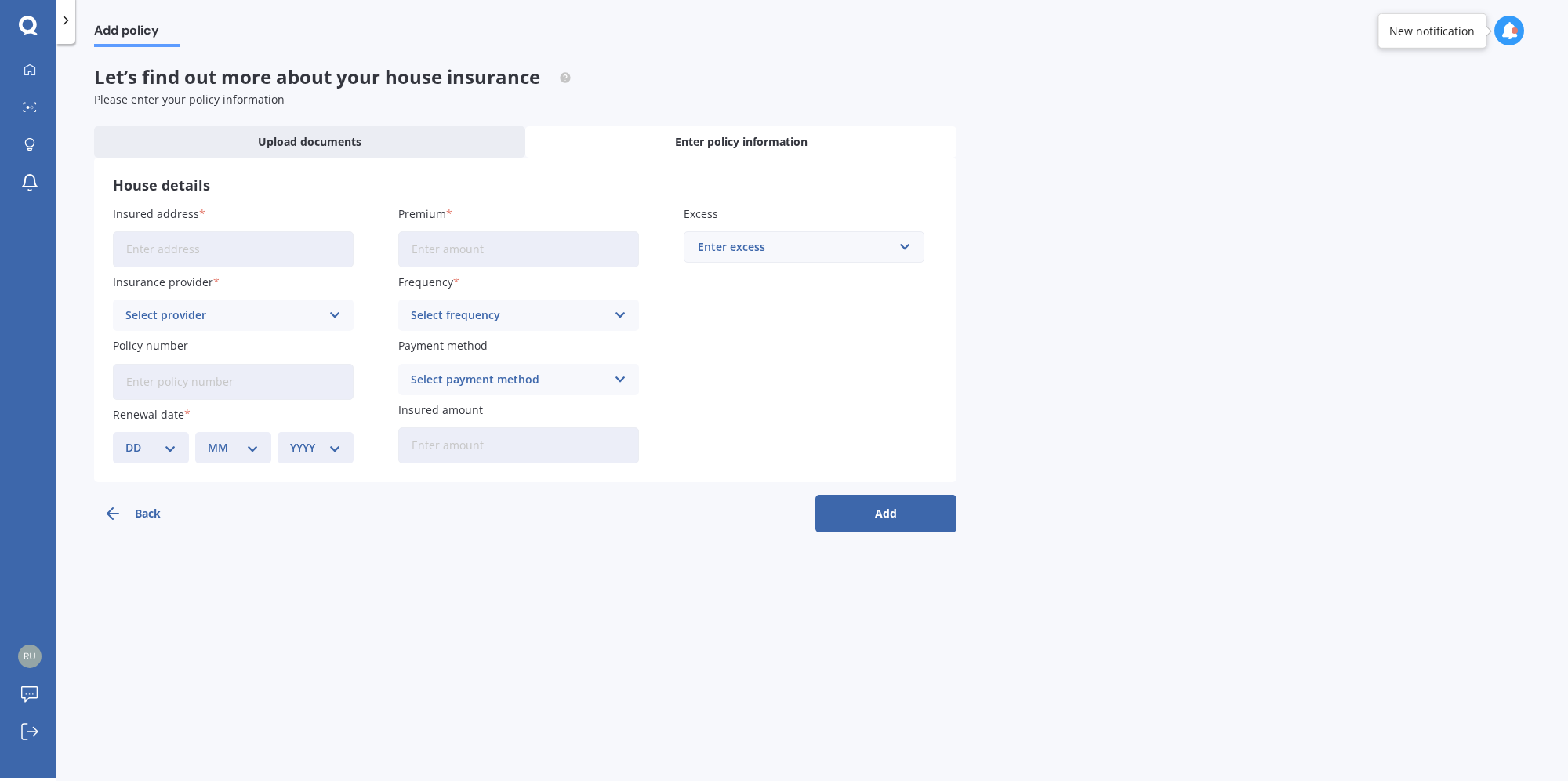
click at [182, 239] on input "Insured address" at bounding box center [233, 250] width 241 height 36
drag, startPoint x: 207, startPoint y: 279, endPoint x: 260, endPoint y: 272, distance: 53.5
type input "[STREET_ADDRESS][PERSON_NAME]"
click at [455, 254] on input "Premium" at bounding box center [518, 250] width 241 height 36
type input "$3,313.60"
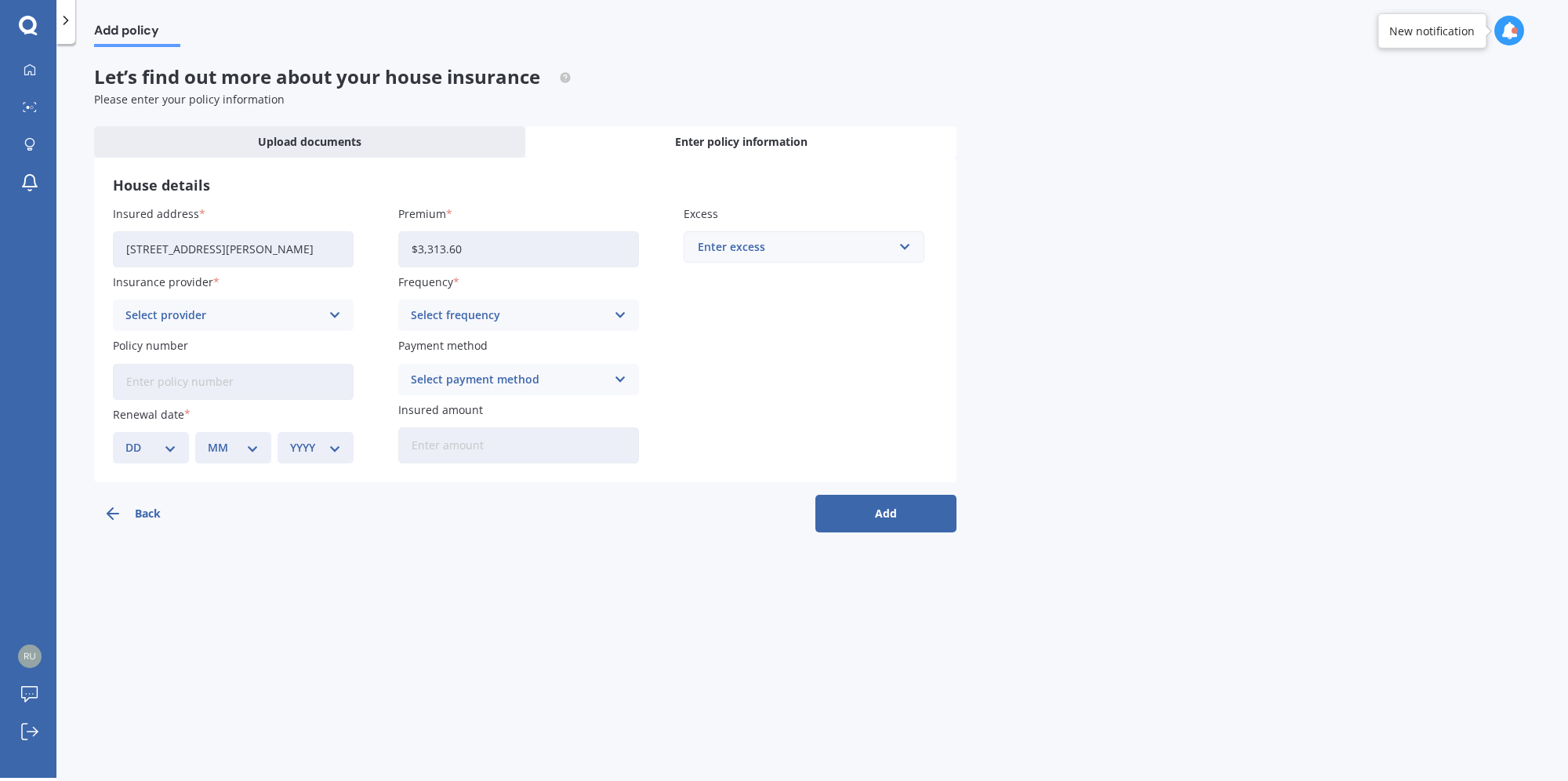
click at [232, 299] on div "Insurance provider Select provider AA AMI AMP ANZ ASB Ando BNZ Co-Operative Ban…" at bounding box center [233, 301] width 241 height 57
click at [235, 313] on div "Select provider" at bounding box center [222, 315] width 195 height 17
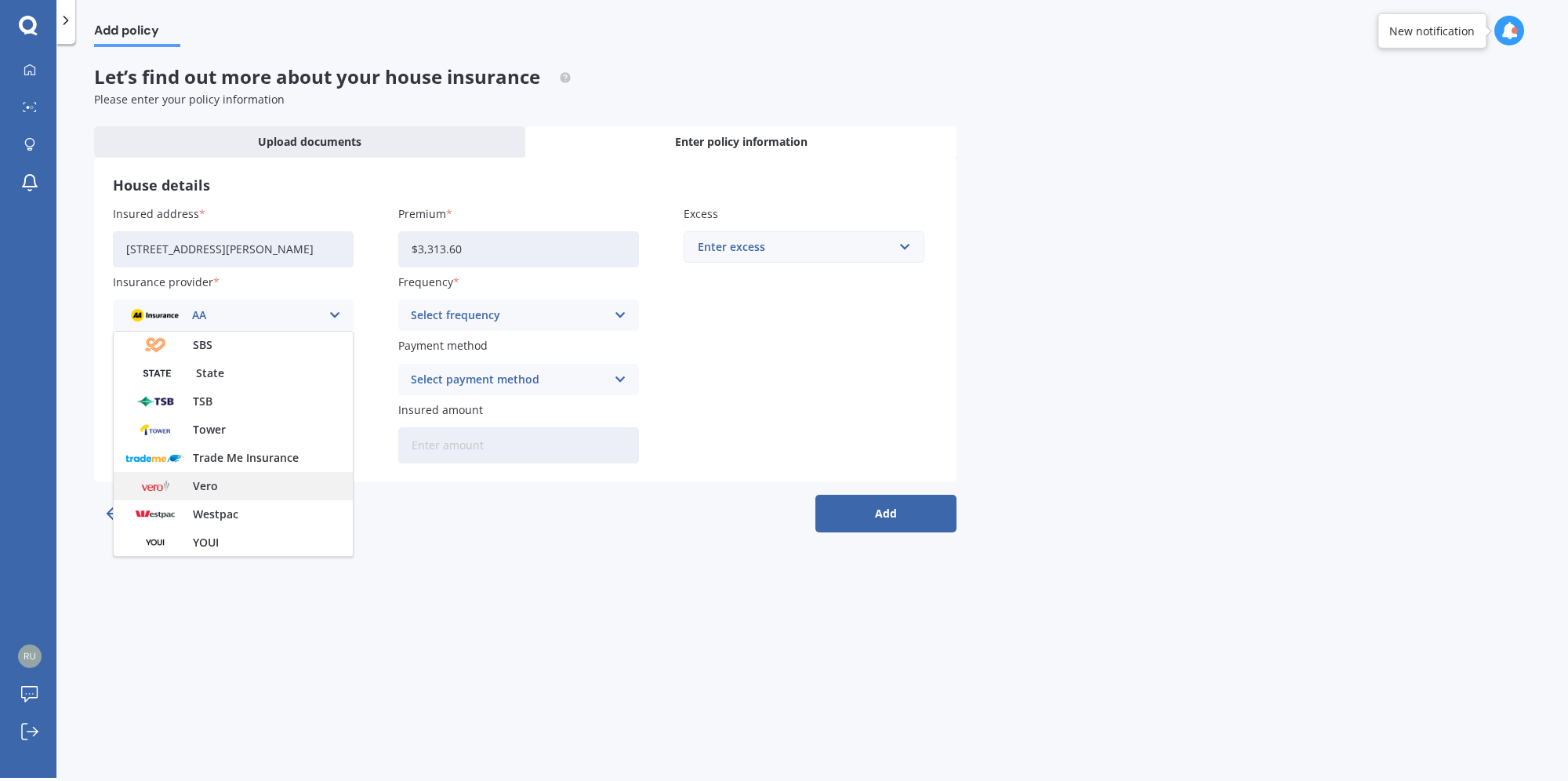
click at [236, 475] on div "Vero" at bounding box center [233, 486] width 239 height 28
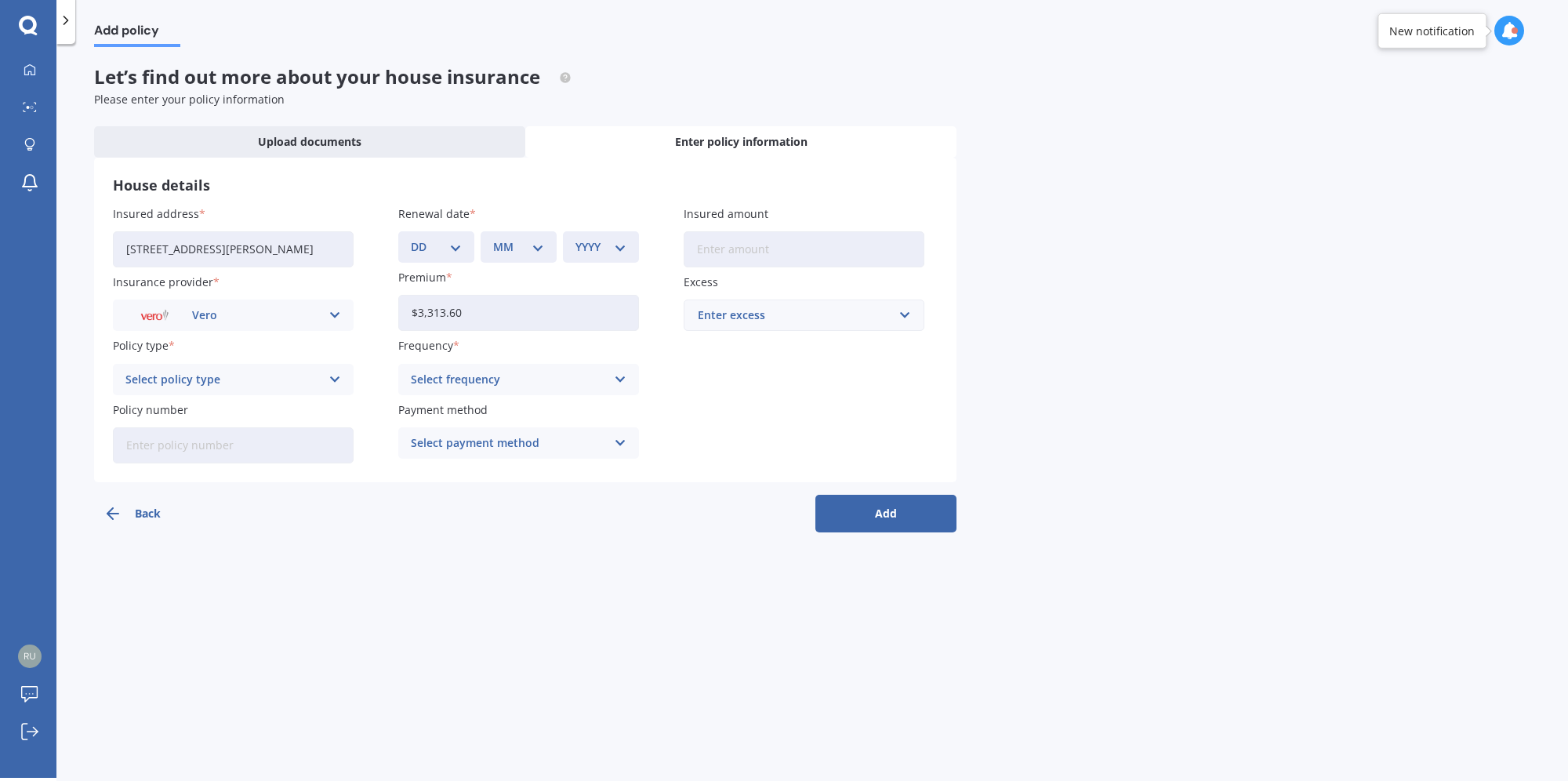
click at [232, 379] on div "Select policy type" at bounding box center [222, 380] width 195 height 17
click at [179, 433] on span "Home - Maxi" at bounding box center [160, 438] width 68 height 11
drag, startPoint x: 319, startPoint y: 445, endPoint x: 309, endPoint y: 447, distance: 10.2
click at [319, 445] on input "Policy number" at bounding box center [233, 445] width 241 height 36
paste input "5283803"
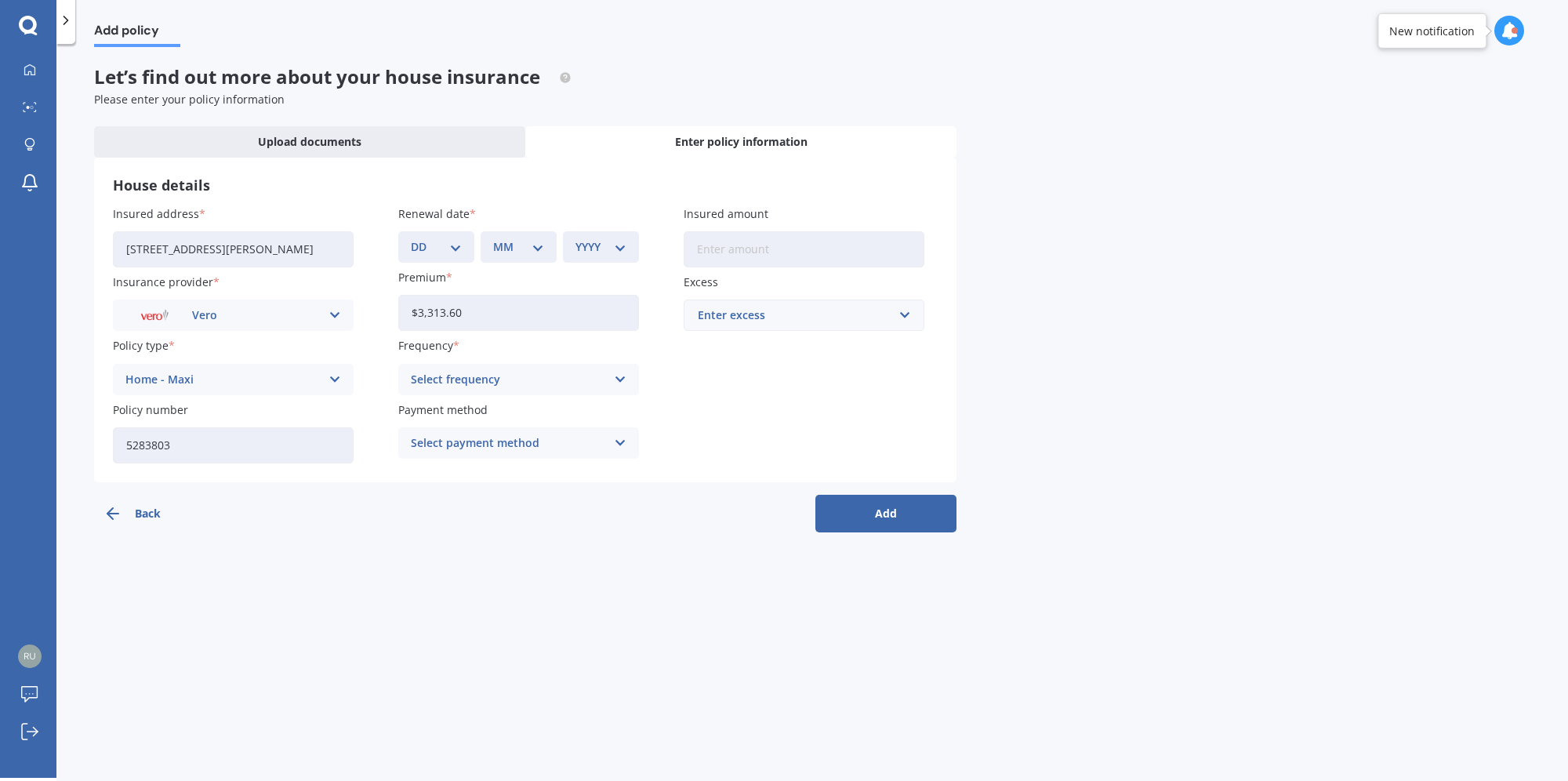
type input "5283803"
click at [690, 659] on div "Add policy Let’s find out more about your house insurance Please enter your pol…" at bounding box center [812, 414] width 1512 height 734
click at [524, 427] on div "Payment method Select payment method Direct debit - bank account Direct debit -…" at bounding box center [518, 430] width 241 height 57
click at [489, 455] on div "Select payment method Direct debit - bank account Direct debit - credit/debit c…" at bounding box center [518, 443] width 241 height 32
click at [467, 477] on span "Direct debit - bank account" at bounding box center [485, 474] width 146 height 11
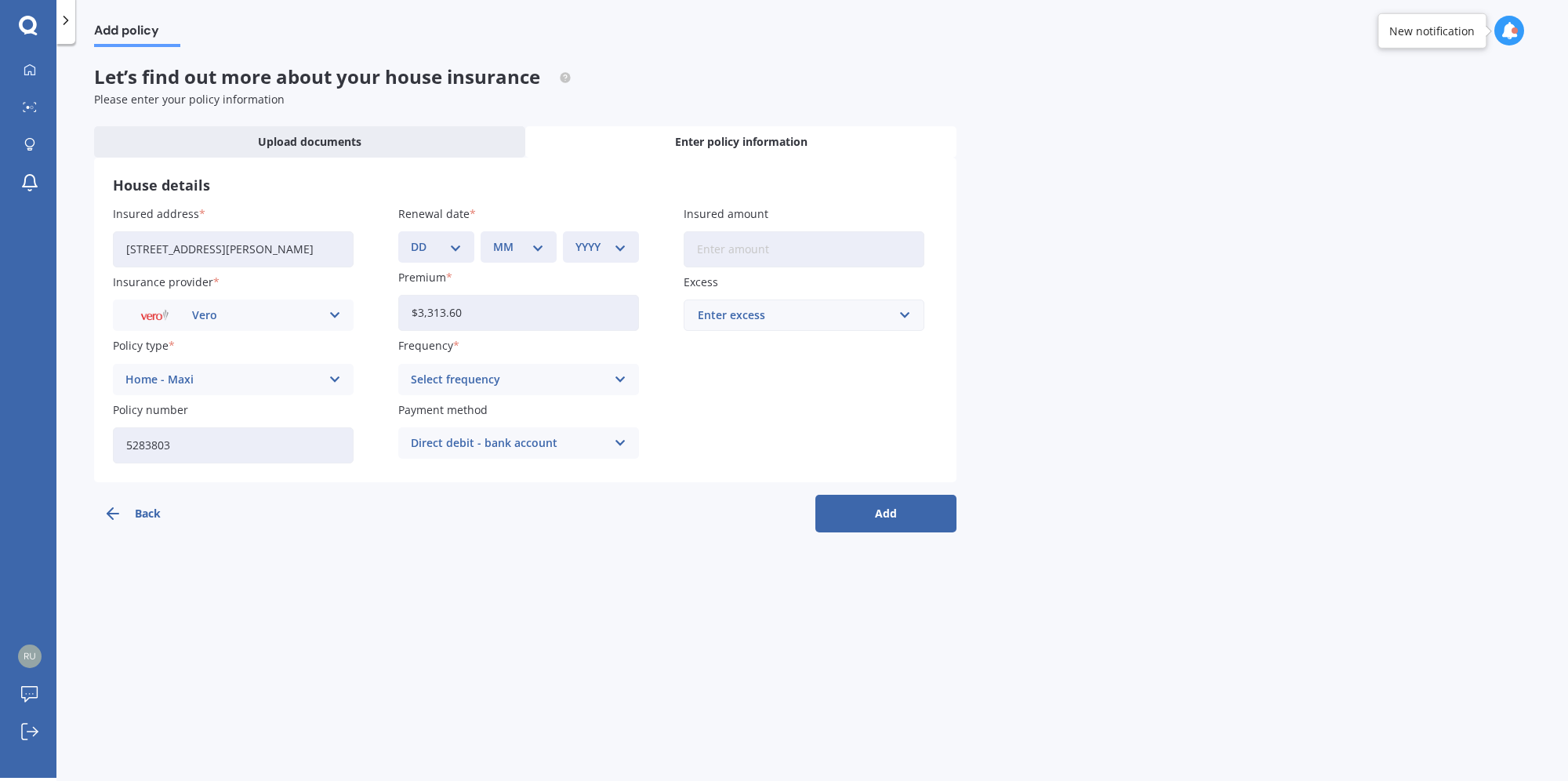
click at [507, 382] on div "Select frequency" at bounding box center [508, 380] width 195 height 17
click at [483, 413] on div "Yearly" at bounding box center [518, 410] width 239 height 28
click at [748, 258] on input "Insured amount" at bounding box center [804, 250] width 241 height 36
click at [762, 251] on input "Insured amount" at bounding box center [804, 250] width 241 height 36
type input "$663,572"
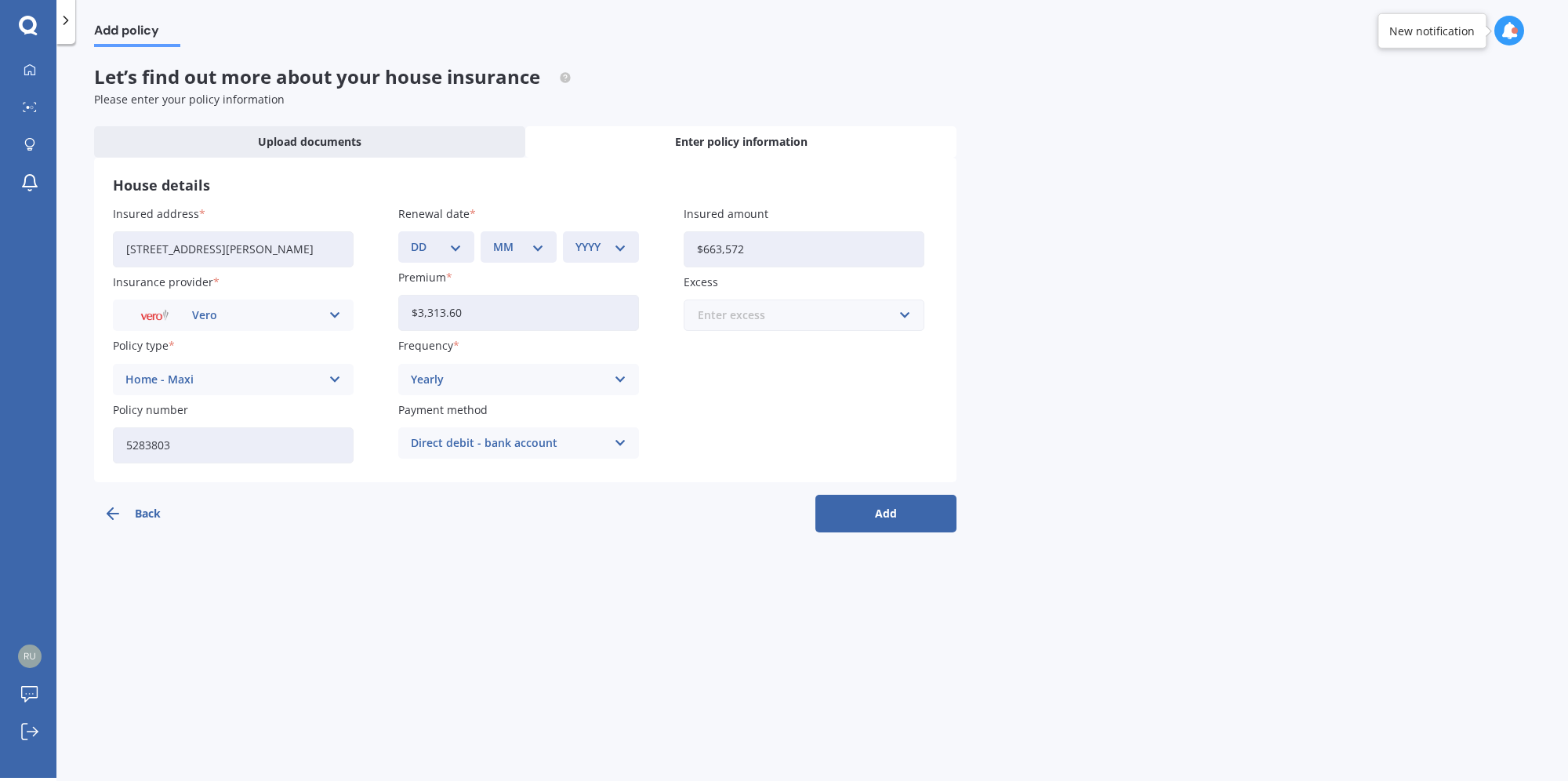
click at [894, 321] on input "text" at bounding box center [798, 315] width 226 height 30
click at [701, 398] on span "$500" at bounding box center [709, 403] width 25 height 11
click at [1091, 446] on div "Add policy Let’s find out more about your house insurance Please enter your pol…" at bounding box center [812, 414] width 1512 height 734
click at [892, 510] on button "Add" at bounding box center [886, 514] width 141 height 37
click at [436, 242] on select "DD 01 02 03 04 05 06 07 08 09 10 11 12 13 14 15 16 17 18 19 20 21 22 23 24 25 2…" at bounding box center [445, 247] width 45 height 17
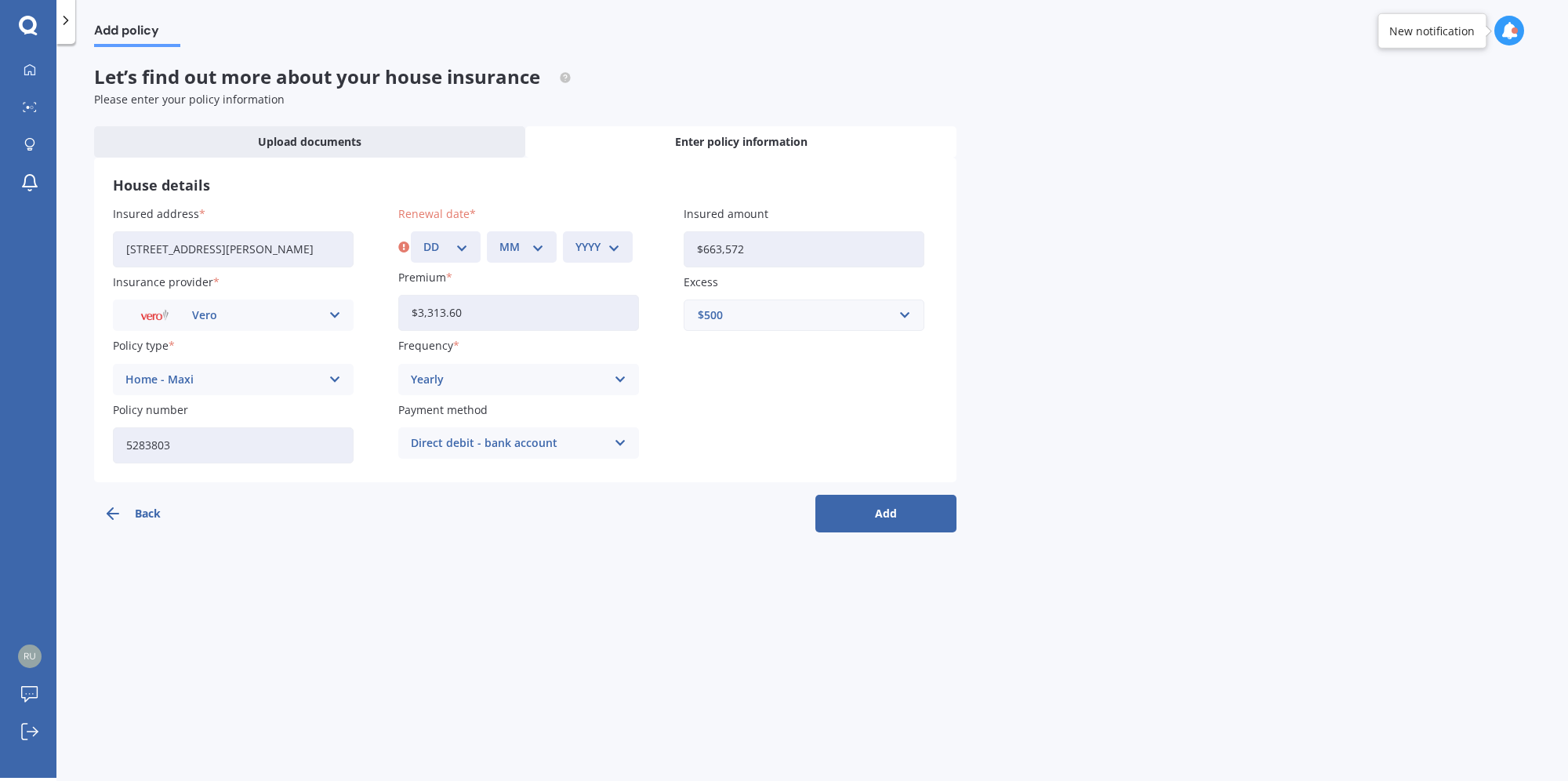
select select "09"
click at [423, 238] on select "DD 01 02 03 04 05 06 07 08 09 10 11 12 13 14 15 16 17 18 19 20 21 22 23 24 25 2…" at bounding box center [445, 247] width 45 height 17
click at [525, 254] on select "MM 01 02 03 04 05 06 07 08 09 10 11 12" at bounding box center [522, 247] width 45 height 17
select select "12"
click at [500, 238] on select "MM 01 02 03 04 05 06 07 08 09 10 11 12" at bounding box center [522, 247] width 45 height 17
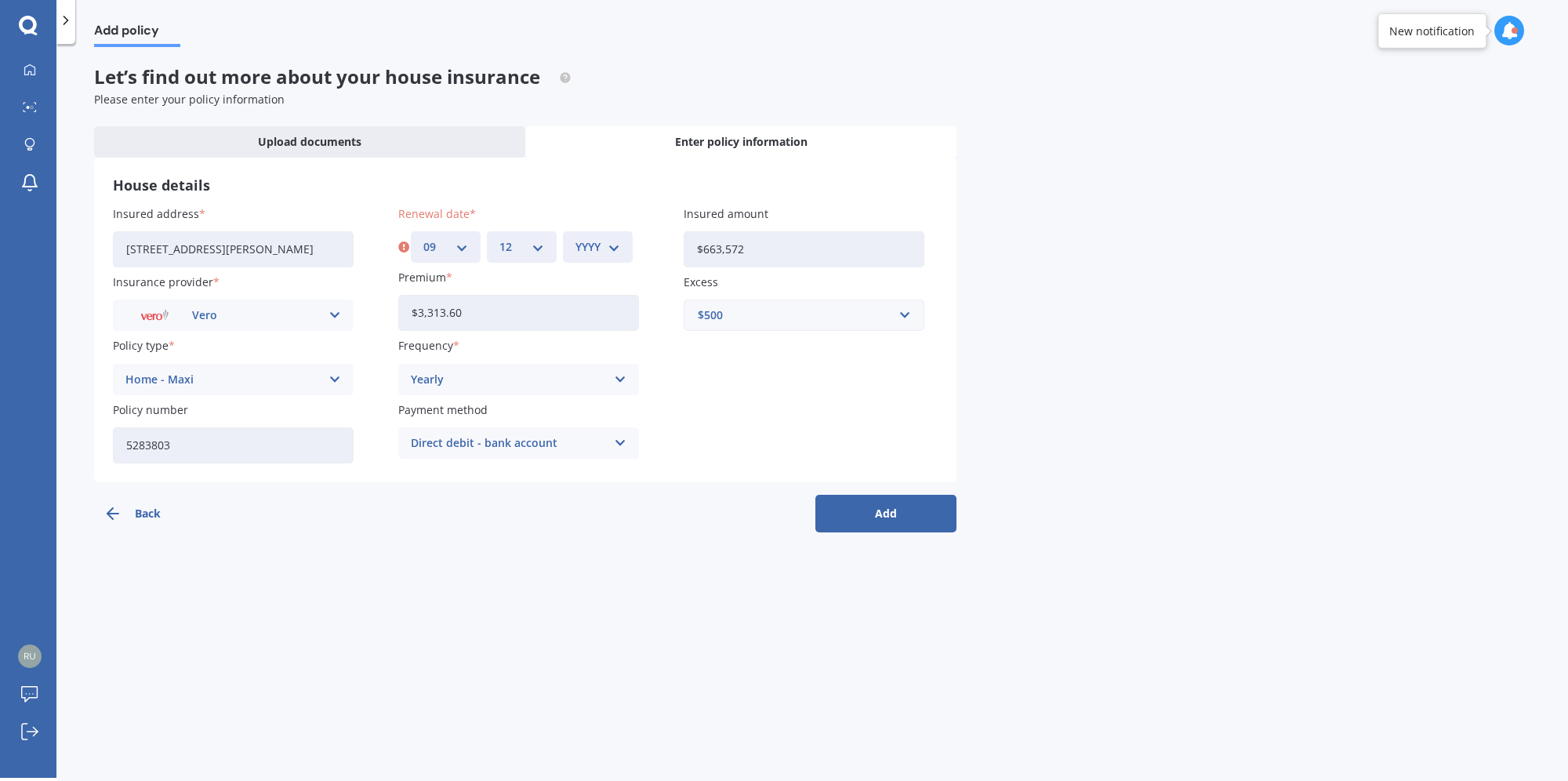
drag, startPoint x: 743, startPoint y: 426, endPoint x: 693, endPoint y: 389, distance: 62.2
click at [743, 426] on div "Insured address [STREET_ADDRESS][PERSON_NAME] Insurance provider Vero AA AMI AM…" at bounding box center [525, 334] width 825 height 258
click at [592, 245] on select "YYYY 2027 2026 2025 2024 2023 2022 2021 2020 2019 2018 2017 2016 2015 2014 2013…" at bounding box center [598, 247] width 45 height 17
select select "2025"
click at [575, 238] on select "YYYY 2027 2026 2025 2024 2023 2022 2021 2020 2019 2018 2017 2016 2015 2014 2013…" at bounding box center [598, 247] width 45 height 17
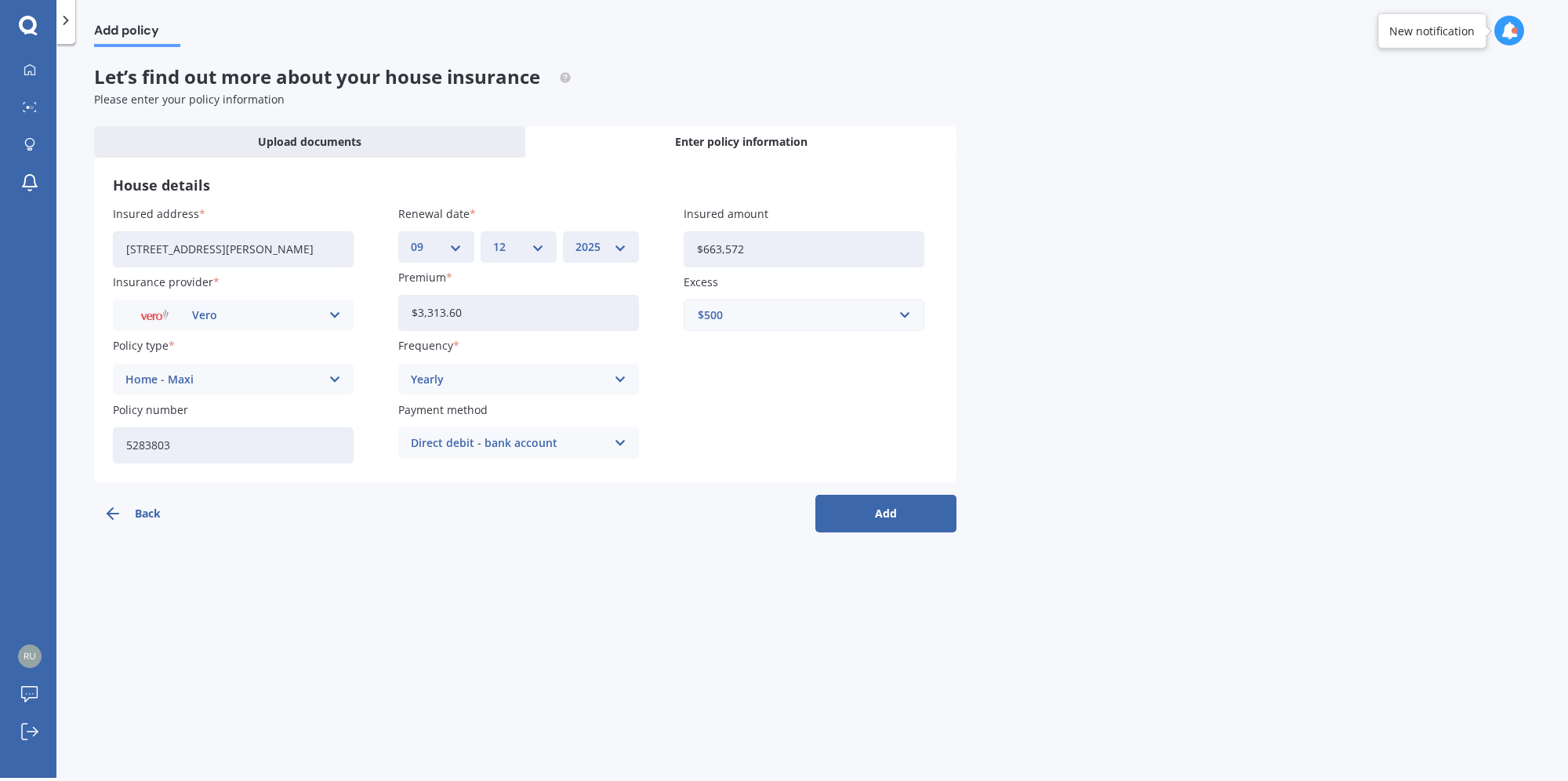
click at [875, 520] on button "Add" at bounding box center [886, 514] width 141 height 37
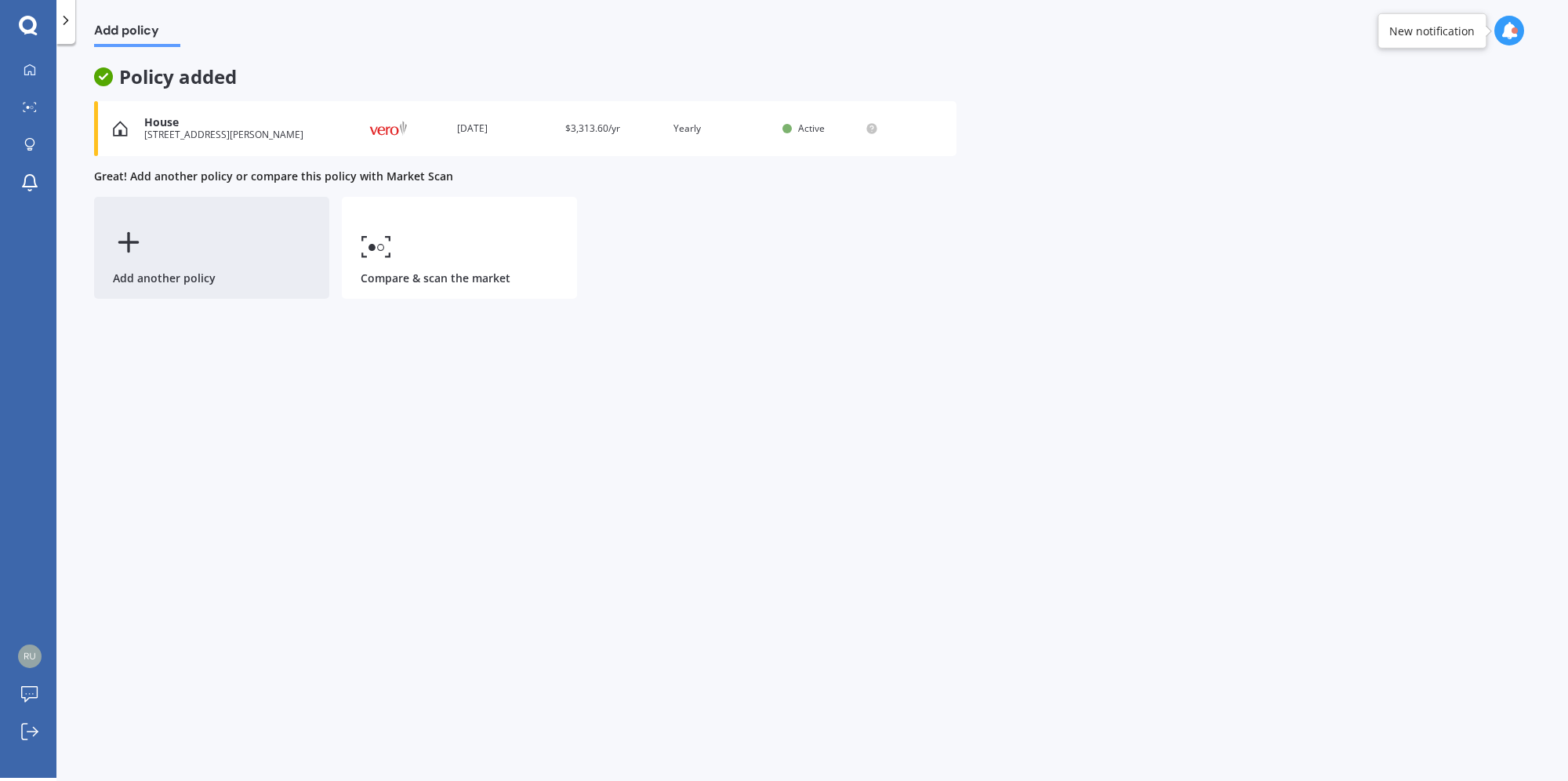
click at [180, 269] on div "Add another policy" at bounding box center [212, 248] width 235 height 102
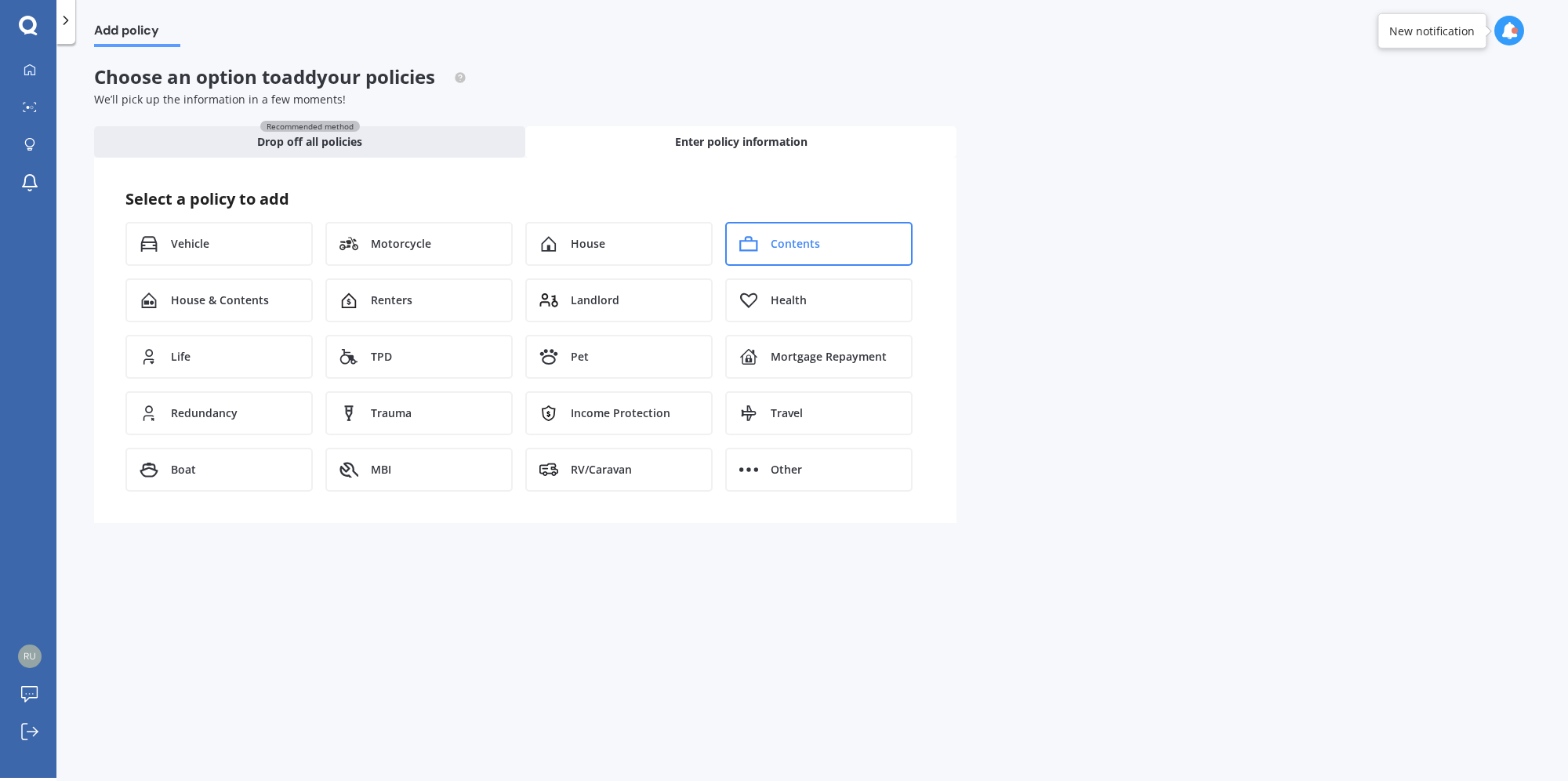
click at [815, 248] on span "Contents" at bounding box center [795, 244] width 49 height 15
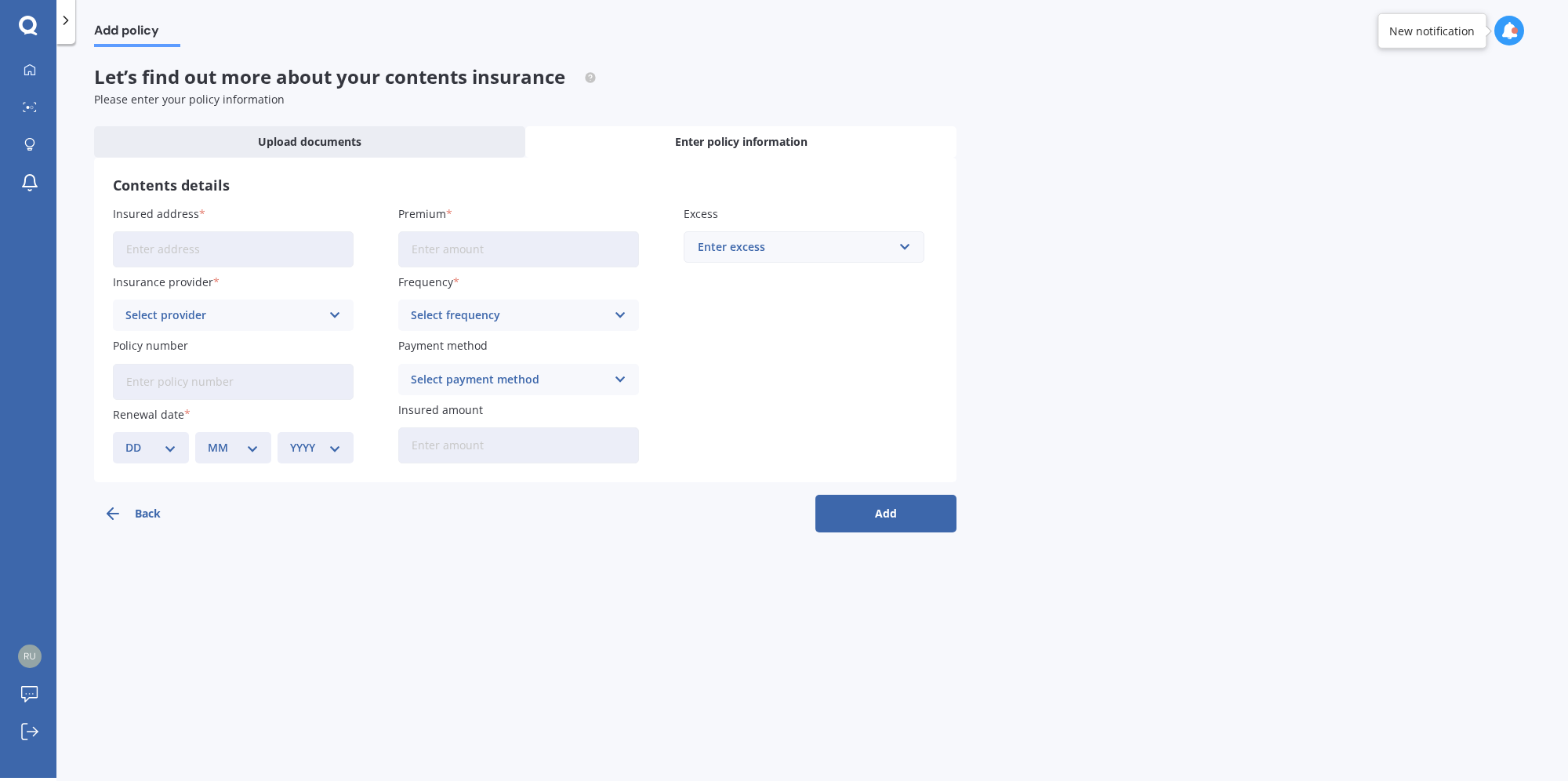
click at [197, 254] on input "Insured address" at bounding box center [233, 250] width 241 height 36
type input "[STREET_ADDRESS][PERSON_NAME]"
click at [223, 317] on div "Select provider" at bounding box center [222, 315] width 195 height 17
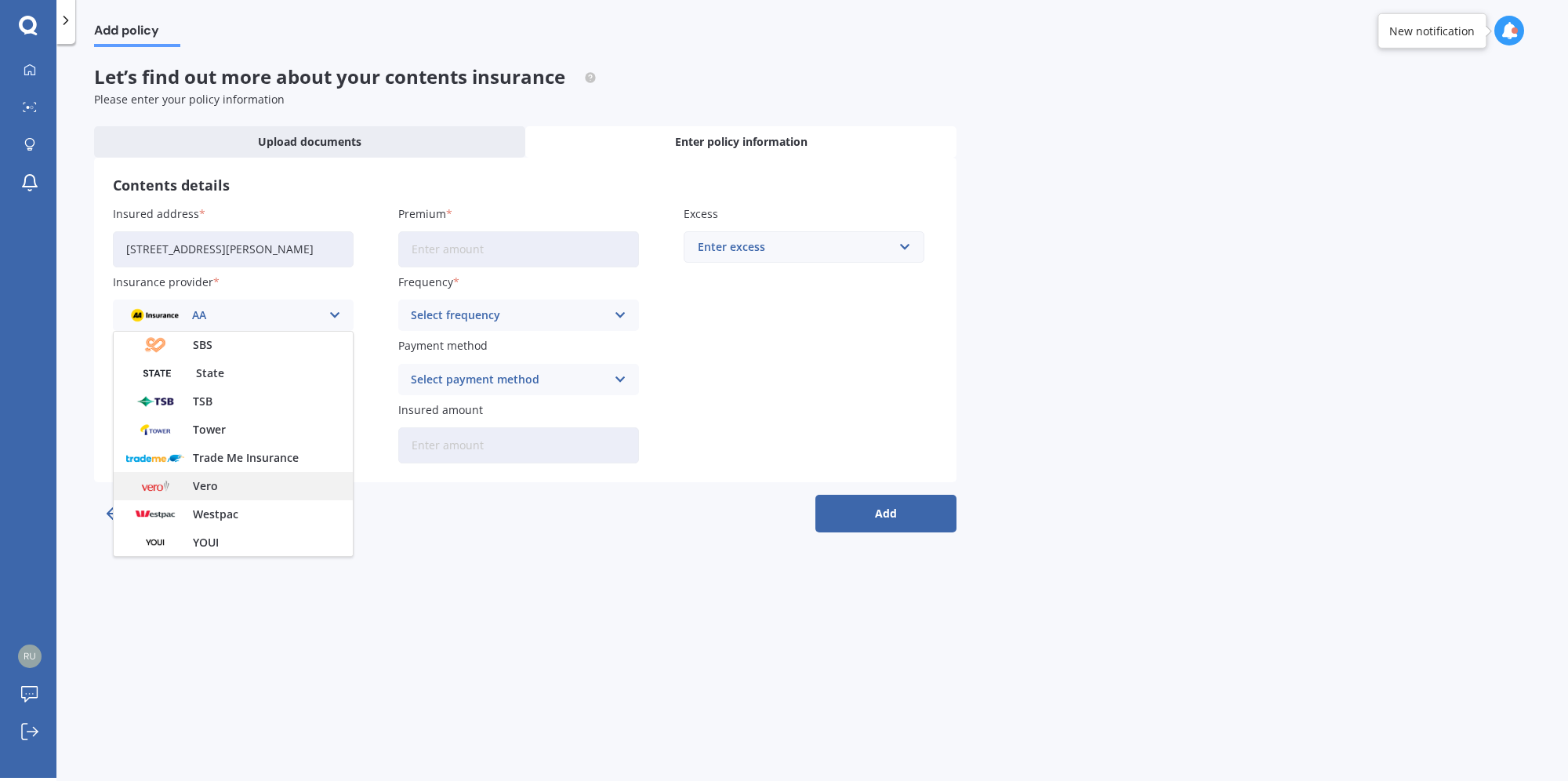
click at [185, 490] on div "Vero" at bounding box center [233, 486] width 239 height 28
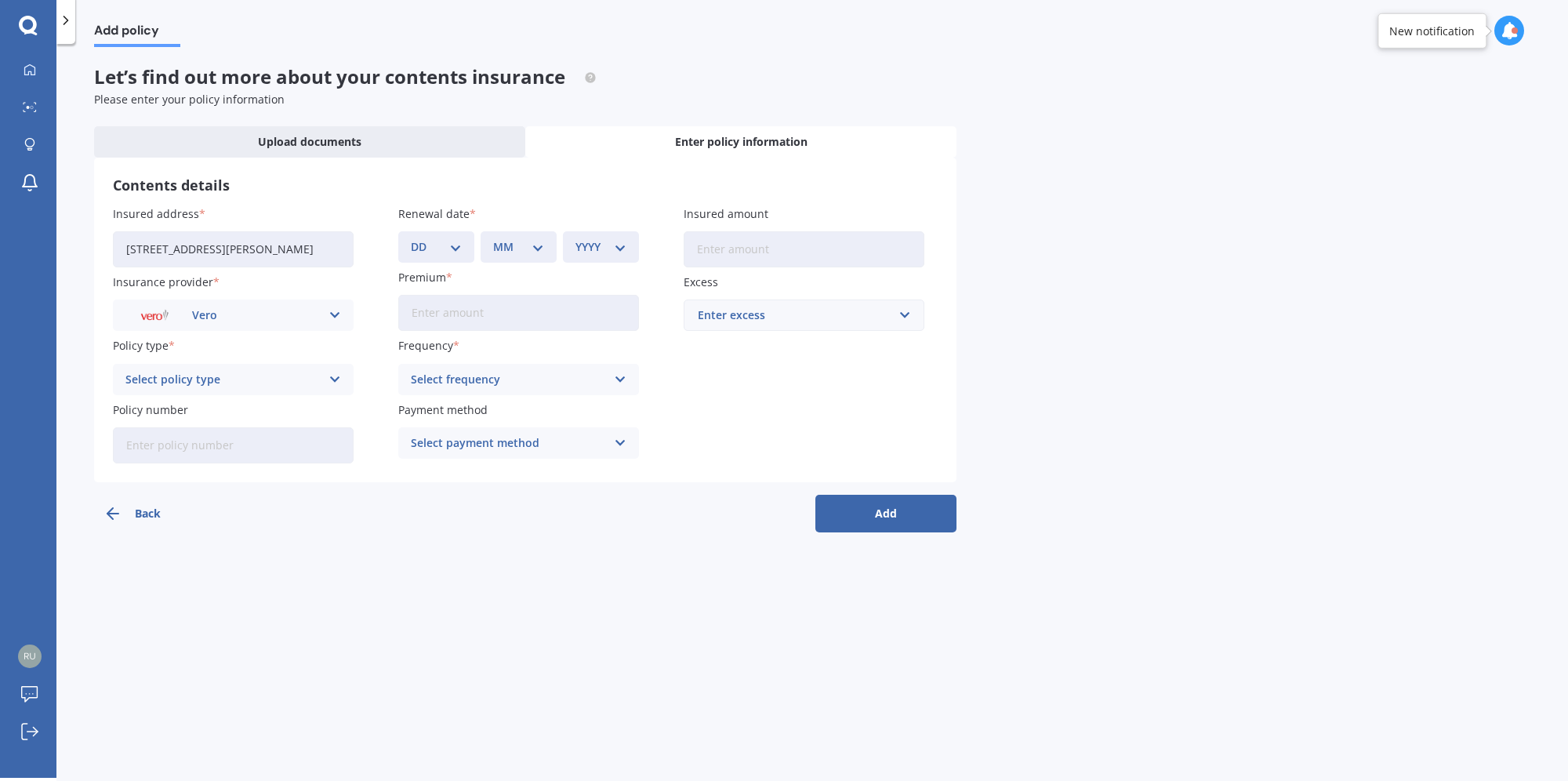
click at [227, 380] on div "Select policy type" at bounding box center [222, 380] width 195 height 17
click at [166, 440] on span "Maxi Contents" at bounding box center [165, 438] width 78 height 11
click at [174, 449] on input "Policy number" at bounding box center [233, 445] width 241 height 36
click at [235, 445] on input "Policy number" at bounding box center [233, 445] width 241 height 36
paste input "5291742"
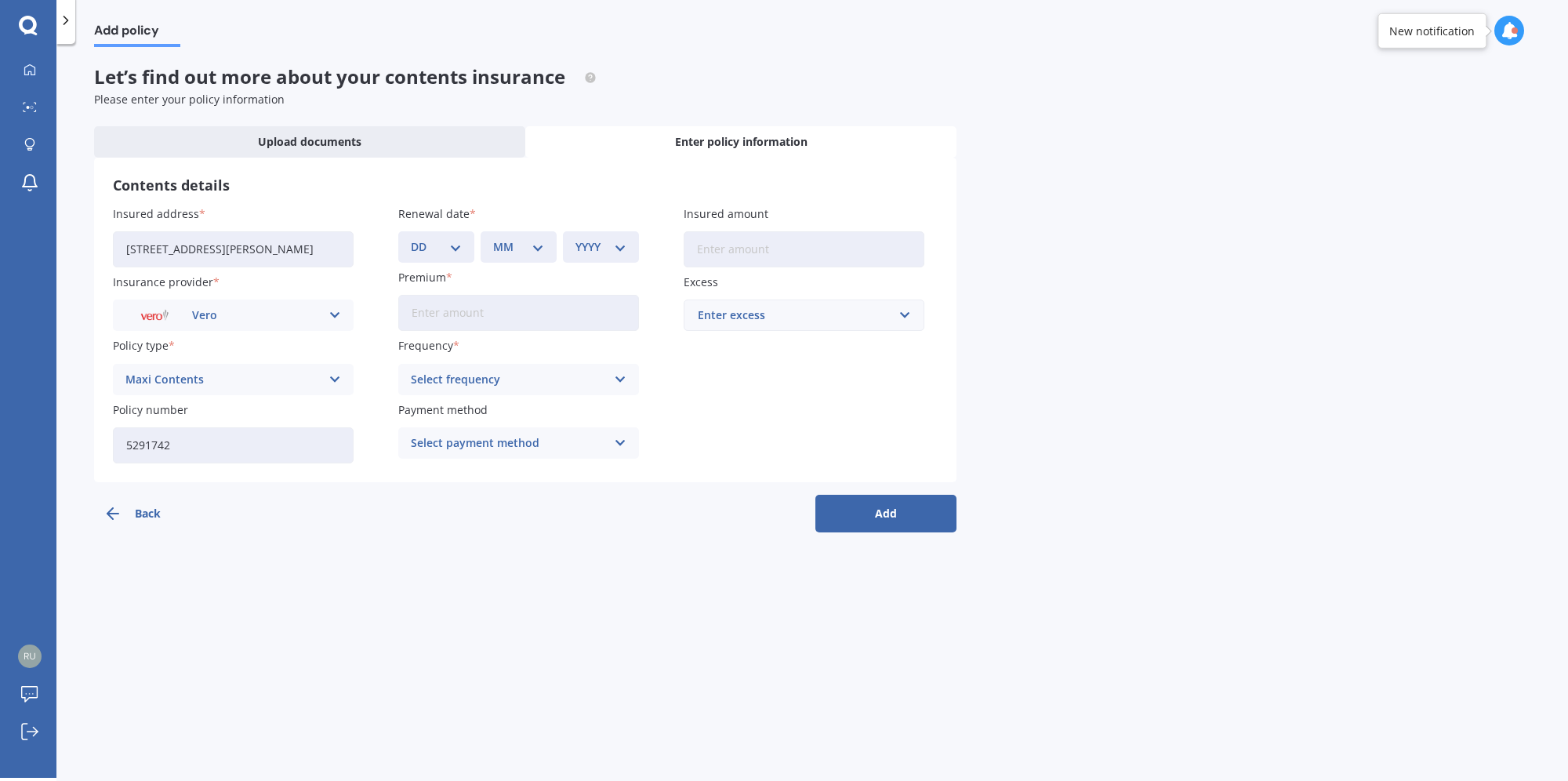
type input "5291742"
click at [696, 598] on div "Add policy Let’s find out more about your contents insurance Please enter your …" at bounding box center [812, 414] width 1512 height 734
click at [458, 245] on select "DD 01 02 03 04 05 06 07 08 09 10 11 12 13 14 15 16 17 18 19 20 21 22 23 24 25 2…" at bounding box center [437, 247] width 51 height 17
select select "09"
click at [411, 238] on select "DD 01 02 03 04 05 06 07 08 09 10 11 12 13 14 15 16 17 18 19 20 21 22 23 24 25 2…" at bounding box center [437, 247] width 51 height 17
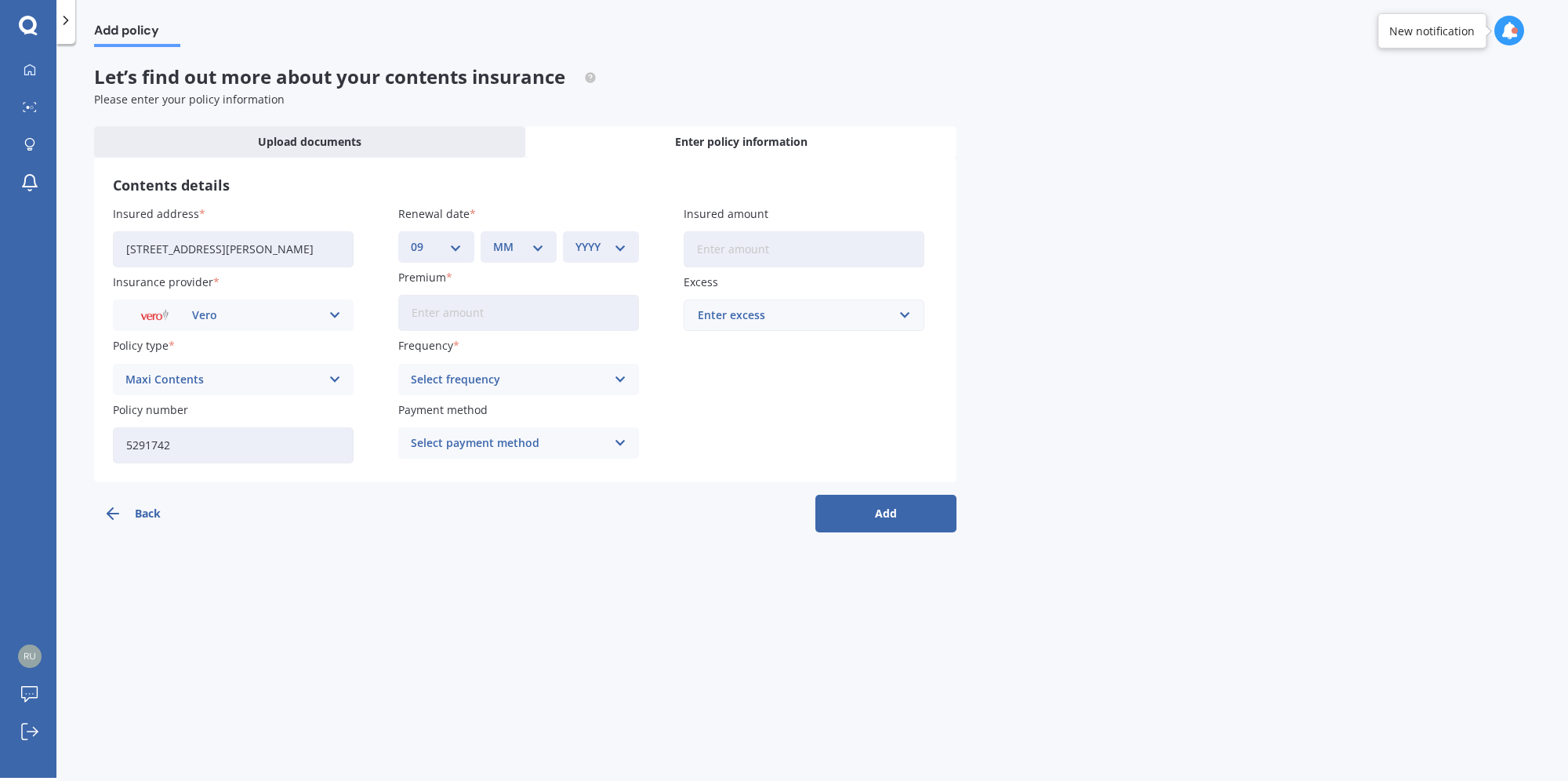
click at [512, 238] on select "MM 01 02 03 04 05 06 07 08 09 10 11 12" at bounding box center [518, 247] width 51 height 17
select select "12"
click at [493, 238] on select "MM 01 02 03 04 05 06 07 08 09 10 11 12" at bounding box center [518, 247] width 51 height 17
click at [607, 244] on select "YYYY 2027 2026 2025 2024 2023 2022 2021 2020 2019 2018 2017 2016 2015 2014 2013…" at bounding box center [601, 247] width 51 height 17
select select "2025"
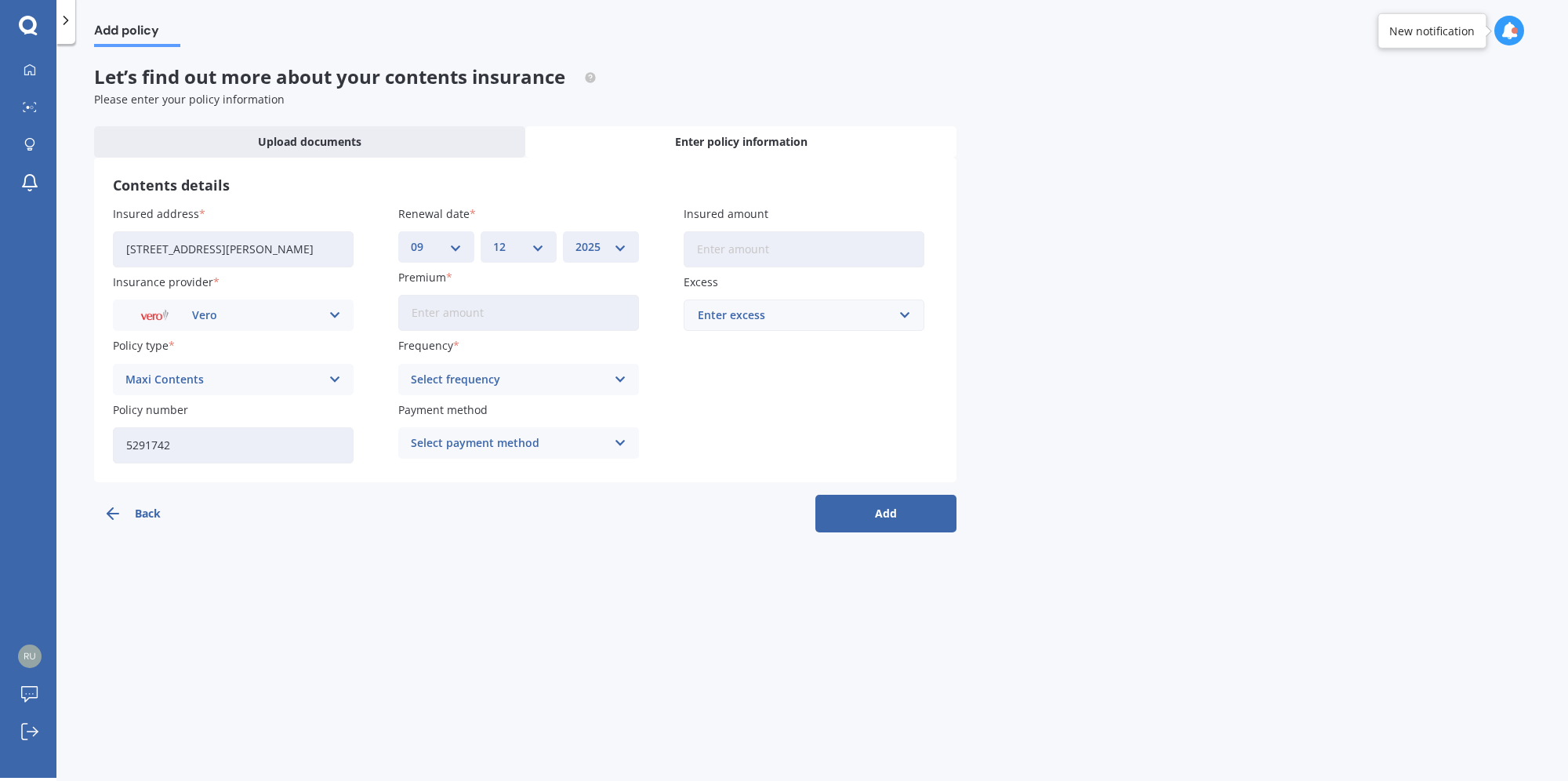
click at [575, 238] on select "YYYY 2027 2026 2025 2024 2023 2022 2021 2020 2019 2018 2017 2016 2015 2014 2013…" at bounding box center [601, 247] width 51 height 17
click at [515, 318] on input "Premium" at bounding box center [518, 313] width 241 height 36
click at [507, 303] on input "Premium" at bounding box center [518, 313] width 241 height 36
type input "$788.98"
click at [464, 360] on div "Frequency Select frequency Yearly Six-Monthly Quarterly Monthly Fortnightly Wee…" at bounding box center [518, 365] width 241 height 57
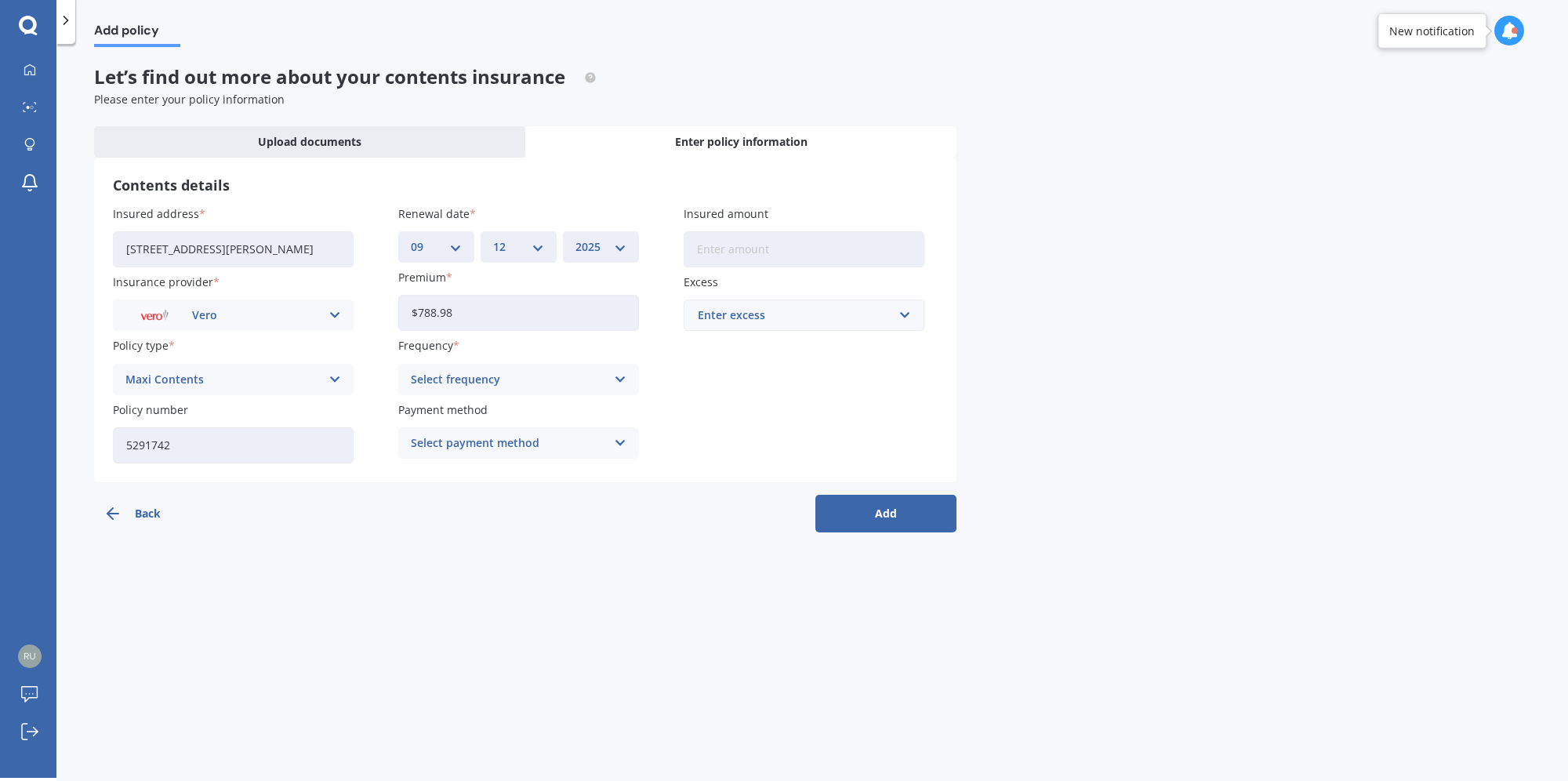
click at [458, 377] on div "Select frequency" at bounding box center [508, 380] width 195 height 17
click at [452, 402] on div "Yearly" at bounding box center [518, 410] width 239 height 28
click at [474, 436] on div "Select payment method" at bounding box center [508, 443] width 195 height 17
click at [470, 480] on span "Direct debit - bank account" at bounding box center [485, 474] width 146 height 11
click at [811, 259] on input "Insured amount" at bounding box center [804, 250] width 241 height 36
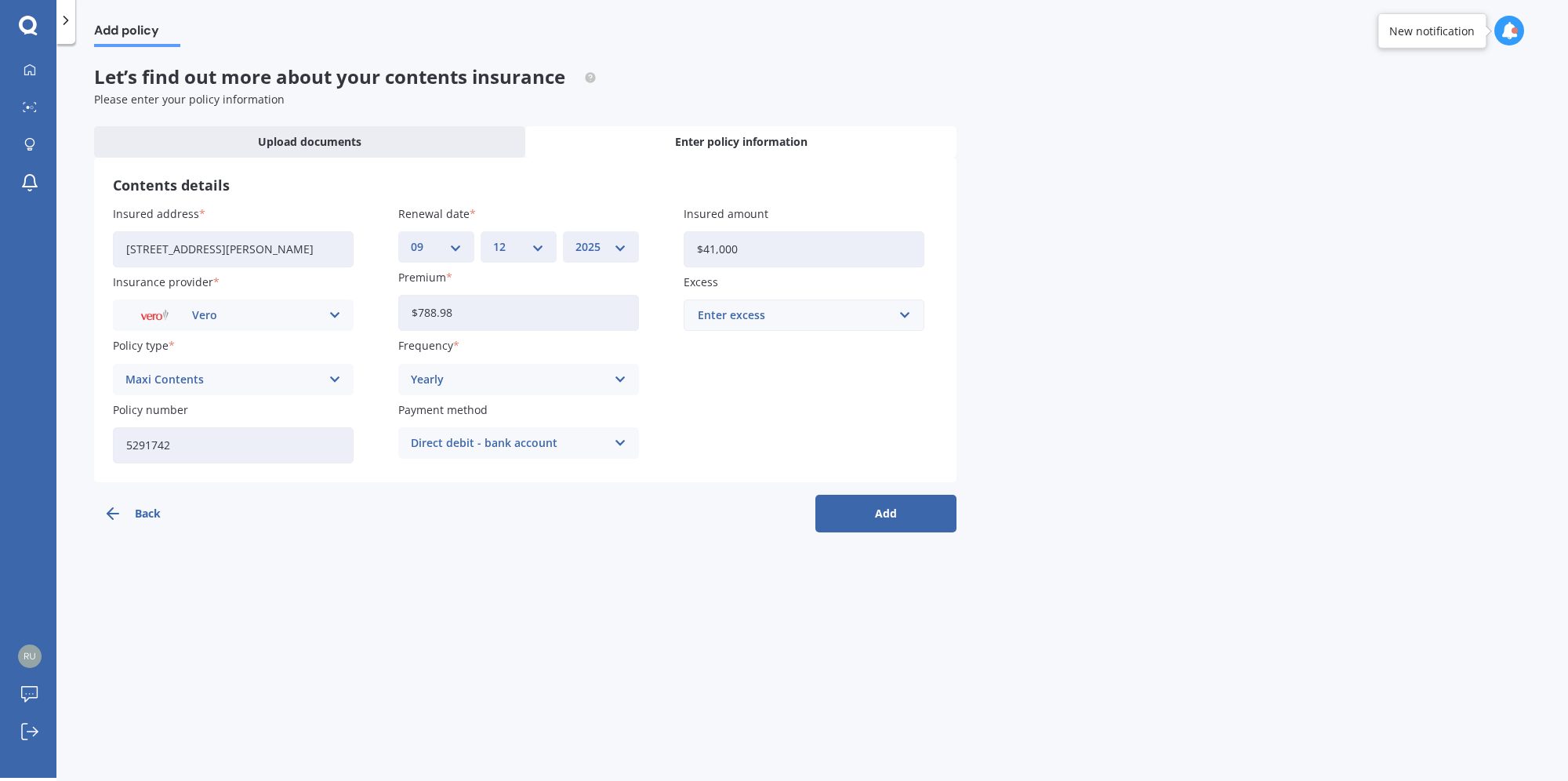
type input "$41,000"
click at [791, 313] on div "Enter excess" at bounding box center [795, 315] width 194 height 17
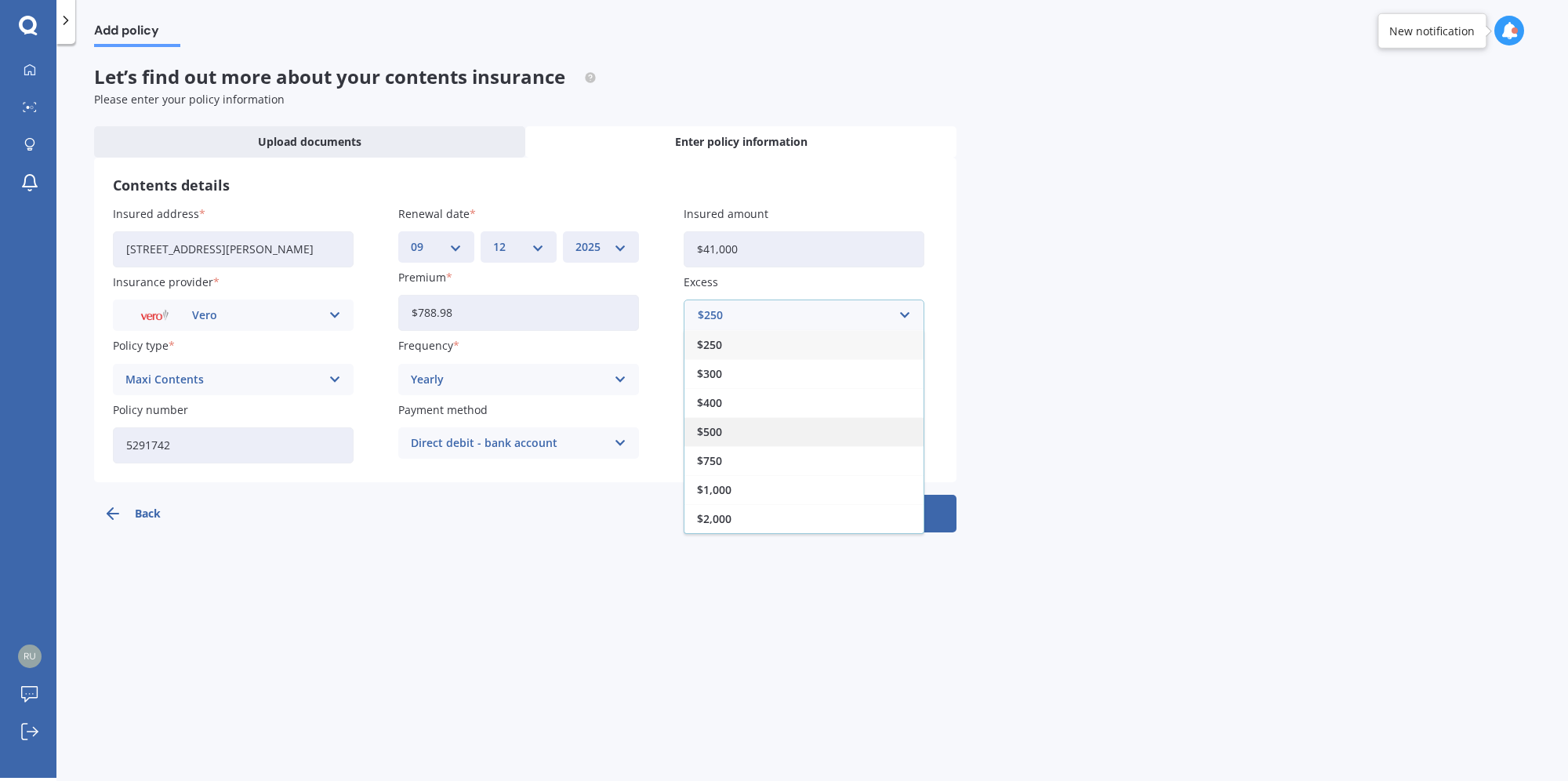
click at [717, 421] on div "$500" at bounding box center [804, 432] width 239 height 29
click at [897, 519] on button "Add" at bounding box center [886, 514] width 141 height 37
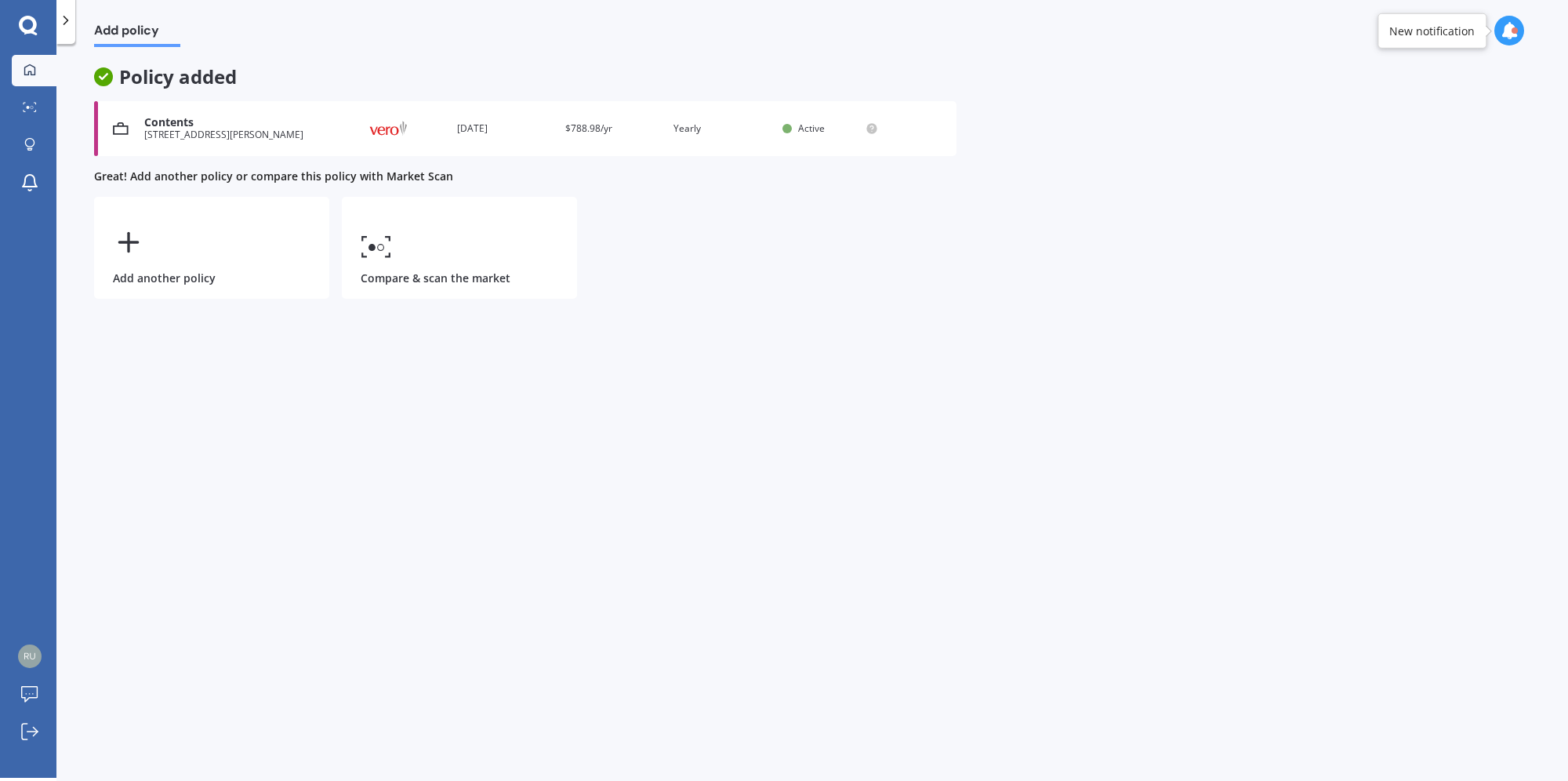
click at [19, 68] on div at bounding box center [30, 71] width 24 height 14
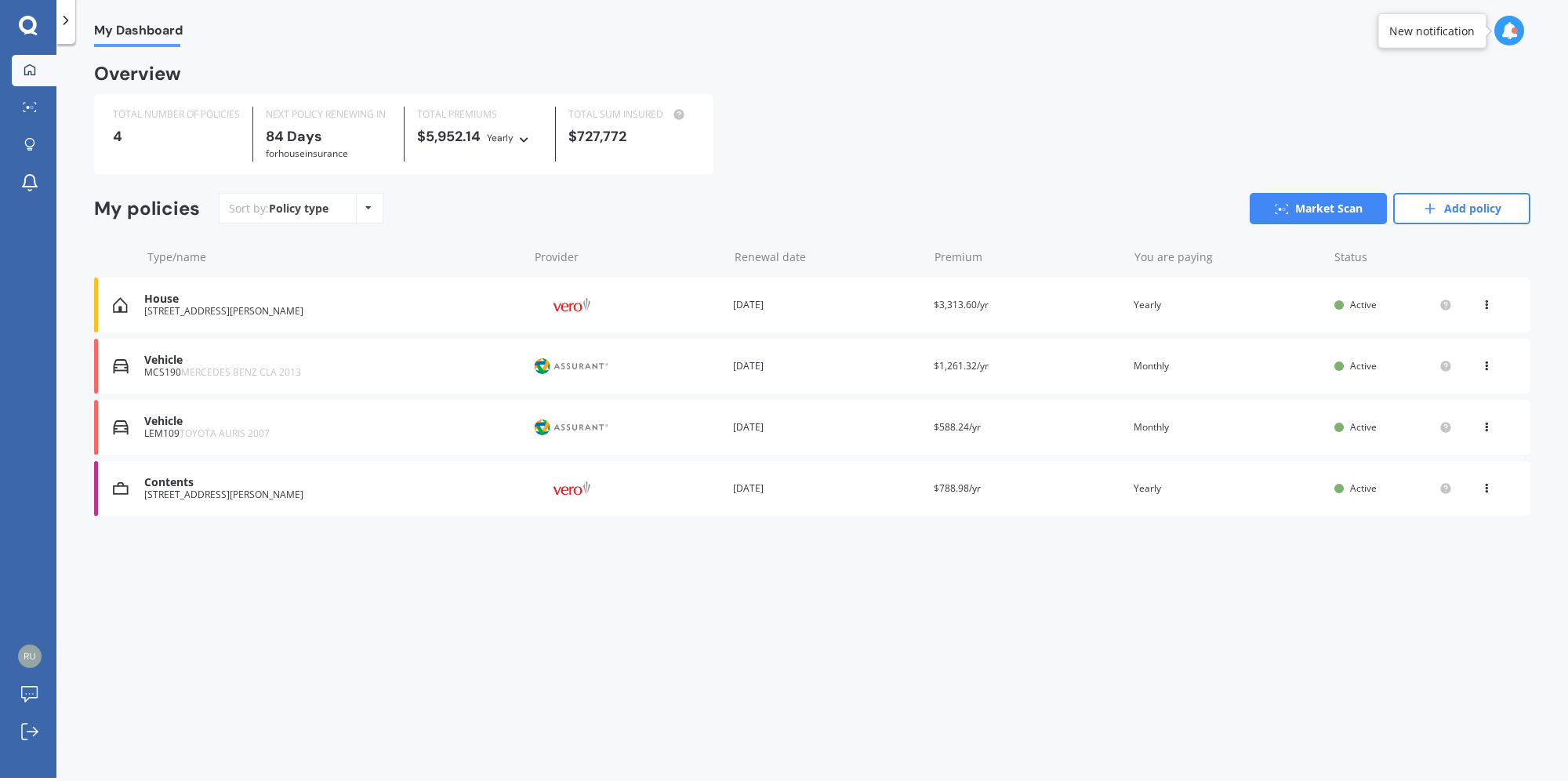
click at [599, 617] on div "My Dashboard Overview TOTAL NUMBER OF POLICIES 4 NEXT POLICY RENEWING [DATE] fo…" at bounding box center [812, 414] width 1512 height 734
